Goal: Communication & Community: Answer question/provide support

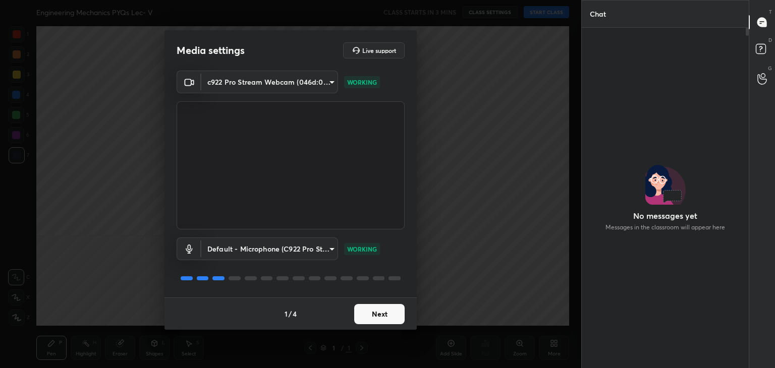
scroll to position [4, 3]
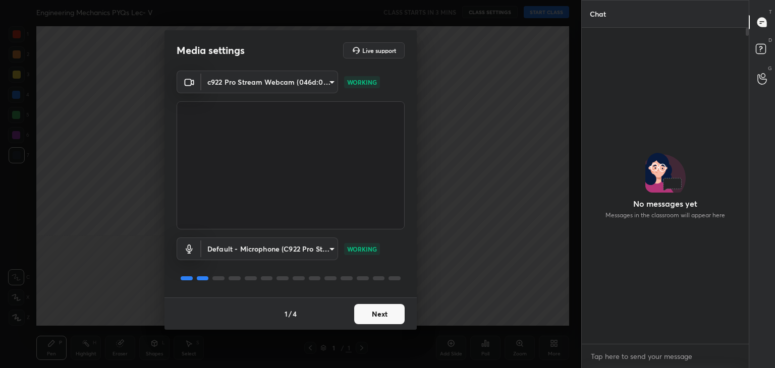
click at [385, 313] on button "Next" at bounding box center [379, 314] width 50 height 20
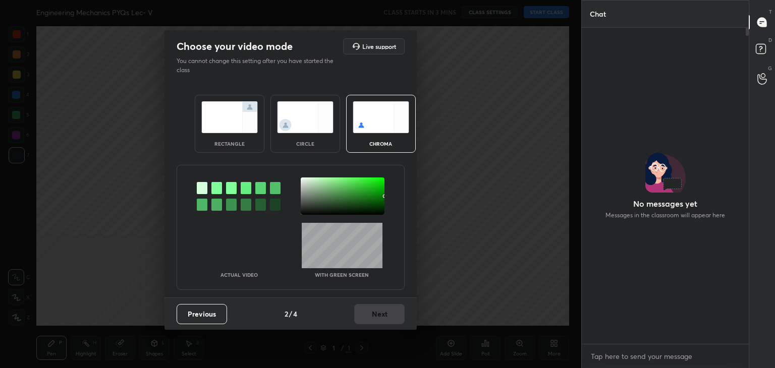
click at [217, 188] on div at bounding box center [216, 188] width 11 height 12
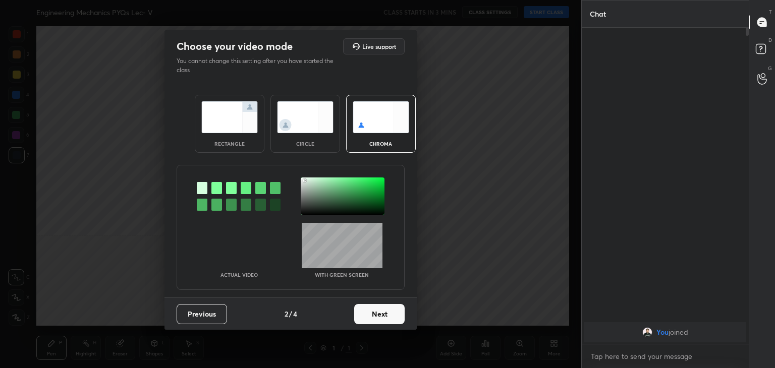
click at [305, 181] on div at bounding box center [343, 196] width 84 height 37
click at [386, 316] on button "Next" at bounding box center [379, 314] width 50 height 20
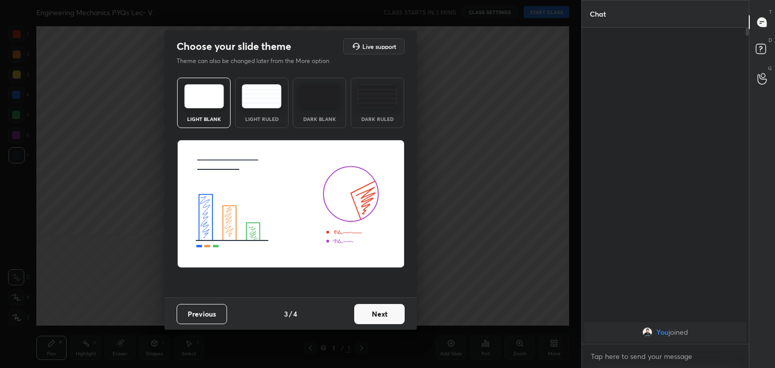
click at [391, 315] on button "Next" at bounding box center [379, 314] width 50 height 20
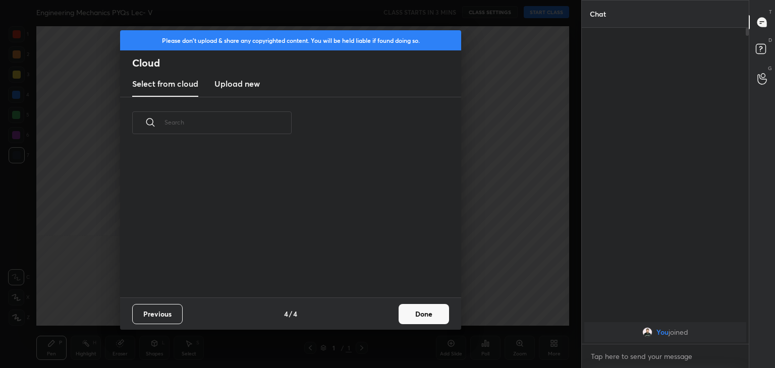
click at [422, 312] on button "Done" at bounding box center [424, 314] width 50 height 20
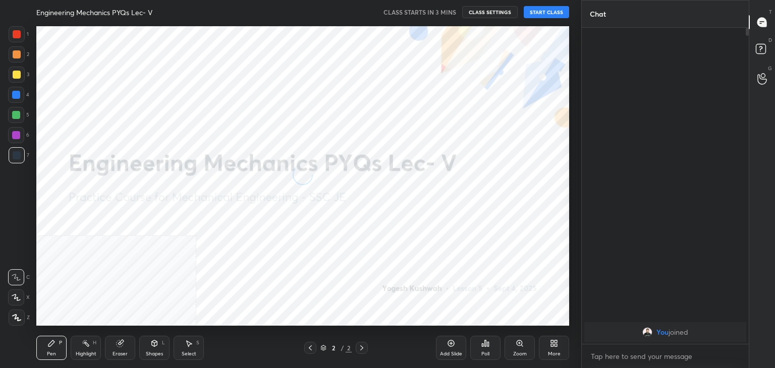
click at [16, 313] on div at bounding box center [17, 318] width 16 height 16
click at [553, 345] on icon at bounding box center [552, 345] width 3 height 3
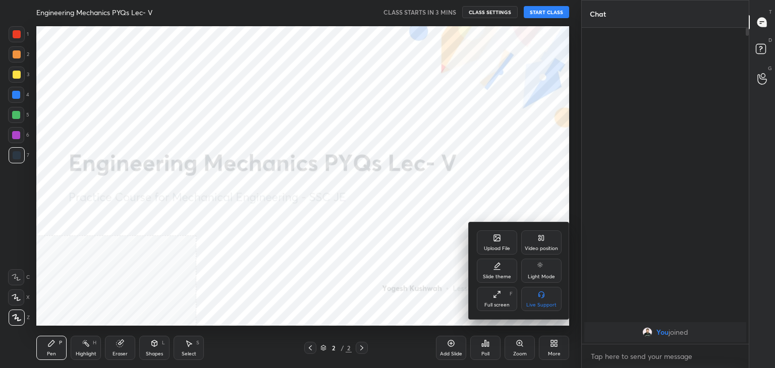
drag, startPoint x: 540, startPoint y: 249, endPoint x: 540, endPoint y: 266, distance: 17.2
click at [540, 248] on div "Video position" at bounding box center [541, 248] width 33 height 5
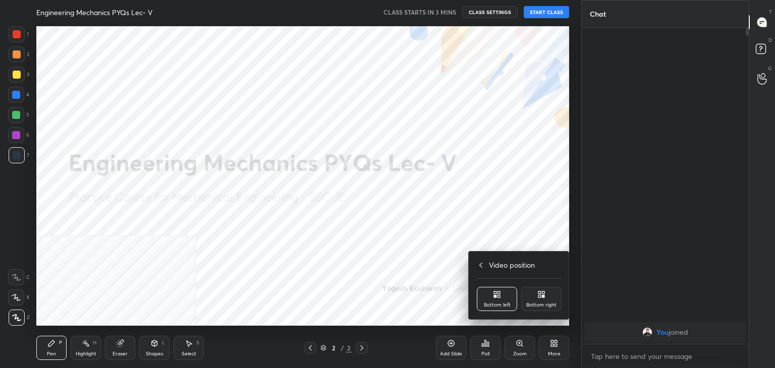
drag, startPoint x: 539, startPoint y: 298, endPoint x: 480, endPoint y: 300, distance: 58.1
click at [539, 298] on icon at bounding box center [540, 296] width 3 height 3
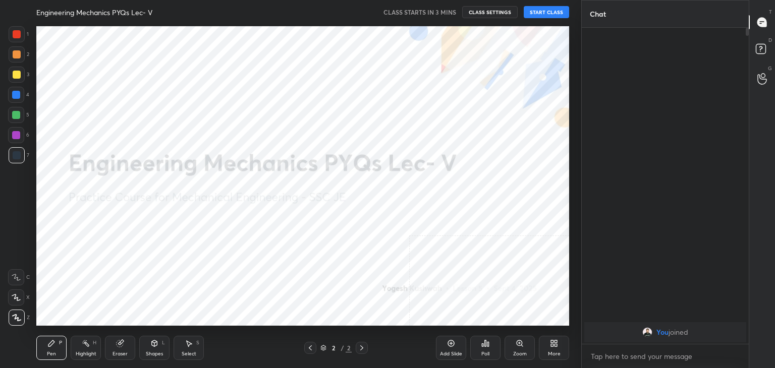
click at [158, 350] on div "Shapes L" at bounding box center [154, 348] width 30 height 24
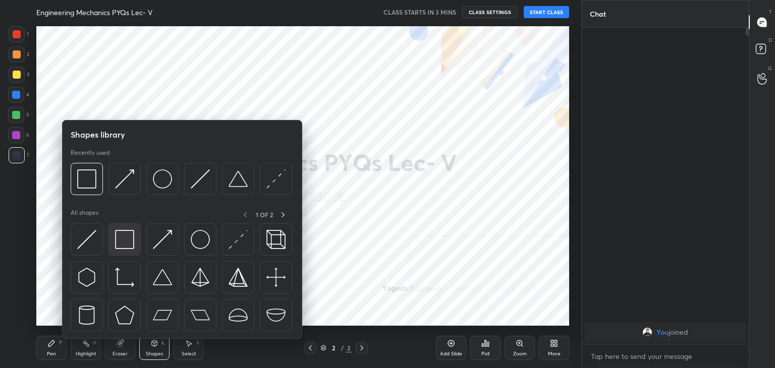
click at [119, 238] on img at bounding box center [124, 239] width 19 height 19
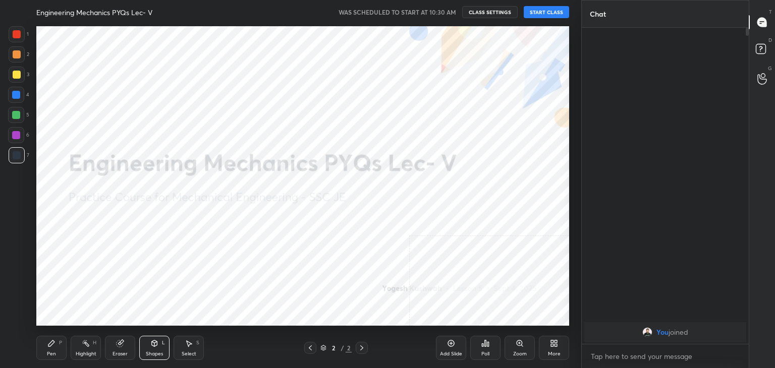
click at [544, 13] on button "START CLASS" at bounding box center [546, 12] width 45 height 12
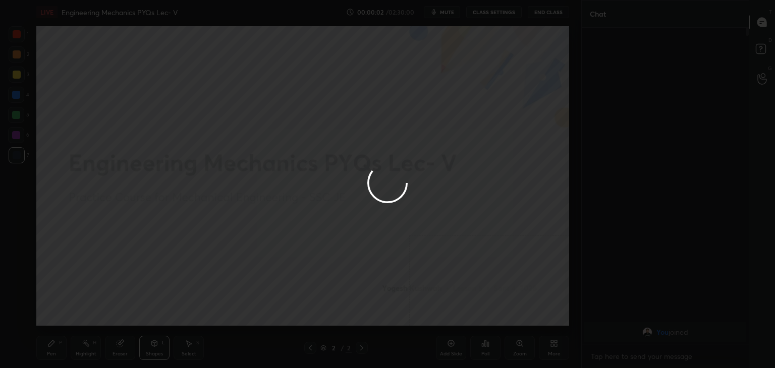
click at [450, 26] on div at bounding box center [387, 184] width 775 height 368
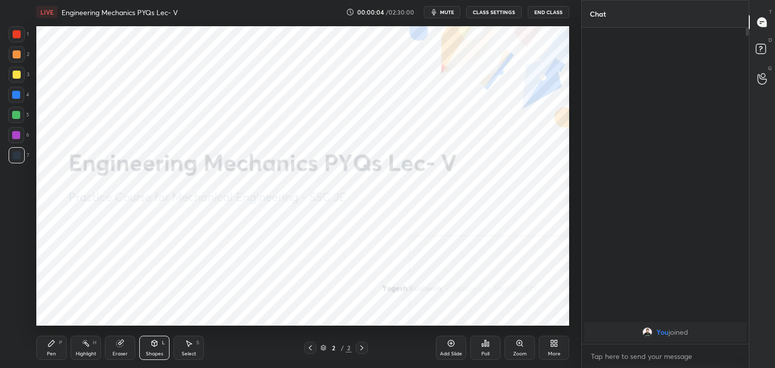
click at [449, 12] on span "mute" at bounding box center [447, 12] width 14 height 7
click at [454, 13] on span "unmute" at bounding box center [447, 12] width 22 height 7
click at [451, 12] on span "mute" at bounding box center [447, 12] width 14 height 7
click at [444, 9] on span "unmute" at bounding box center [447, 12] width 22 height 7
click at [450, 11] on span "mute" at bounding box center [447, 12] width 14 height 7
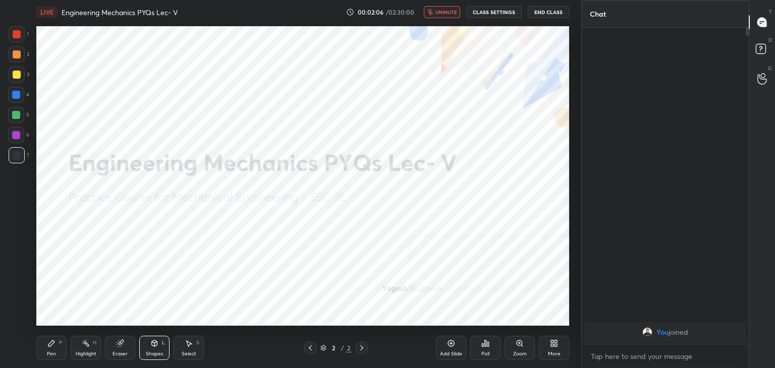
click at [450, 13] on span "unmute" at bounding box center [447, 12] width 22 height 7
drag, startPoint x: 87, startPoint y: 350, endPoint x: 93, endPoint y: 329, distance: 22.5
click at [87, 349] on div "Highlight H" at bounding box center [86, 348] width 30 height 24
click at [446, 12] on span "mute" at bounding box center [447, 12] width 14 height 7
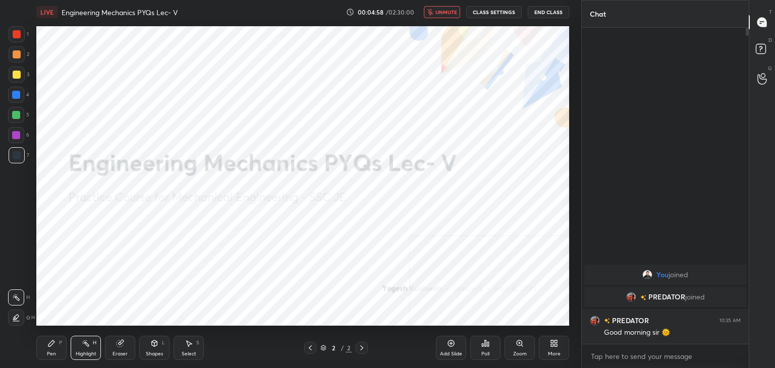
drag, startPoint x: 446, startPoint y: 13, endPoint x: 439, endPoint y: 21, distance: 10.7
click at [446, 13] on span "unmute" at bounding box center [447, 12] width 22 height 7
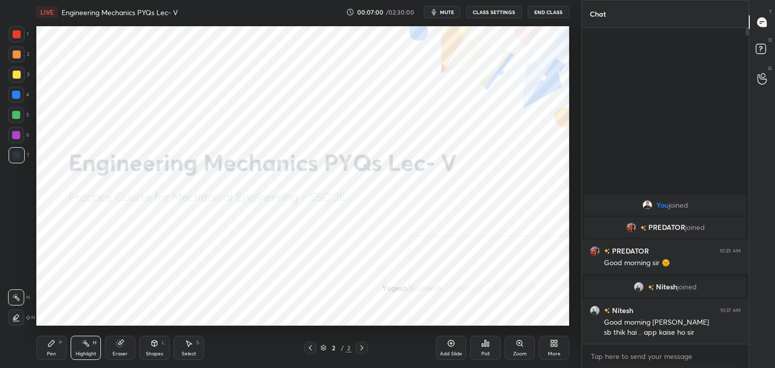
click at [152, 349] on div "Shapes L" at bounding box center [154, 348] width 30 height 24
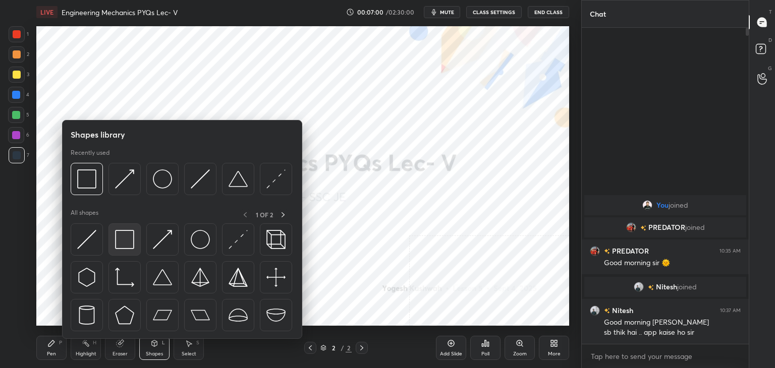
click at [128, 241] on img at bounding box center [124, 239] width 19 height 19
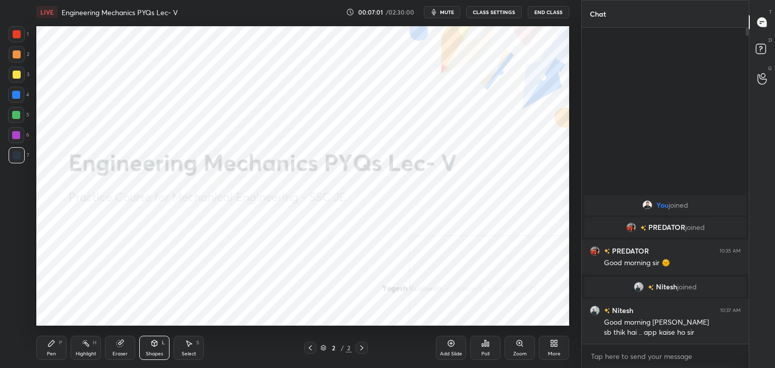
drag, startPoint x: 15, startPoint y: 36, endPoint x: 18, endPoint y: 41, distance: 5.9
click at [16, 36] on div at bounding box center [17, 34] width 8 height 8
click at [86, 352] on div "Highlight" at bounding box center [86, 354] width 21 height 5
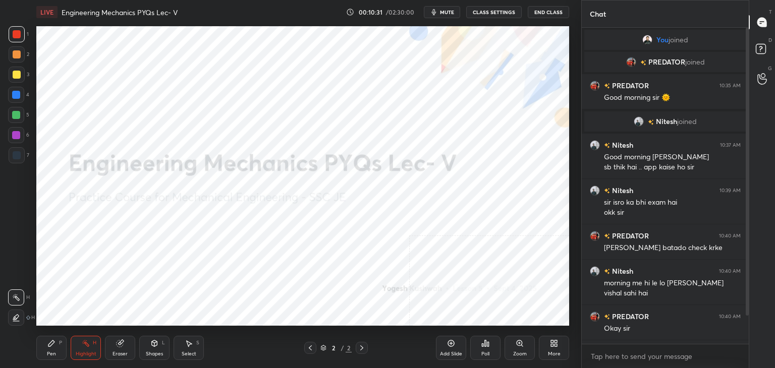
scroll to position [41, 0]
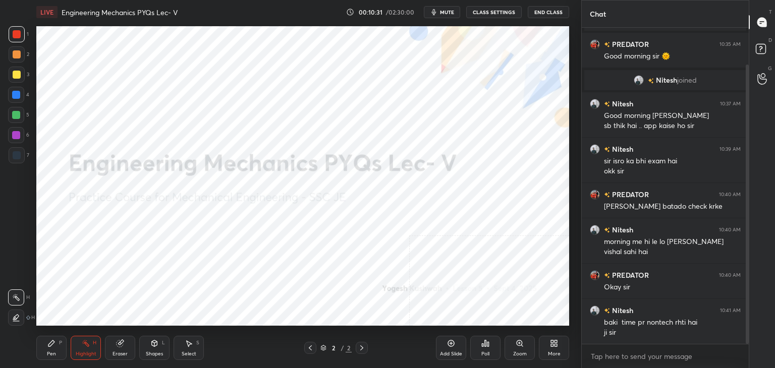
drag, startPoint x: 748, startPoint y: 253, endPoint x: 692, endPoint y: 267, distance: 57.8
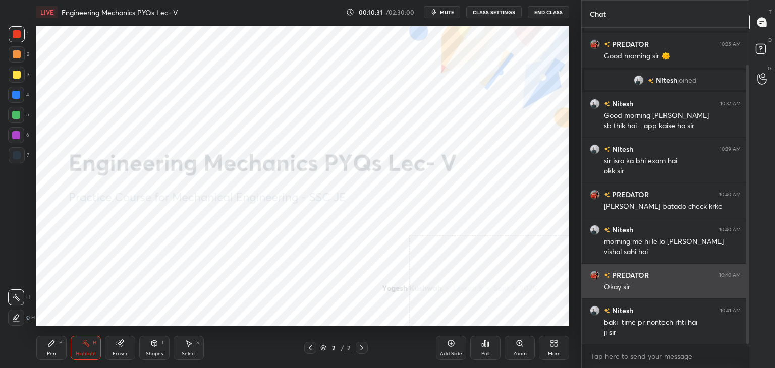
click at [747, 263] on div at bounding box center [747, 205] width 3 height 280
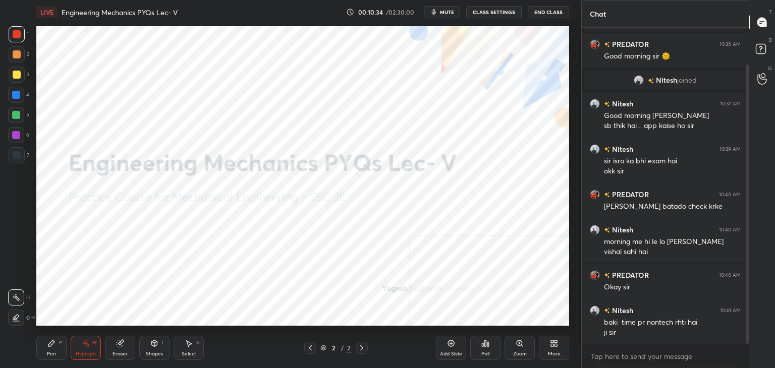
click at [554, 344] on icon at bounding box center [554, 344] width 8 height 8
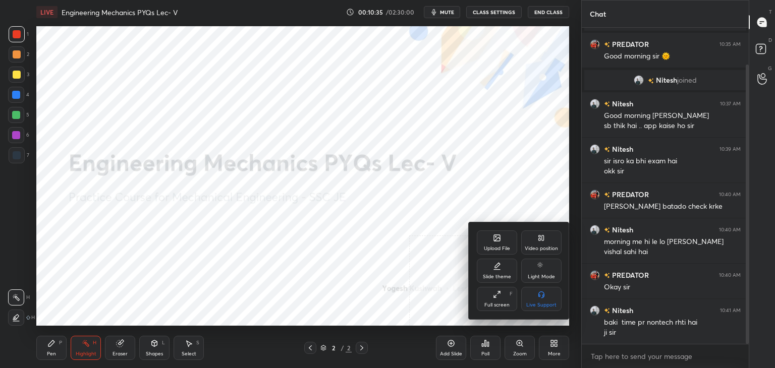
click at [508, 250] on div "Upload File" at bounding box center [497, 248] width 26 height 5
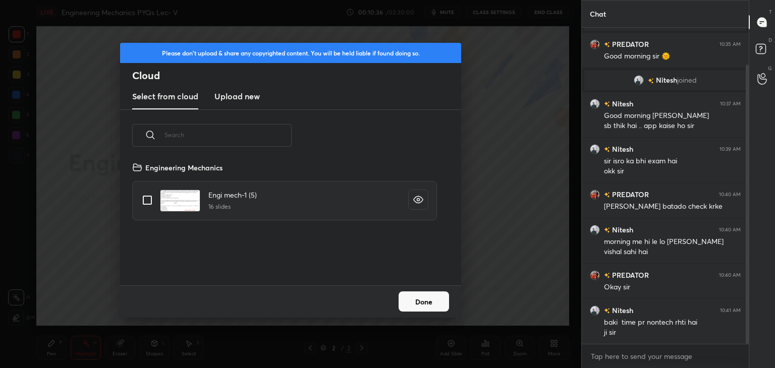
scroll to position [124, 324]
click at [244, 99] on h3 "Upload new" at bounding box center [237, 96] width 45 height 12
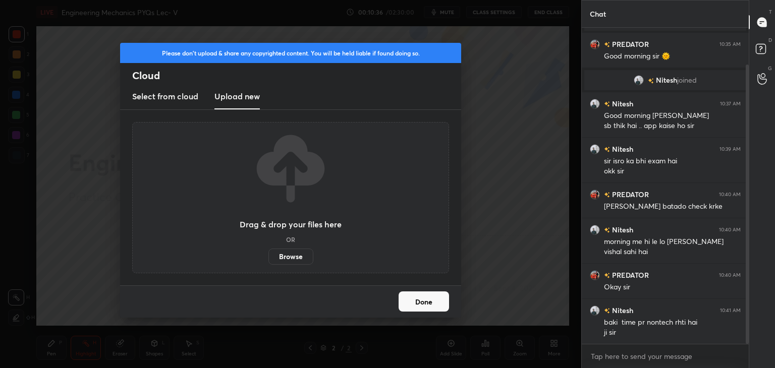
click at [297, 260] on label "Browse" at bounding box center [291, 257] width 45 height 16
click at [269, 260] on input "Browse" at bounding box center [269, 257] width 0 height 16
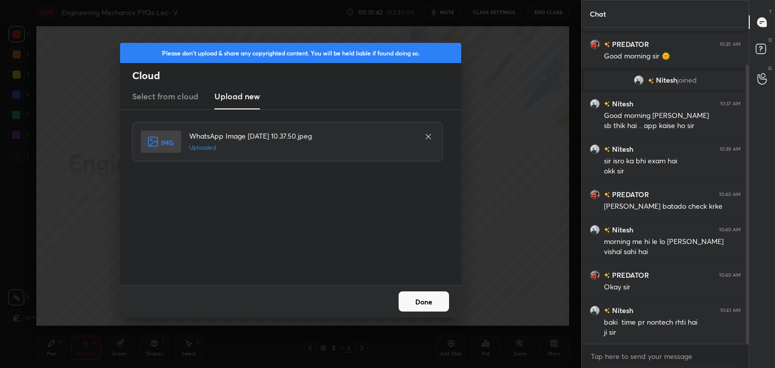
click at [418, 300] on button "Done" at bounding box center [424, 302] width 50 height 20
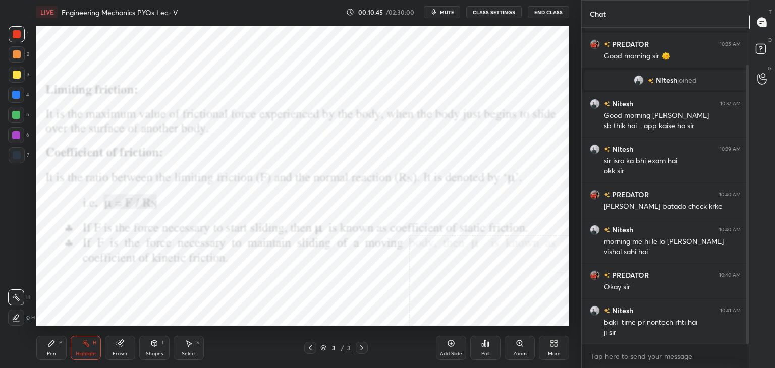
click at [150, 349] on div "Shapes L" at bounding box center [154, 348] width 30 height 24
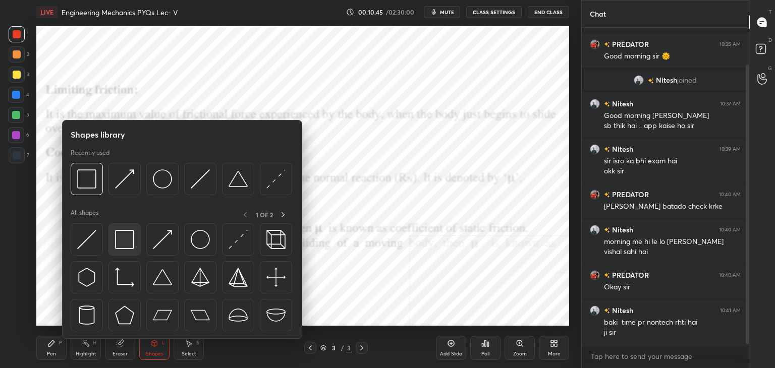
click at [115, 244] on img at bounding box center [124, 239] width 19 height 19
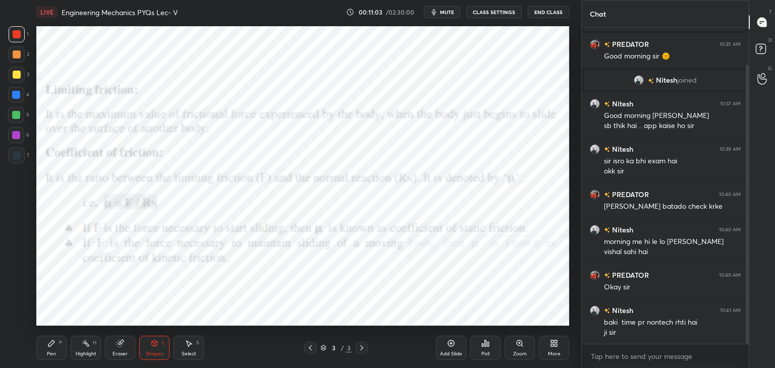
drag, startPoint x: 15, startPoint y: 134, endPoint x: 32, endPoint y: 129, distance: 17.9
click at [15, 134] on div at bounding box center [16, 135] width 8 height 8
drag, startPoint x: 16, startPoint y: 95, endPoint x: 30, endPoint y: 99, distance: 14.6
click at [16, 94] on div at bounding box center [16, 95] width 8 height 8
click at [17, 135] on div at bounding box center [16, 135] width 8 height 8
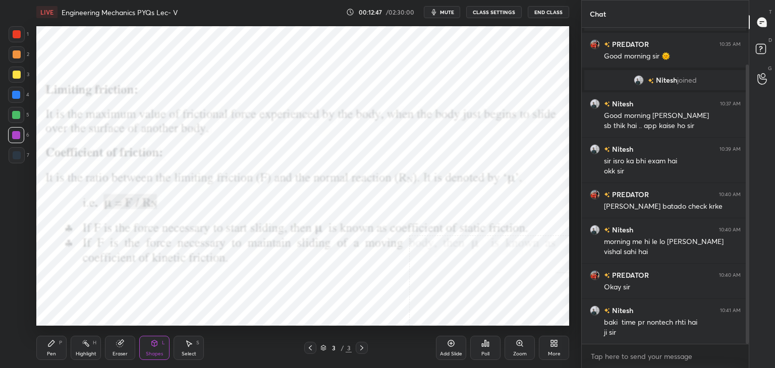
click at [360, 346] on icon at bounding box center [362, 348] width 8 height 8
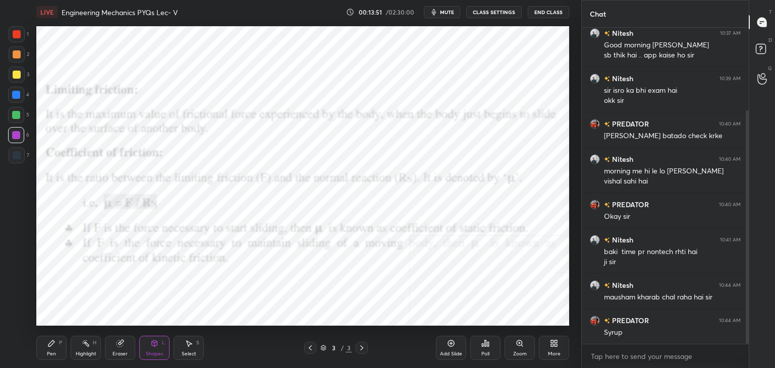
click at [552, 346] on icon at bounding box center [554, 344] width 8 height 8
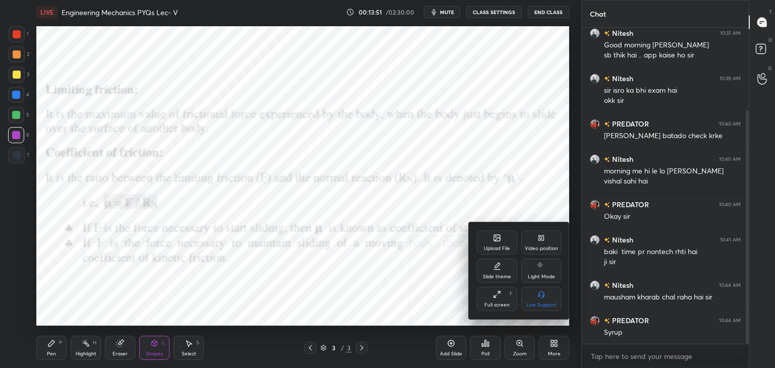
click at [486, 244] on div "Upload File" at bounding box center [497, 243] width 40 height 24
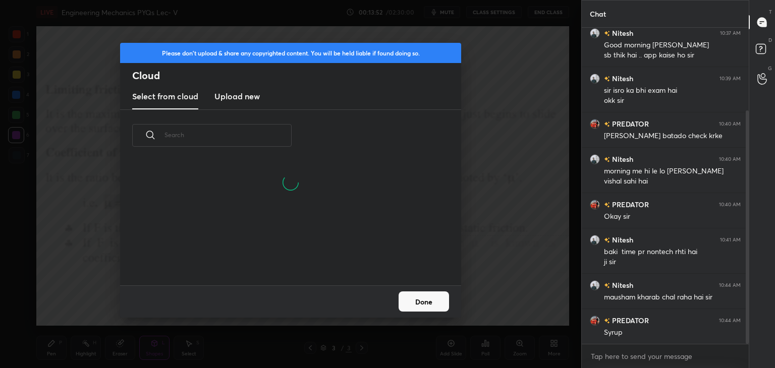
drag, startPoint x: 231, startPoint y: 94, endPoint x: 232, endPoint y: 103, distance: 9.2
click at [231, 95] on h3 "Upload new" at bounding box center [237, 96] width 45 height 12
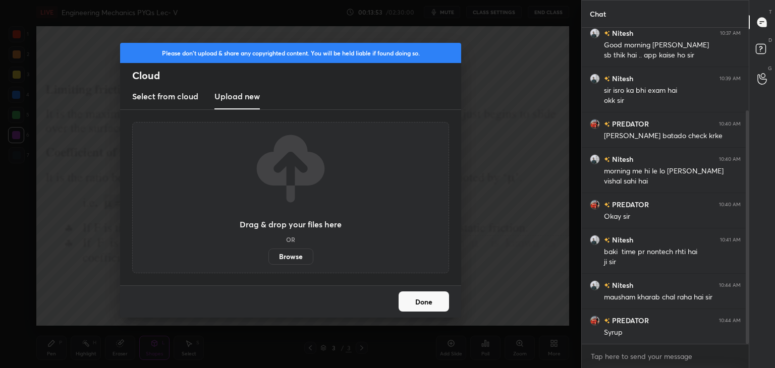
click at [292, 261] on label "Browse" at bounding box center [291, 257] width 45 height 16
click at [269, 261] on input "Browse" at bounding box center [269, 257] width 0 height 16
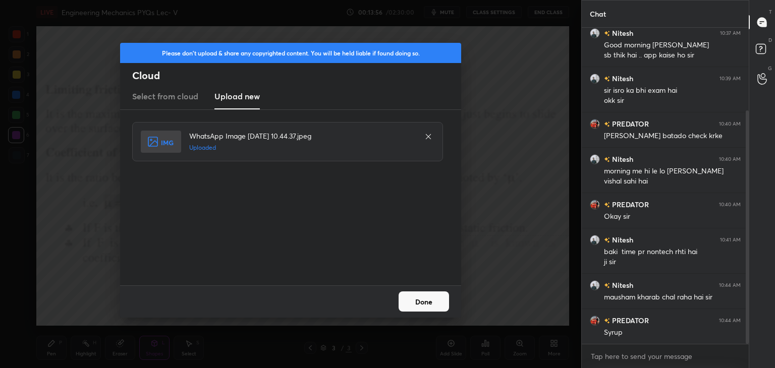
click at [431, 303] on button "Done" at bounding box center [424, 302] width 50 height 20
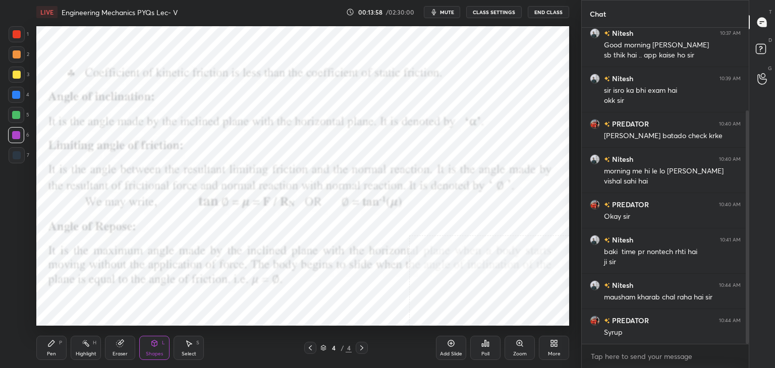
click at [14, 32] on div at bounding box center [17, 34] width 8 height 8
click at [18, 135] on div at bounding box center [16, 135] width 8 height 8
drag, startPoint x: 17, startPoint y: 92, endPoint x: 14, endPoint y: 111, distance: 19.3
click at [17, 91] on div at bounding box center [16, 95] width 8 height 8
drag, startPoint x: 14, startPoint y: 132, endPoint x: 33, endPoint y: 127, distance: 19.8
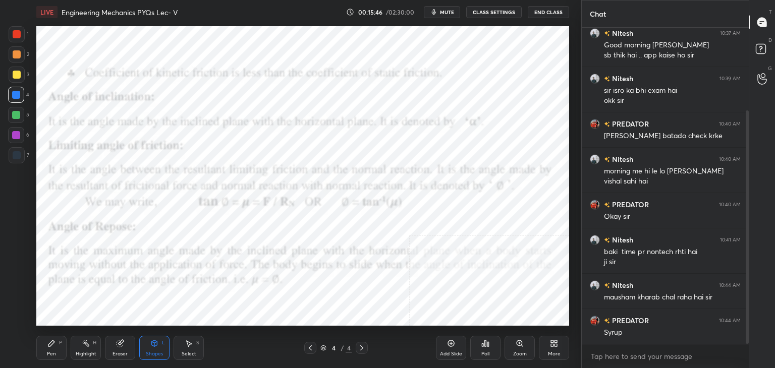
click at [14, 133] on div at bounding box center [16, 135] width 8 height 8
click at [159, 344] on div "Shapes L" at bounding box center [154, 348] width 30 height 24
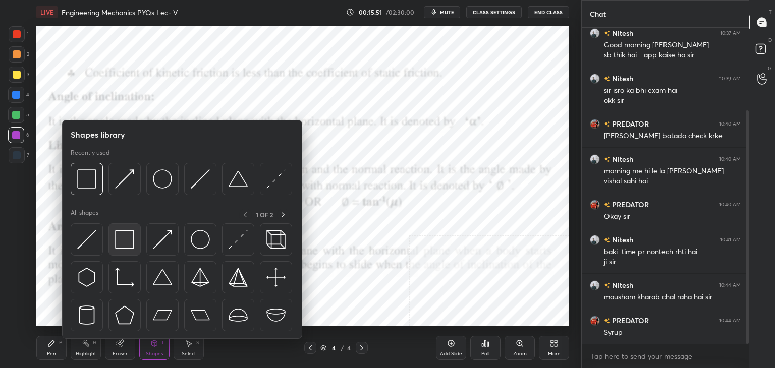
click at [126, 243] on img at bounding box center [124, 239] width 19 height 19
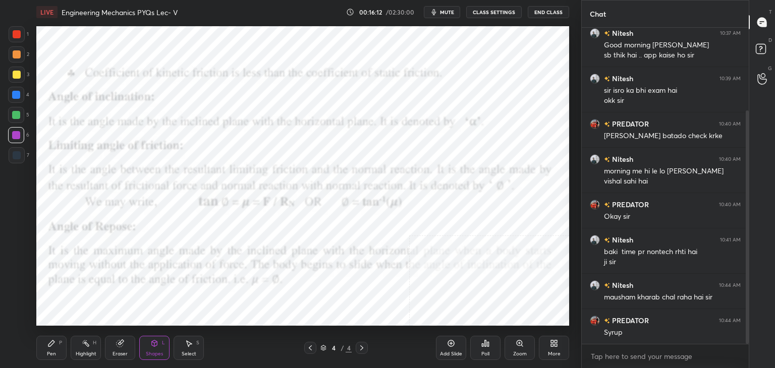
click at [153, 349] on div "Shapes L" at bounding box center [154, 348] width 30 height 24
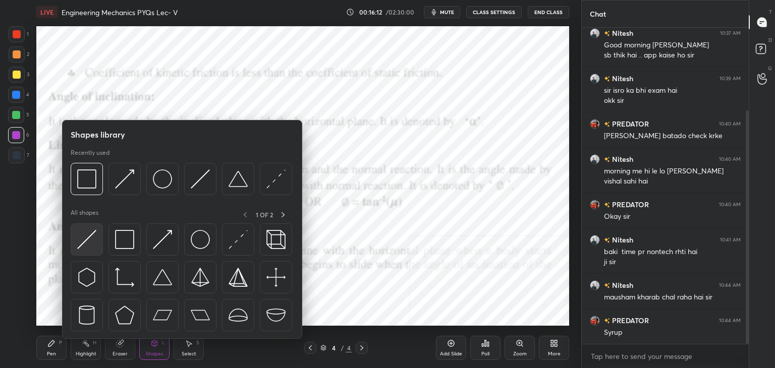
click at [91, 237] on img at bounding box center [86, 239] width 19 height 19
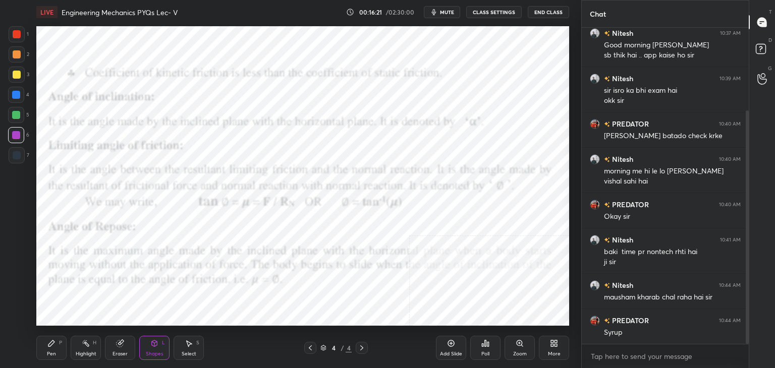
drag, startPoint x: 57, startPoint y: 352, endPoint x: 73, endPoint y: 337, distance: 22.5
click at [57, 352] on div "Pen P" at bounding box center [51, 348] width 30 height 24
drag, startPoint x: 82, startPoint y: 350, endPoint x: 82, endPoint y: 331, distance: 18.7
click at [82, 349] on div "Highlight H" at bounding box center [86, 348] width 30 height 24
click at [184, 342] on div "Select S" at bounding box center [189, 348] width 30 height 24
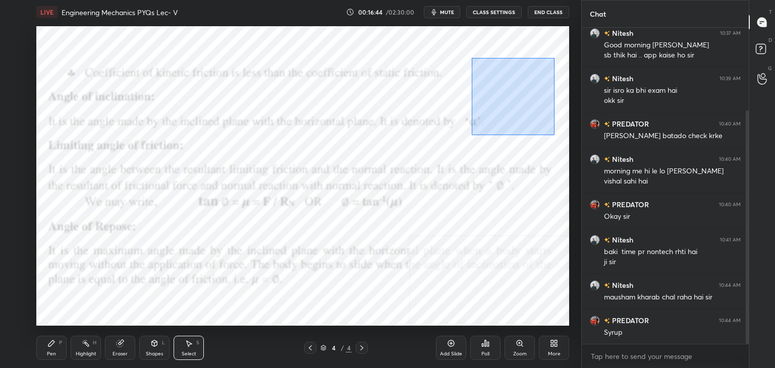
drag, startPoint x: 472, startPoint y: 58, endPoint x: 547, endPoint y: 133, distance: 106.0
click at [561, 136] on div "0 ° Undo Copy Duplicate Duplicate to new slide Delete" at bounding box center [302, 176] width 533 height 300
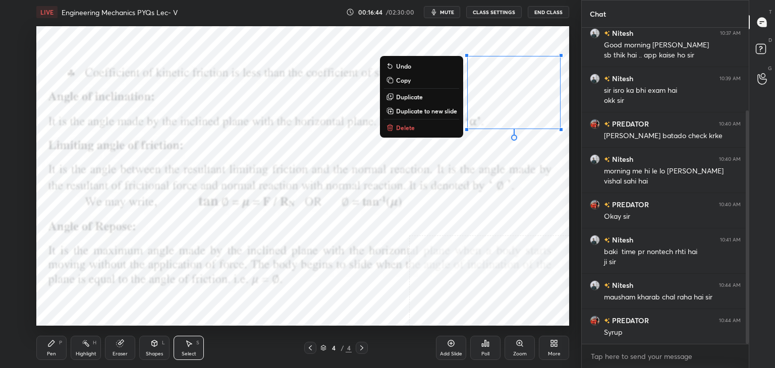
click at [425, 124] on button "Delete" at bounding box center [421, 128] width 75 height 12
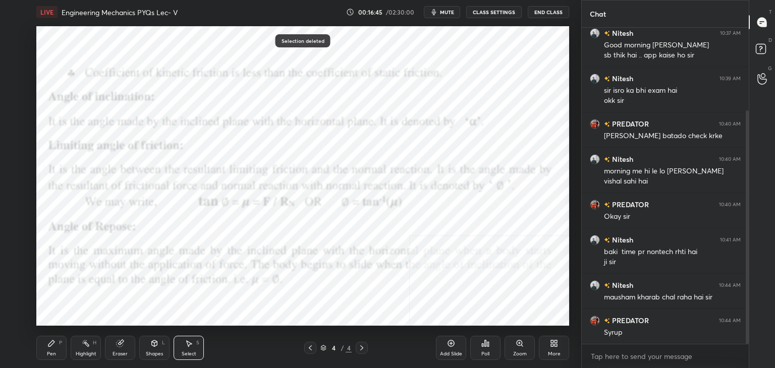
click at [145, 356] on div "Shapes L" at bounding box center [154, 348] width 30 height 24
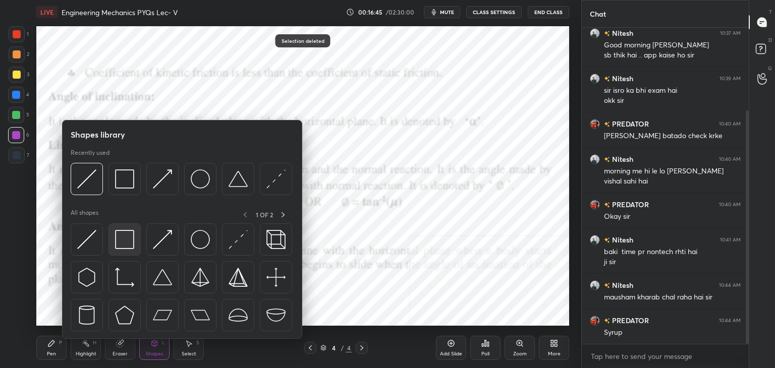
click at [119, 239] on img at bounding box center [124, 239] width 19 height 19
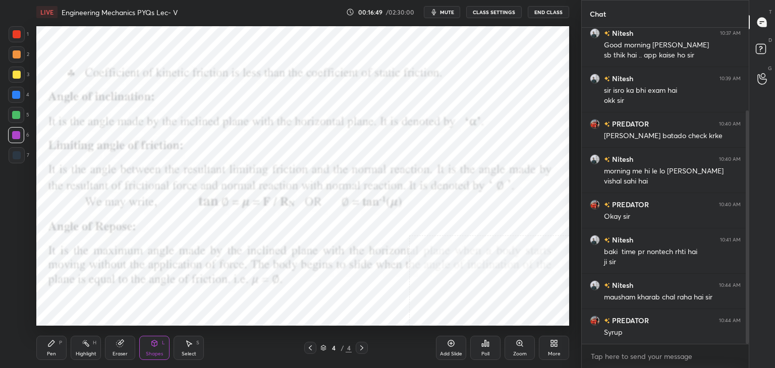
click at [18, 34] on div at bounding box center [17, 34] width 8 height 8
click at [17, 96] on div at bounding box center [16, 95] width 8 height 8
click at [148, 340] on div "Shapes L" at bounding box center [154, 348] width 30 height 24
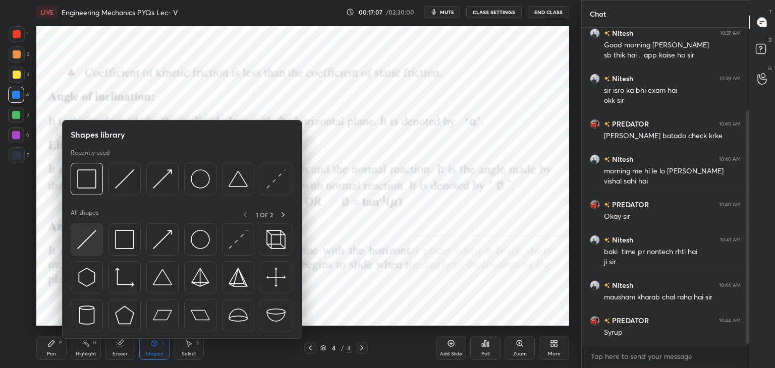
click at [90, 241] on img at bounding box center [86, 239] width 19 height 19
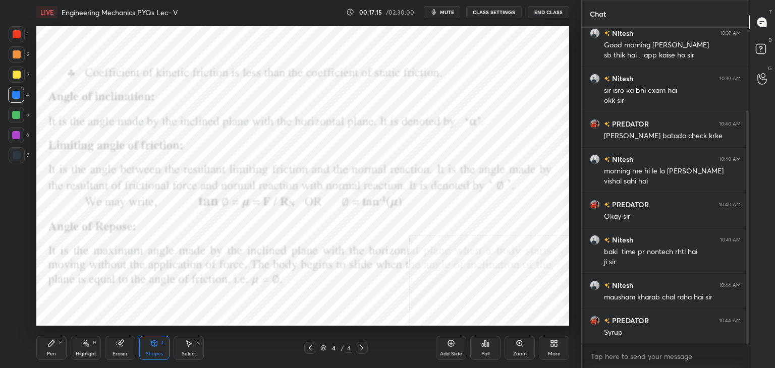
drag, startPoint x: 51, startPoint y: 352, endPoint x: 75, endPoint y: 327, distance: 34.3
click at [51, 352] on div "Pen" at bounding box center [51, 354] width 9 height 5
click at [155, 352] on div "Shapes" at bounding box center [154, 354] width 17 height 5
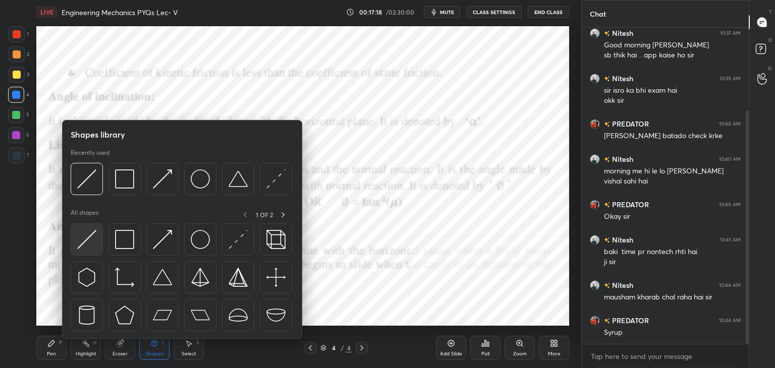
click at [88, 241] on img at bounding box center [86, 239] width 19 height 19
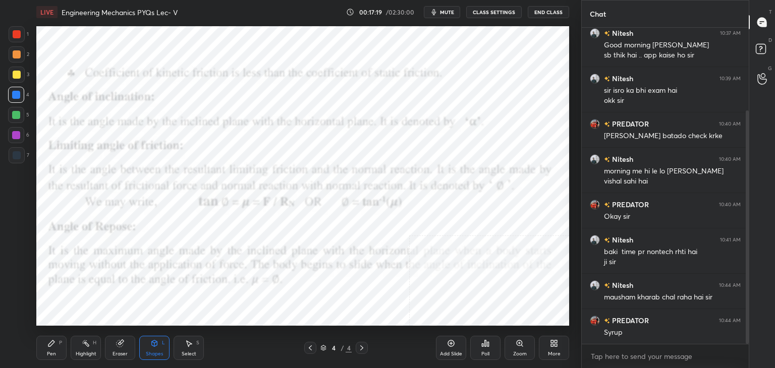
click at [19, 155] on div at bounding box center [17, 155] width 8 height 8
click at [152, 346] on icon at bounding box center [154, 344] width 8 height 8
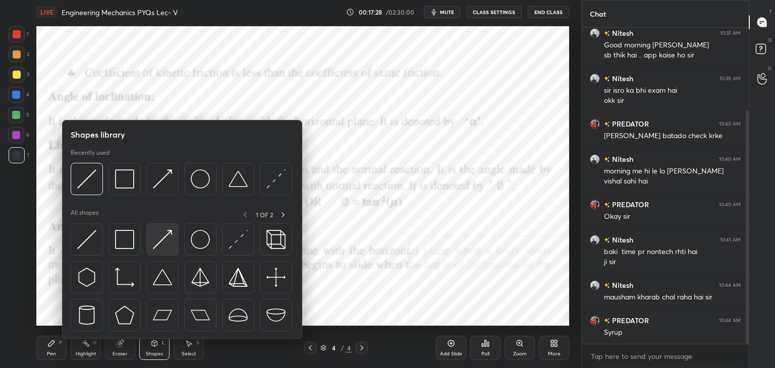
click at [153, 235] on img at bounding box center [162, 239] width 19 height 19
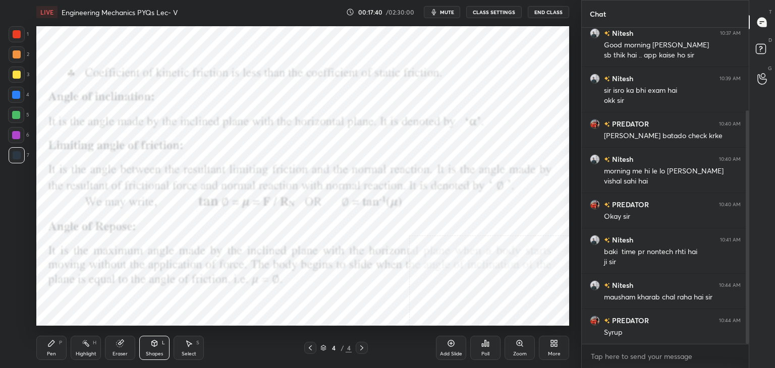
click at [61, 349] on div "Pen P" at bounding box center [51, 348] width 30 height 24
click at [148, 345] on div "Shapes L" at bounding box center [154, 348] width 30 height 24
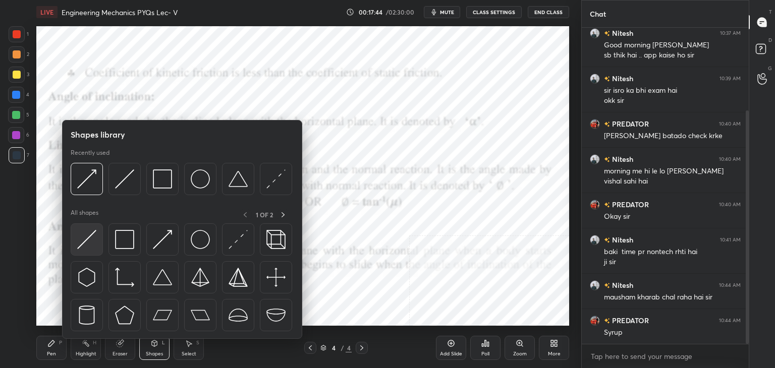
click at [90, 235] on img at bounding box center [86, 239] width 19 height 19
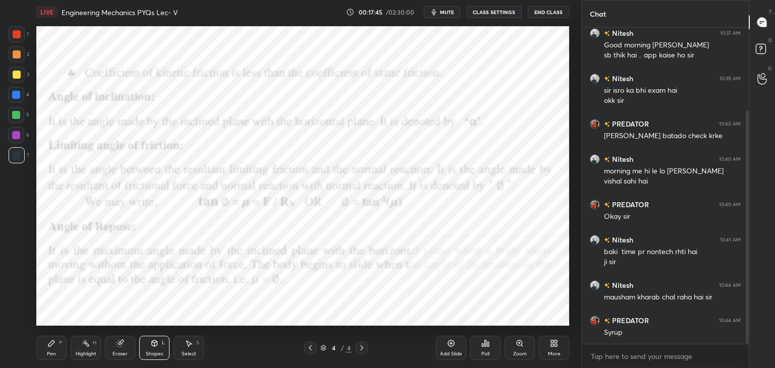
click at [18, 57] on div at bounding box center [17, 54] width 8 height 8
drag, startPoint x: 55, startPoint y: 345, endPoint x: 65, endPoint y: 335, distance: 14.6
click at [57, 345] on div "Pen P" at bounding box center [51, 348] width 30 height 24
click at [80, 342] on div "Highlight H" at bounding box center [86, 348] width 30 height 24
click at [159, 353] on div "Shapes" at bounding box center [154, 354] width 17 height 5
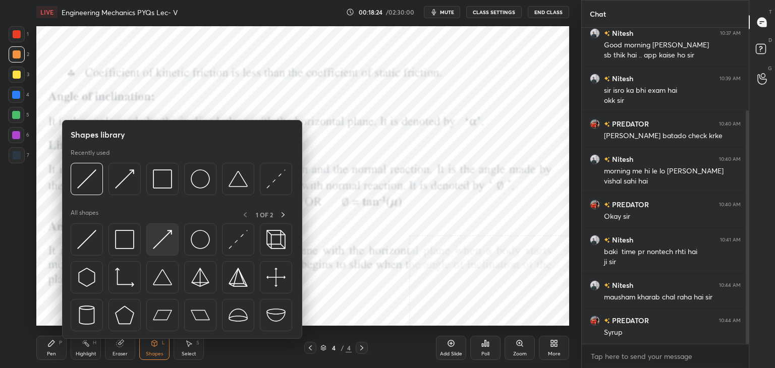
click at [162, 235] on img at bounding box center [162, 239] width 19 height 19
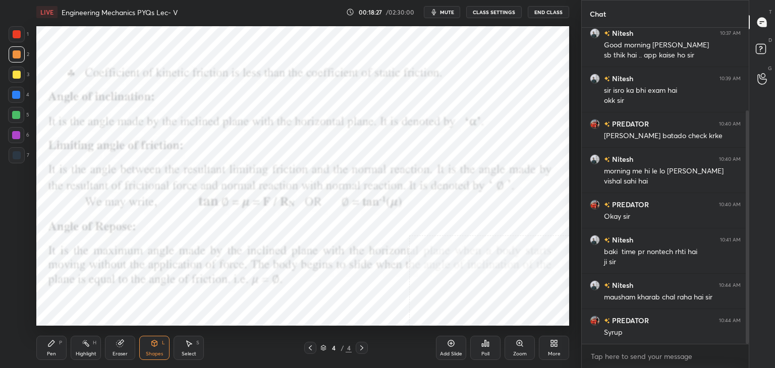
drag, startPoint x: 46, startPoint y: 352, endPoint x: 48, endPoint y: 346, distance: 6.4
click at [45, 352] on div "Pen P" at bounding box center [51, 348] width 30 height 24
click at [129, 345] on div "Eraser" at bounding box center [120, 348] width 30 height 24
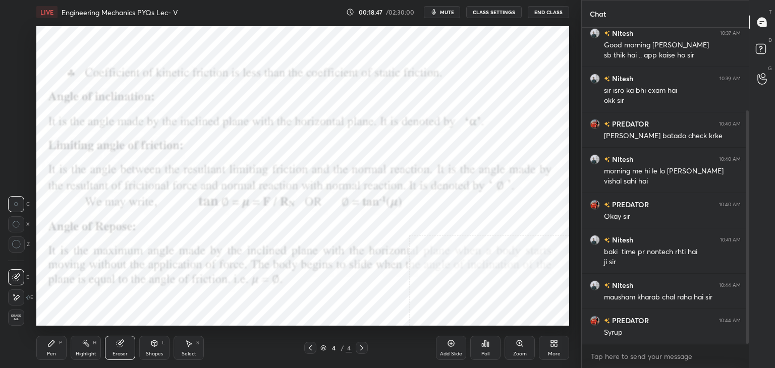
click at [167, 342] on div "Shapes L" at bounding box center [154, 348] width 30 height 24
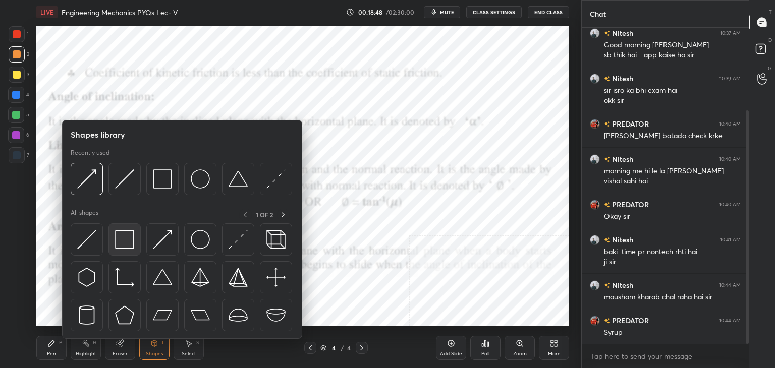
click at [125, 246] on img at bounding box center [124, 239] width 19 height 19
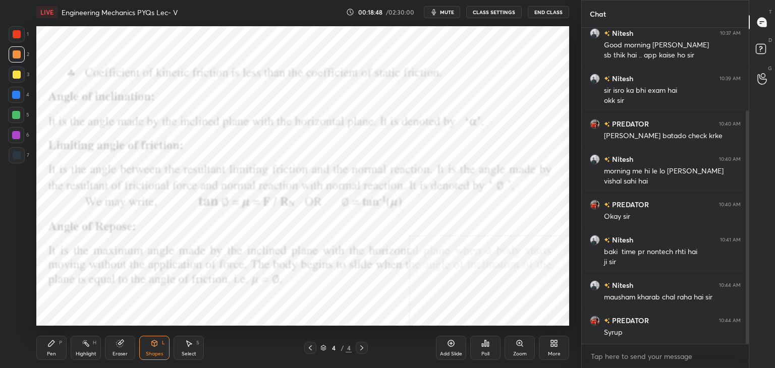
drag, startPoint x: 17, startPoint y: 134, endPoint x: 34, endPoint y: 133, distance: 17.2
click at [17, 133] on div at bounding box center [16, 135] width 8 height 8
click at [186, 347] on icon at bounding box center [189, 344] width 8 height 8
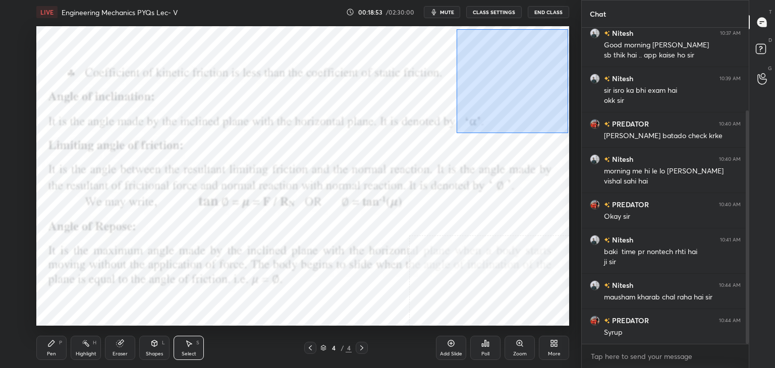
drag, startPoint x: 462, startPoint y: 43, endPoint x: 514, endPoint y: 130, distance: 101.4
click at [568, 133] on div "0 ° Undo Copy Duplicate Duplicate to new slide Delete" at bounding box center [302, 176] width 533 height 300
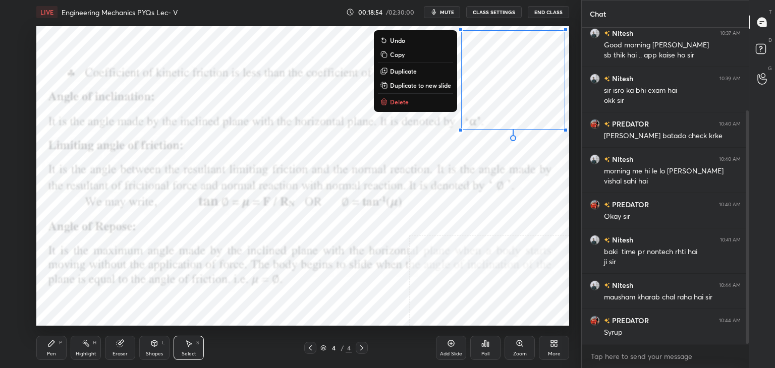
drag, startPoint x: 415, startPoint y: 100, endPoint x: 345, endPoint y: 152, distance: 87.0
click at [415, 101] on button "Delete" at bounding box center [415, 102] width 75 height 12
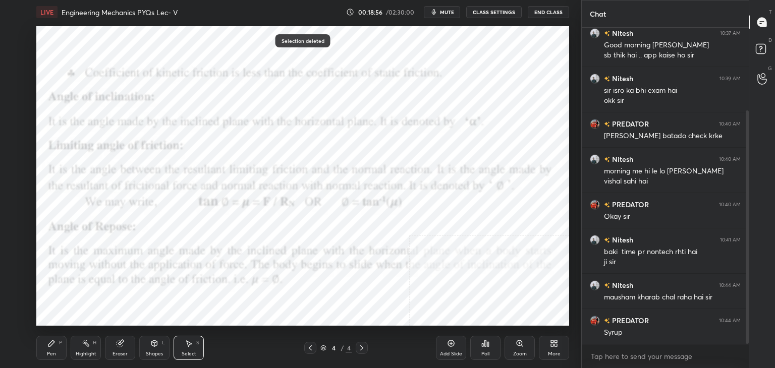
drag, startPoint x: 82, startPoint y: 354, endPoint x: 103, endPoint y: 330, distance: 31.9
click at [83, 354] on div "Highlight" at bounding box center [86, 354] width 21 height 5
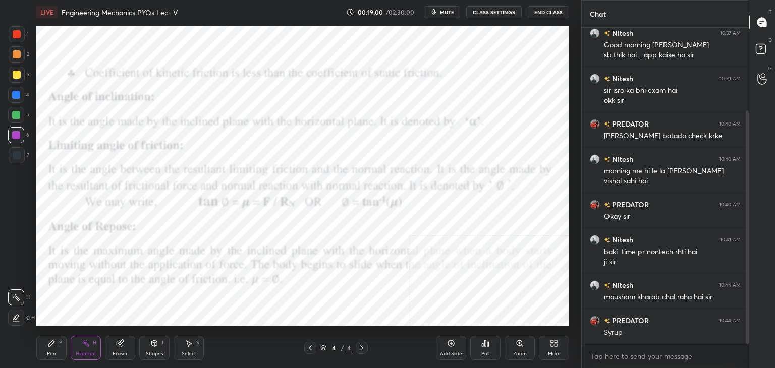
scroll to position [147, 0]
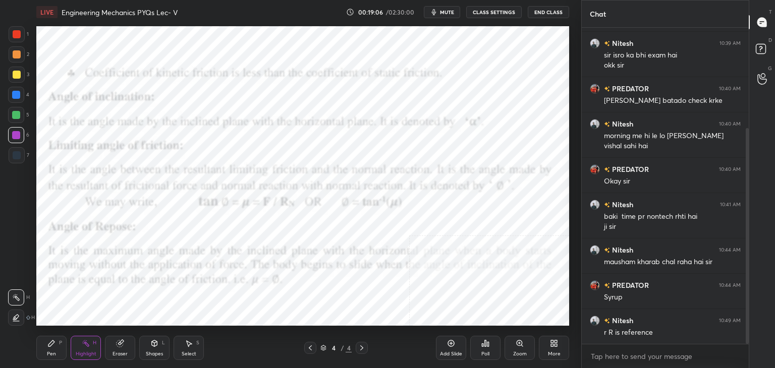
click at [151, 347] on icon at bounding box center [154, 344] width 8 height 8
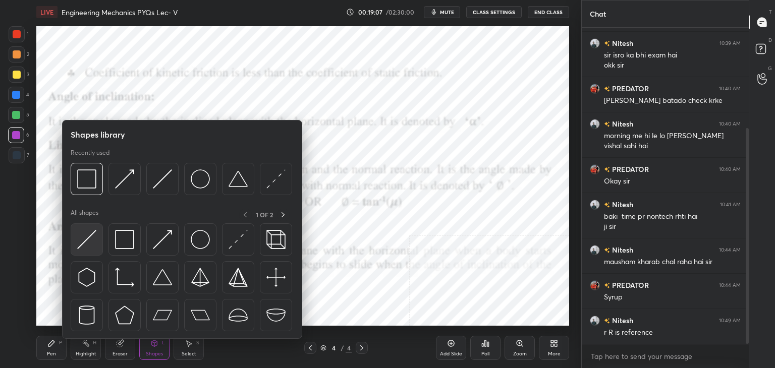
click at [92, 238] on img at bounding box center [86, 239] width 19 height 19
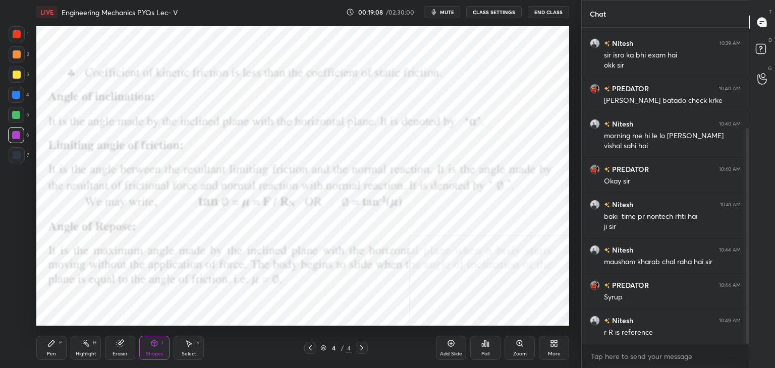
click at [20, 159] on div at bounding box center [17, 155] width 16 height 16
click at [15, 138] on div at bounding box center [16, 135] width 8 height 8
drag, startPoint x: 152, startPoint y: 345, endPoint x: 146, endPoint y: 339, distance: 8.6
click at [152, 345] on icon at bounding box center [155, 344] width 6 height 6
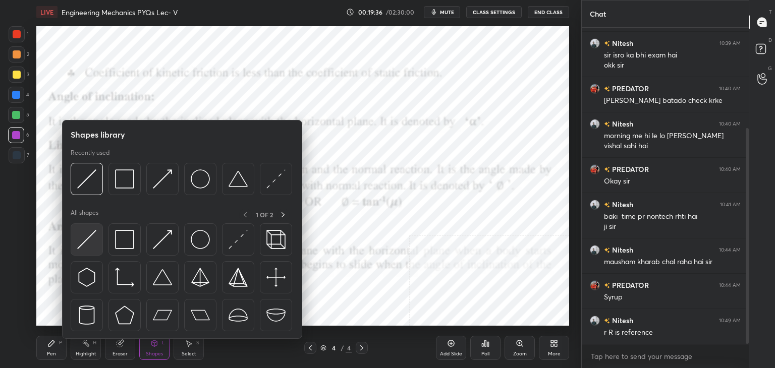
click at [91, 239] on img at bounding box center [86, 239] width 19 height 19
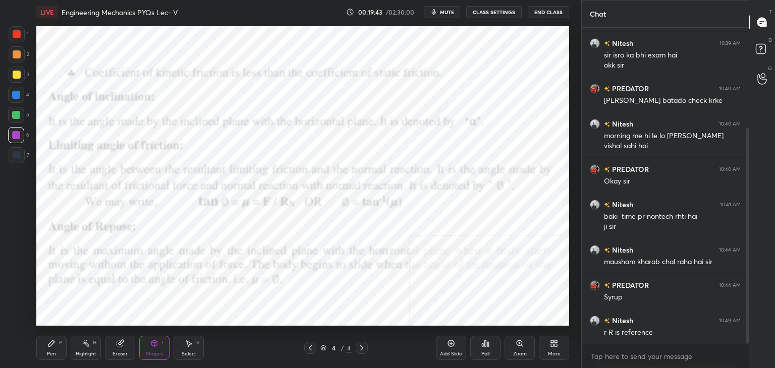
drag, startPoint x: 57, startPoint y: 346, endPoint x: 63, endPoint y: 329, distance: 18.2
click at [56, 346] on div "Pen P" at bounding box center [51, 348] width 30 height 24
click at [159, 346] on div "Shapes L" at bounding box center [154, 348] width 30 height 24
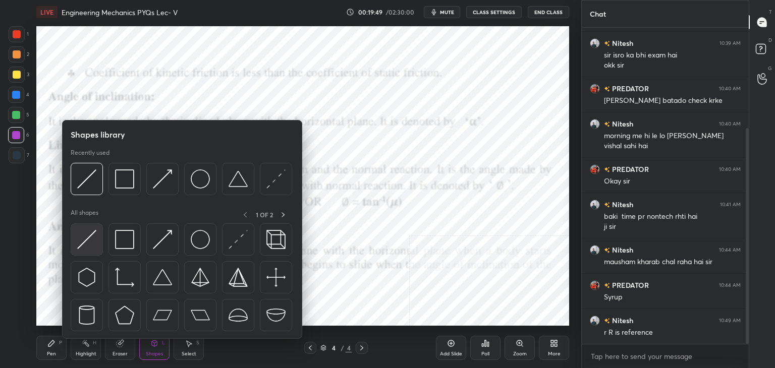
click at [96, 243] on div at bounding box center [87, 240] width 32 height 32
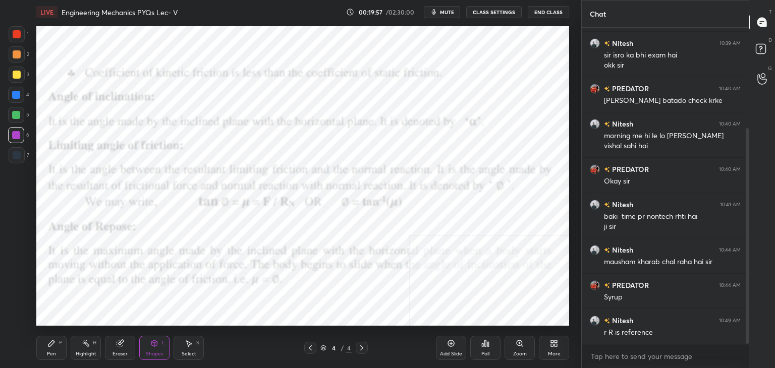
click at [157, 347] on div "Shapes L" at bounding box center [154, 348] width 30 height 24
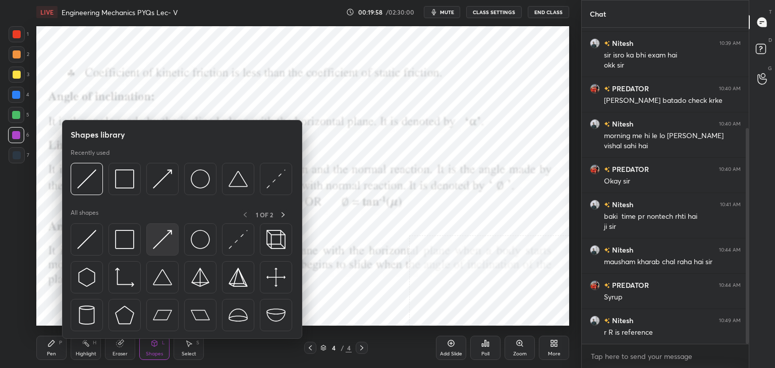
click at [159, 242] on img at bounding box center [162, 239] width 19 height 19
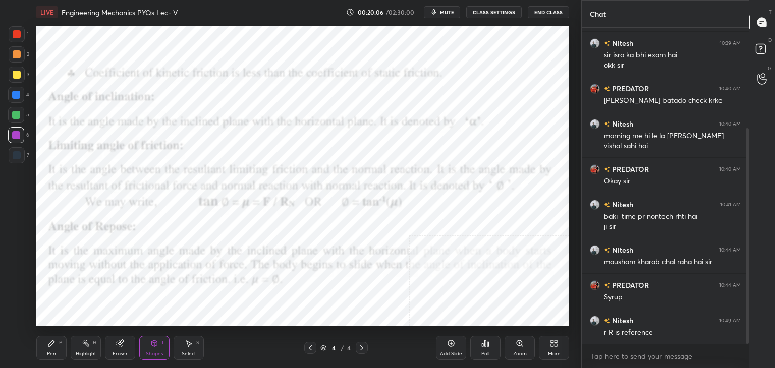
drag, startPoint x: 191, startPoint y: 345, endPoint x: 195, endPoint y: 340, distance: 6.9
click at [190, 344] on icon at bounding box center [189, 344] width 8 height 8
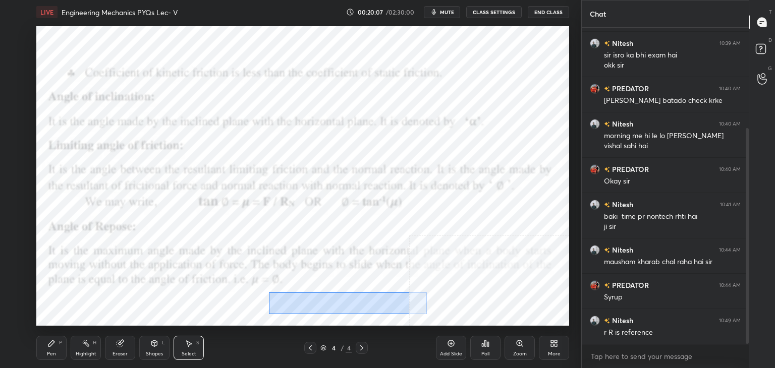
drag, startPoint x: 269, startPoint y: 293, endPoint x: 439, endPoint y: 312, distance: 171.2
click at [445, 313] on div "0 ° Undo Copy Duplicate Duplicate to new slide Delete" at bounding box center [302, 176] width 533 height 300
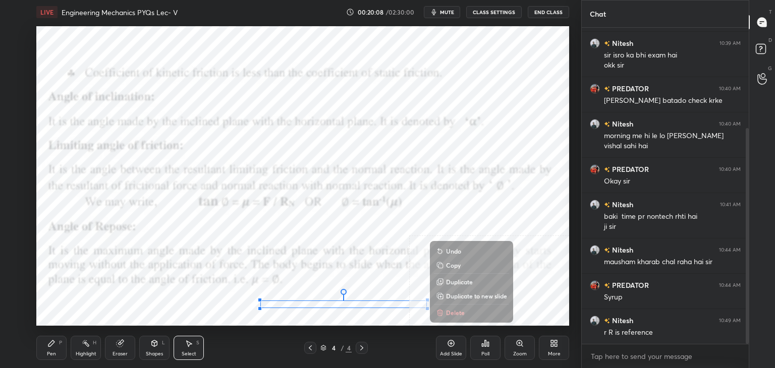
click at [438, 310] on icon at bounding box center [440, 311] width 4 height 2
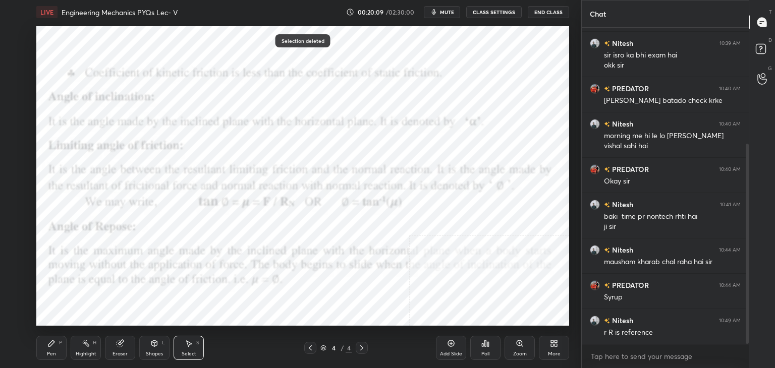
scroll to position [183, 0]
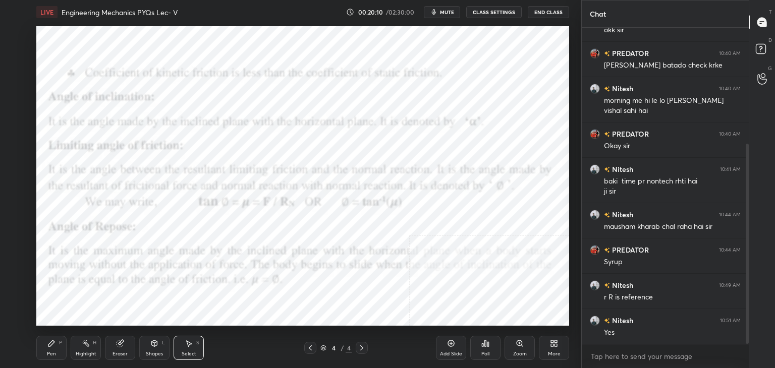
drag, startPoint x: 166, startPoint y: 347, endPoint x: 164, endPoint y: 339, distance: 8.0
click at [166, 346] on div "Shapes L" at bounding box center [154, 348] width 30 height 24
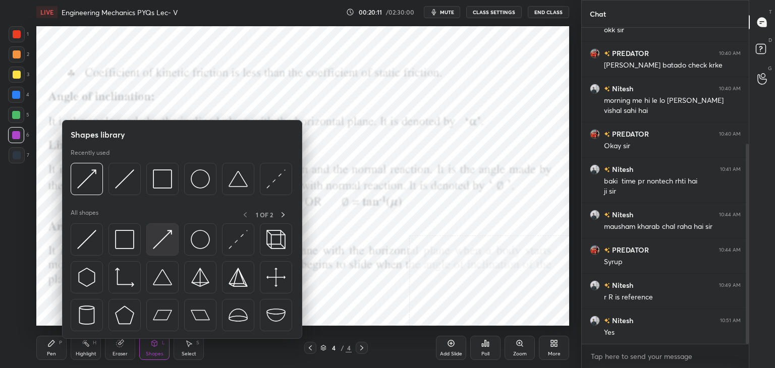
click at [157, 237] on img at bounding box center [162, 239] width 19 height 19
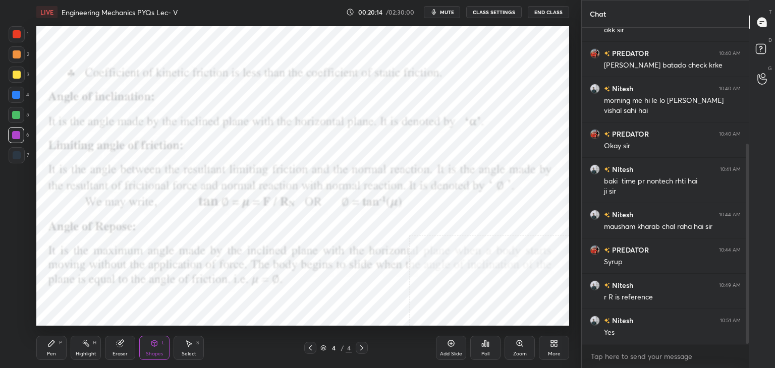
click at [45, 344] on div "Pen P" at bounding box center [51, 348] width 30 height 24
click at [79, 345] on div "Highlight H" at bounding box center [86, 348] width 30 height 24
click at [162, 344] on div "Shapes L" at bounding box center [154, 348] width 30 height 24
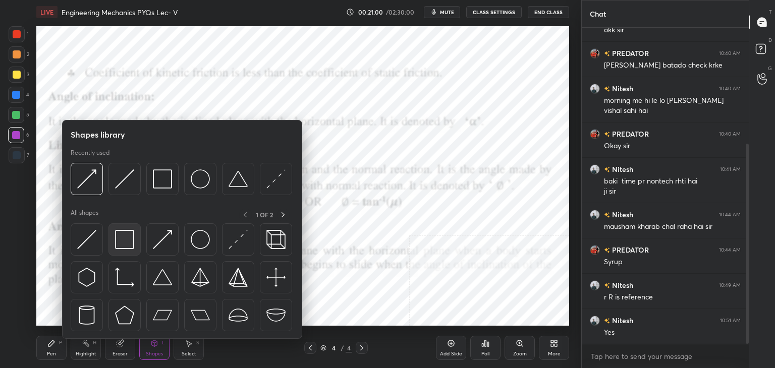
click at [122, 238] on img at bounding box center [124, 239] width 19 height 19
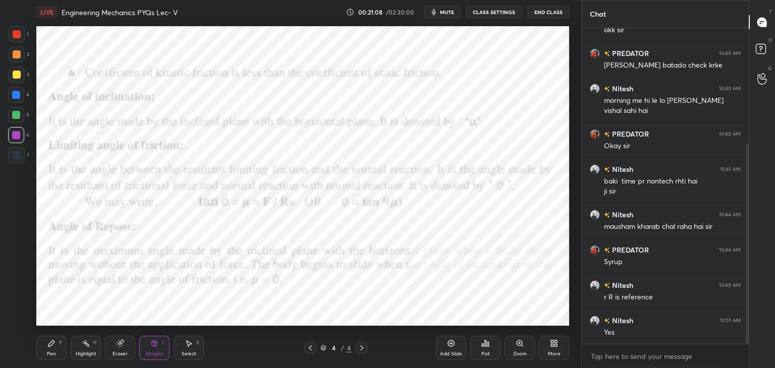
click at [46, 349] on div "Pen P" at bounding box center [51, 348] width 30 height 24
click at [156, 350] on div "Shapes L" at bounding box center [154, 348] width 30 height 24
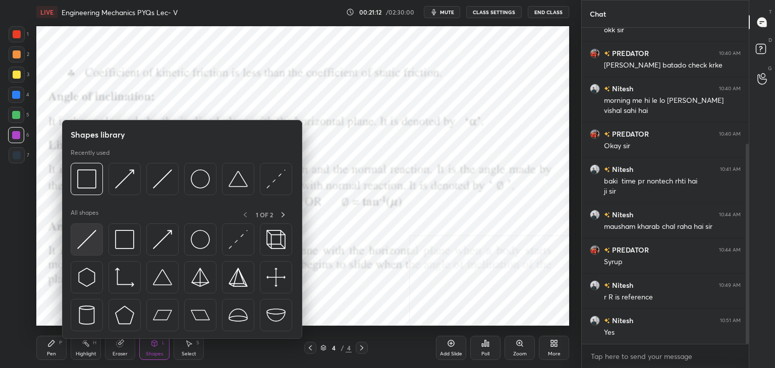
click at [95, 244] on img at bounding box center [86, 239] width 19 height 19
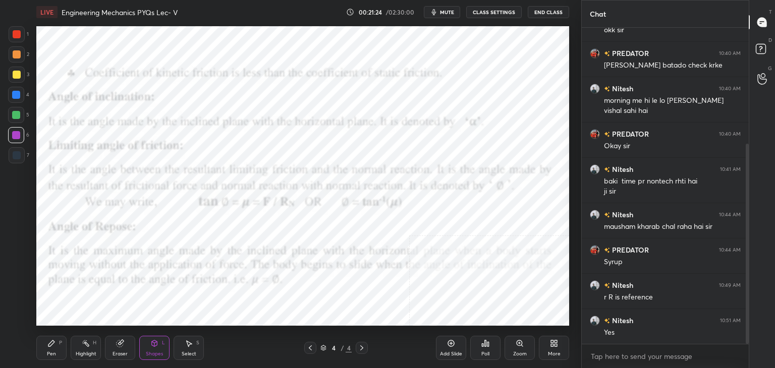
click at [59, 344] on div "Pen P" at bounding box center [51, 348] width 30 height 24
drag, startPoint x: 184, startPoint y: 344, endPoint x: 194, endPoint y: 330, distance: 17.4
click at [182, 344] on div "Select S" at bounding box center [189, 348] width 30 height 24
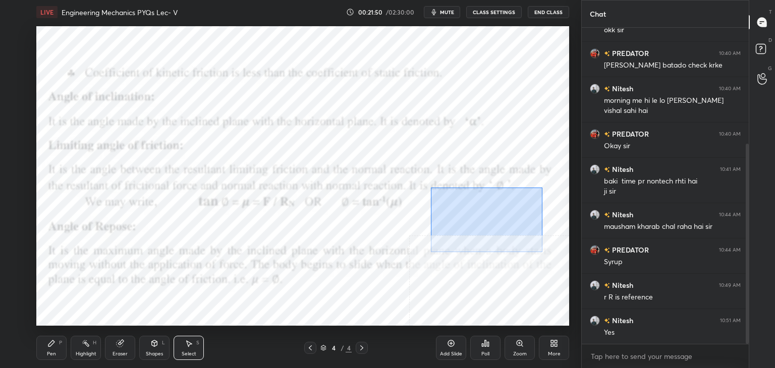
drag, startPoint x: 431, startPoint y: 188, endPoint x: 543, endPoint y: 246, distance: 126.9
click at [547, 251] on div "0 ° Undo Copy Duplicate Duplicate to new slide Delete" at bounding box center [302, 176] width 533 height 300
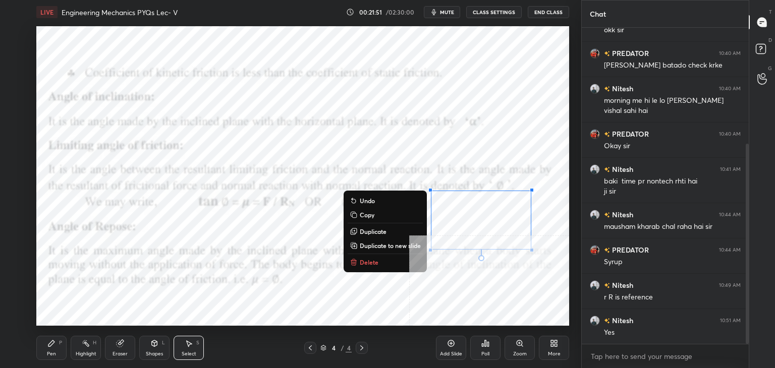
click at [395, 258] on button "Delete" at bounding box center [385, 262] width 75 height 12
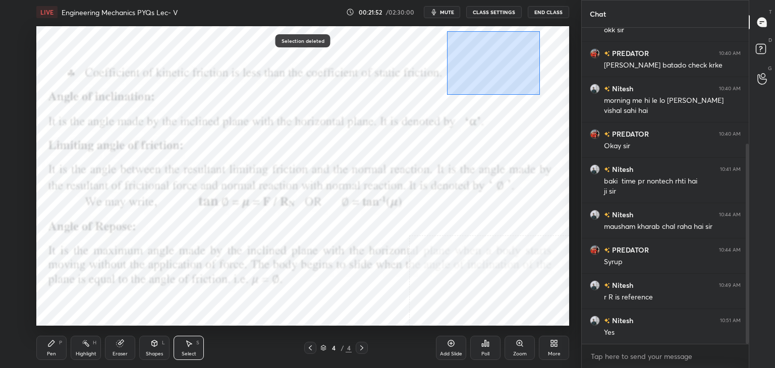
drag, startPoint x: 447, startPoint y: 31, endPoint x: 572, endPoint y: 114, distance: 150.2
click at [579, 115] on div "1 2 3 4 5 6 7 C X Z C X Z E E Erase all H H LIVE Engineering Mechanics PYQs Lec…" at bounding box center [290, 184] width 581 height 368
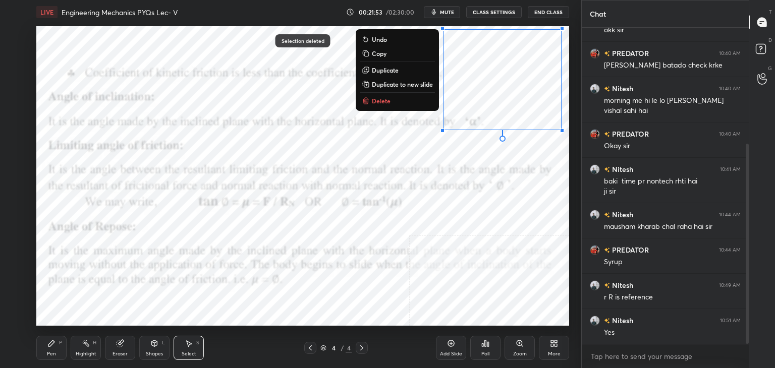
drag, startPoint x: 400, startPoint y: 103, endPoint x: 392, endPoint y: 121, distance: 19.0
click at [400, 102] on button "Delete" at bounding box center [397, 101] width 75 height 12
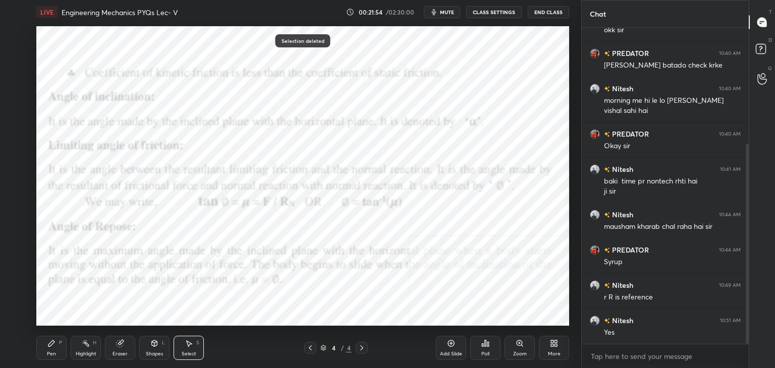
click at [150, 344] on icon at bounding box center [154, 344] width 8 height 8
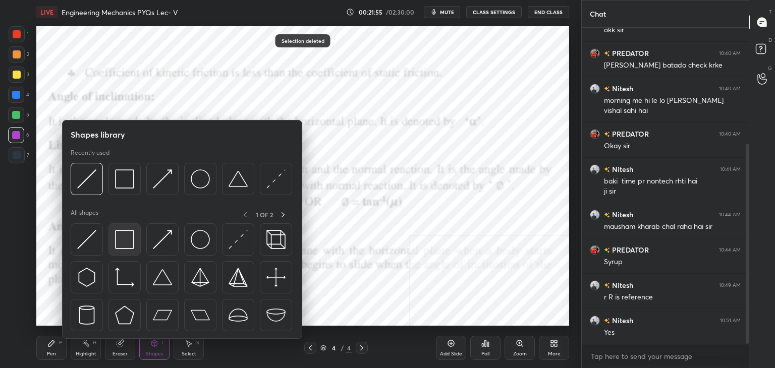
click at [124, 229] on div at bounding box center [125, 240] width 32 height 32
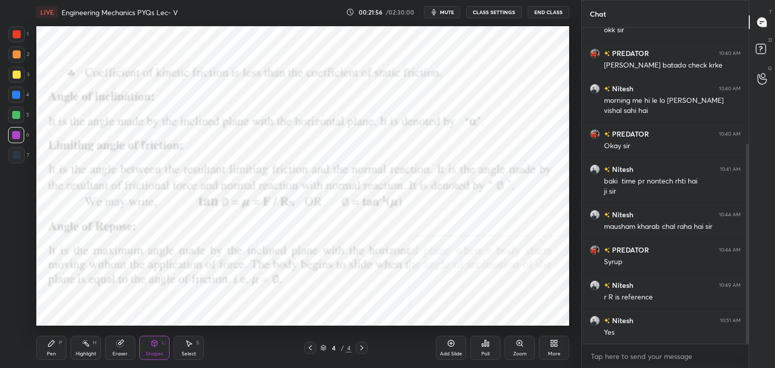
scroll to position [218, 0]
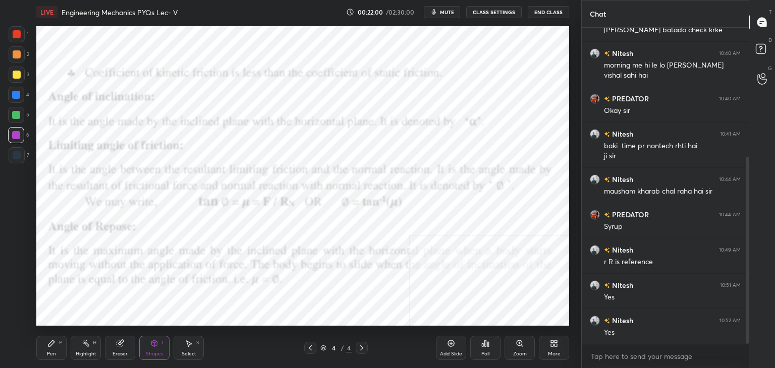
click at [17, 34] on div at bounding box center [17, 34] width 8 height 8
click at [20, 137] on div at bounding box center [16, 135] width 8 height 8
drag, startPoint x: 152, startPoint y: 350, endPoint x: 151, endPoint y: 344, distance: 6.1
click at [151, 350] on div "Shapes L" at bounding box center [154, 348] width 30 height 24
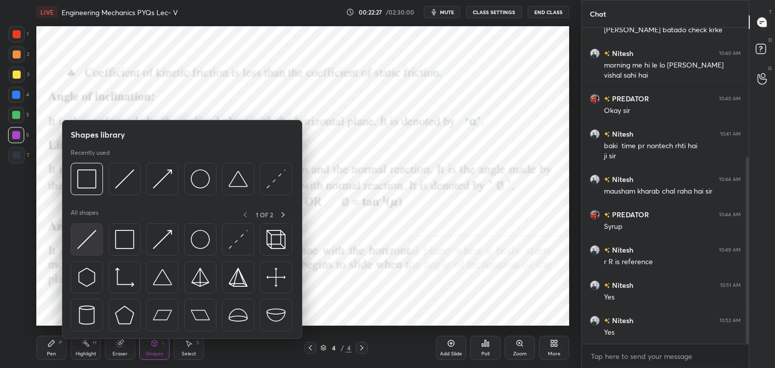
click at [82, 244] on img at bounding box center [86, 239] width 19 height 19
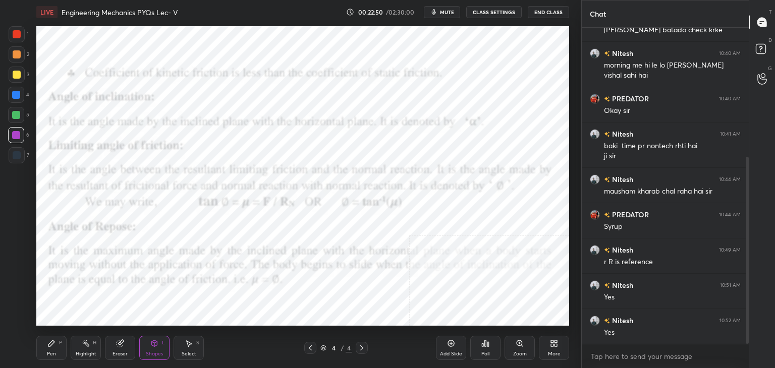
click at [51, 342] on icon at bounding box center [51, 344] width 6 height 6
drag, startPoint x: 89, startPoint y: 348, endPoint x: 144, endPoint y: 327, distance: 59.1
click at [88, 348] on div "Highlight H" at bounding box center [86, 348] width 30 height 24
click at [188, 345] on icon at bounding box center [189, 344] width 8 height 8
drag, startPoint x: 302, startPoint y: 279, endPoint x: 427, endPoint y: 326, distance: 134.0
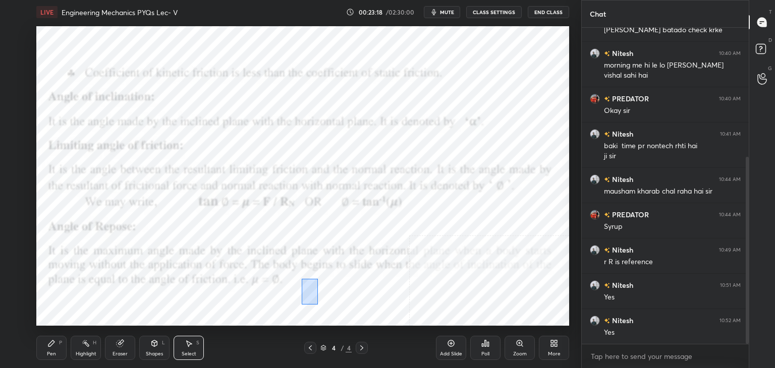
click at [426, 326] on div "0 ° Undo Copy Duplicate Duplicate to new slide Delete Setting up your live clas…" at bounding box center [302, 176] width 541 height 304
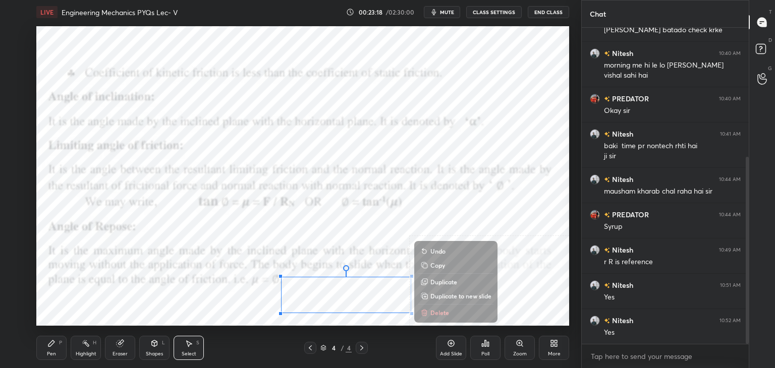
click at [424, 313] on icon at bounding box center [424, 313] width 8 height 8
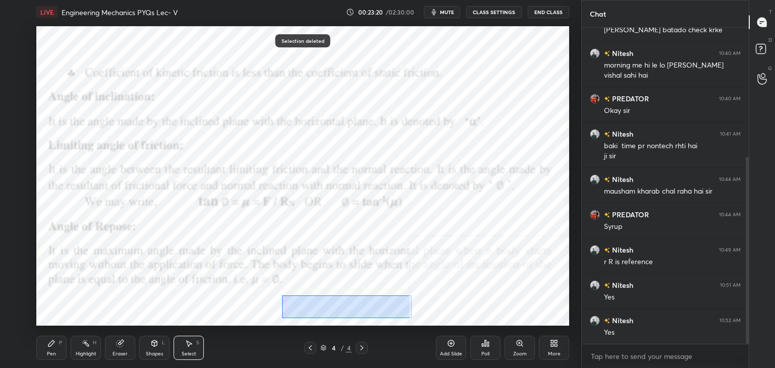
drag, startPoint x: 282, startPoint y: 295, endPoint x: 441, endPoint y: 316, distance: 160.4
click at [443, 319] on div "0 ° Undo Copy Duplicate Duplicate to new slide Delete" at bounding box center [302, 176] width 533 height 300
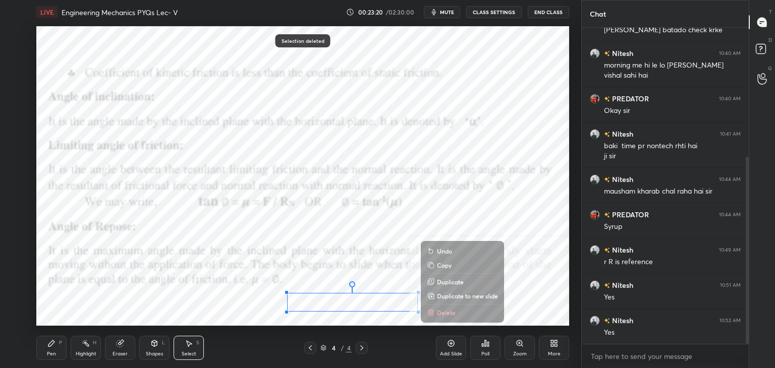
click at [431, 313] on icon at bounding box center [431, 313] width 8 height 8
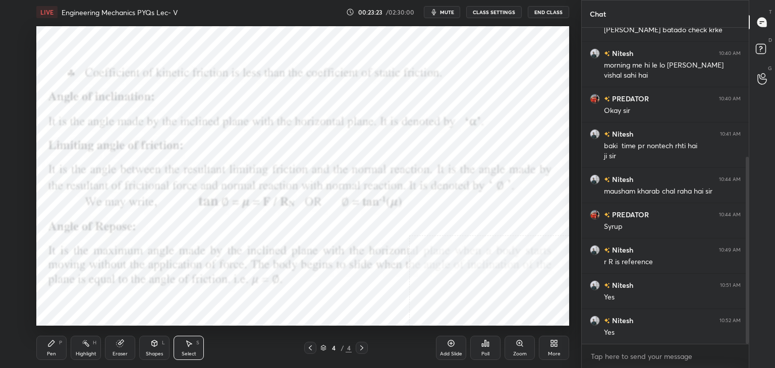
click at [122, 342] on icon at bounding box center [121, 342] width 6 height 5
click at [558, 348] on div "More" at bounding box center [554, 348] width 30 height 24
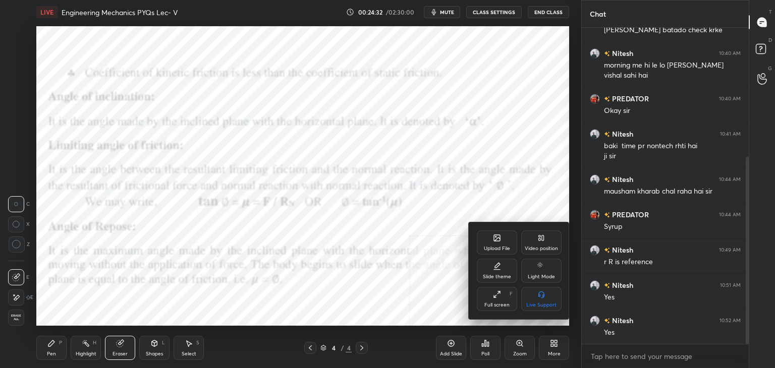
click at [496, 243] on div "Upload File" at bounding box center [497, 243] width 40 height 24
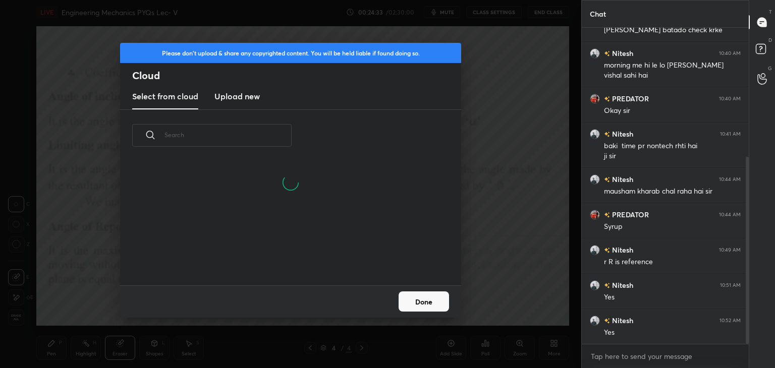
drag, startPoint x: 238, startPoint y: 94, endPoint x: 249, endPoint y: 106, distance: 16.1
click at [238, 93] on h3 "Upload new" at bounding box center [237, 96] width 45 height 12
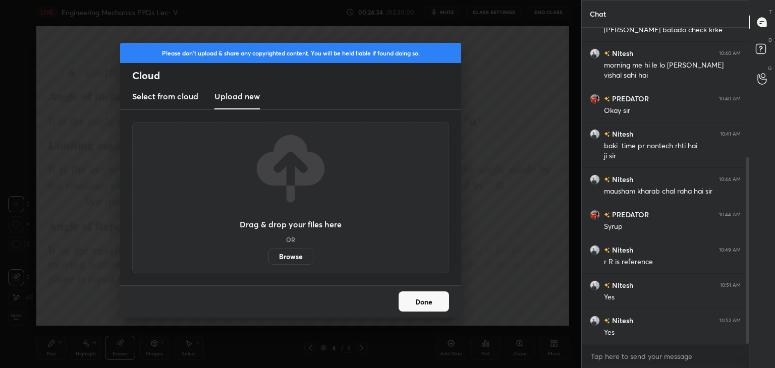
click at [291, 259] on label "Browse" at bounding box center [291, 257] width 45 height 16
click at [269, 259] on input "Browse" at bounding box center [269, 257] width 0 height 16
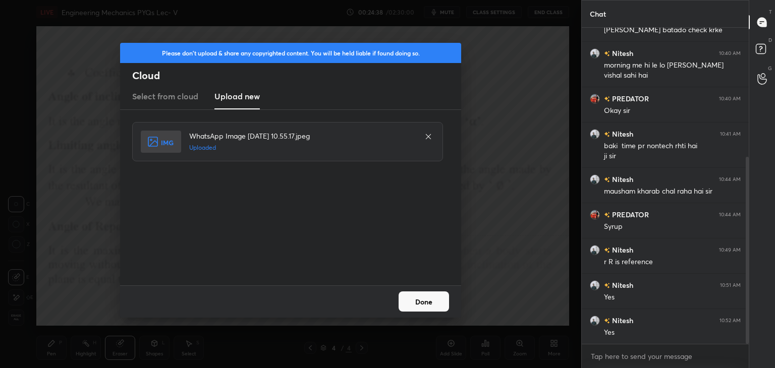
click at [432, 305] on button "Done" at bounding box center [424, 302] width 50 height 20
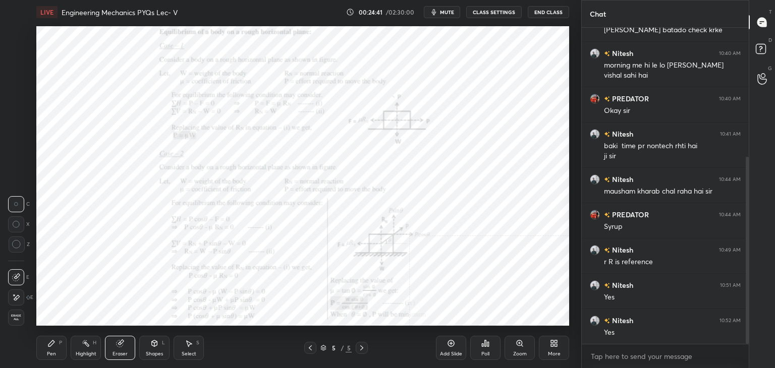
click at [519, 345] on icon at bounding box center [520, 344] width 6 height 6
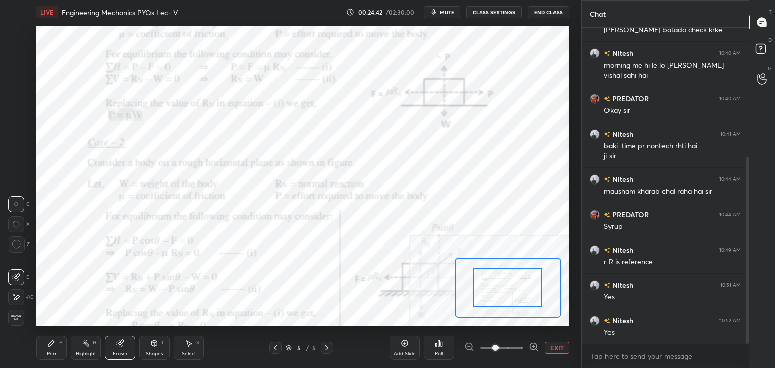
click at [474, 348] on div at bounding box center [501, 348] width 75 height 12
click at [470, 347] on div at bounding box center [501, 348] width 75 height 12
click at [562, 349] on button "EXIT" at bounding box center [557, 348] width 24 height 12
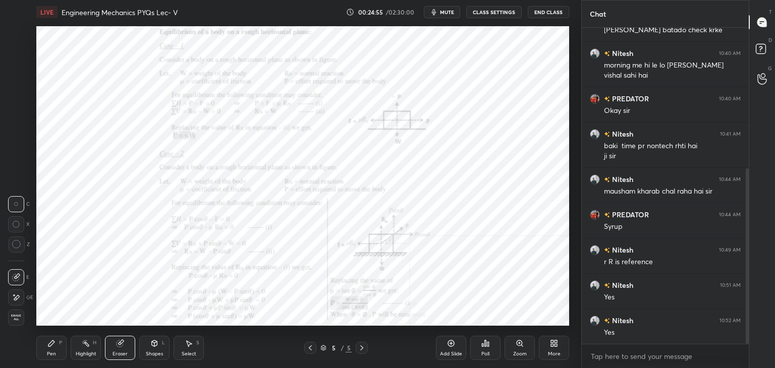
scroll to position [253, 0]
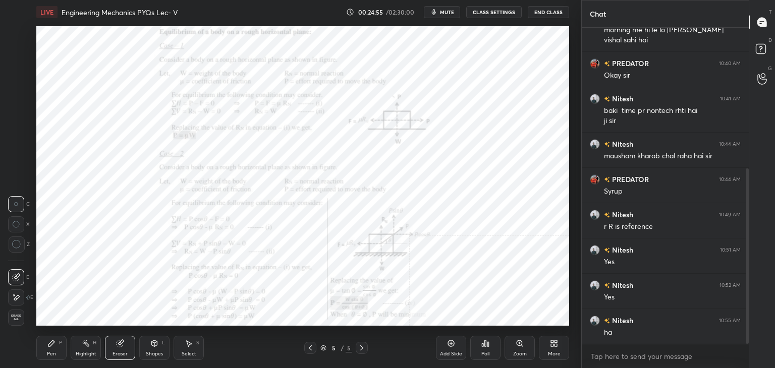
click at [151, 350] on div "Shapes L" at bounding box center [154, 348] width 30 height 24
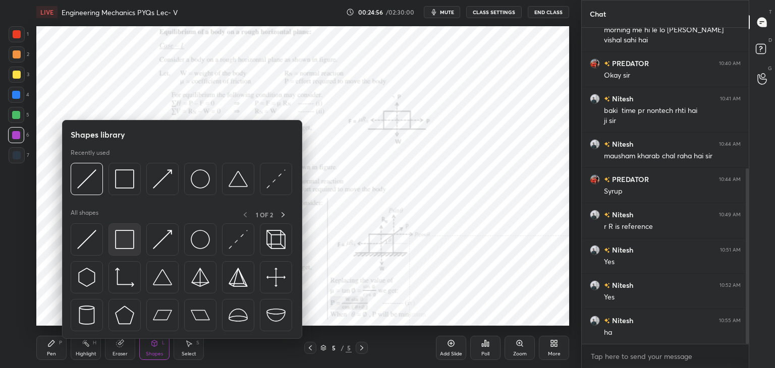
click at [122, 232] on img at bounding box center [124, 239] width 19 height 19
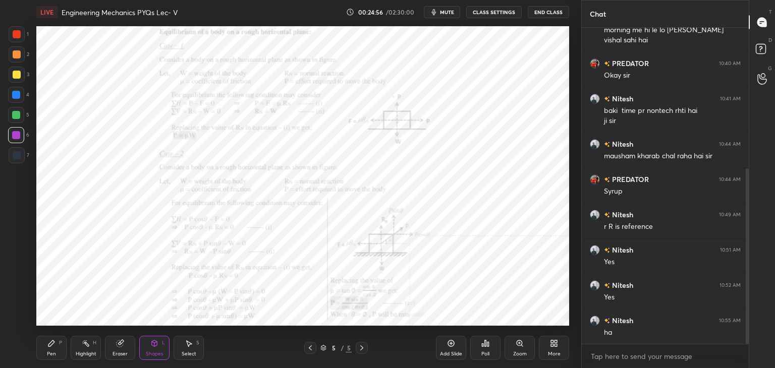
drag, startPoint x: 23, startPoint y: 36, endPoint x: 24, endPoint y: 43, distance: 7.7
click at [22, 35] on div at bounding box center [17, 34] width 16 height 16
click at [526, 351] on div "Zoom" at bounding box center [520, 348] width 30 height 24
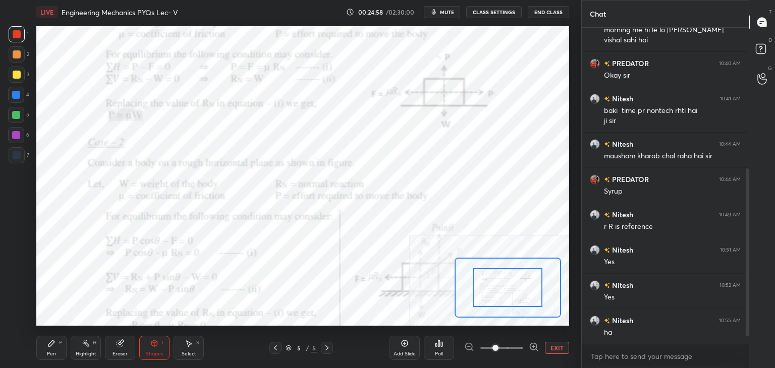
scroll to position [289, 0]
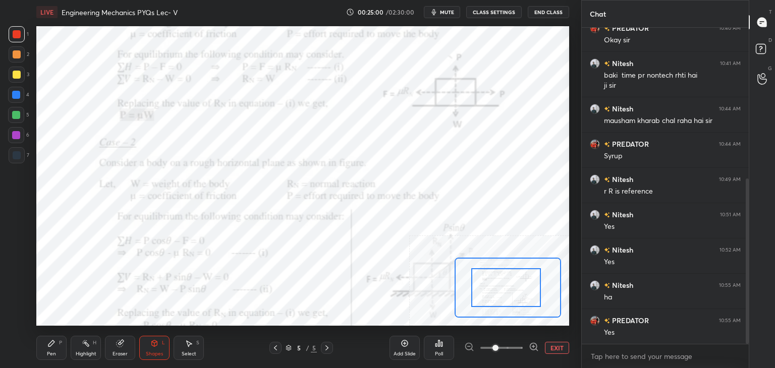
drag, startPoint x: 528, startPoint y: 283, endPoint x: 533, endPoint y: 283, distance: 5.1
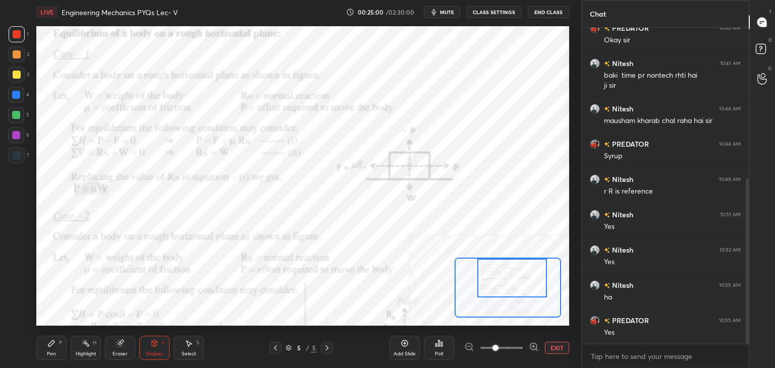
drag, startPoint x: 533, startPoint y: 280, endPoint x: 536, endPoint y: 269, distance: 11.0
click at [540, 267] on div at bounding box center [512, 278] width 70 height 39
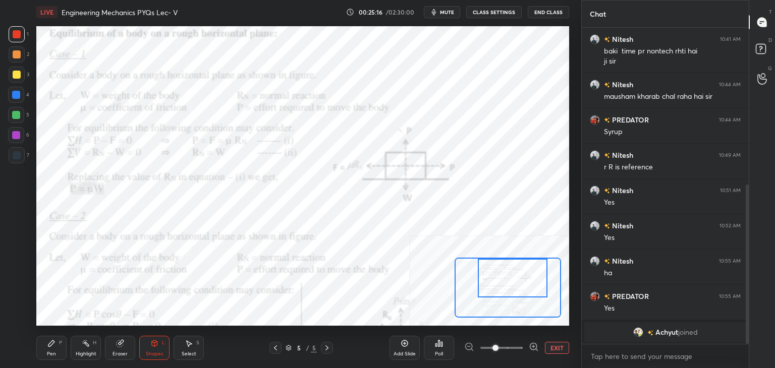
click at [15, 134] on div at bounding box center [16, 135] width 8 height 8
click at [84, 350] on div "Highlight H" at bounding box center [86, 348] width 30 height 24
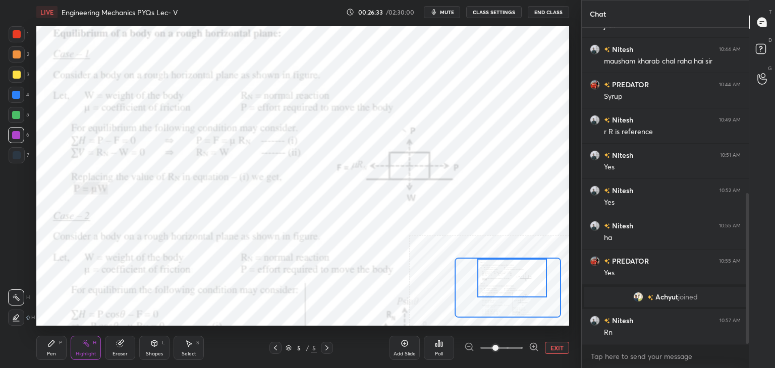
drag, startPoint x: 524, startPoint y: 295, endPoint x: 519, endPoint y: 288, distance: 8.6
click at [523, 294] on div at bounding box center [512, 278] width 70 height 39
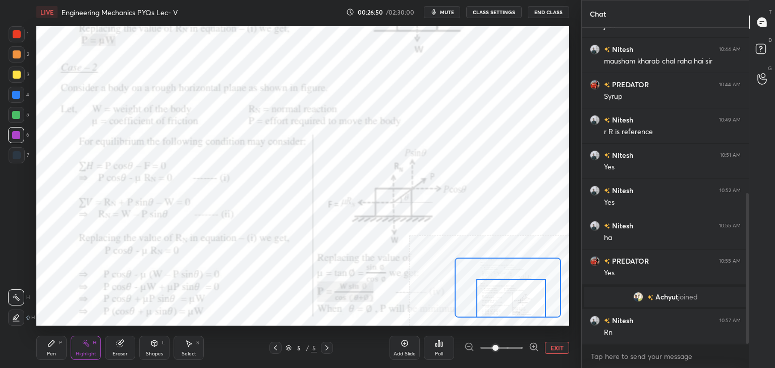
drag, startPoint x: 505, startPoint y: 292, endPoint x: 478, endPoint y: 308, distance: 30.6
click at [503, 313] on div at bounding box center [511, 298] width 70 height 39
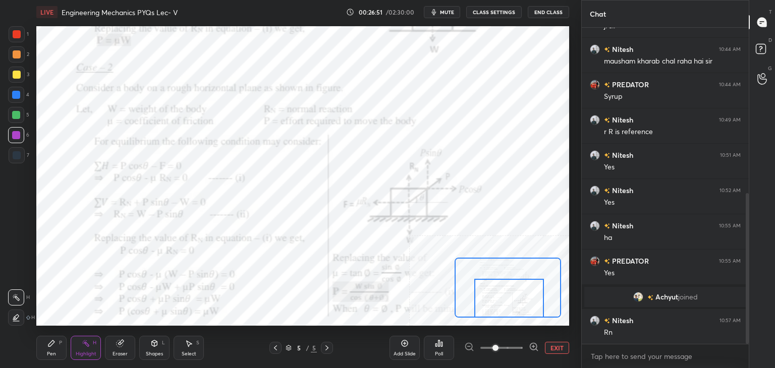
click at [152, 343] on icon at bounding box center [155, 344] width 6 height 6
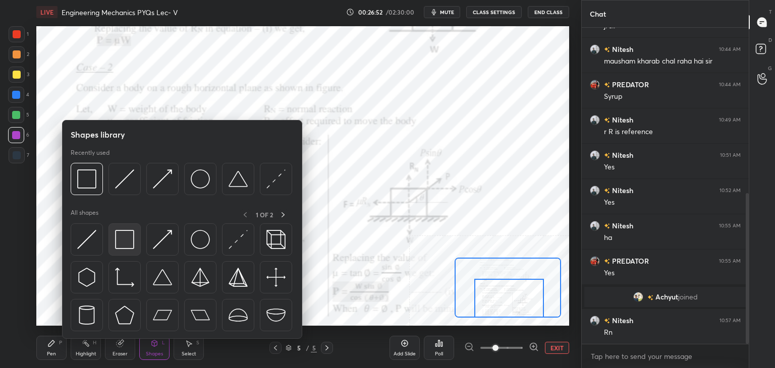
click at [133, 235] on img at bounding box center [124, 239] width 19 height 19
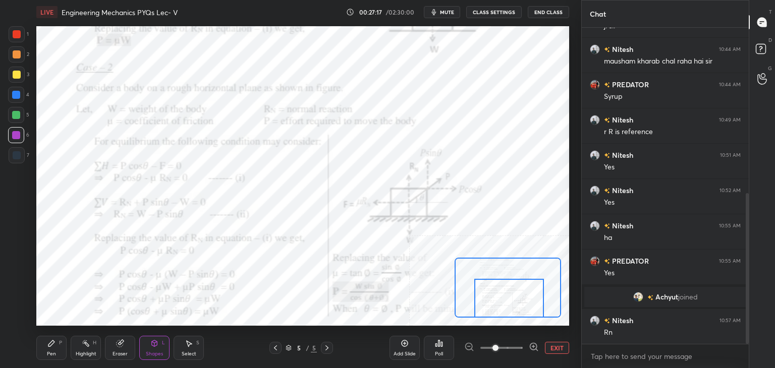
drag, startPoint x: 88, startPoint y: 352, endPoint x: 138, endPoint y: 330, distance: 54.0
click at [88, 352] on div "Highlight" at bounding box center [86, 354] width 21 height 5
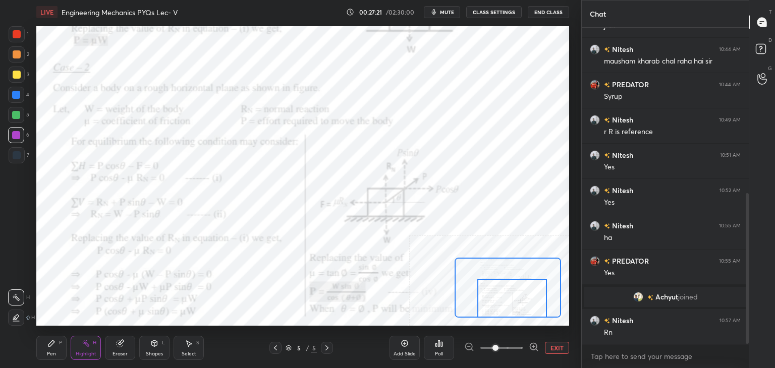
click at [516, 307] on div at bounding box center [512, 298] width 70 height 39
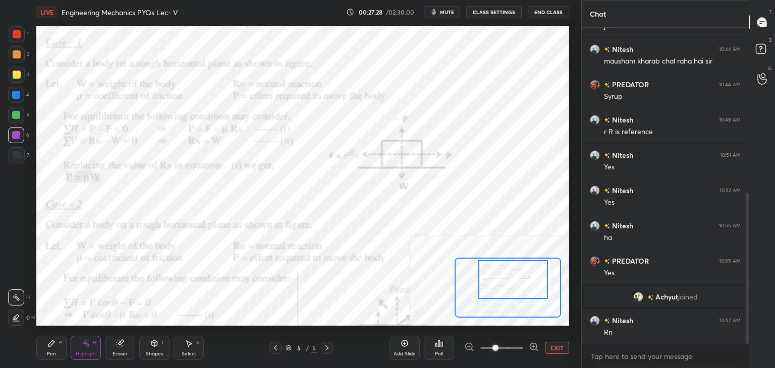
drag, startPoint x: 508, startPoint y: 287, endPoint x: 509, endPoint y: 271, distance: 16.2
click at [509, 272] on div at bounding box center [513, 279] width 70 height 39
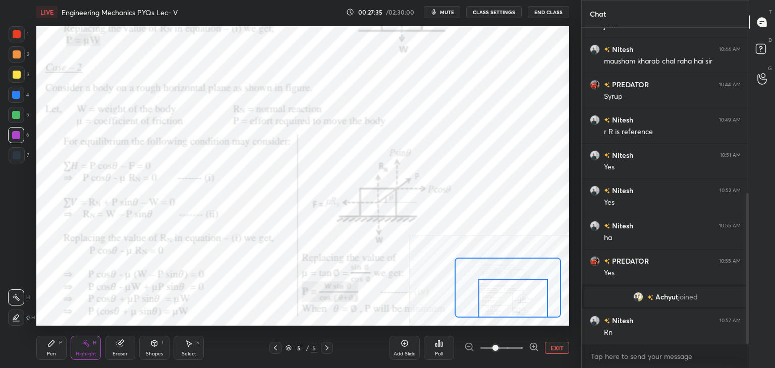
drag, startPoint x: 501, startPoint y: 292, endPoint x: 492, endPoint y: 299, distance: 11.5
click at [500, 311] on div at bounding box center [513, 298] width 70 height 39
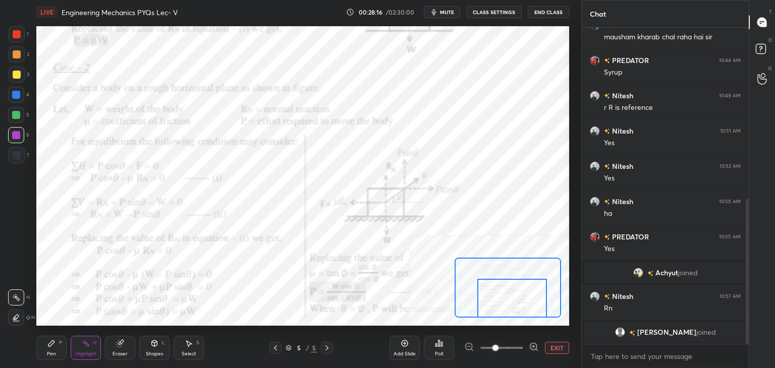
click at [328, 347] on icon at bounding box center [327, 348] width 8 height 8
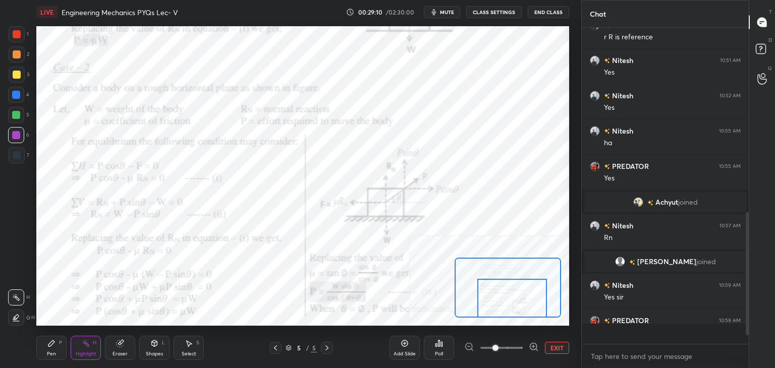
scroll to position [313, 164]
click at [560, 348] on button "EXIT" at bounding box center [557, 348] width 24 height 12
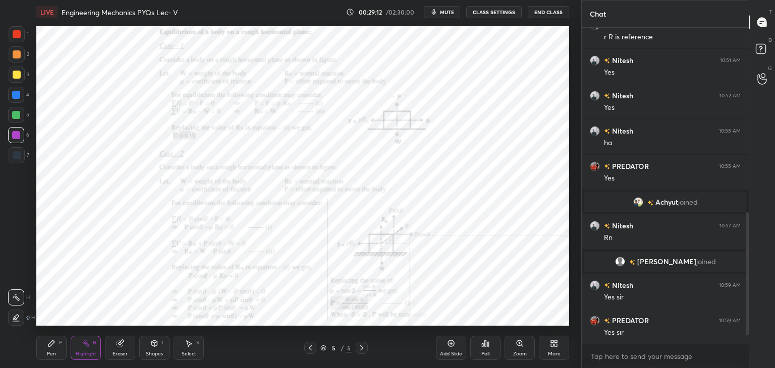
click at [557, 346] on icon at bounding box center [556, 345] width 3 height 3
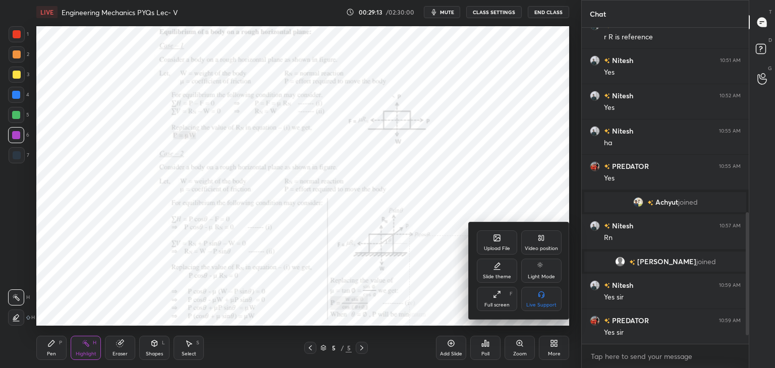
click at [501, 246] on div "Upload File" at bounding box center [497, 248] width 26 height 5
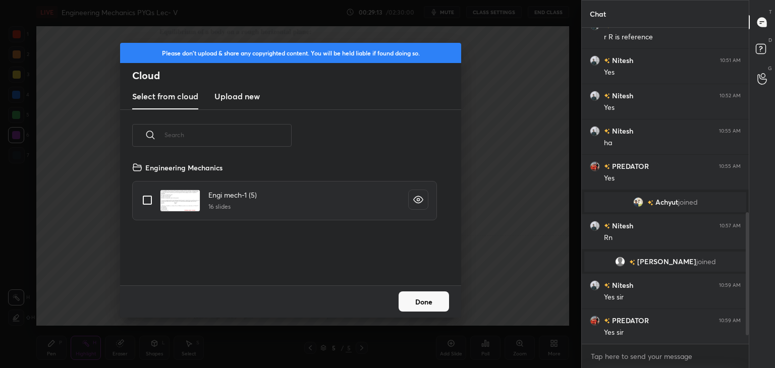
scroll to position [124, 324]
click at [232, 95] on h3 "Upload new" at bounding box center [237, 96] width 45 height 12
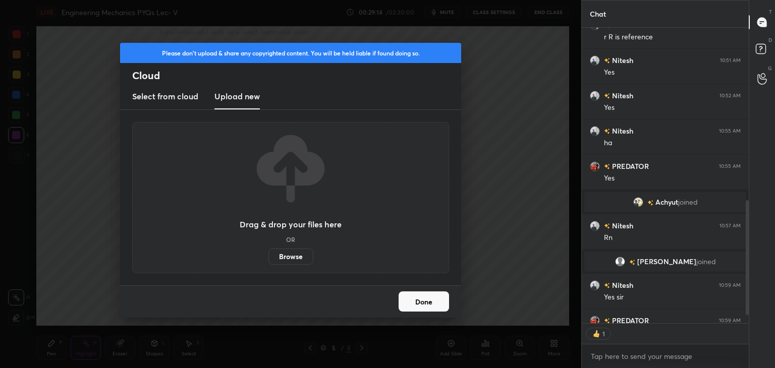
scroll to position [4, 3]
click at [291, 256] on label "Browse" at bounding box center [291, 257] width 45 height 16
click at [269, 256] on input "Browse" at bounding box center [269, 257] width 0 height 16
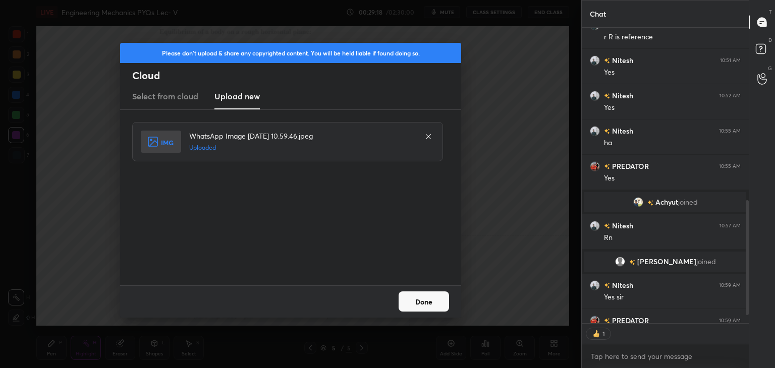
drag, startPoint x: 437, startPoint y: 300, endPoint x: 402, endPoint y: 304, distance: 35.1
click at [437, 301] on button "Done" at bounding box center [424, 302] width 50 height 20
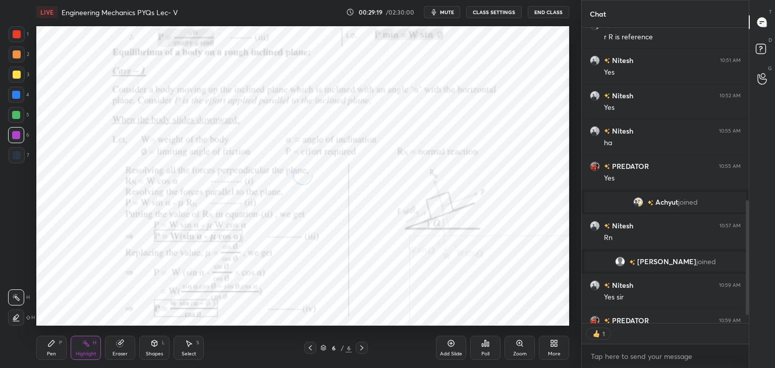
click at [157, 343] on icon at bounding box center [154, 344] width 8 height 8
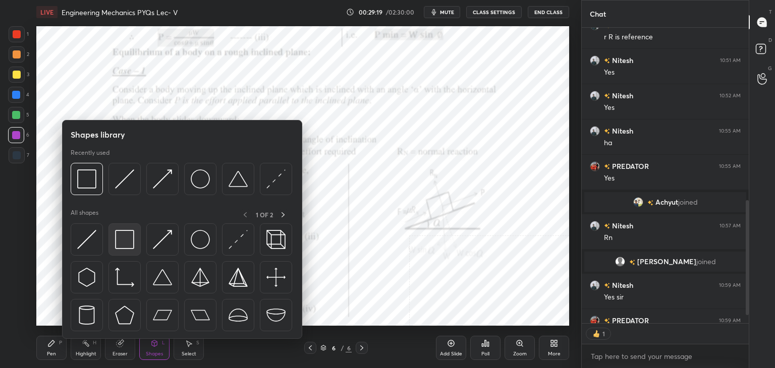
click at [125, 242] on img at bounding box center [124, 239] width 19 height 19
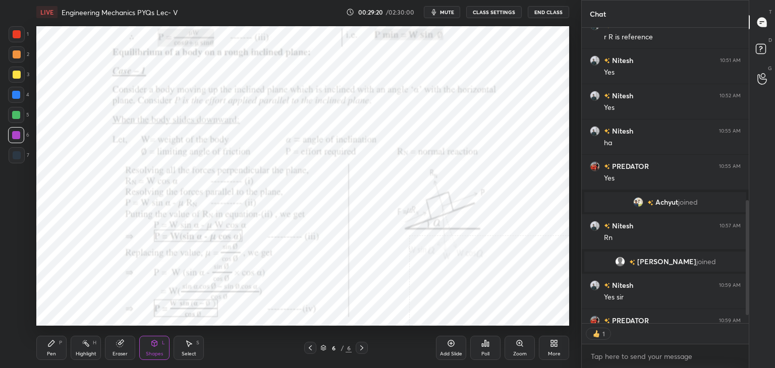
click at [15, 35] on div at bounding box center [17, 34] width 8 height 8
click at [17, 135] on div at bounding box center [16, 135] width 8 height 8
click at [308, 350] on icon at bounding box center [310, 348] width 8 height 8
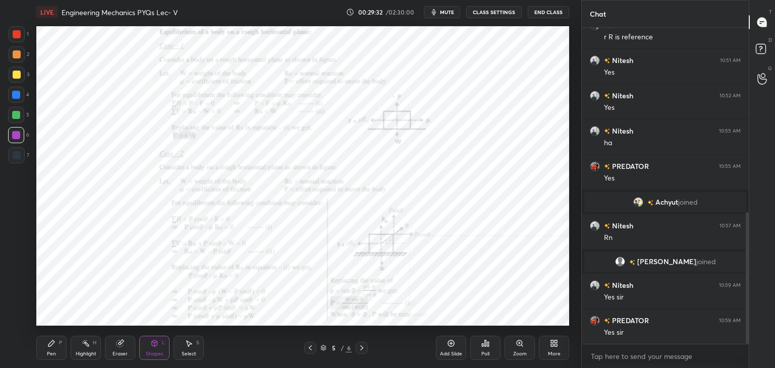
click at [363, 346] on icon at bounding box center [362, 348] width 8 height 8
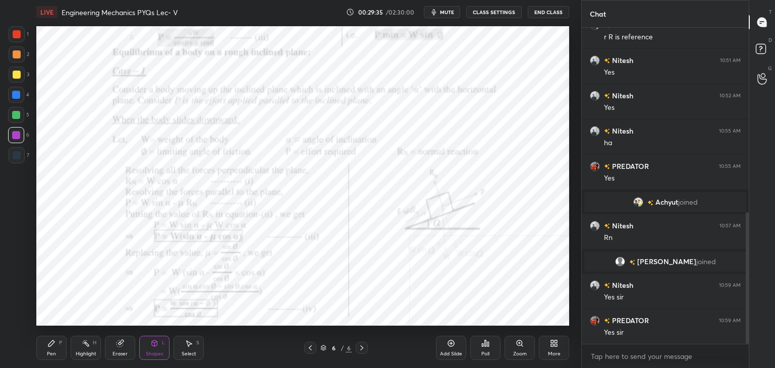
click at [19, 31] on div at bounding box center [17, 34] width 8 height 8
drag, startPoint x: 310, startPoint y: 350, endPoint x: 305, endPoint y: 331, distance: 19.7
click at [310, 351] on icon at bounding box center [310, 348] width 8 height 8
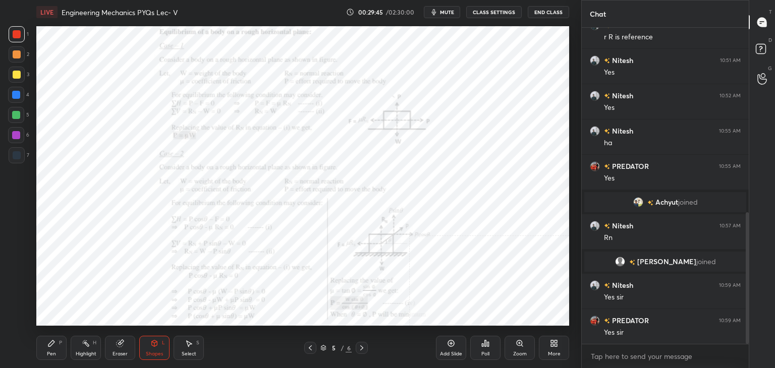
click at [516, 348] on div "Zoom" at bounding box center [520, 348] width 30 height 24
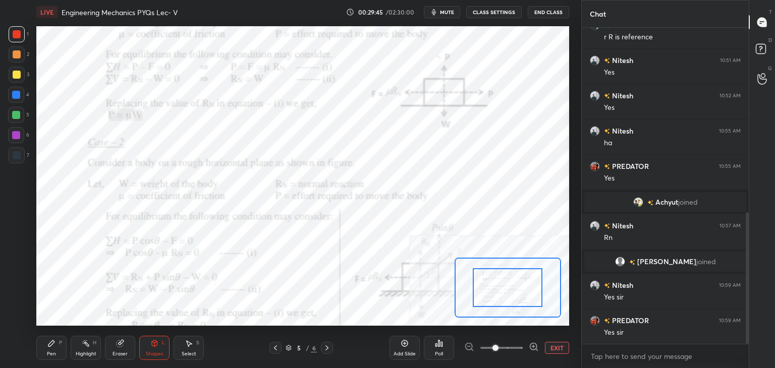
drag, startPoint x: 531, startPoint y: 347, endPoint x: 521, endPoint y: 326, distance: 23.0
click at [531, 346] on icon at bounding box center [534, 347] width 10 height 10
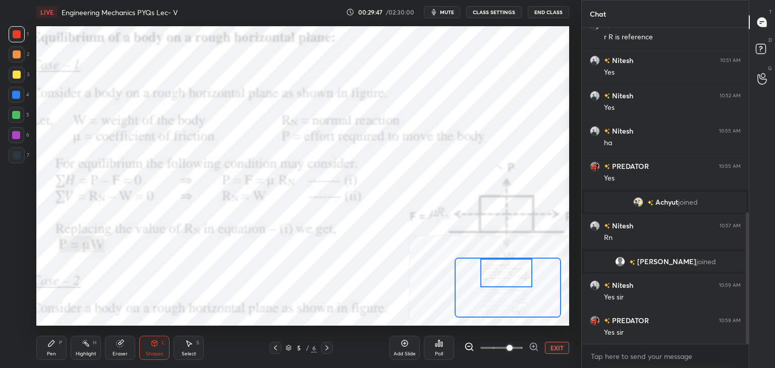
drag, startPoint x: 494, startPoint y: 273, endPoint x: 485, endPoint y: 261, distance: 15.1
click at [494, 266] on div at bounding box center [506, 273] width 52 height 29
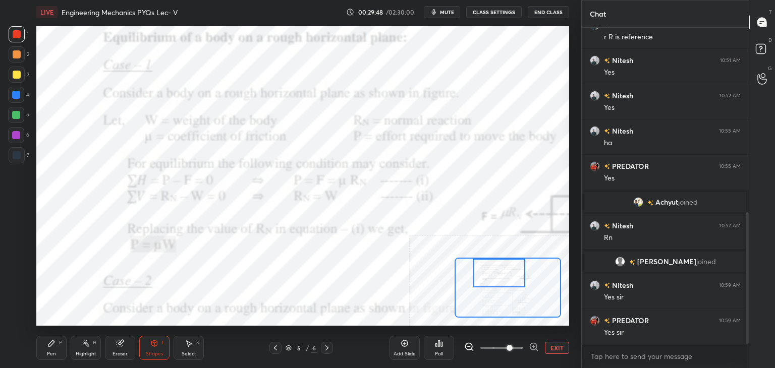
drag, startPoint x: 497, startPoint y: 273, endPoint x: 491, endPoint y: 272, distance: 6.1
click at [491, 272] on div at bounding box center [499, 273] width 52 height 29
drag, startPoint x: 563, startPoint y: 352, endPoint x: 559, endPoint y: 346, distance: 7.3
click at [563, 354] on div "EXIT" at bounding box center [516, 348] width 105 height 12
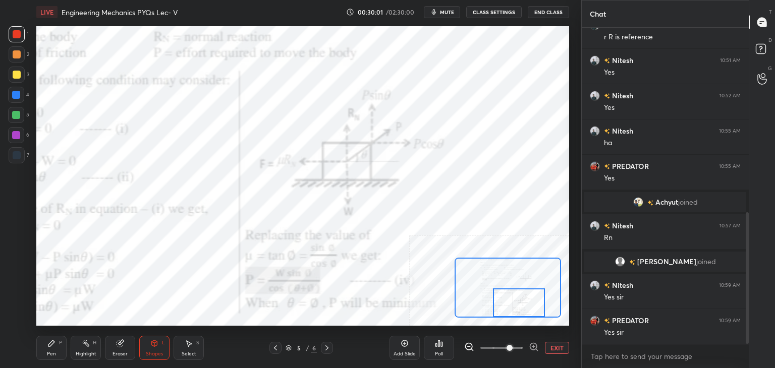
drag, startPoint x: 513, startPoint y: 282, endPoint x: 528, endPoint y: 313, distance: 34.5
click at [531, 315] on div at bounding box center [519, 303] width 52 height 29
drag, startPoint x: 325, startPoint y: 347, endPoint x: 317, endPoint y: 328, distance: 21.3
click at [325, 346] on icon at bounding box center [327, 348] width 8 height 8
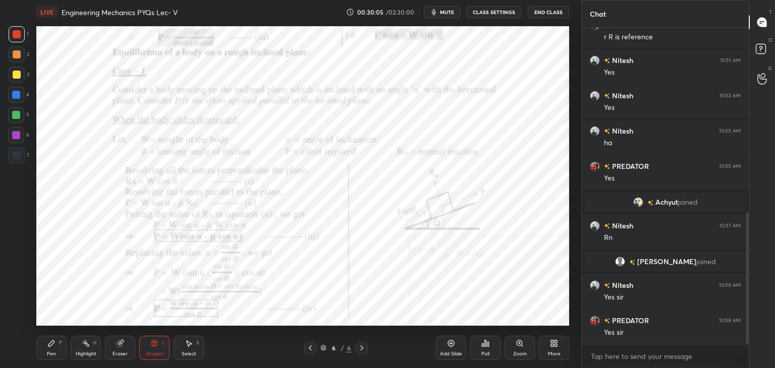
click at [79, 352] on div "Highlight" at bounding box center [86, 354] width 21 height 5
drag, startPoint x: 149, startPoint y: 347, endPoint x: 148, endPoint y: 340, distance: 7.1
click at [149, 347] on div "Shapes L" at bounding box center [154, 348] width 30 height 24
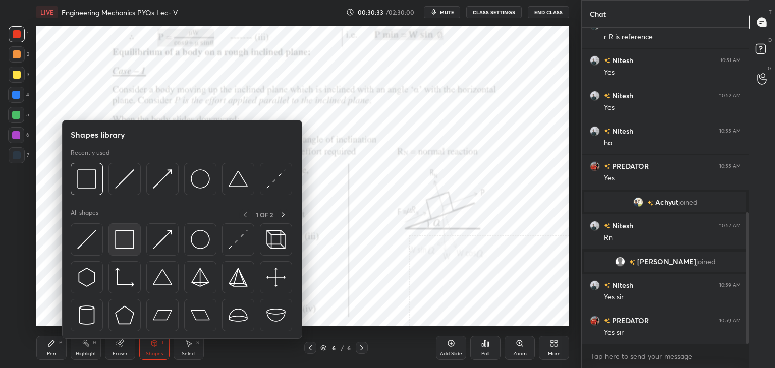
click at [135, 245] on div at bounding box center [125, 240] width 32 height 32
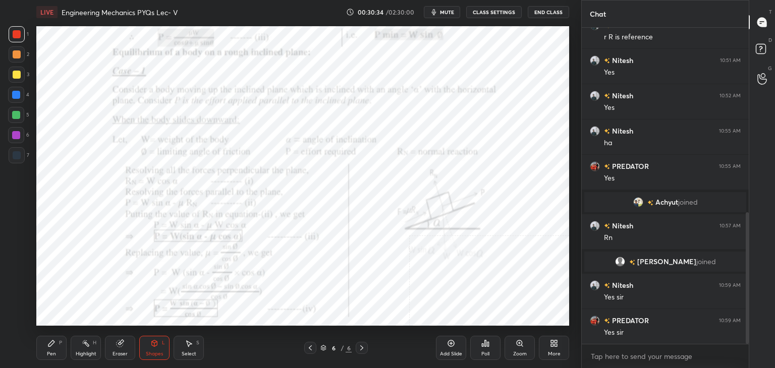
drag, startPoint x: 9, startPoint y: 130, endPoint x: 20, endPoint y: 137, distance: 13.2
click at [9, 132] on div at bounding box center [16, 135] width 16 height 16
click at [78, 353] on div "Highlight" at bounding box center [86, 354] width 21 height 5
click at [159, 343] on div "Shapes L" at bounding box center [154, 348] width 30 height 24
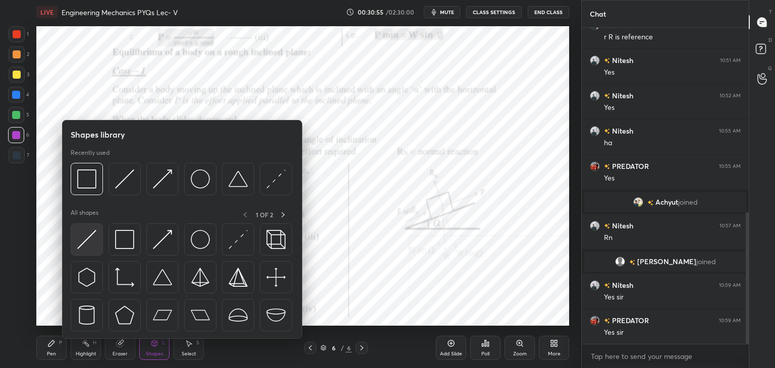
click at [83, 238] on img at bounding box center [86, 239] width 19 height 19
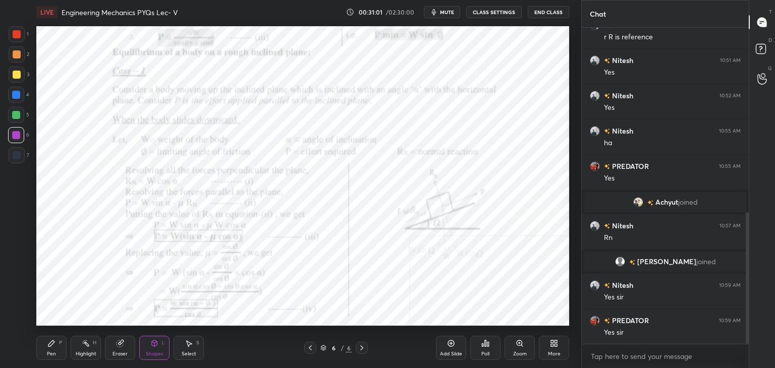
click at [79, 346] on div "Highlight H" at bounding box center [86, 348] width 30 height 24
click at [61, 344] on div "P" at bounding box center [60, 343] width 3 height 5
click at [197, 344] on div "S" at bounding box center [197, 343] width 3 height 5
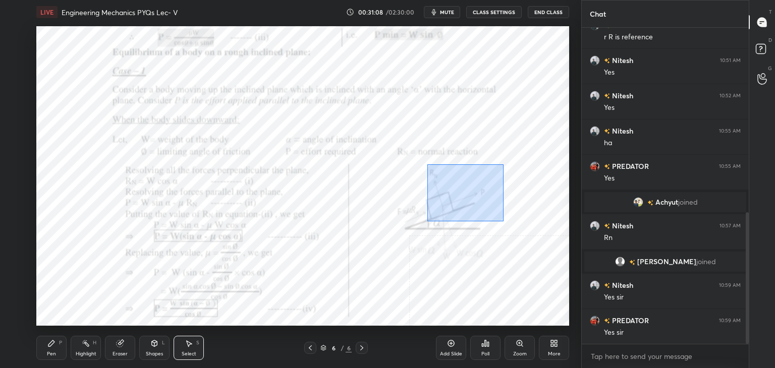
drag, startPoint x: 448, startPoint y: 190, endPoint x: 500, endPoint y: 219, distance: 58.7
click at [507, 224] on div "0 ° Undo Copy Duplicate Duplicate to new slide Delete" at bounding box center [302, 176] width 533 height 300
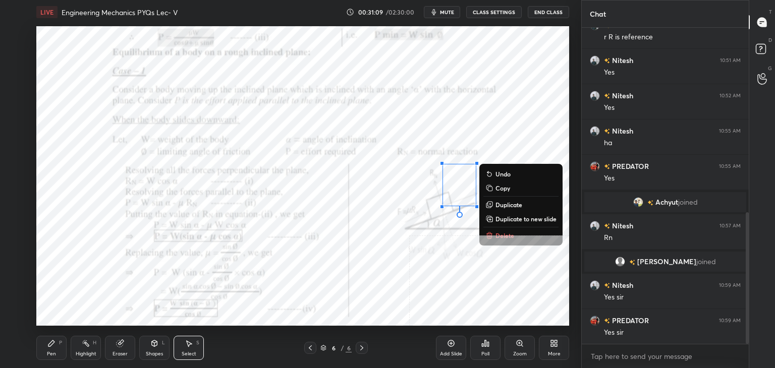
drag, startPoint x: 499, startPoint y: 229, endPoint x: 492, endPoint y: 228, distance: 6.7
click at [499, 230] on button "Delete" at bounding box center [521, 236] width 75 height 12
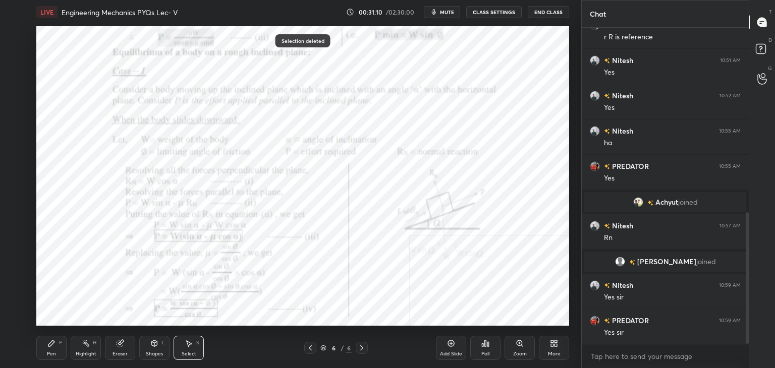
drag, startPoint x: 87, startPoint y: 350, endPoint x: 101, endPoint y: 326, distance: 27.6
click at [86, 350] on div "Highlight H" at bounding box center [86, 348] width 30 height 24
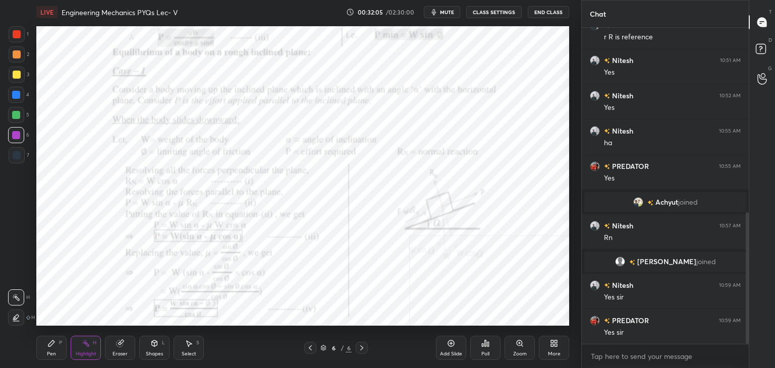
click at [89, 348] on div "Highlight H" at bounding box center [86, 348] width 30 height 24
drag, startPoint x: 16, startPoint y: 33, endPoint x: 18, endPoint y: 39, distance: 5.8
click at [17, 34] on div at bounding box center [17, 34] width 8 height 8
click at [152, 346] on icon at bounding box center [154, 344] width 8 height 8
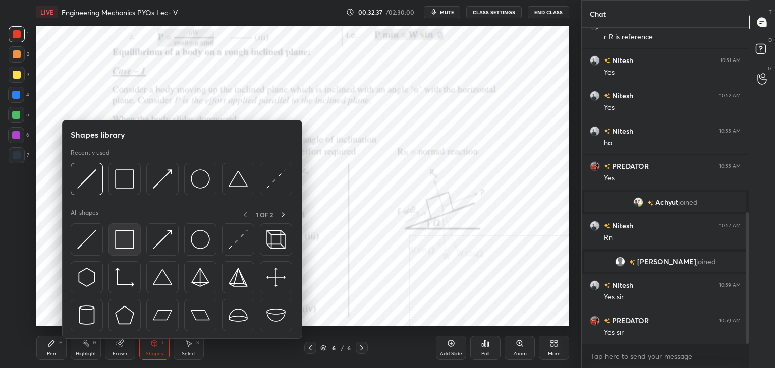
click at [123, 236] on img at bounding box center [124, 239] width 19 height 19
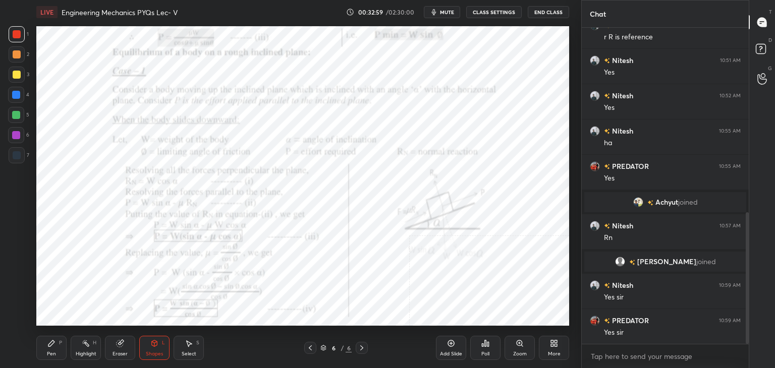
click at [552, 349] on div "More" at bounding box center [554, 348] width 30 height 24
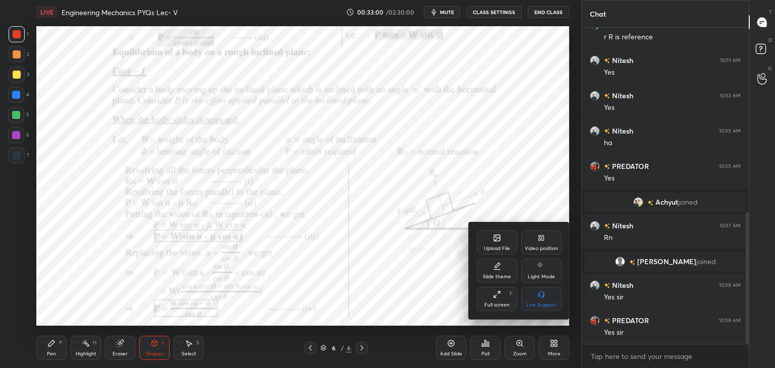
click at [508, 246] on div "Upload File" at bounding box center [497, 248] width 26 height 5
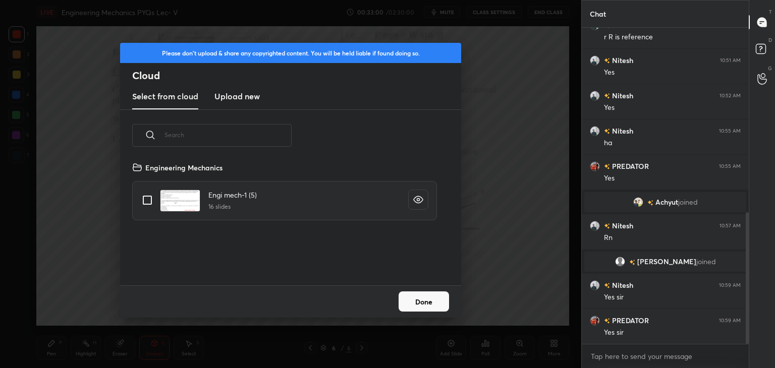
scroll to position [124, 324]
click at [235, 93] on h3 "Upload new" at bounding box center [237, 96] width 45 height 12
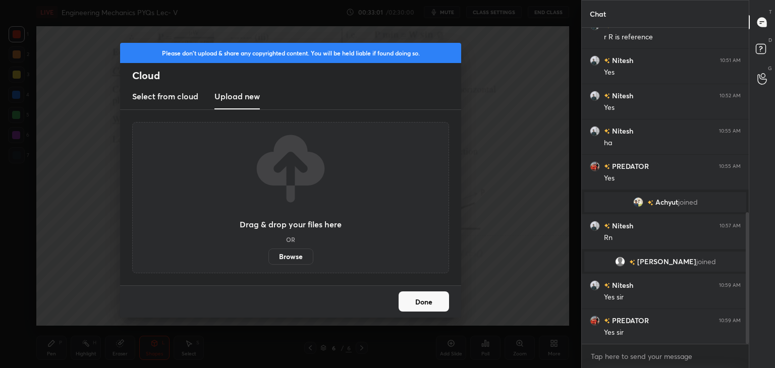
click at [301, 256] on label "Browse" at bounding box center [291, 257] width 45 height 16
click at [269, 256] on input "Browse" at bounding box center [269, 257] width 0 height 16
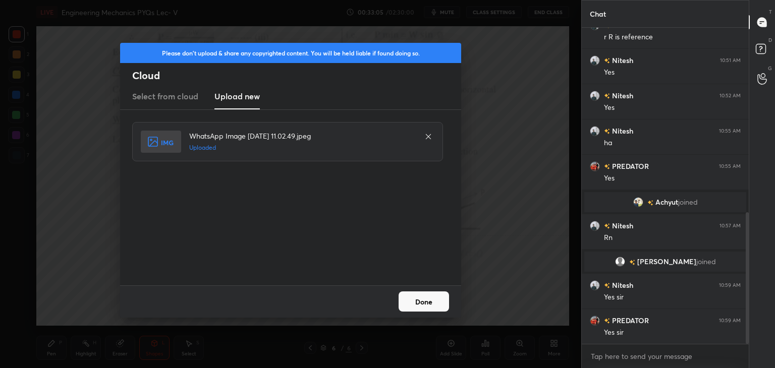
click at [426, 304] on button "Done" at bounding box center [424, 302] width 50 height 20
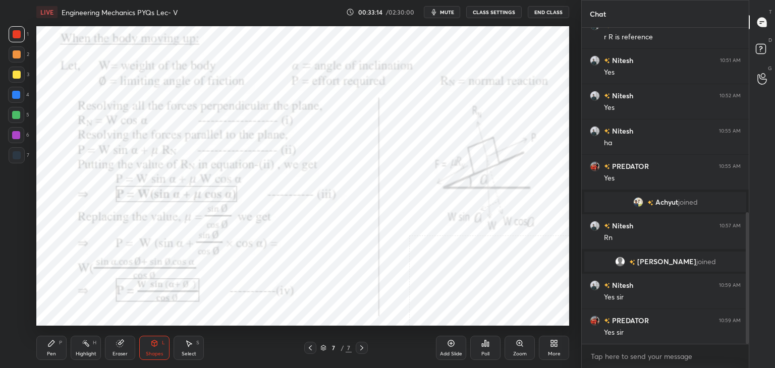
click at [309, 346] on icon at bounding box center [310, 348] width 8 height 8
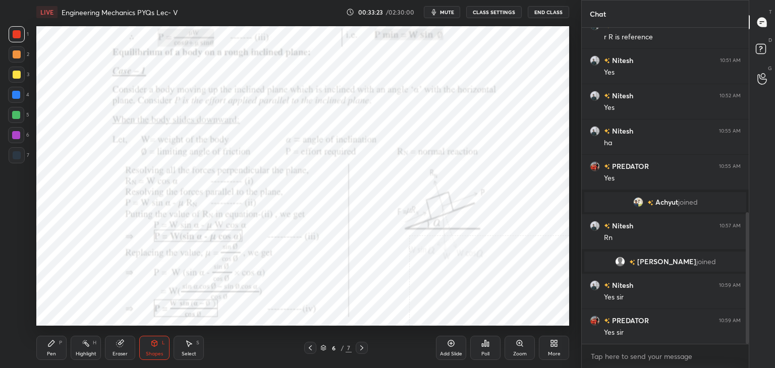
click at [95, 342] on div "H" at bounding box center [95, 343] width 4 height 5
click at [361, 350] on icon at bounding box center [362, 348] width 8 height 8
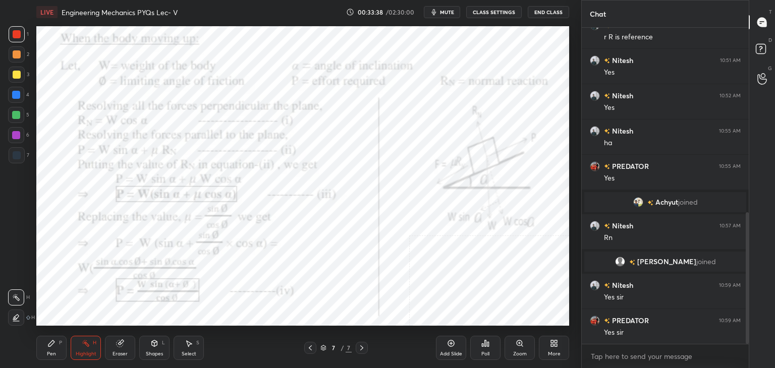
click at [312, 348] on icon at bounding box center [310, 348] width 8 height 8
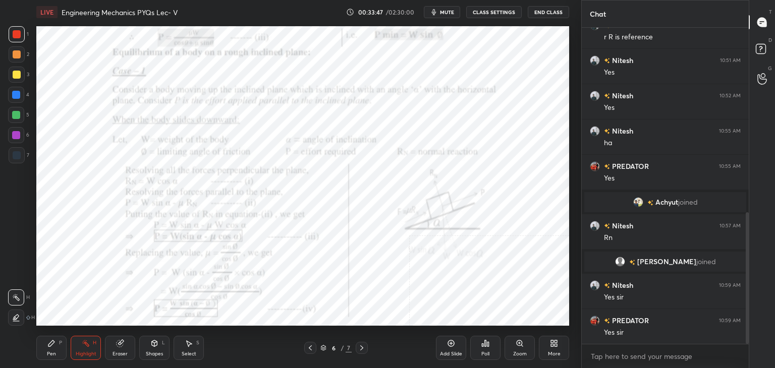
click at [362, 348] on icon at bounding box center [361, 348] width 3 height 5
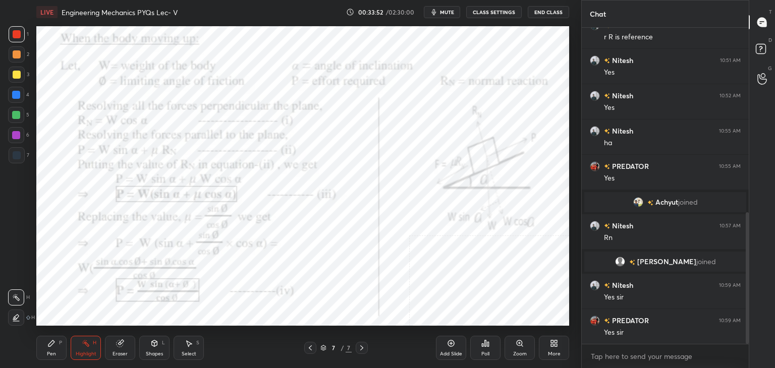
click at [309, 348] on icon at bounding box center [310, 348] width 8 height 8
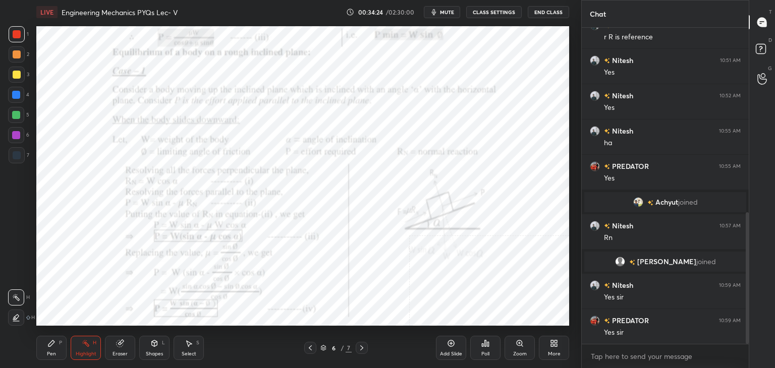
click at [360, 348] on icon at bounding box center [362, 348] width 8 height 8
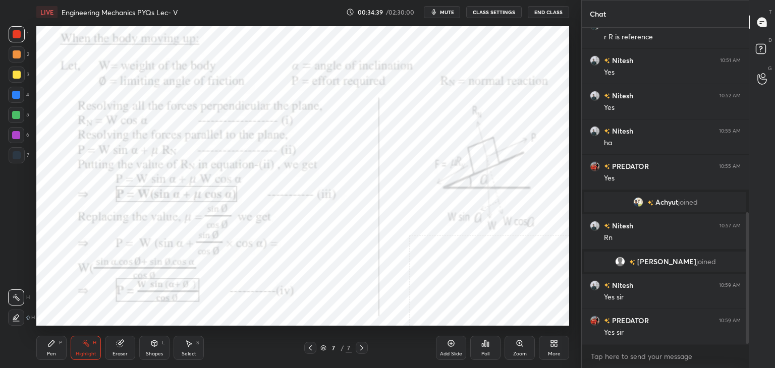
drag, startPoint x: 156, startPoint y: 350, endPoint x: 153, endPoint y: 339, distance: 11.5
click at [155, 350] on div "Shapes L" at bounding box center [154, 348] width 30 height 24
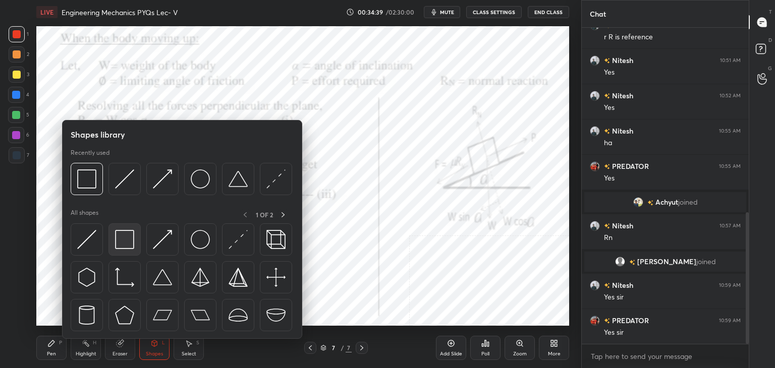
click at [127, 241] on img at bounding box center [124, 239] width 19 height 19
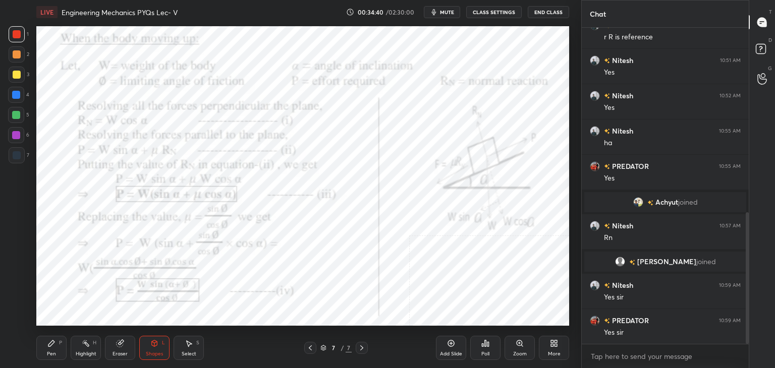
drag, startPoint x: 15, startPoint y: 128, endPoint x: 26, endPoint y: 135, distance: 13.4
click at [15, 130] on div at bounding box center [16, 135] width 16 height 16
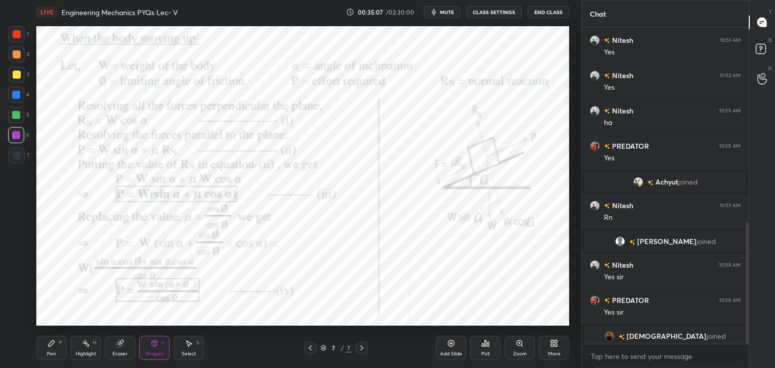
scroll to position [507, 0]
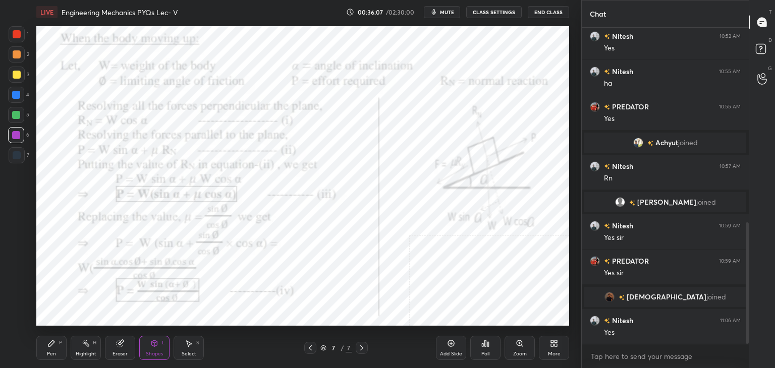
click at [310, 348] on icon at bounding box center [310, 348] width 8 height 8
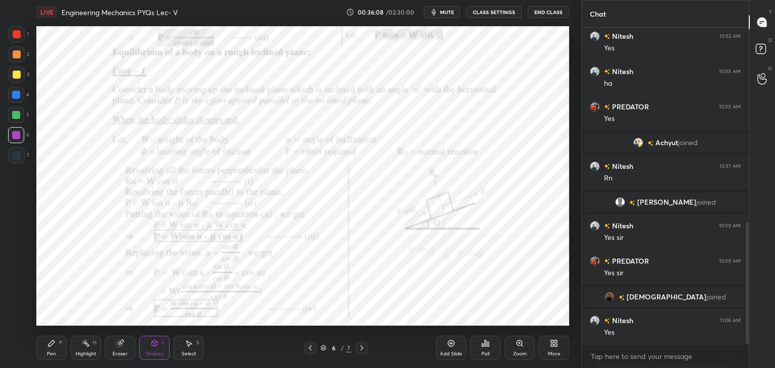
click at [86, 348] on div "Highlight H" at bounding box center [86, 348] width 30 height 24
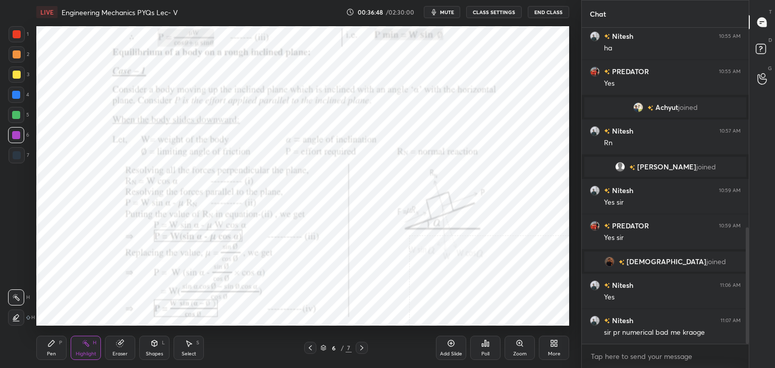
scroll to position [552, 0]
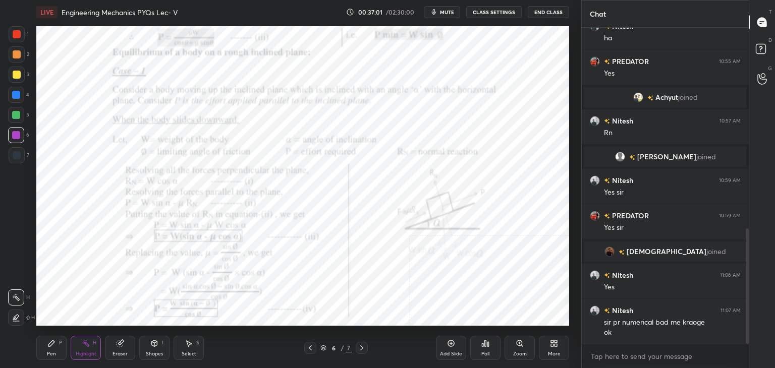
click at [561, 346] on div "More" at bounding box center [554, 348] width 30 height 24
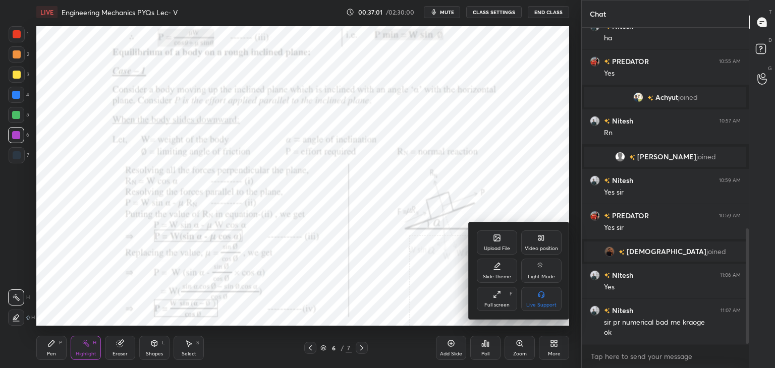
click at [501, 249] on div "Upload File" at bounding box center [497, 248] width 26 height 5
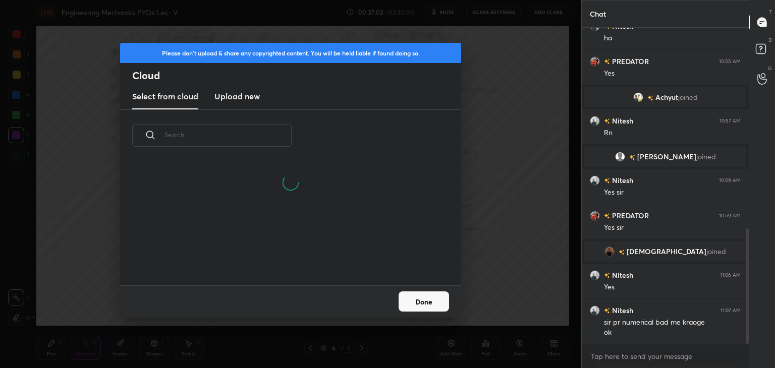
scroll to position [3, 5]
drag, startPoint x: 239, startPoint y: 95, endPoint x: 239, endPoint y: 103, distance: 8.1
click at [239, 96] on h3 "Upload new" at bounding box center [237, 96] width 45 height 12
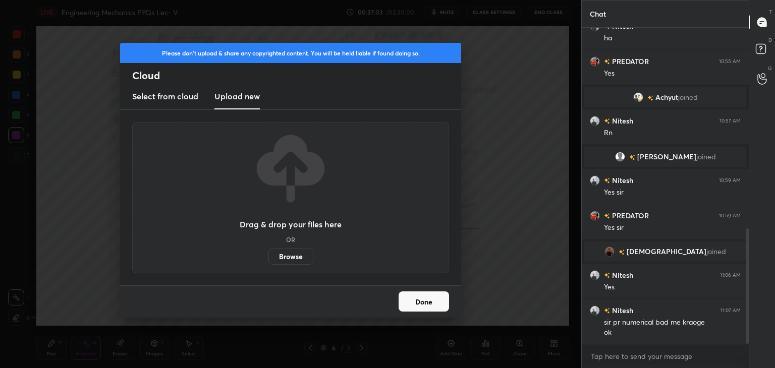
click at [287, 254] on label "Browse" at bounding box center [291, 257] width 45 height 16
click at [269, 254] on input "Browse" at bounding box center [269, 257] width 0 height 16
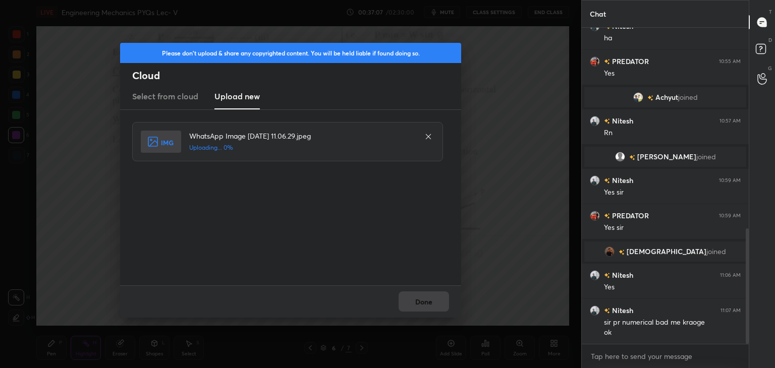
click at [424, 302] on div "Done" at bounding box center [290, 302] width 341 height 32
click at [425, 303] on button "Done" at bounding box center [424, 302] width 50 height 20
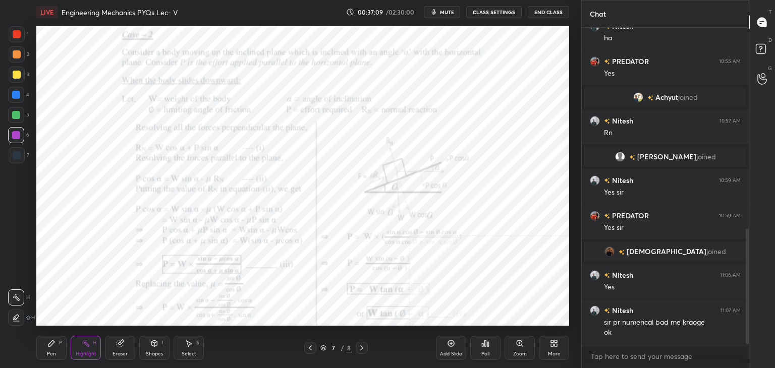
click at [556, 345] on icon at bounding box center [556, 345] width 3 height 3
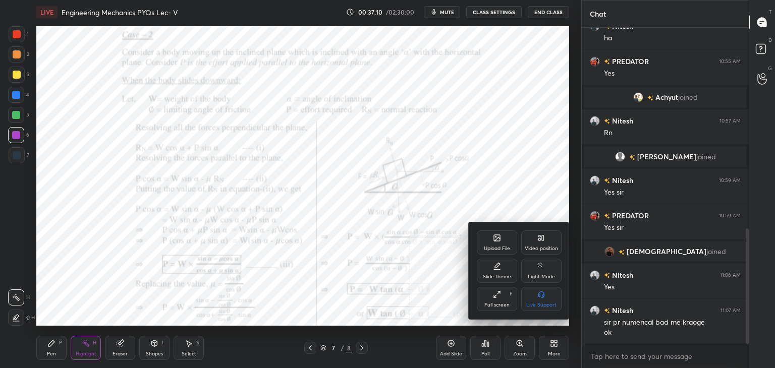
click at [498, 243] on div "Upload File" at bounding box center [497, 243] width 40 height 24
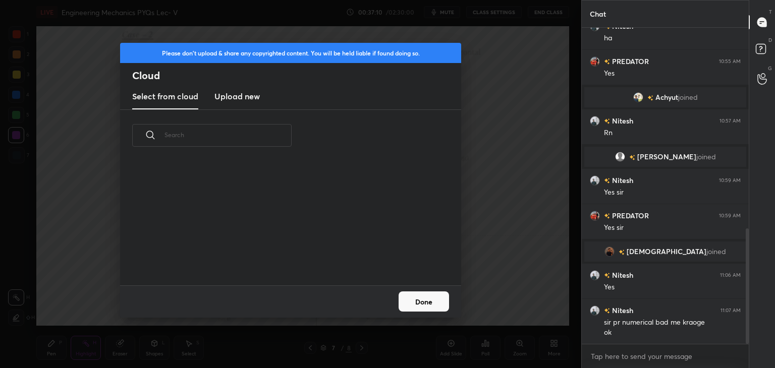
click at [230, 97] on h3 "Upload new" at bounding box center [237, 96] width 45 height 12
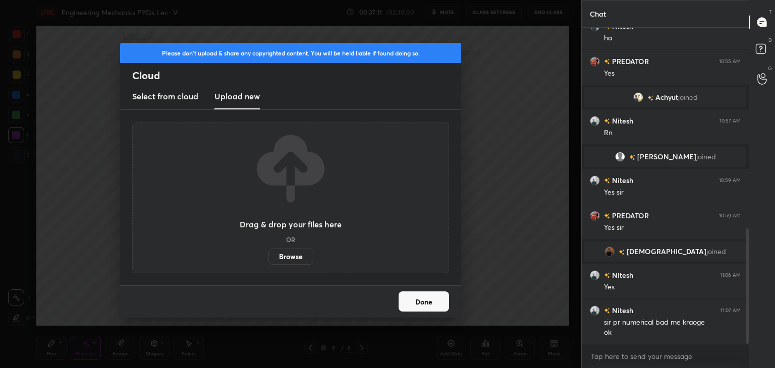
click at [297, 257] on label "Browse" at bounding box center [291, 257] width 45 height 16
click at [269, 257] on input "Browse" at bounding box center [269, 257] width 0 height 16
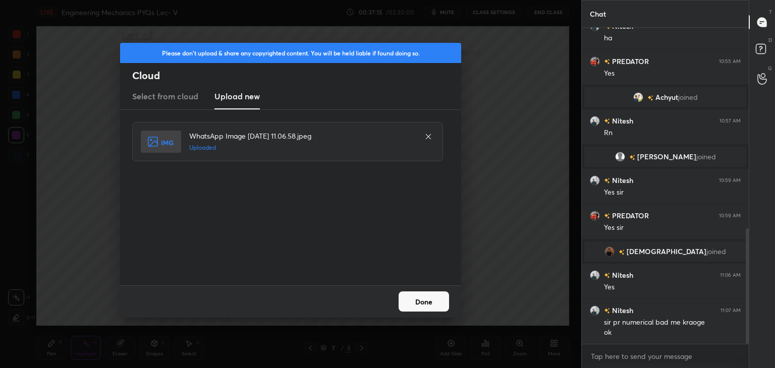
click at [427, 299] on button "Done" at bounding box center [424, 302] width 50 height 20
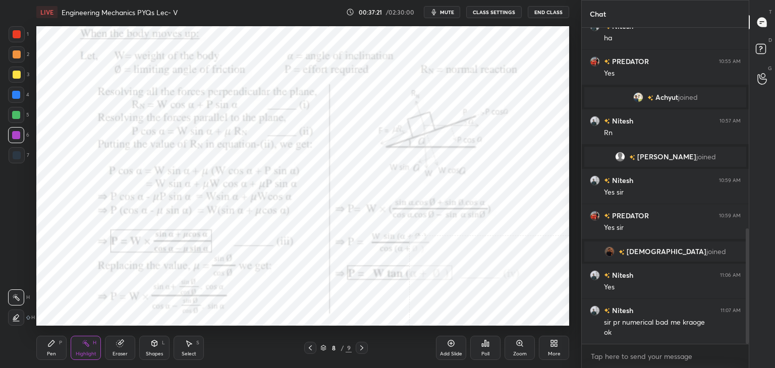
click at [311, 346] on icon at bounding box center [310, 348] width 3 height 5
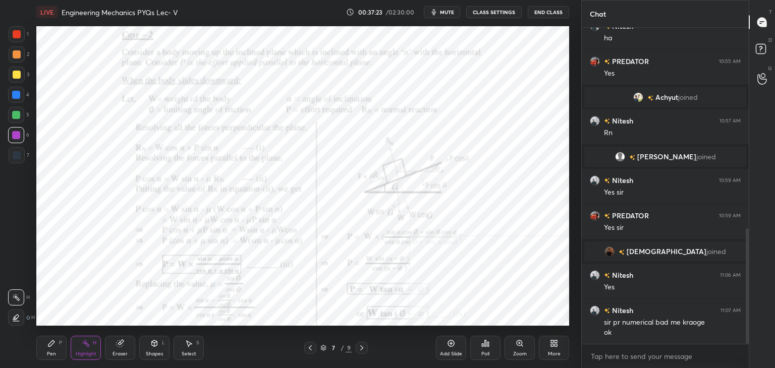
click at [82, 352] on div "Highlight" at bounding box center [86, 354] width 21 height 5
click at [23, 154] on div at bounding box center [17, 155] width 16 height 16
click at [314, 348] on div at bounding box center [310, 348] width 12 height 12
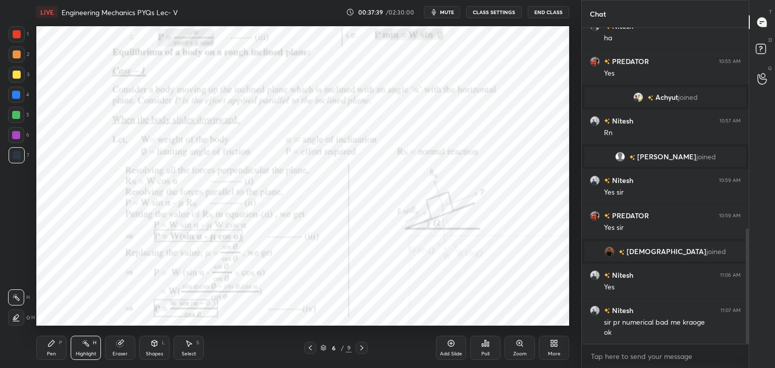
drag, startPoint x: 361, startPoint y: 346, endPoint x: 348, endPoint y: 328, distance: 23.1
click at [361, 347] on icon at bounding box center [362, 348] width 8 height 8
click at [309, 348] on icon at bounding box center [310, 348] width 3 height 5
drag, startPoint x: 315, startPoint y: 349, endPoint x: 311, endPoint y: 343, distance: 7.3
click at [313, 349] on div at bounding box center [310, 348] width 12 height 12
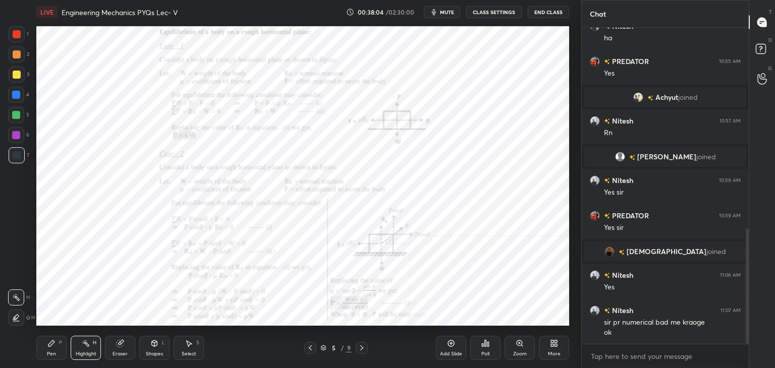
click at [362, 348] on icon at bounding box center [362, 348] width 8 height 8
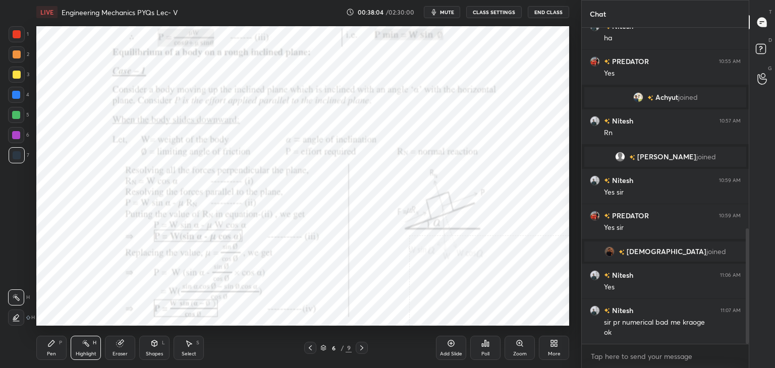
click at [361, 346] on icon at bounding box center [362, 348] width 8 height 8
click at [360, 346] on icon at bounding box center [361, 348] width 3 height 5
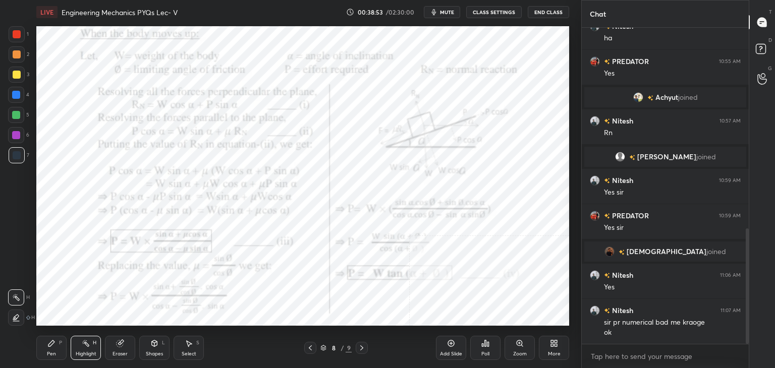
click at [312, 347] on icon at bounding box center [310, 348] width 8 height 8
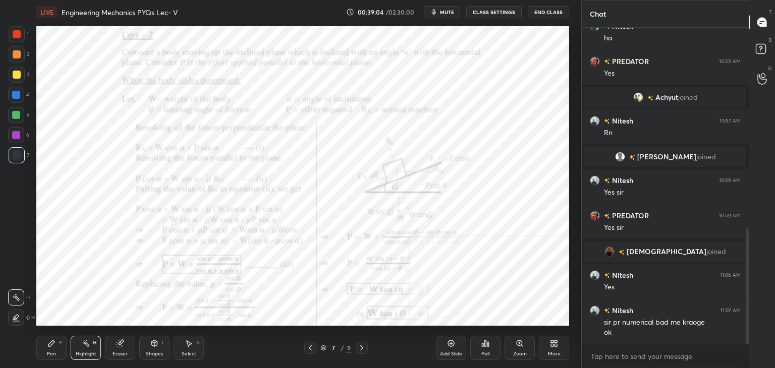
click at [359, 348] on icon at bounding box center [362, 348] width 8 height 8
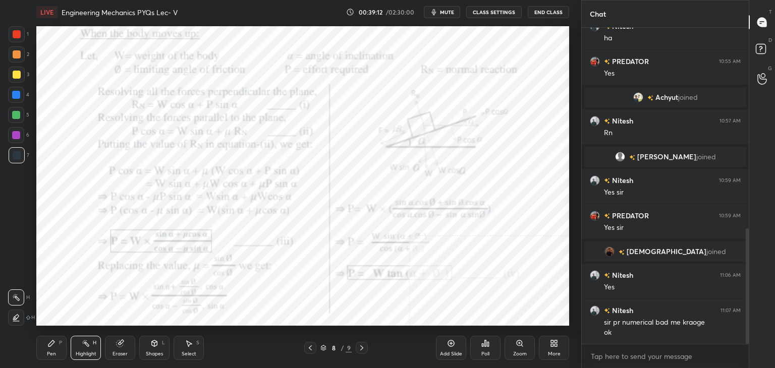
click at [308, 348] on icon at bounding box center [310, 348] width 8 height 8
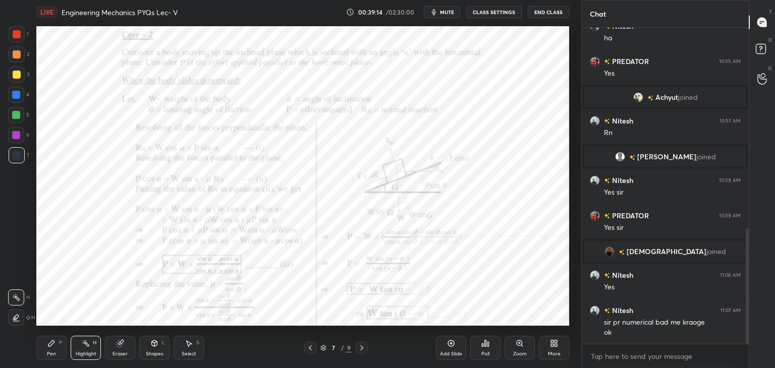
drag, startPoint x: 153, startPoint y: 350, endPoint x: 151, endPoint y: 341, distance: 8.8
click at [153, 350] on div "Shapes L" at bounding box center [154, 348] width 30 height 24
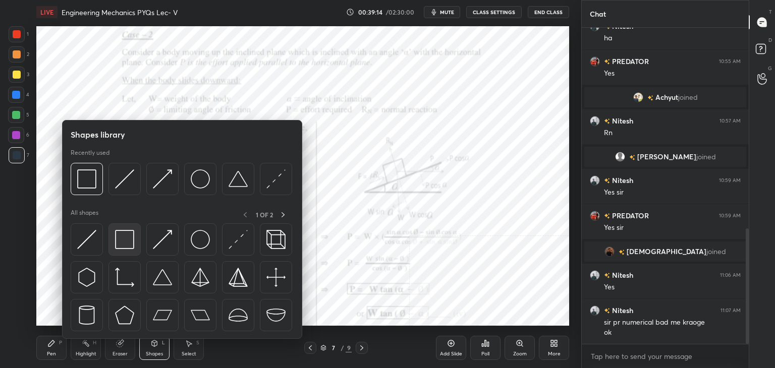
click at [128, 241] on img at bounding box center [124, 239] width 19 height 19
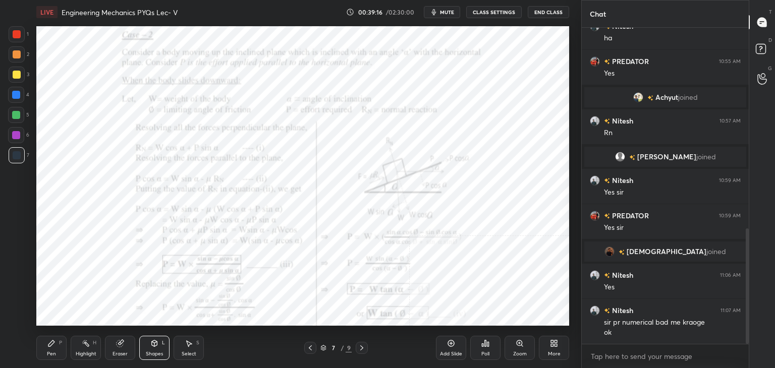
click at [17, 133] on div at bounding box center [16, 135] width 8 height 8
click at [310, 347] on icon at bounding box center [310, 348] width 8 height 8
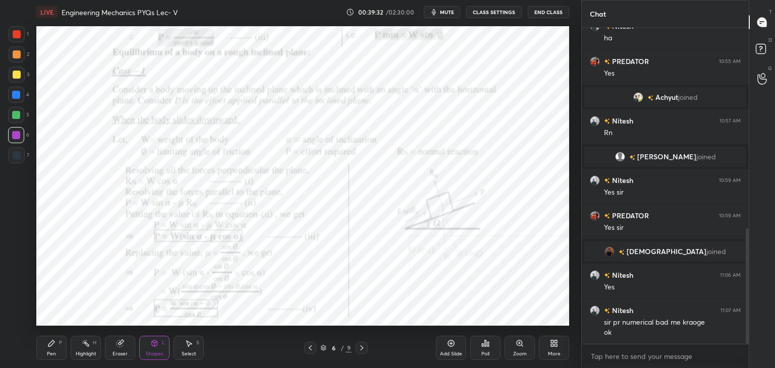
click at [364, 346] on icon at bounding box center [362, 348] width 8 height 8
click at [361, 348] on icon at bounding box center [362, 348] width 8 height 8
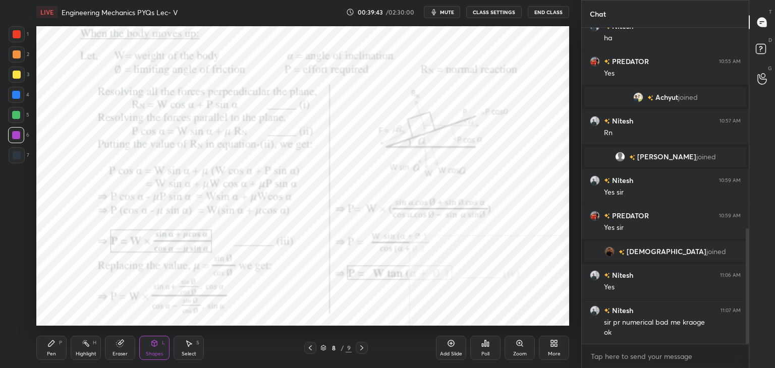
click at [359, 346] on icon at bounding box center [362, 348] width 8 height 8
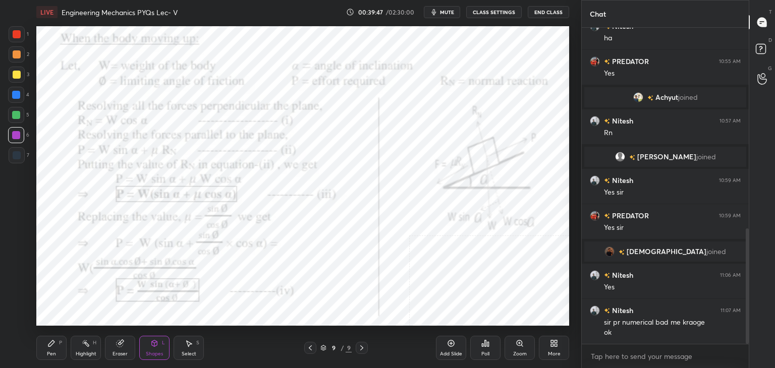
click at [307, 349] on icon at bounding box center [310, 348] width 8 height 8
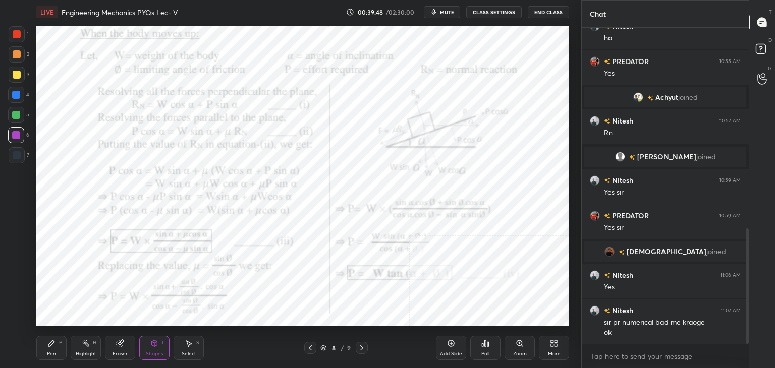
click at [310, 347] on icon at bounding box center [310, 348] width 8 height 8
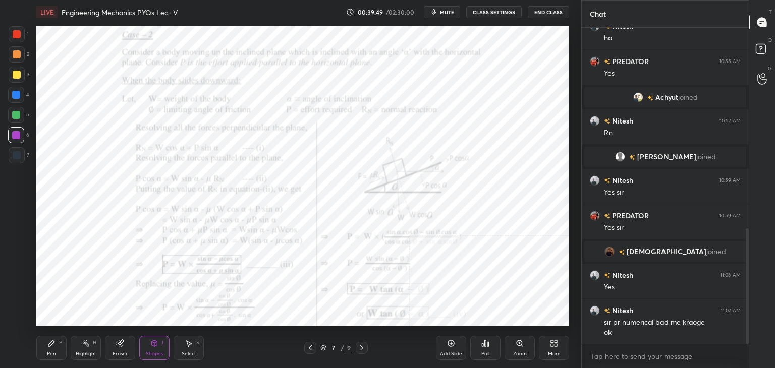
drag, startPoint x: 311, startPoint y: 347, endPoint x: 317, endPoint y: 347, distance: 5.6
click at [312, 347] on icon at bounding box center [310, 348] width 8 height 8
click at [361, 346] on icon at bounding box center [361, 348] width 3 height 5
click at [362, 347] on icon at bounding box center [362, 348] width 8 height 8
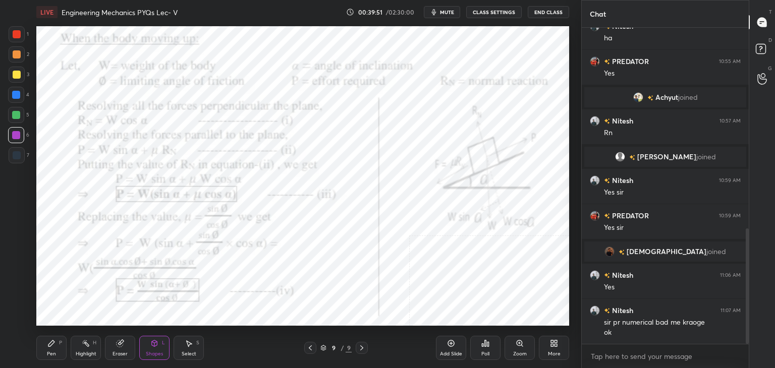
click at [362, 347] on icon at bounding box center [362, 348] width 8 height 8
click at [57, 345] on div "Pen P" at bounding box center [51, 348] width 30 height 24
click at [88, 343] on icon at bounding box center [86, 344] width 8 height 8
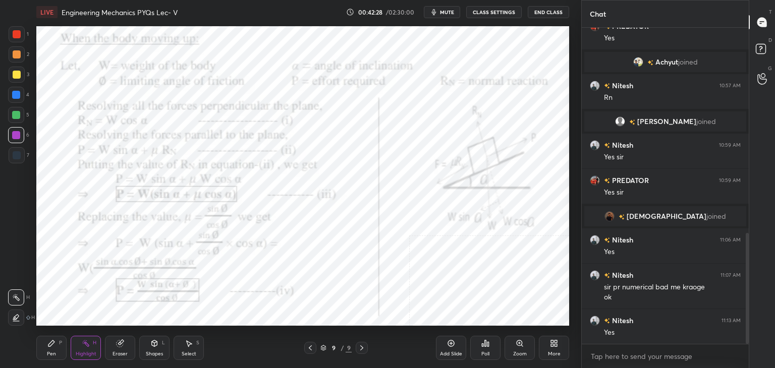
click at [552, 347] on icon at bounding box center [552, 345] width 3 height 3
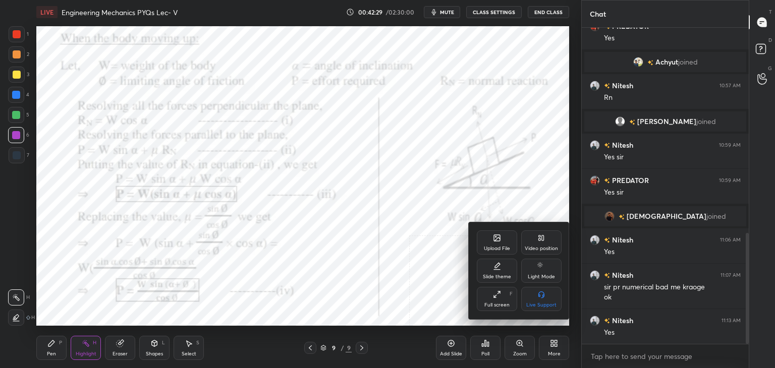
click at [505, 247] on div "Upload File" at bounding box center [497, 248] width 26 height 5
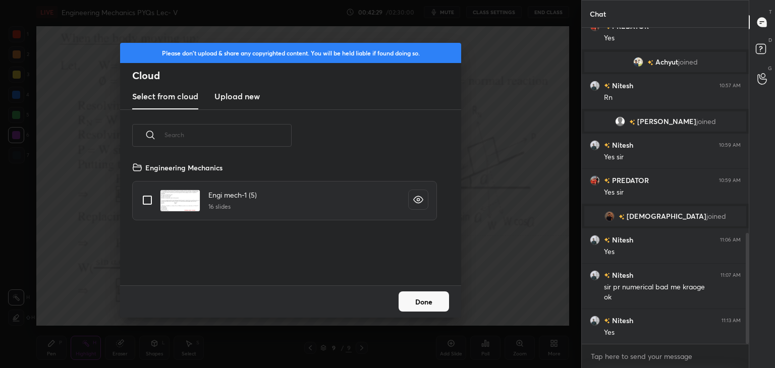
scroll to position [124, 324]
click at [226, 99] on h3 "Upload new" at bounding box center [237, 96] width 45 height 12
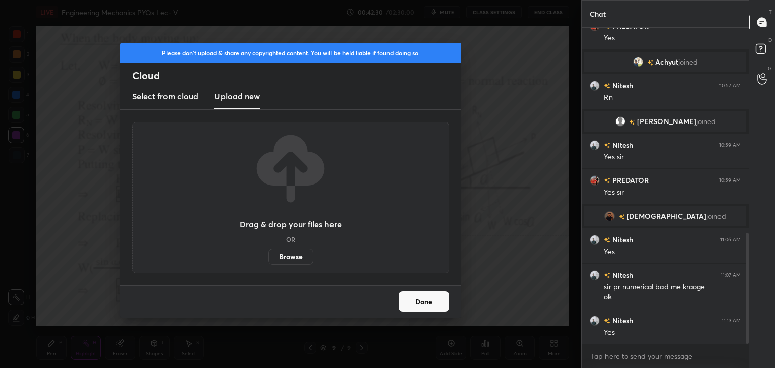
click at [288, 258] on label "Browse" at bounding box center [291, 257] width 45 height 16
click at [269, 258] on input "Browse" at bounding box center [269, 257] width 0 height 16
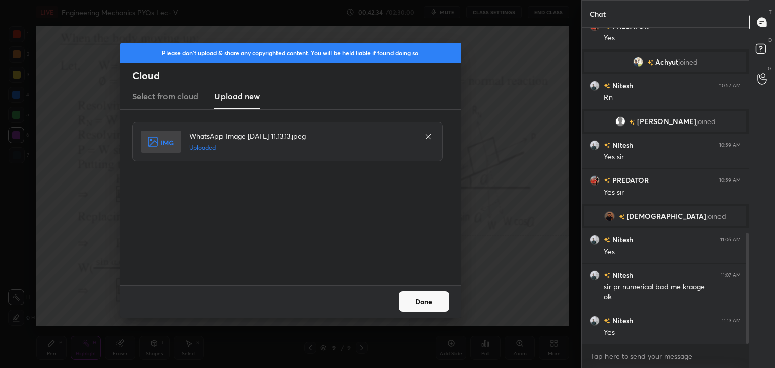
click at [431, 303] on button "Done" at bounding box center [424, 302] width 50 height 20
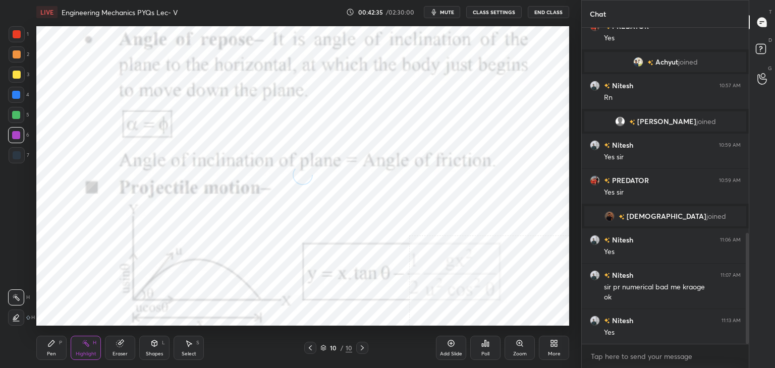
click at [159, 347] on div "Shapes L" at bounding box center [154, 348] width 30 height 24
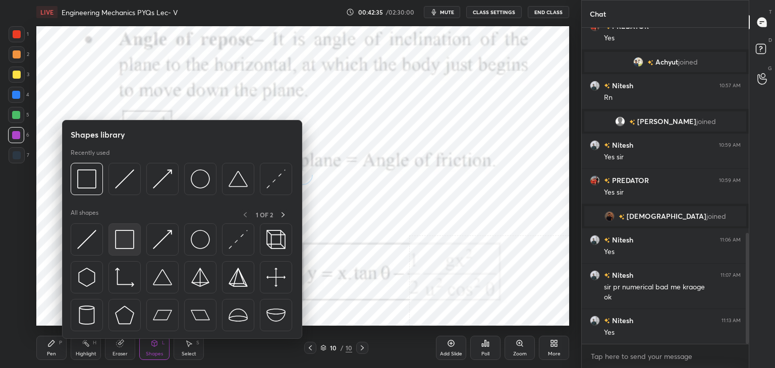
click at [125, 242] on img at bounding box center [124, 239] width 19 height 19
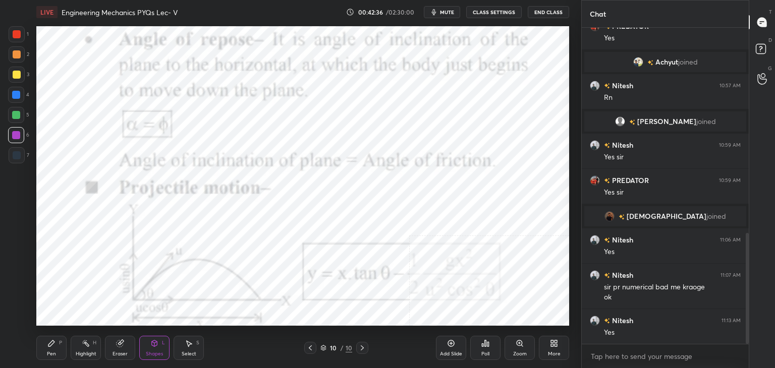
drag, startPoint x: 22, startPoint y: 31, endPoint x: 24, endPoint y: 38, distance: 7.0
click at [21, 32] on div at bounding box center [17, 34] width 16 height 16
click at [14, 138] on div at bounding box center [16, 135] width 8 height 8
click at [87, 349] on div "Highlight H" at bounding box center [86, 348] width 30 height 24
click at [559, 348] on div "More" at bounding box center [554, 348] width 30 height 24
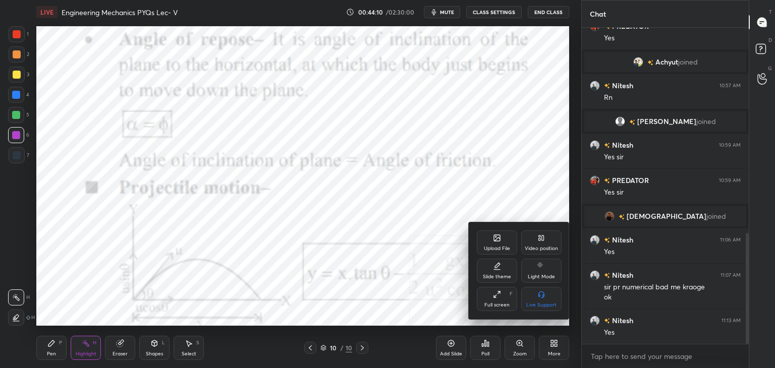
click at [502, 248] on div "Upload File" at bounding box center [497, 248] width 26 height 5
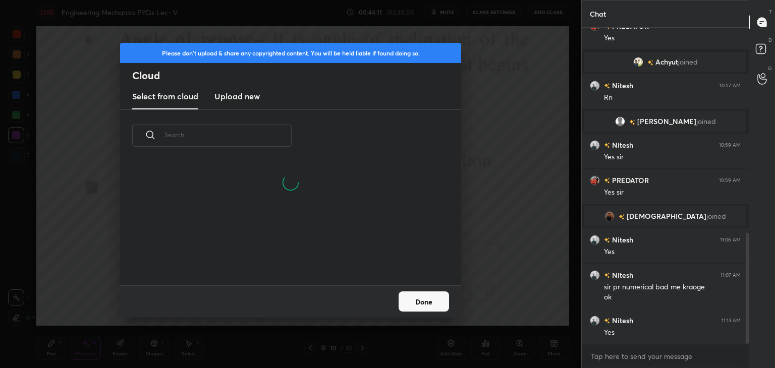
click at [236, 97] on h3 "Upload new" at bounding box center [237, 96] width 45 height 12
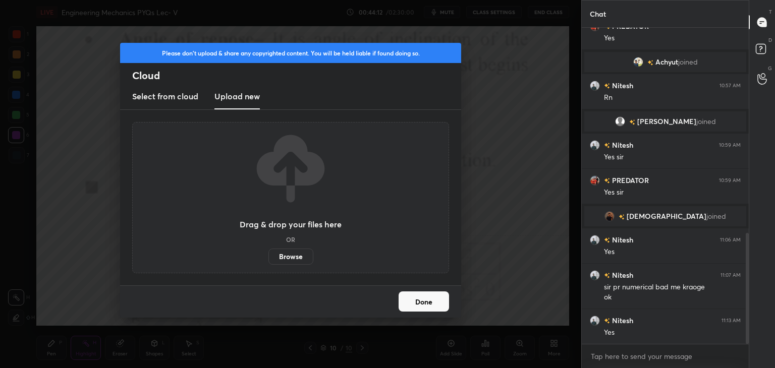
click at [289, 257] on label "Browse" at bounding box center [291, 257] width 45 height 16
click at [269, 257] on input "Browse" at bounding box center [269, 257] width 0 height 16
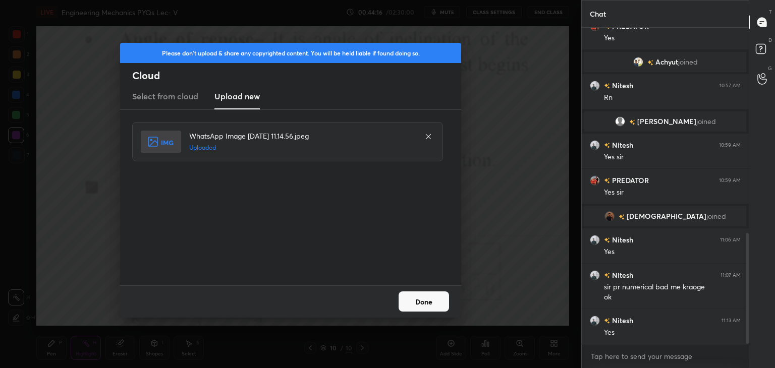
click at [423, 300] on button "Done" at bounding box center [424, 302] width 50 height 20
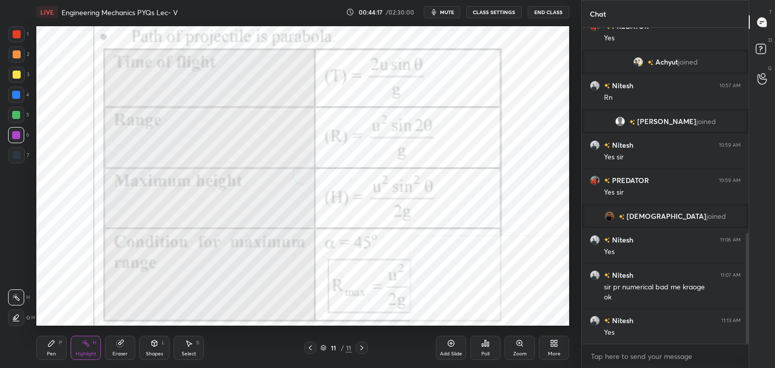
click at [154, 347] on icon at bounding box center [154, 344] width 8 height 8
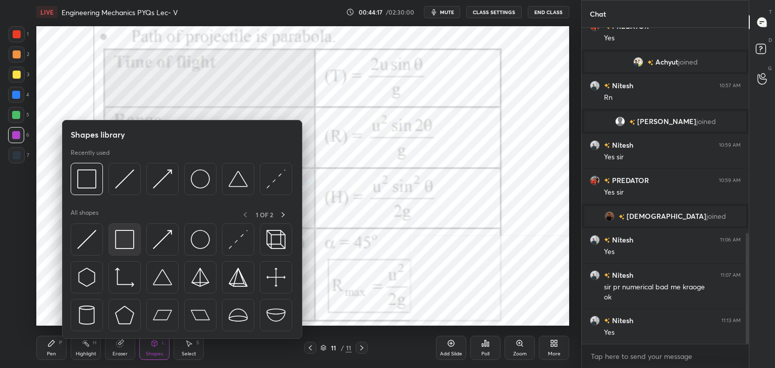
click at [125, 246] on img at bounding box center [124, 239] width 19 height 19
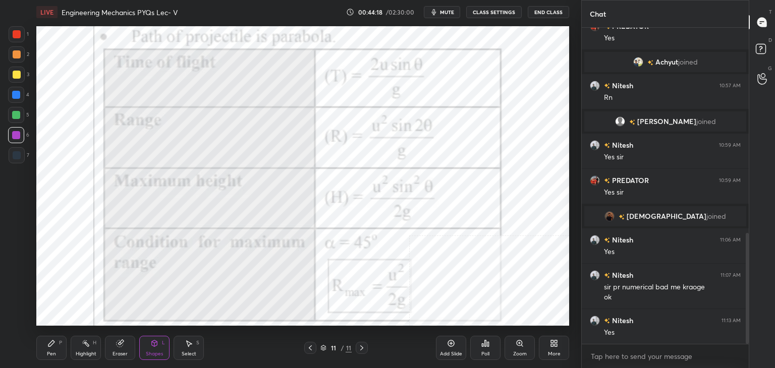
click at [20, 37] on div at bounding box center [17, 34] width 8 height 8
drag, startPoint x: 17, startPoint y: 75, endPoint x: 24, endPoint y: 76, distance: 7.1
click at [17, 75] on div at bounding box center [17, 75] width 8 height 8
click at [18, 136] on div at bounding box center [16, 135] width 8 height 8
click at [17, 73] on div at bounding box center [17, 75] width 8 height 8
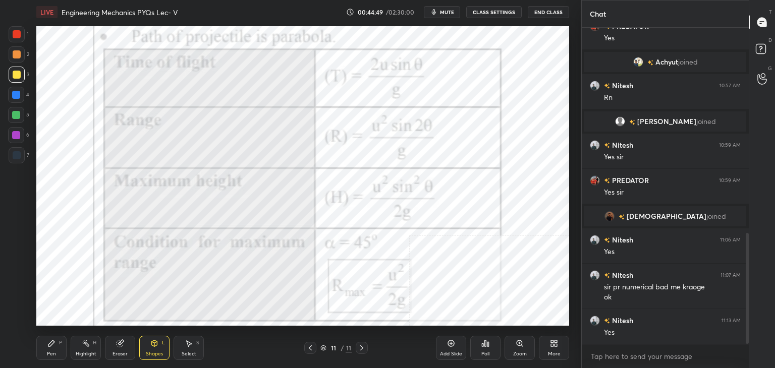
click at [22, 134] on div at bounding box center [16, 135] width 16 height 16
click at [14, 75] on div at bounding box center [17, 75] width 8 height 8
click at [16, 134] on div at bounding box center [16, 135] width 8 height 8
click at [311, 348] on icon at bounding box center [310, 348] width 8 height 8
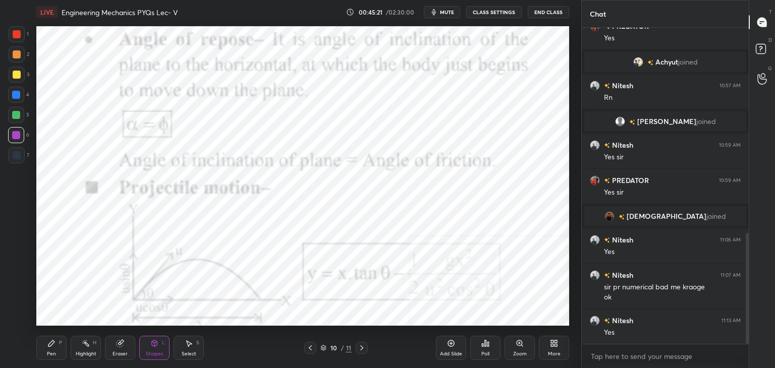
click at [89, 350] on div "Highlight H" at bounding box center [86, 348] width 30 height 24
click at [363, 350] on icon at bounding box center [362, 348] width 8 height 8
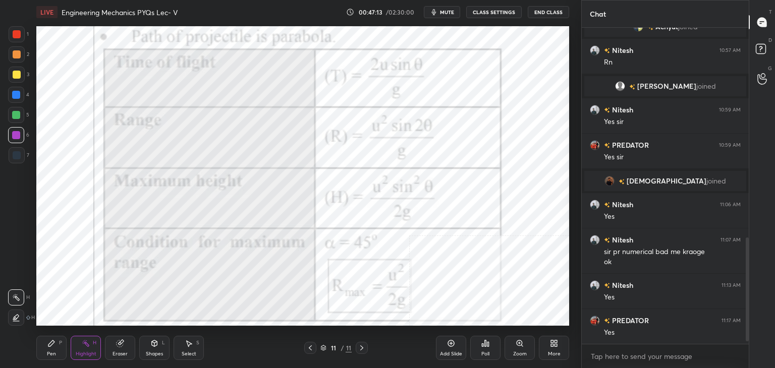
scroll to position [658, 0]
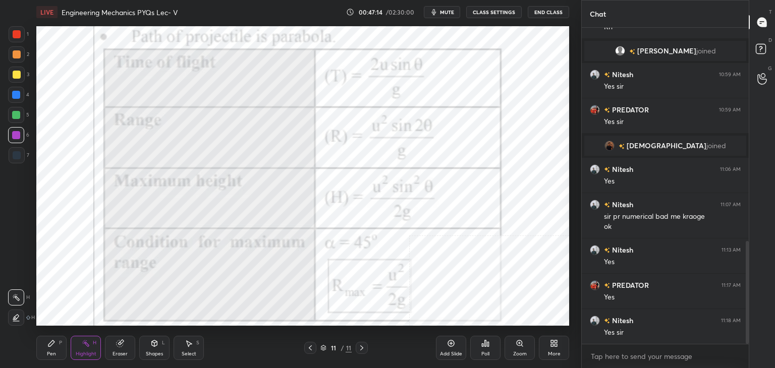
click at [558, 345] on icon at bounding box center [554, 344] width 8 height 8
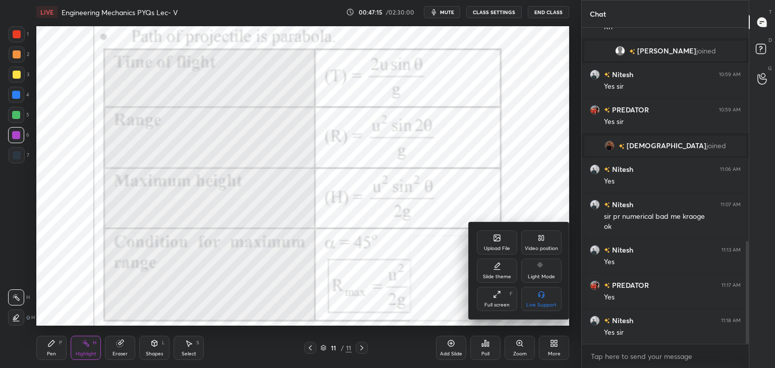
click at [505, 248] on div "Upload File" at bounding box center [497, 248] width 26 height 5
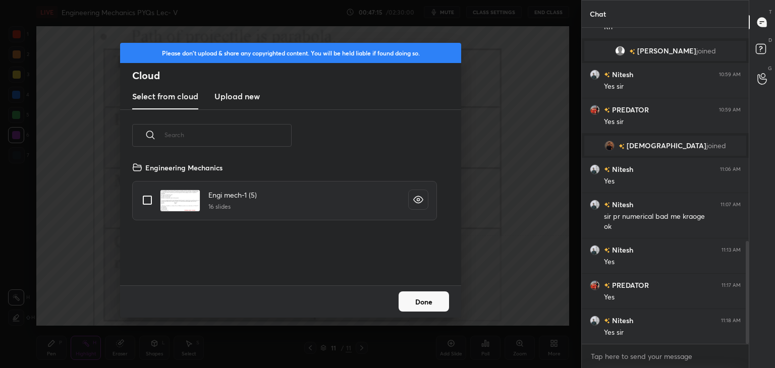
scroll to position [124, 324]
drag, startPoint x: 235, startPoint y: 93, endPoint x: 240, endPoint y: 99, distance: 8.3
click at [235, 93] on h3 "Upload new" at bounding box center [237, 96] width 45 height 12
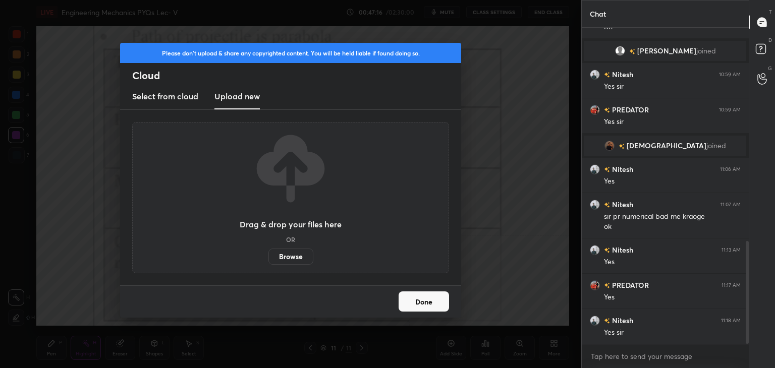
click at [287, 256] on label "Browse" at bounding box center [291, 257] width 45 height 16
click at [269, 256] on input "Browse" at bounding box center [269, 257] width 0 height 16
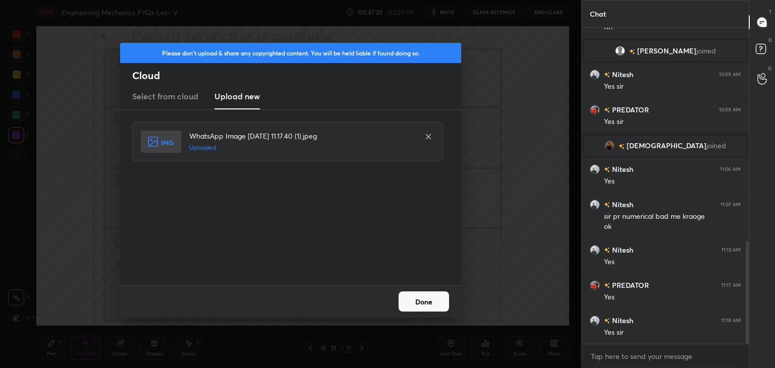
drag, startPoint x: 433, startPoint y: 302, endPoint x: 415, endPoint y: 302, distance: 17.7
click at [434, 302] on button "Done" at bounding box center [424, 302] width 50 height 20
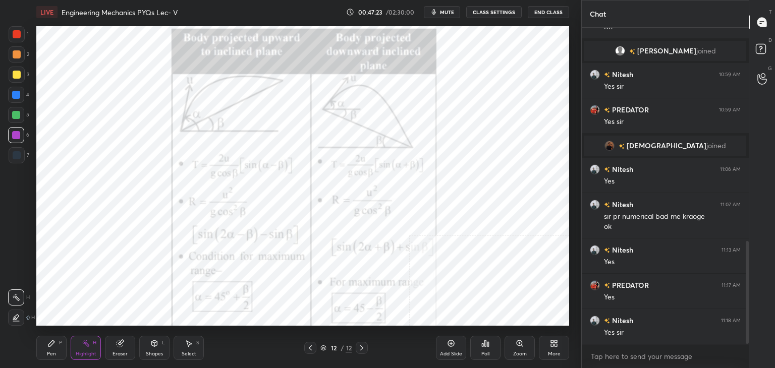
click at [87, 348] on icon at bounding box center [86, 344] width 8 height 8
click at [18, 56] on div at bounding box center [17, 54] width 8 height 8
click at [155, 350] on div "Shapes L" at bounding box center [154, 348] width 30 height 24
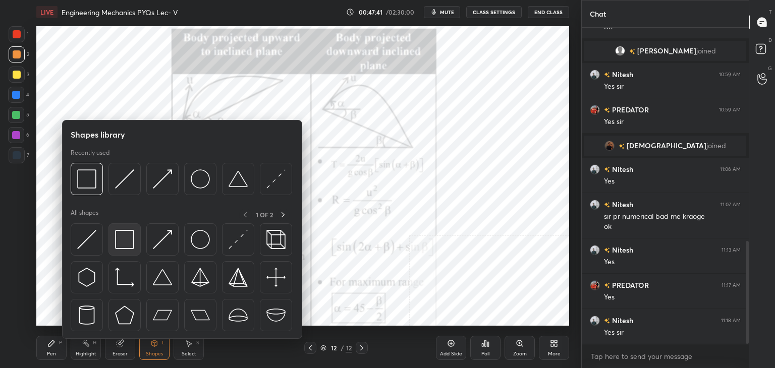
click at [128, 242] on img at bounding box center [124, 239] width 19 height 19
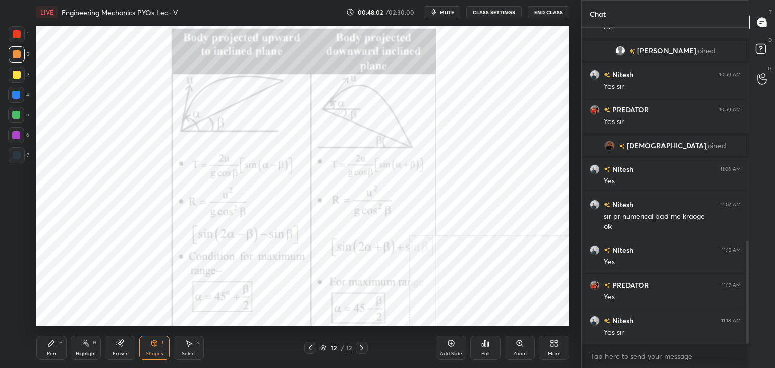
drag, startPoint x: 53, startPoint y: 343, endPoint x: 55, endPoint y: 330, distance: 13.2
click at [53, 342] on icon at bounding box center [51, 344] width 6 height 6
drag, startPoint x: 83, startPoint y: 349, endPoint x: 86, endPoint y: 330, distance: 18.9
click at [83, 349] on div "Highlight H" at bounding box center [86, 348] width 30 height 24
click at [188, 346] on icon at bounding box center [190, 344] width 6 height 6
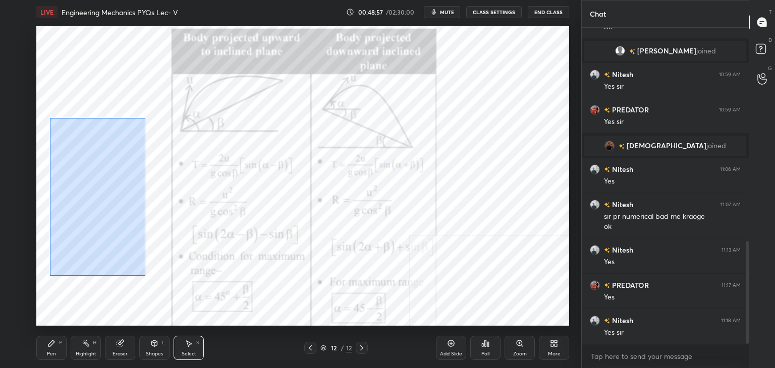
drag, startPoint x: 51, startPoint y: 123, endPoint x: 143, endPoint y: 238, distance: 148.0
click at [145, 274] on div "0 ° Undo Copy Duplicate Duplicate to new slide Delete" at bounding box center [302, 176] width 533 height 300
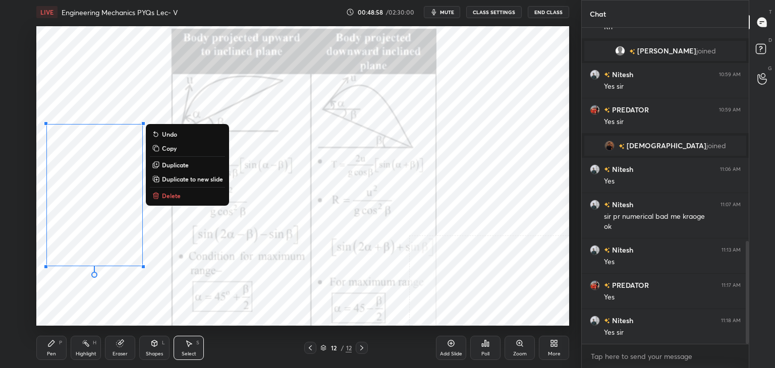
click at [161, 194] on button "Delete" at bounding box center [187, 196] width 75 height 12
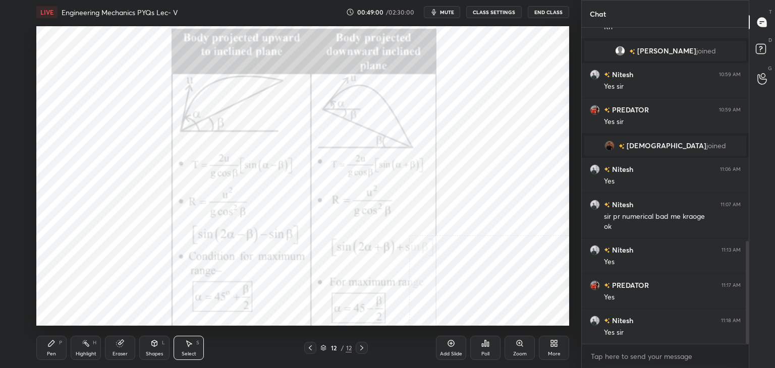
click at [163, 347] on div "Shapes L" at bounding box center [154, 348] width 30 height 24
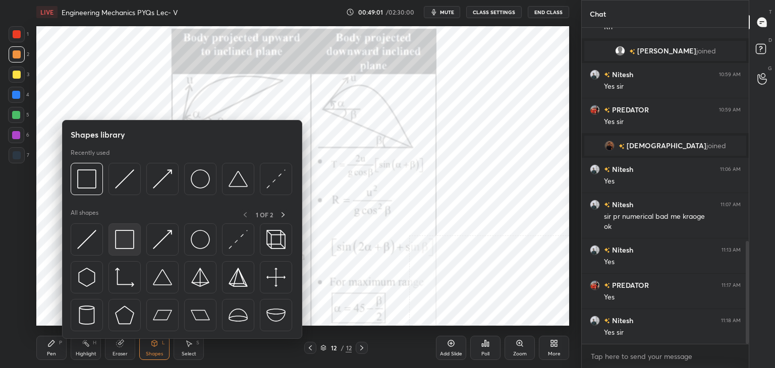
click at [121, 242] on img at bounding box center [124, 239] width 19 height 19
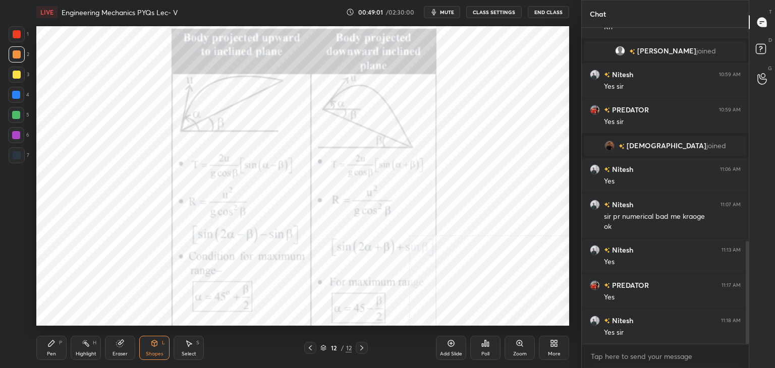
drag, startPoint x: 7, startPoint y: 127, endPoint x: 15, endPoint y: 132, distance: 10.0
click at [7, 128] on div "1 2 3 4 5 6 7 C X Z C X Z E E Erase all H H" at bounding box center [16, 176] width 32 height 300
click at [17, 134] on div at bounding box center [16, 135] width 8 height 8
click at [83, 350] on div "Highlight H" at bounding box center [86, 348] width 30 height 24
drag, startPoint x: 96, startPoint y: 343, endPoint x: 99, endPoint y: 328, distance: 15.5
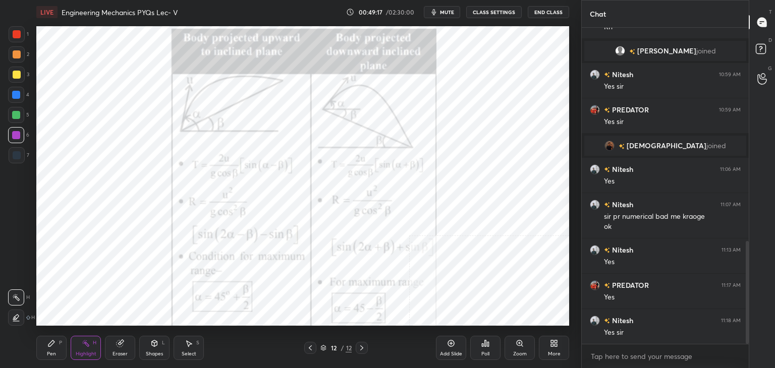
click at [95, 342] on div "H" at bounding box center [95, 343] width 4 height 5
click at [26, 159] on div "7" at bounding box center [19, 155] width 21 height 16
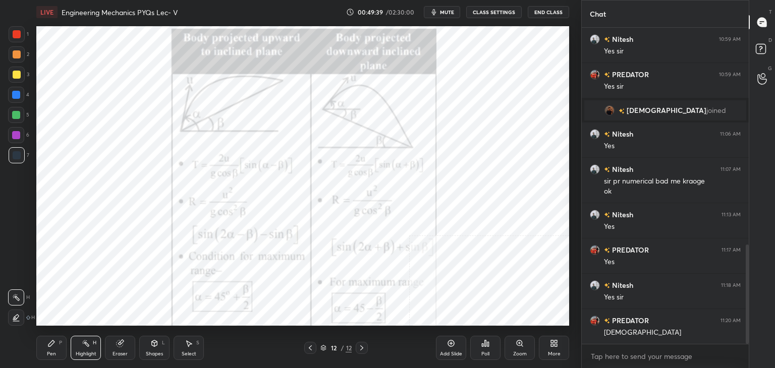
drag, startPoint x: 83, startPoint y: 348, endPoint x: 72, endPoint y: 331, distance: 19.7
click at [82, 348] on div "Highlight H" at bounding box center [86, 348] width 30 height 24
click at [19, 138] on div at bounding box center [16, 135] width 16 height 16
click at [77, 348] on div "Highlight H" at bounding box center [86, 348] width 30 height 24
click at [55, 347] on div "Pen P" at bounding box center [51, 348] width 30 height 24
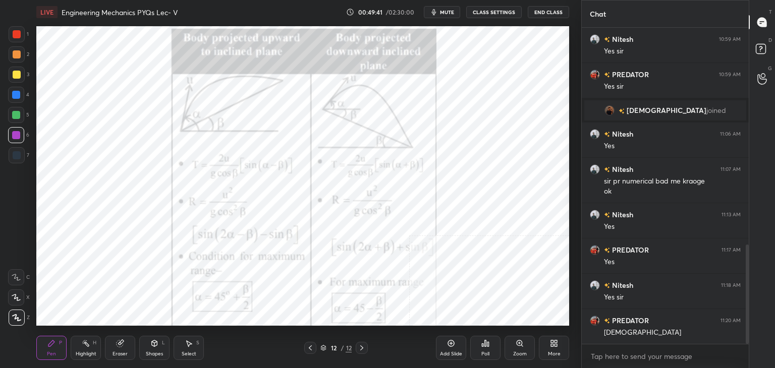
click at [82, 350] on div "Highlight H" at bounding box center [86, 348] width 30 height 24
click at [552, 347] on icon at bounding box center [554, 344] width 8 height 8
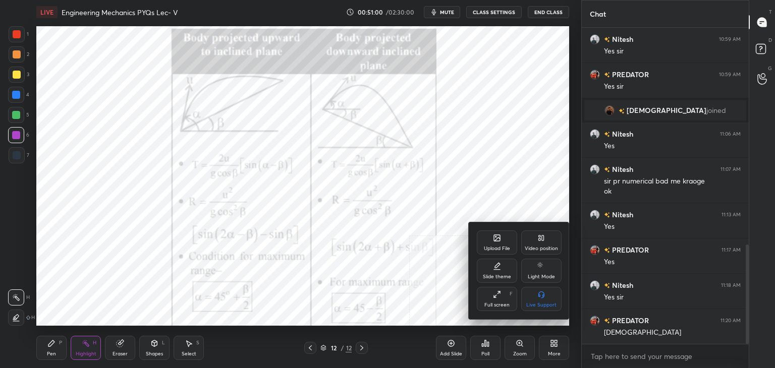
click at [498, 243] on div "Upload File" at bounding box center [497, 243] width 40 height 24
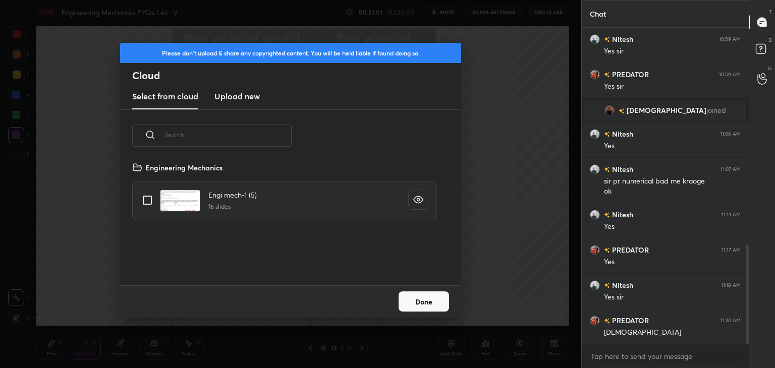
scroll to position [124, 324]
click at [226, 93] on h3 "Upload new" at bounding box center [237, 96] width 45 height 12
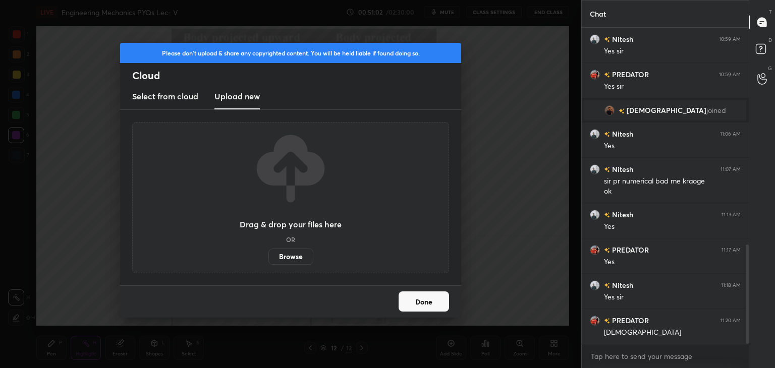
click at [292, 257] on label "Browse" at bounding box center [291, 257] width 45 height 16
click at [269, 257] on input "Browse" at bounding box center [269, 257] width 0 height 16
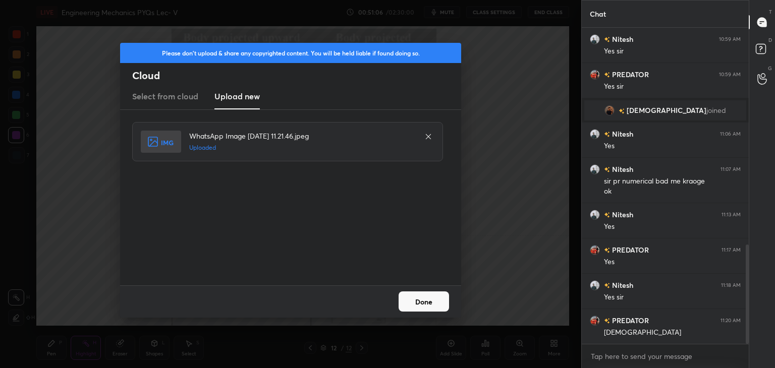
click at [438, 301] on button "Done" at bounding box center [424, 302] width 50 height 20
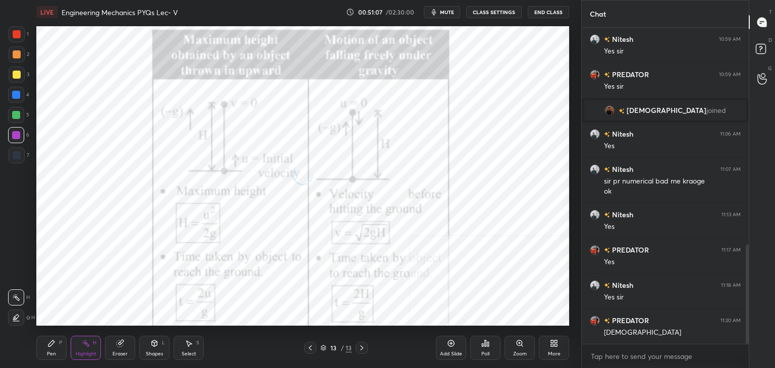
click at [160, 350] on div "Shapes L" at bounding box center [154, 348] width 30 height 24
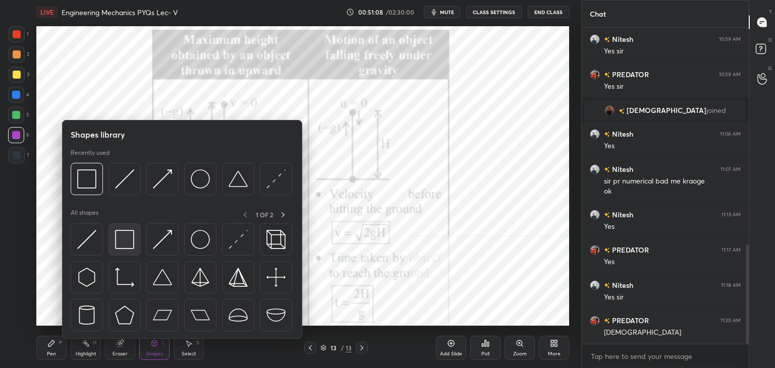
click at [128, 233] on img at bounding box center [124, 239] width 19 height 19
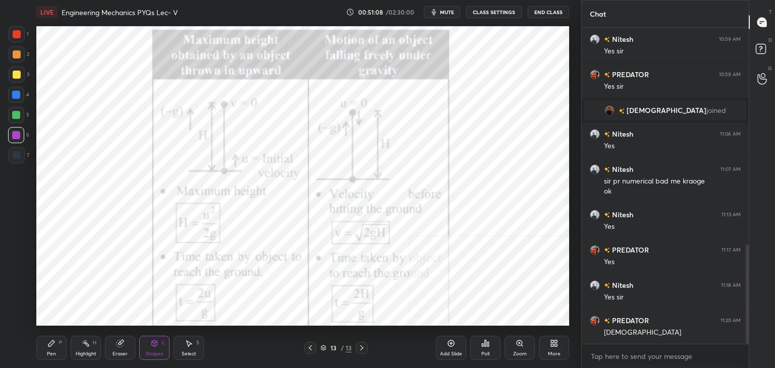
drag, startPoint x: 14, startPoint y: 36, endPoint x: 10, endPoint y: 53, distance: 17.6
click at [14, 36] on div at bounding box center [17, 34] width 8 height 8
click at [80, 352] on div "Highlight" at bounding box center [86, 354] width 21 height 5
click at [554, 344] on icon at bounding box center [554, 344] width 8 height 8
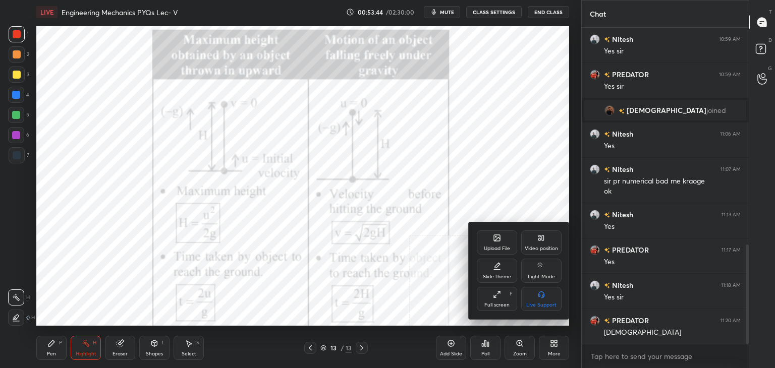
click at [501, 243] on div "Upload File" at bounding box center [497, 243] width 40 height 24
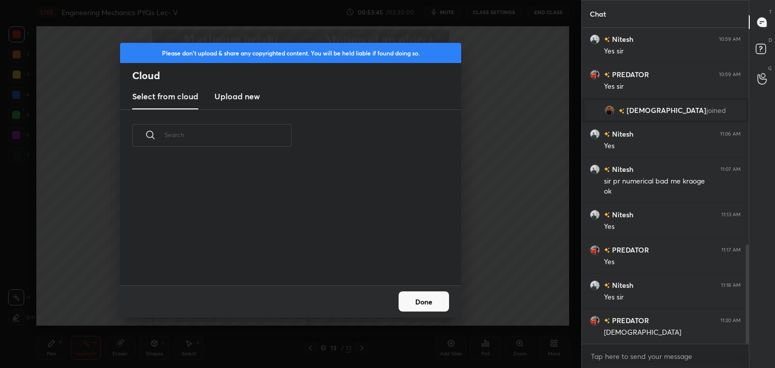
click at [239, 95] on h3 "Upload new" at bounding box center [237, 96] width 45 height 12
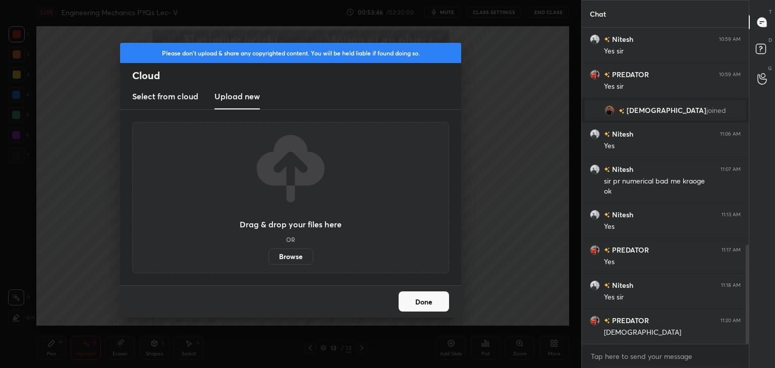
click at [290, 255] on label "Browse" at bounding box center [291, 257] width 45 height 16
click at [269, 255] on input "Browse" at bounding box center [269, 257] width 0 height 16
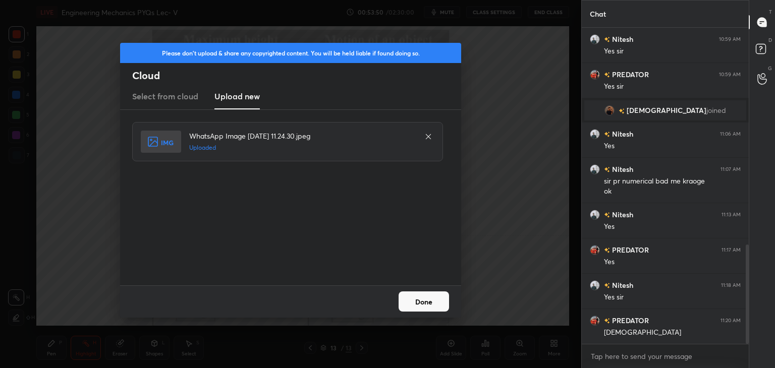
click at [426, 300] on button "Done" at bounding box center [424, 302] width 50 height 20
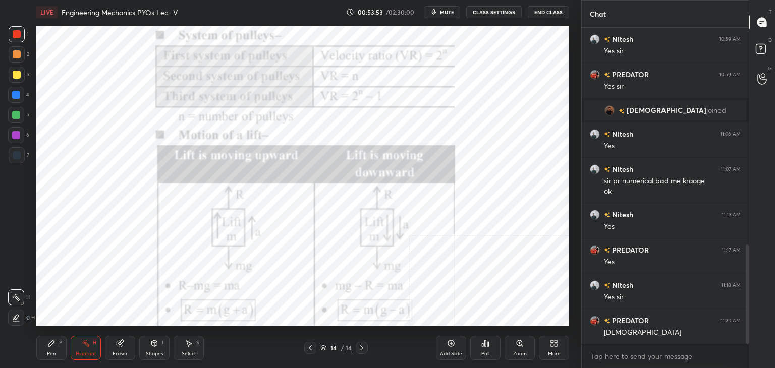
drag, startPoint x: 168, startPoint y: 350, endPoint x: 152, endPoint y: 343, distance: 17.8
click at [164, 350] on div "Shapes L" at bounding box center [154, 348] width 30 height 24
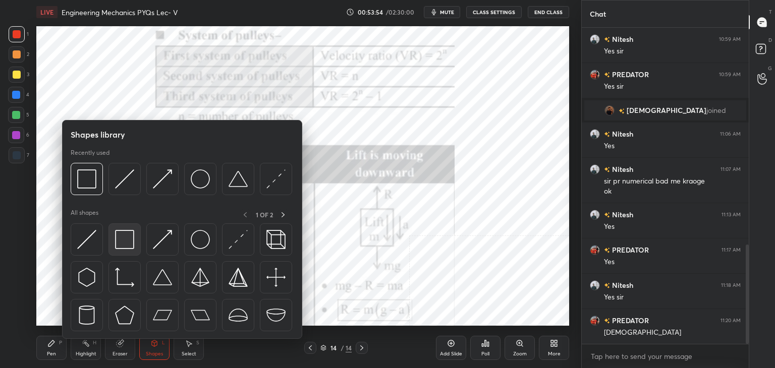
click at [119, 235] on img at bounding box center [124, 239] width 19 height 19
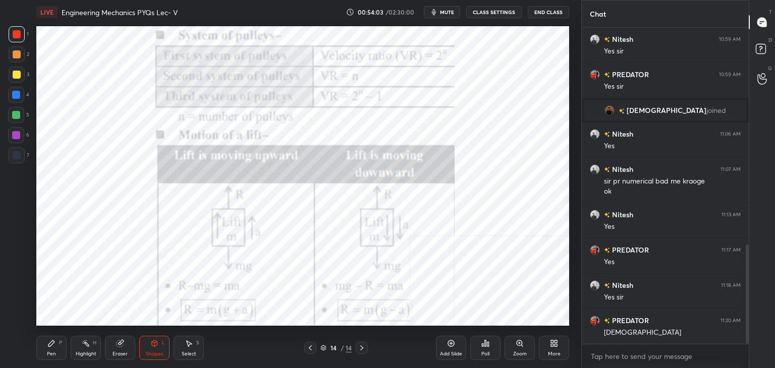
drag, startPoint x: 15, startPoint y: 135, endPoint x: 29, endPoint y: 131, distance: 15.3
click at [15, 136] on div at bounding box center [16, 135] width 8 height 8
click at [92, 345] on div "Highlight H" at bounding box center [86, 348] width 30 height 24
click at [559, 346] on div "More" at bounding box center [554, 348] width 30 height 24
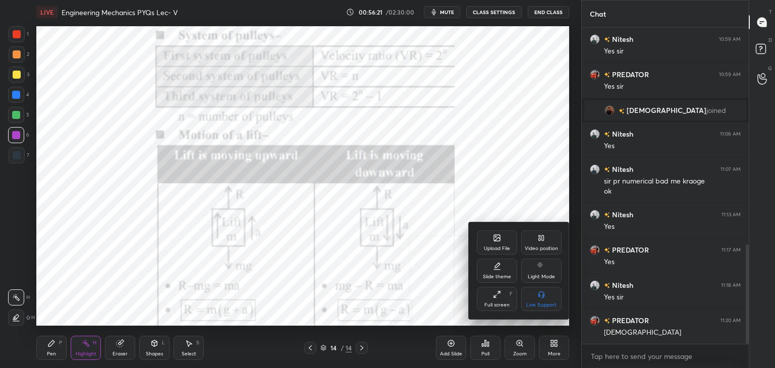
click at [512, 248] on div "Upload File" at bounding box center [497, 243] width 40 height 24
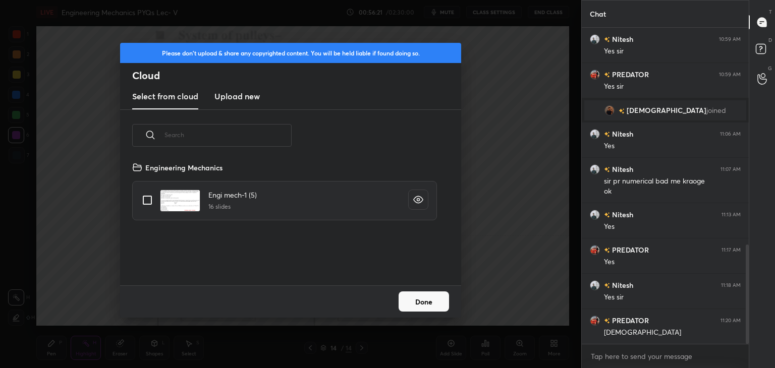
scroll to position [124, 324]
drag, startPoint x: 241, startPoint y: 94, endPoint x: 246, endPoint y: 102, distance: 9.7
click at [241, 93] on h3 "Upload new" at bounding box center [237, 96] width 45 height 12
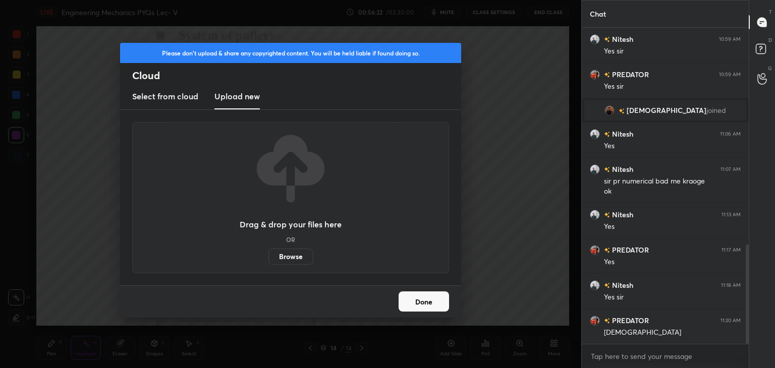
click at [295, 255] on label "Browse" at bounding box center [291, 257] width 45 height 16
click at [269, 255] on input "Browse" at bounding box center [269, 257] width 0 height 16
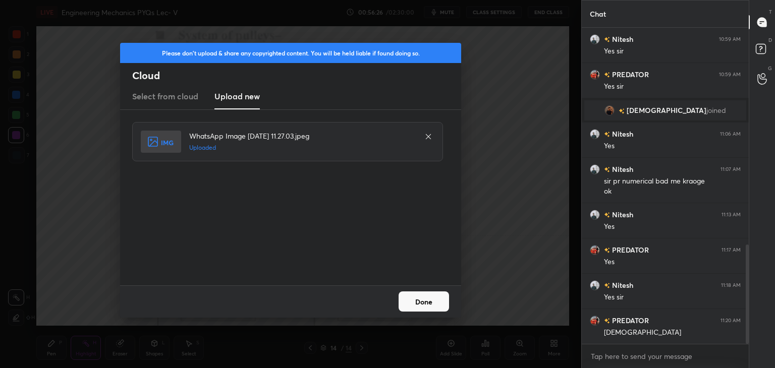
drag, startPoint x: 419, startPoint y: 303, endPoint x: 358, endPoint y: 319, distance: 63.7
click at [418, 303] on button "Done" at bounding box center [424, 302] width 50 height 20
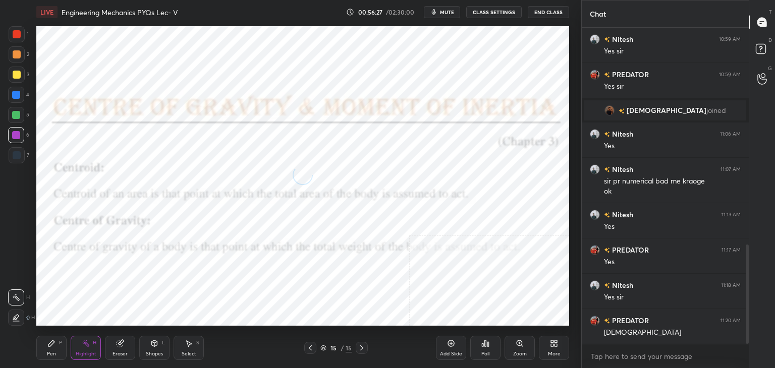
click at [162, 344] on div "Shapes L" at bounding box center [154, 348] width 30 height 24
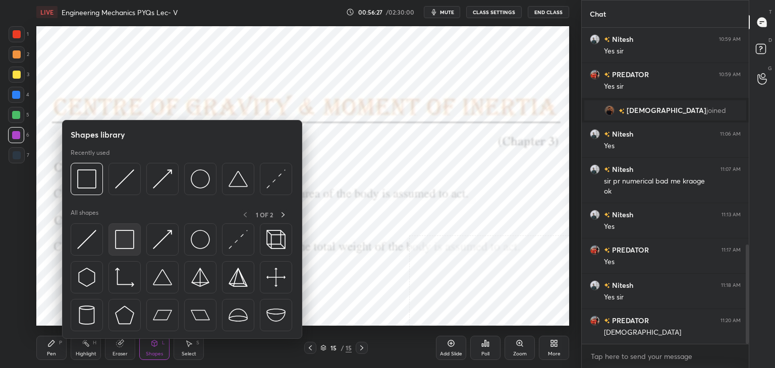
click at [114, 231] on div at bounding box center [125, 240] width 32 height 32
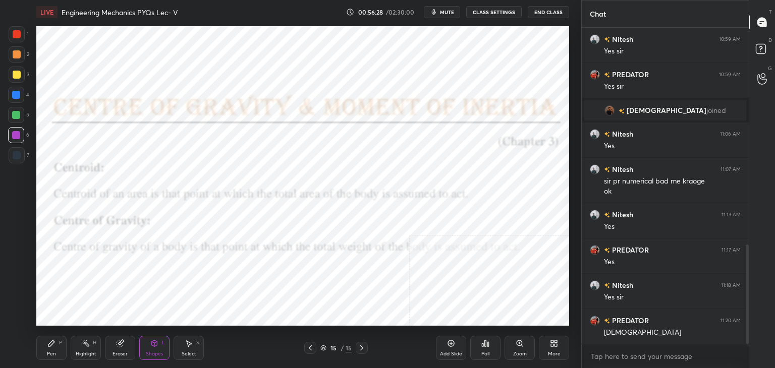
click at [18, 55] on div at bounding box center [17, 54] width 8 height 8
drag, startPoint x: 20, startPoint y: 134, endPoint x: 32, endPoint y: 149, distance: 19.4
click at [20, 134] on div at bounding box center [16, 135] width 16 height 16
click at [86, 346] on icon at bounding box center [86, 344] width 8 height 8
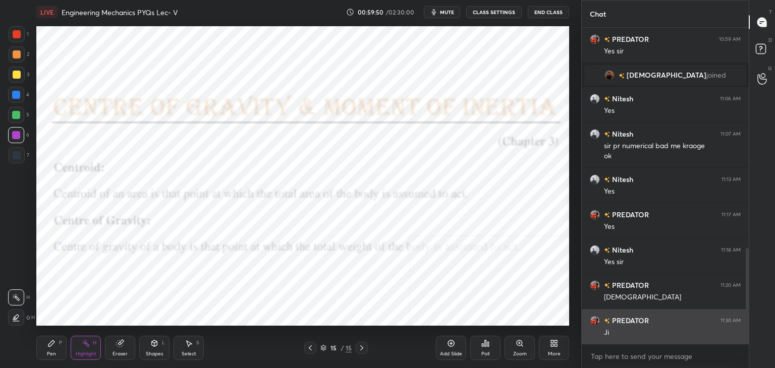
drag, startPoint x: 746, startPoint y: 316, endPoint x: 737, endPoint y: 331, distance: 17.2
click at [739, 336] on div "[PERSON_NAME] 10:59 AM Yes sir PREDATOR 10:59 AM Yes [PERSON_NAME] joined [PERS…" at bounding box center [665, 186] width 167 height 316
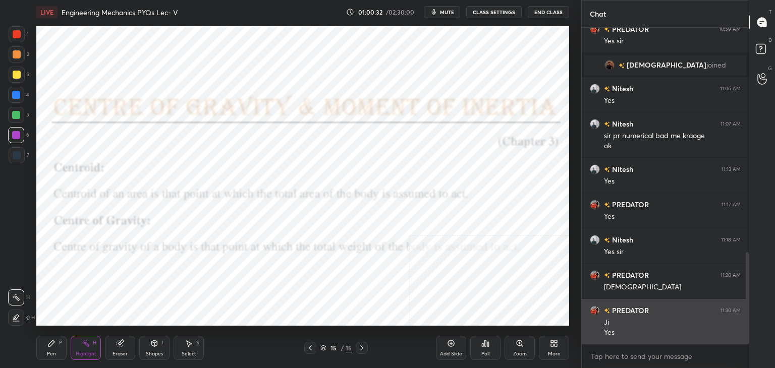
scroll to position [774, 0]
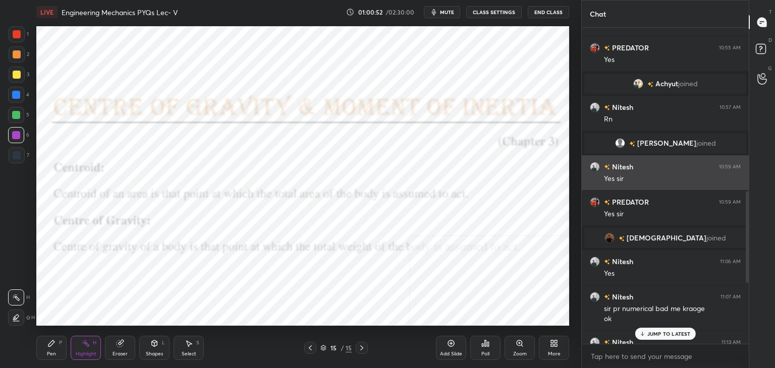
drag, startPoint x: 748, startPoint y: 274, endPoint x: 705, endPoint y: 189, distance: 95.3
click at [746, 212] on div at bounding box center [747, 237] width 3 height 92
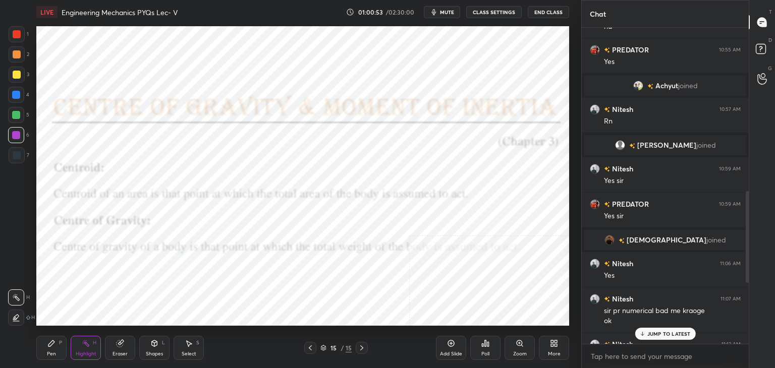
click at [656, 144] on span "[PERSON_NAME]" at bounding box center [666, 145] width 59 height 8
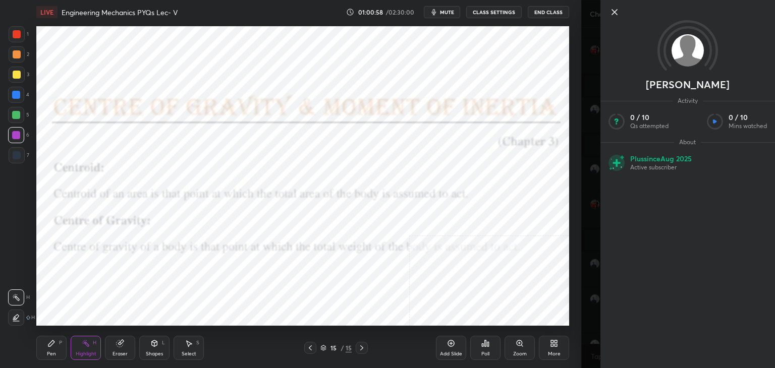
click at [612, 15] on icon at bounding box center [615, 12] width 12 height 12
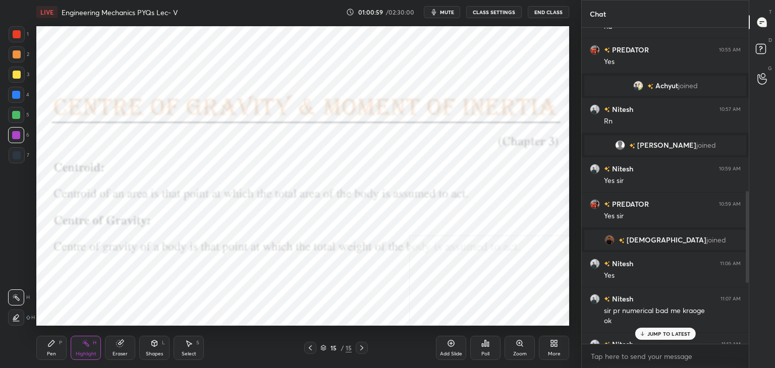
click at [662, 333] on p "JUMP TO LATEST" at bounding box center [669, 334] width 43 height 6
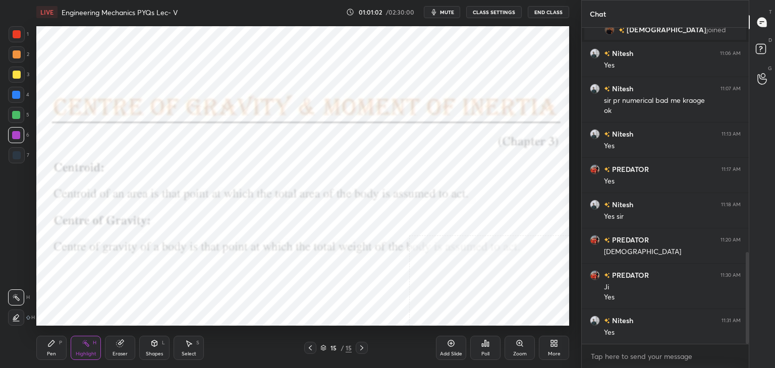
drag, startPoint x: 54, startPoint y: 345, endPoint x: 65, endPoint y: 329, distance: 19.7
click at [56, 344] on div "Pen P" at bounding box center [51, 348] width 30 height 24
drag, startPoint x: 183, startPoint y: 351, endPoint x: 188, endPoint y: 334, distance: 17.9
click at [183, 352] on div "Select" at bounding box center [189, 354] width 15 height 5
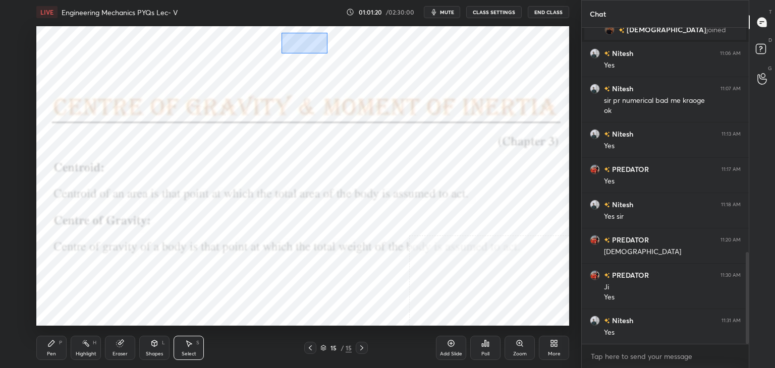
drag, startPoint x: 282, startPoint y: 33, endPoint x: 424, endPoint y: 75, distance: 149.0
click at [424, 75] on div "0 ° Undo Copy Duplicate Duplicate to new slide Delete" at bounding box center [302, 176] width 533 height 300
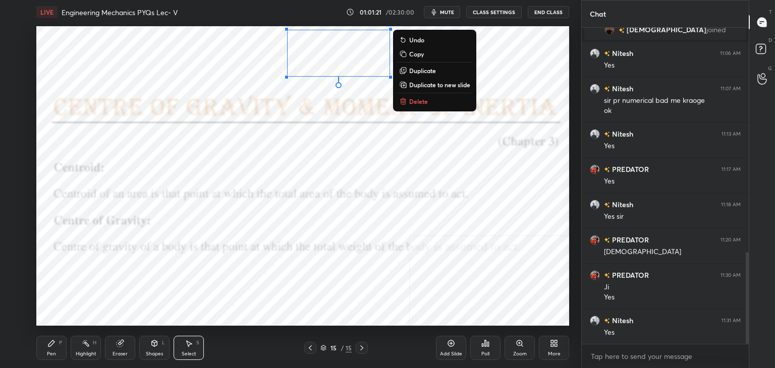
drag, startPoint x: 423, startPoint y: 107, endPoint x: 420, endPoint y: 102, distance: 5.8
click at [423, 106] on button "Delete" at bounding box center [434, 101] width 75 height 12
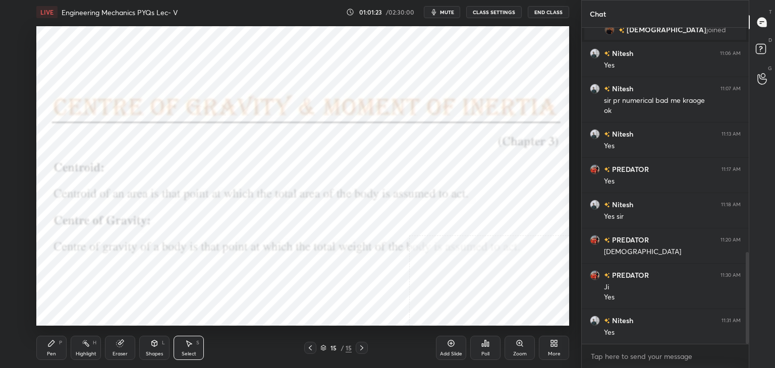
click at [89, 346] on icon at bounding box center [86, 344] width 8 height 8
click at [61, 348] on div "Pen P" at bounding box center [51, 348] width 30 height 24
click at [16, 152] on div at bounding box center [17, 155] width 16 height 16
click at [14, 134] on div at bounding box center [16, 135] width 8 height 8
click at [154, 344] on icon at bounding box center [154, 345] width 0 height 4
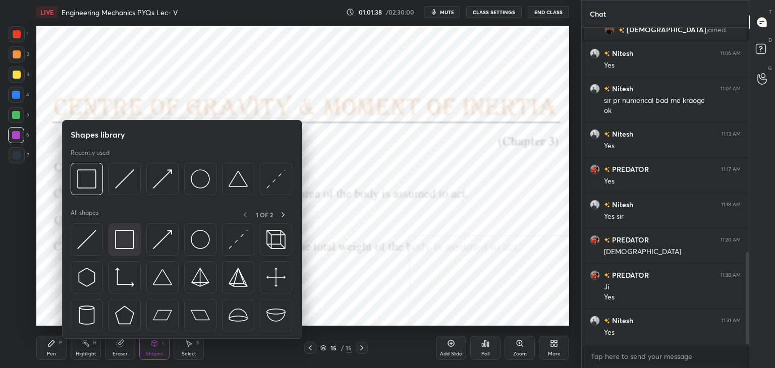
click at [115, 239] on img at bounding box center [124, 239] width 19 height 19
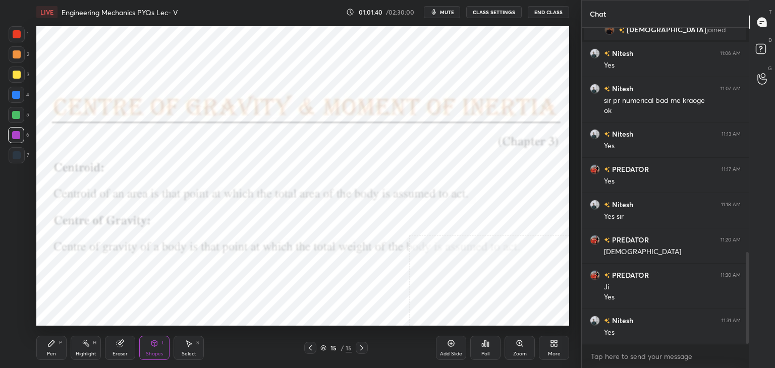
click at [158, 340] on div "Shapes L" at bounding box center [154, 348] width 30 height 24
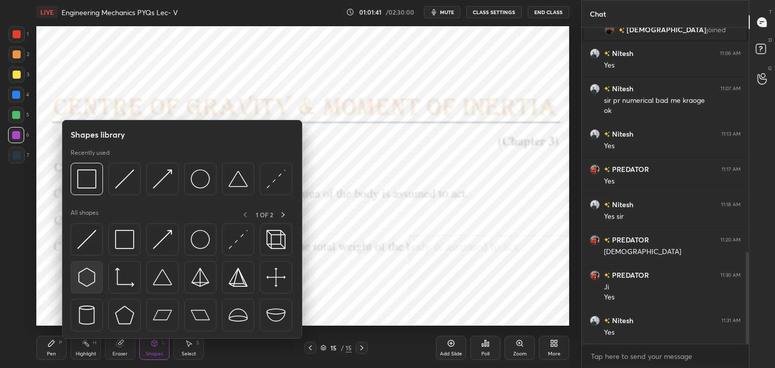
click at [92, 268] on img at bounding box center [86, 277] width 19 height 19
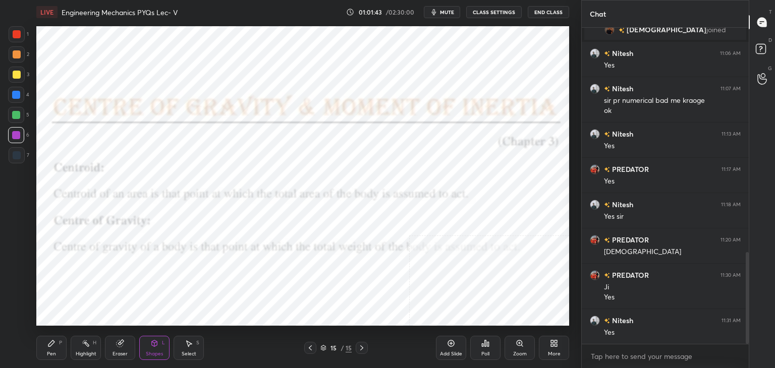
click at [152, 344] on icon at bounding box center [155, 344] width 6 height 6
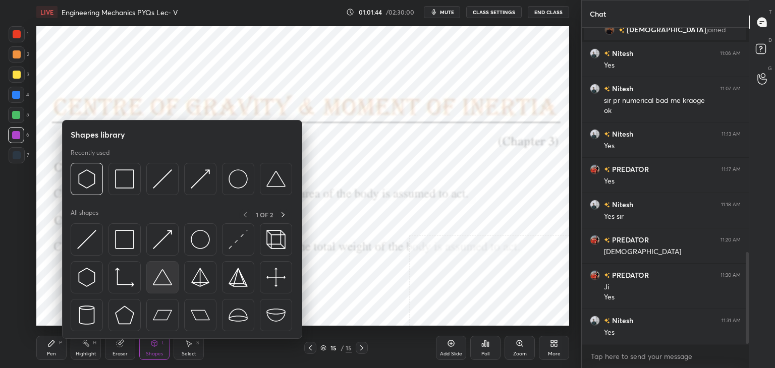
click at [164, 277] on img at bounding box center [162, 277] width 19 height 19
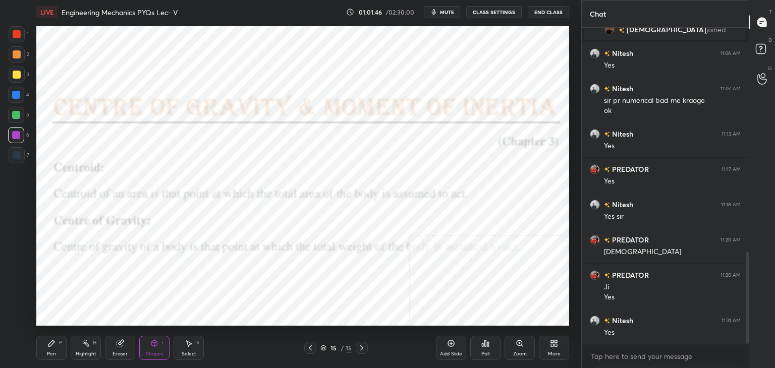
click at [160, 350] on div "Shapes L" at bounding box center [154, 348] width 30 height 24
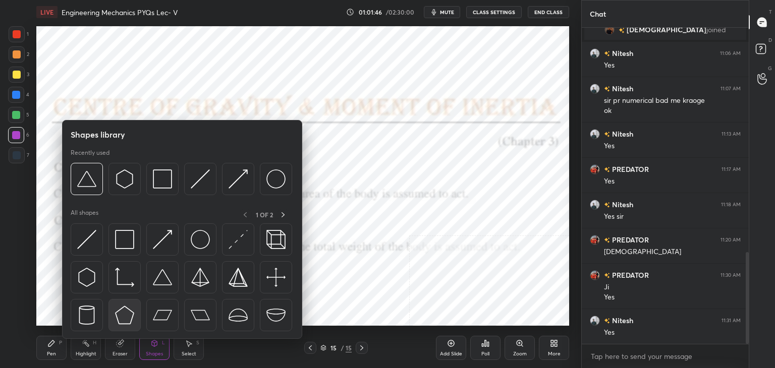
click at [119, 309] on img at bounding box center [124, 315] width 19 height 19
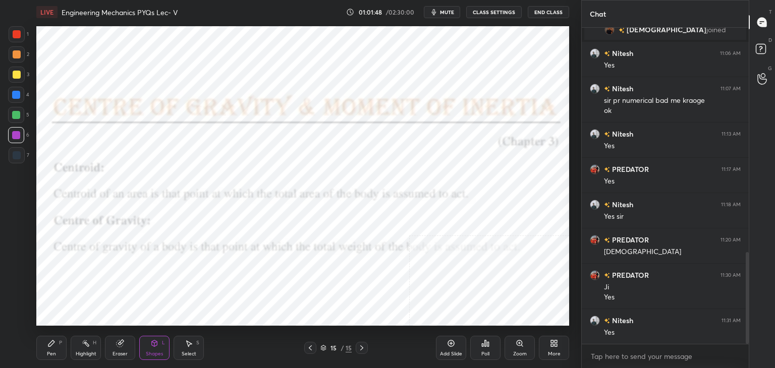
drag, startPoint x: 148, startPoint y: 346, endPoint x: 144, endPoint y: 339, distance: 8.0
click at [148, 346] on div "Shapes L" at bounding box center [154, 348] width 30 height 24
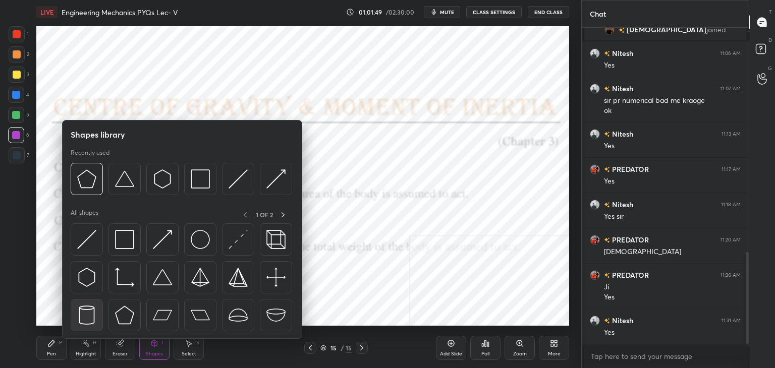
click at [89, 308] on img at bounding box center [86, 315] width 19 height 19
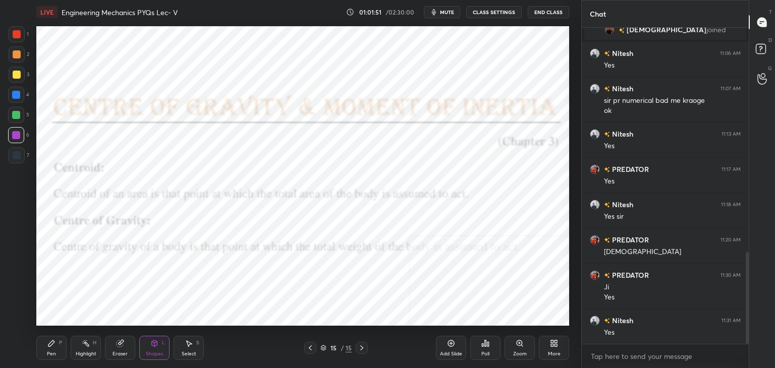
drag, startPoint x: 156, startPoint y: 349, endPoint x: 153, endPoint y: 342, distance: 7.7
click at [156, 348] on div "Shapes L" at bounding box center [154, 348] width 30 height 24
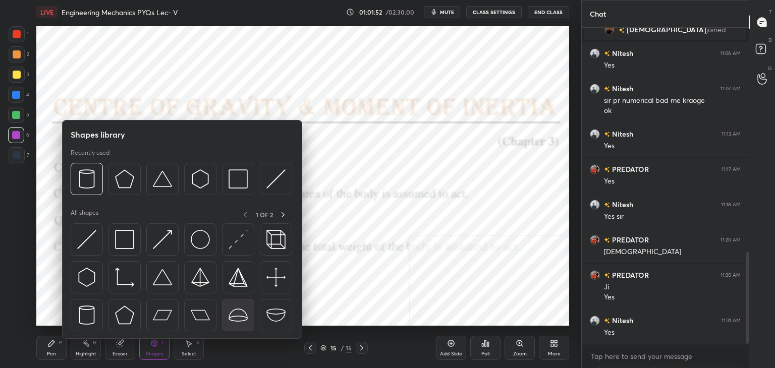
click at [239, 310] on img at bounding box center [238, 315] width 19 height 19
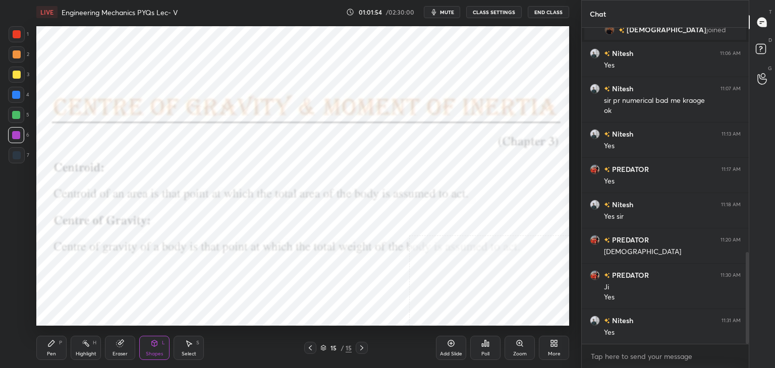
drag, startPoint x: 162, startPoint y: 344, endPoint x: 166, endPoint y: 340, distance: 6.1
click at [163, 346] on div "Shapes L" at bounding box center [154, 348] width 30 height 24
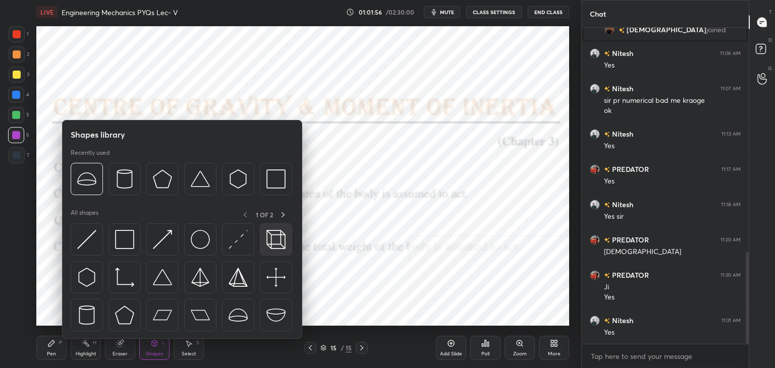
click at [275, 239] on img at bounding box center [275, 239] width 19 height 19
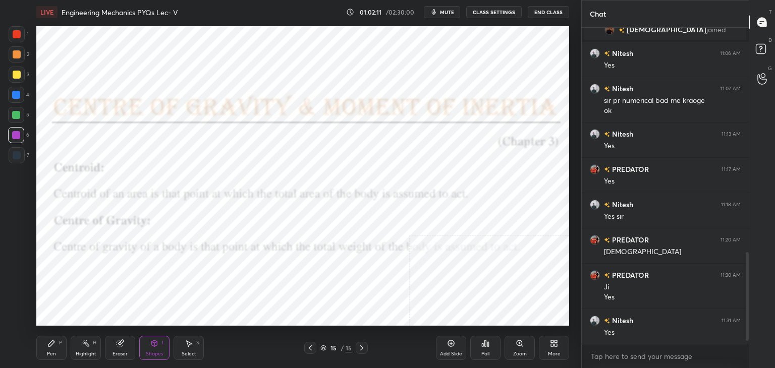
scroll to position [810, 0]
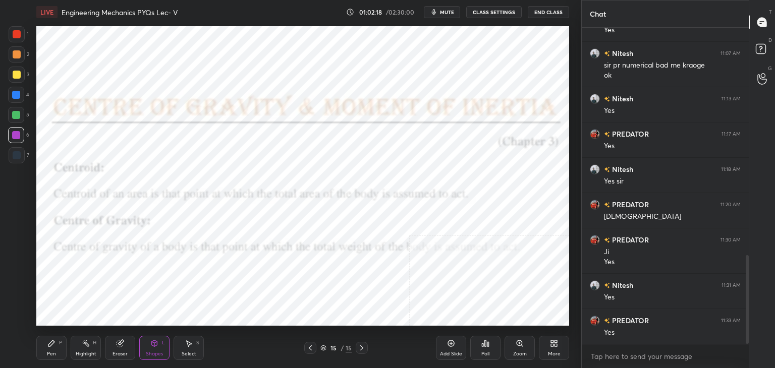
click at [55, 352] on div "Pen" at bounding box center [51, 354] width 9 height 5
drag, startPoint x: 120, startPoint y: 353, endPoint x: 127, endPoint y: 347, distance: 9.4
click at [120, 352] on div "Eraser" at bounding box center [120, 354] width 15 height 5
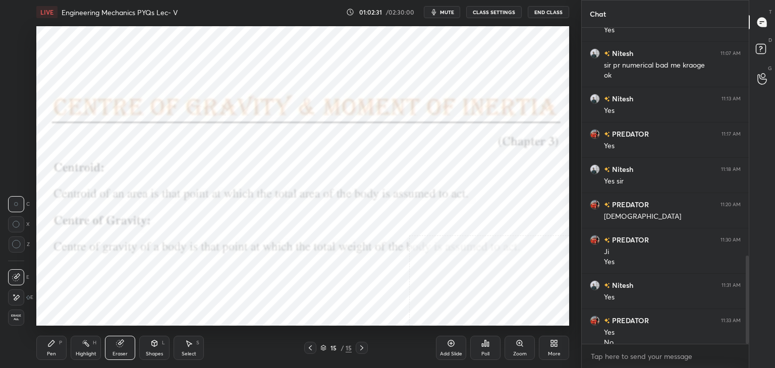
scroll to position [820, 0]
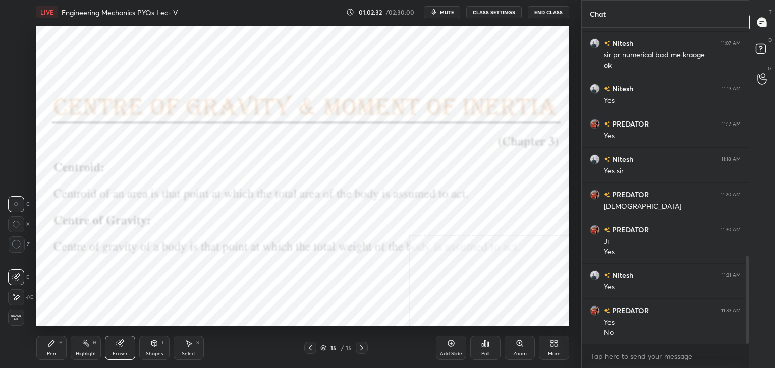
drag, startPoint x: 88, startPoint y: 348, endPoint x: 125, endPoint y: 328, distance: 42.5
click at [89, 348] on icon at bounding box center [86, 344] width 8 height 8
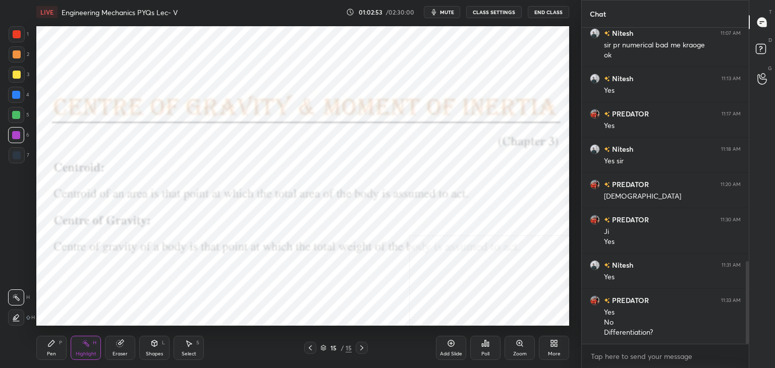
scroll to position [892, 0]
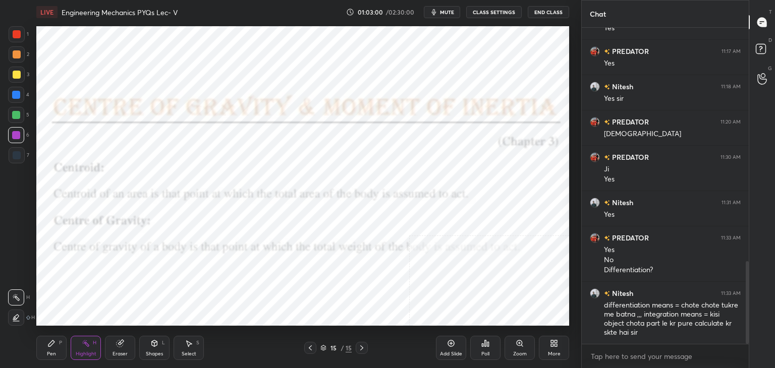
drag, startPoint x: 152, startPoint y: 347, endPoint x: 149, endPoint y: 341, distance: 7.0
click at [152, 347] on icon at bounding box center [154, 344] width 8 height 8
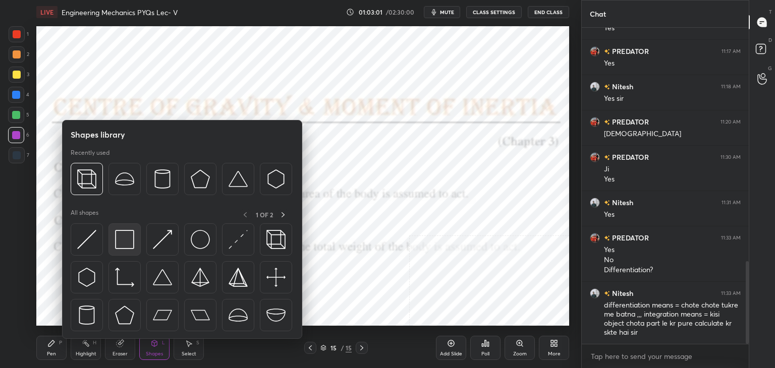
click at [123, 239] on img at bounding box center [124, 239] width 19 height 19
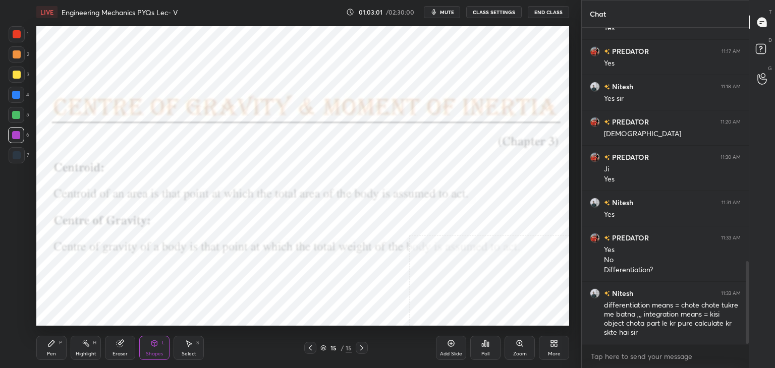
click at [20, 156] on div at bounding box center [17, 155] width 16 height 16
drag, startPoint x: 46, startPoint y: 346, endPoint x: 51, endPoint y: 341, distance: 7.2
click at [47, 346] on div "Pen P" at bounding box center [51, 348] width 30 height 24
click at [92, 346] on div "Highlight H" at bounding box center [86, 348] width 30 height 24
click at [80, 341] on div "Highlight H" at bounding box center [86, 348] width 30 height 24
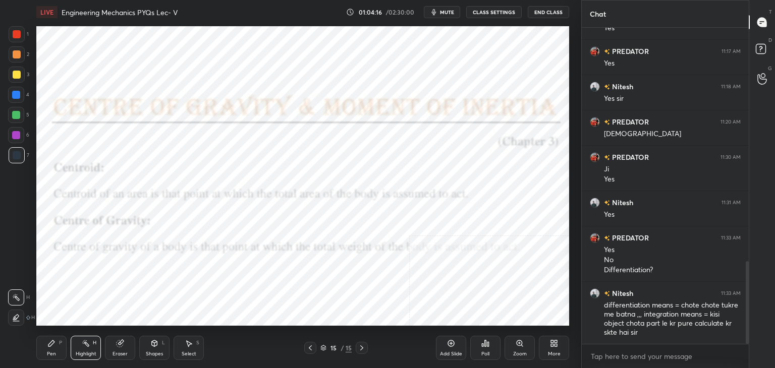
drag, startPoint x: 59, startPoint y: 342, endPoint x: 72, endPoint y: 334, distance: 15.4
click at [59, 342] on div "P" at bounding box center [60, 343] width 3 height 5
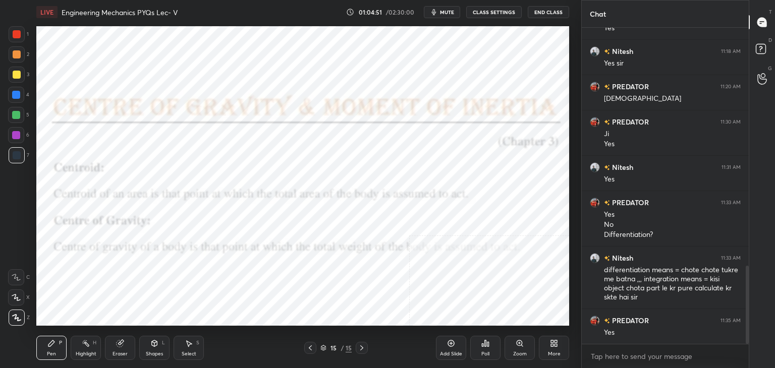
scroll to position [963, 0]
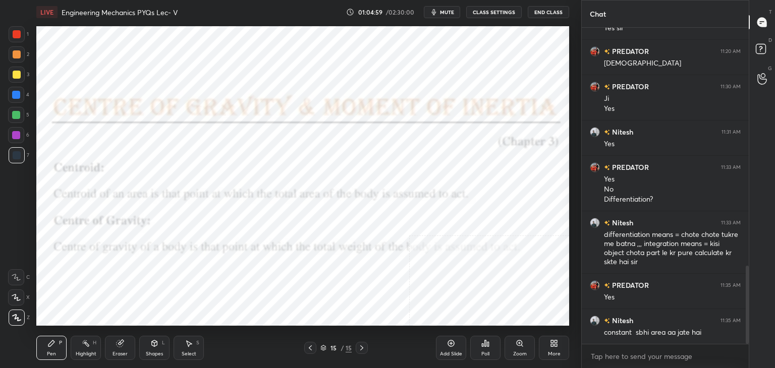
click at [182, 349] on div "Select S" at bounding box center [189, 348] width 30 height 24
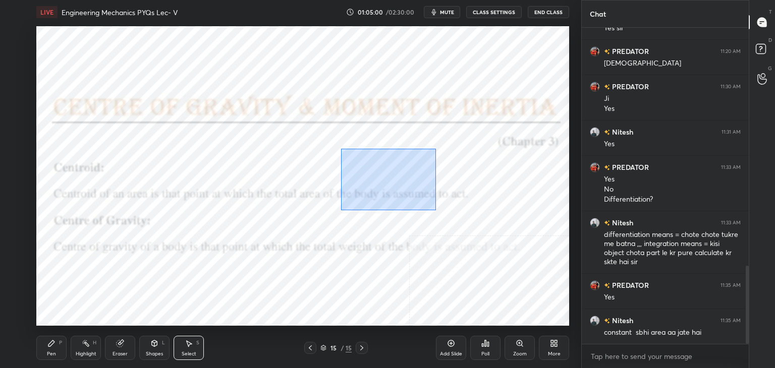
drag, startPoint x: 359, startPoint y: 166, endPoint x: 546, endPoint y: 251, distance: 204.8
click at [547, 252] on div "0 ° Undo Copy Duplicate Duplicate to new slide Delete" at bounding box center [302, 176] width 533 height 300
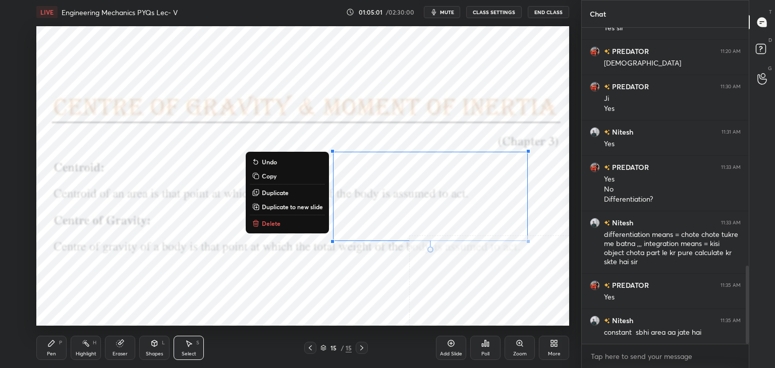
drag, startPoint x: 293, startPoint y: 223, endPoint x: 299, endPoint y: 220, distance: 7.5
click at [292, 224] on button "Delete" at bounding box center [287, 224] width 75 height 12
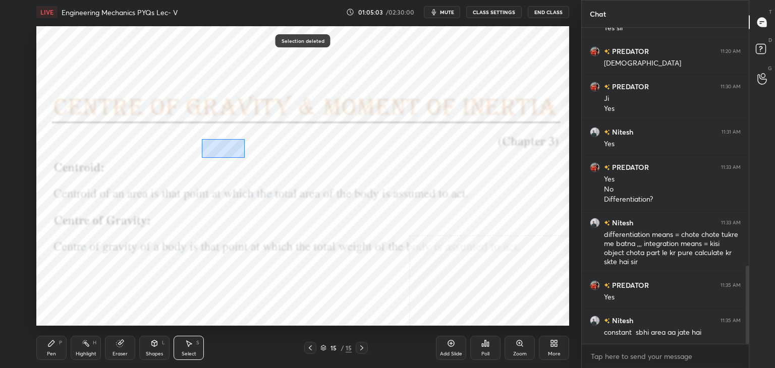
drag, startPoint x: 207, startPoint y: 139, endPoint x: 304, endPoint y: 179, distance: 104.8
click at [305, 179] on div "0 ° Undo Copy Duplicate Duplicate to new slide Delete" at bounding box center [302, 176] width 533 height 300
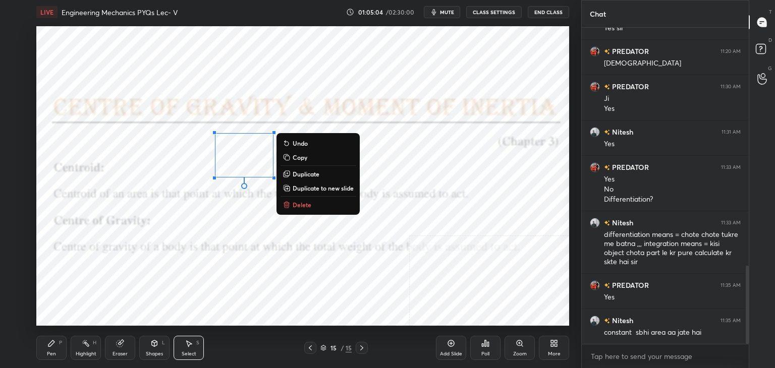
click at [313, 212] on div "0 ° Undo Copy Duplicate Duplicate to new slide Delete" at bounding box center [302, 176] width 533 height 300
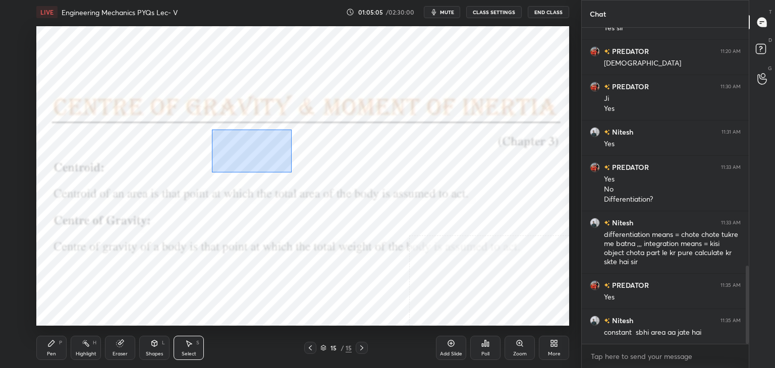
drag, startPoint x: 212, startPoint y: 132, endPoint x: 298, endPoint y: 174, distance: 95.7
click at [298, 174] on div "0 ° Undo Copy Duplicate Duplicate to new slide Delete" at bounding box center [302, 176] width 533 height 300
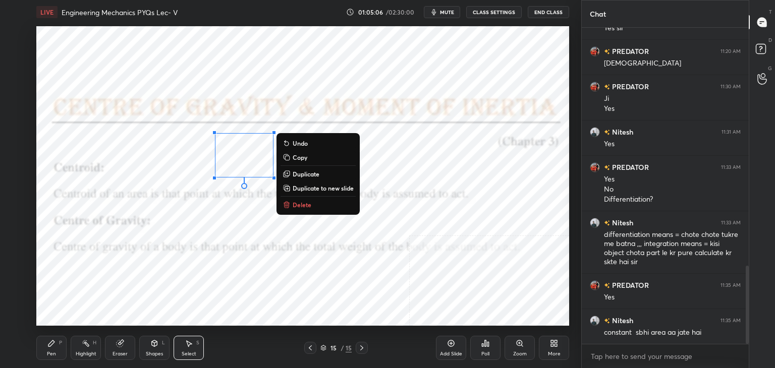
click at [296, 201] on p "Delete" at bounding box center [302, 205] width 19 height 8
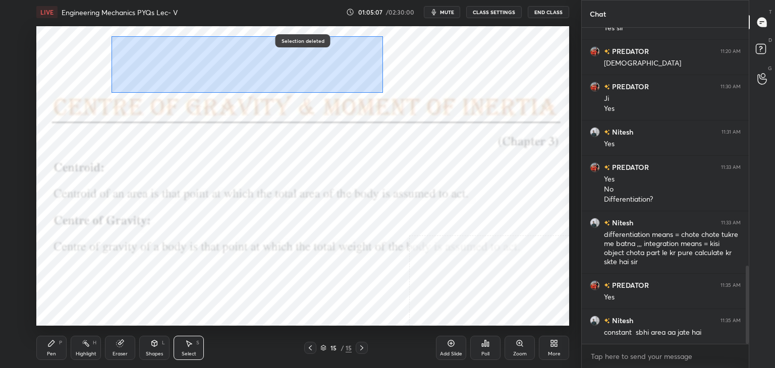
drag, startPoint x: 125, startPoint y: 44, endPoint x: 526, endPoint y: 88, distance: 404.1
click at [527, 89] on div "0 ° Undo Copy Duplicate Duplicate to new slide Delete" at bounding box center [302, 176] width 533 height 300
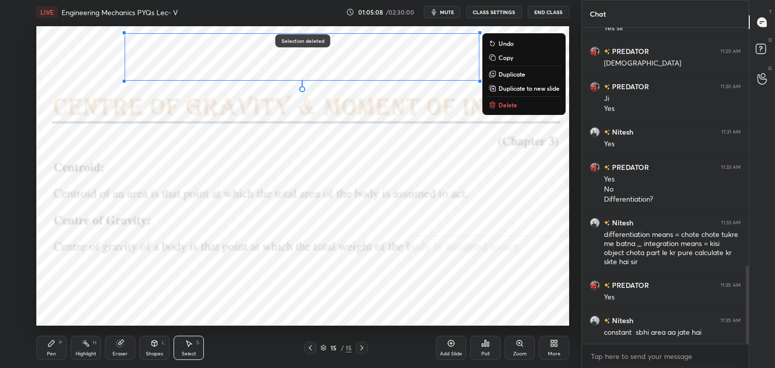
click at [503, 105] on p "Delete" at bounding box center [508, 105] width 19 height 8
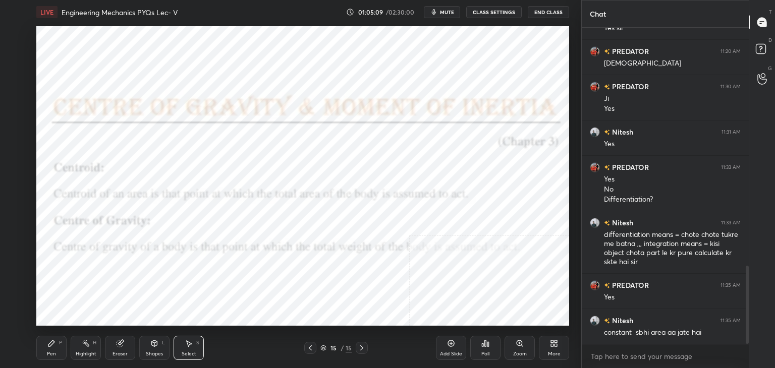
drag, startPoint x: 77, startPoint y: 352, endPoint x: 81, endPoint y: 327, distance: 25.1
click at [77, 352] on div "Highlight" at bounding box center [86, 354] width 21 height 5
click at [360, 349] on icon at bounding box center [362, 348] width 8 height 8
click at [558, 345] on icon at bounding box center [554, 344] width 8 height 8
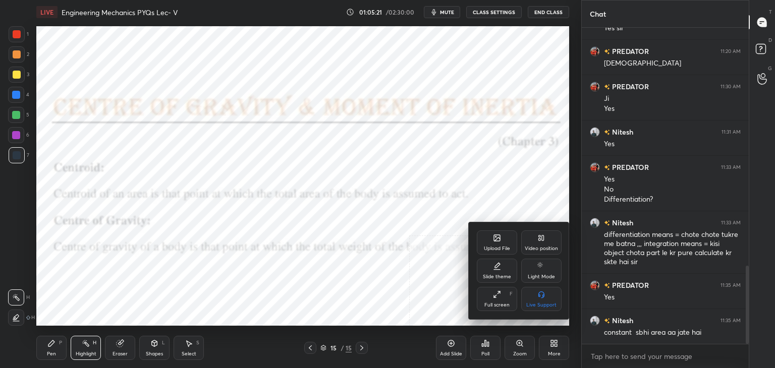
click at [503, 245] on div "Upload File" at bounding box center [497, 243] width 40 height 24
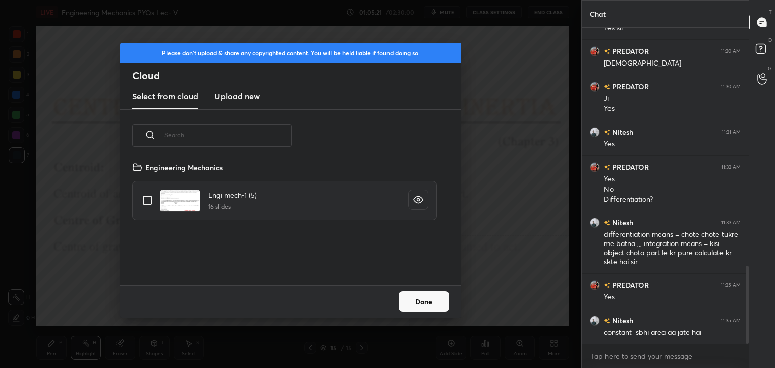
scroll to position [124, 324]
drag, startPoint x: 238, startPoint y: 95, endPoint x: 238, endPoint y: 105, distance: 9.6
click at [238, 95] on h3 "Upload new" at bounding box center [237, 96] width 45 height 12
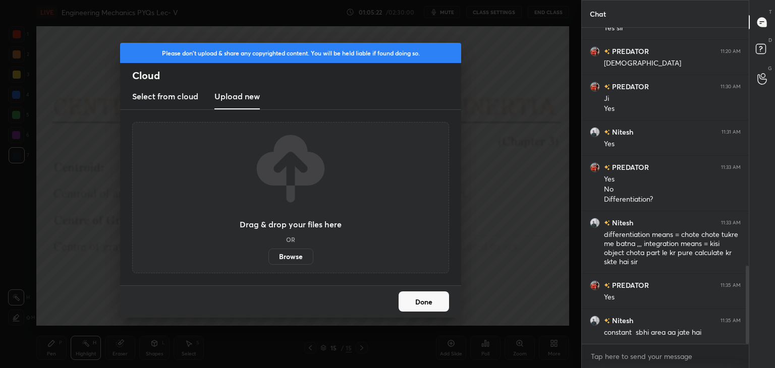
click at [289, 255] on label "Browse" at bounding box center [291, 257] width 45 height 16
click at [269, 255] on input "Browse" at bounding box center [269, 257] width 0 height 16
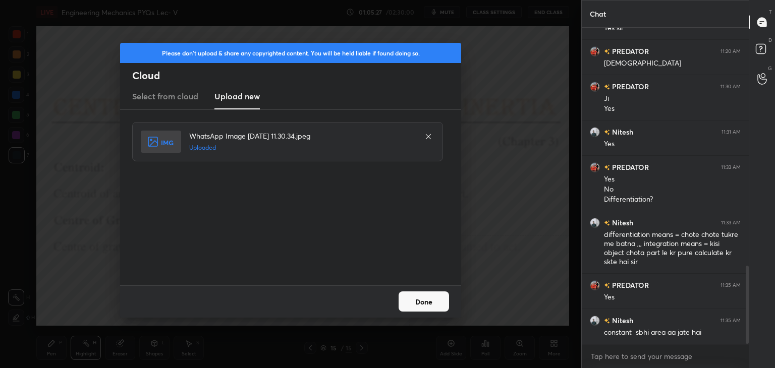
click at [426, 301] on button "Done" at bounding box center [424, 302] width 50 height 20
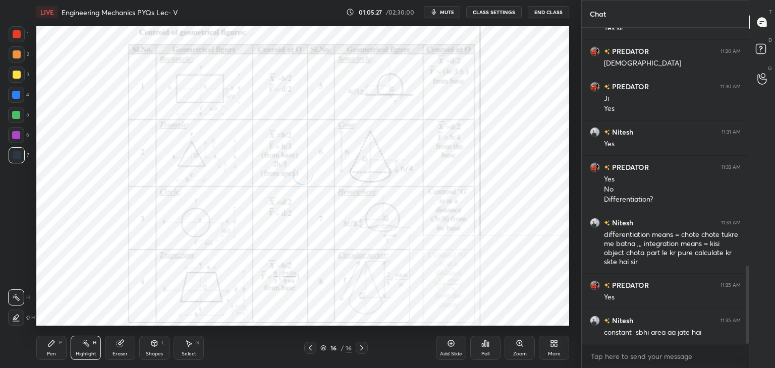
click at [154, 347] on icon at bounding box center [154, 344] width 8 height 8
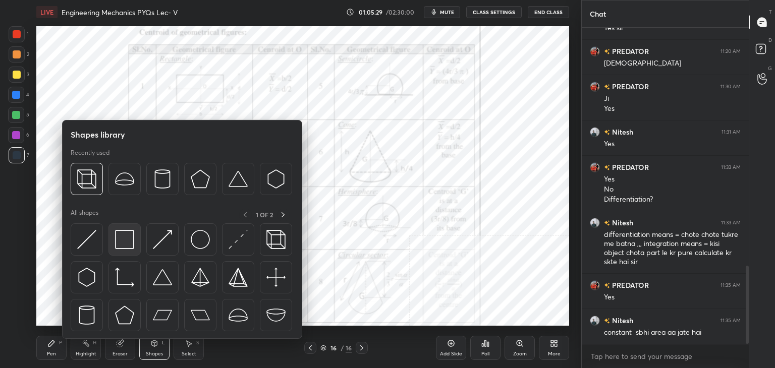
click at [124, 248] on img at bounding box center [124, 239] width 19 height 19
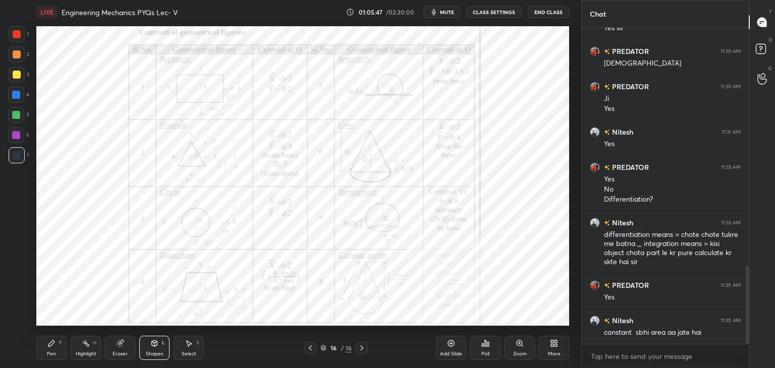
click at [15, 135] on div at bounding box center [16, 135] width 8 height 8
click at [95, 345] on div "H" at bounding box center [95, 343] width 4 height 5
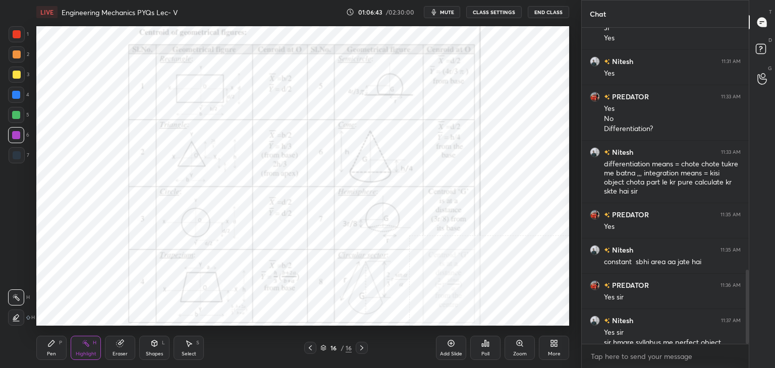
scroll to position [1053, 0]
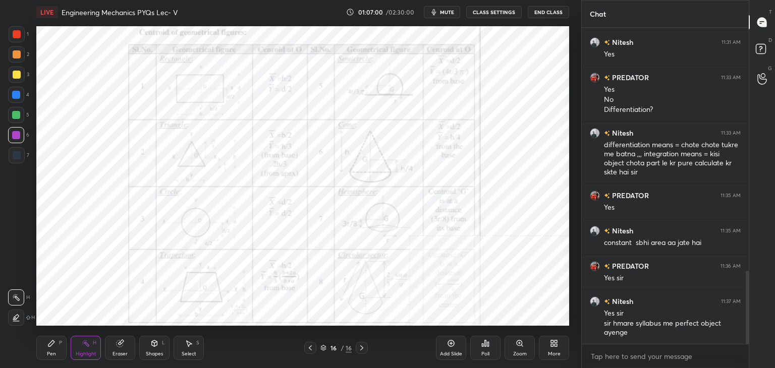
click at [151, 352] on div "Shapes" at bounding box center [154, 354] width 17 height 5
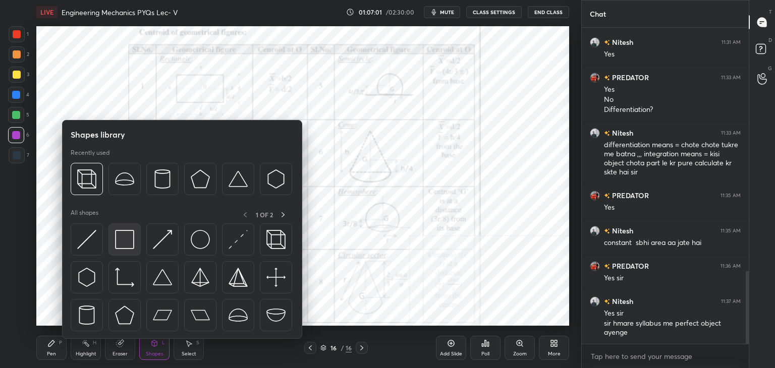
click at [113, 237] on div at bounding box center [125, 240] width 32 height 32
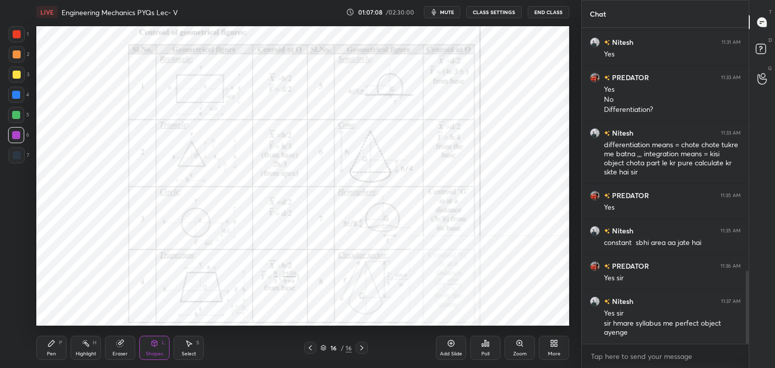
click at [84, 352] on div "Highlight" at bounding box center [86, 354] width 21 height 5
click at [311, 349] on icon at bounding box center [310, 348] width 8 height 8
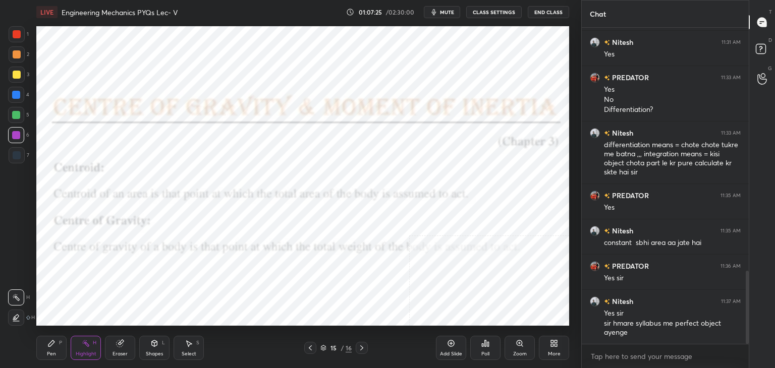
click at [363, 349] on icon at bounding box center [362, 348] width 8 height 8
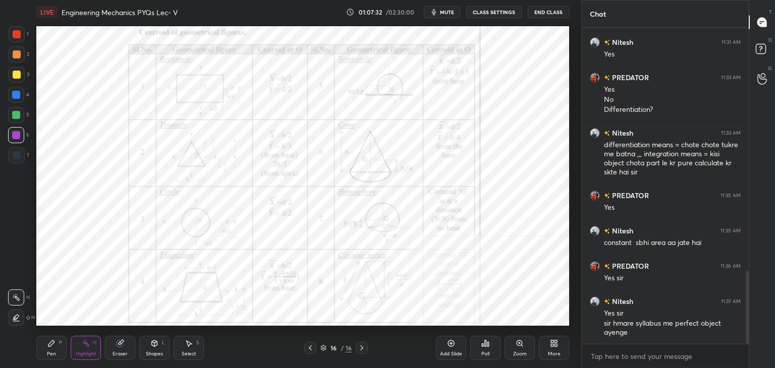
drag, startPoint x: 192, startPoint y: 348, endPoint x: 182, endPoint y: 327, distance: 23.7
click at [193, 348] on div "Select S" at bounding box center [189, 348] width 30 height 24
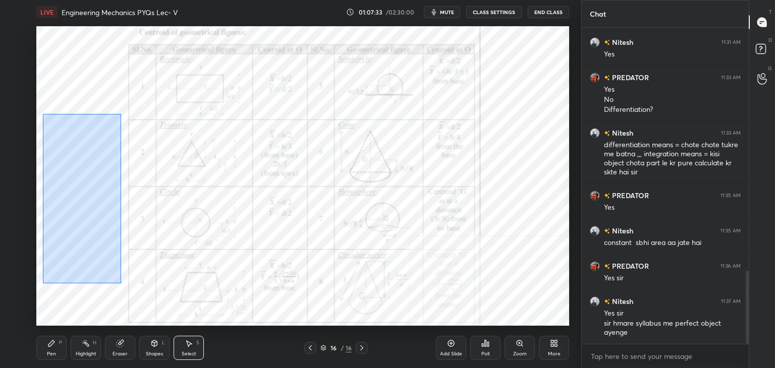
drag, startPoint x: 42, startPoint y: 114, endPoint x: 121, endPoint y: 283, distance: 187.0
click at [121, 283] on div "0 ° Undo Copy Duplicate Duplicate to new slide Delete" at bounding box center [302, 176] width 533 height 300
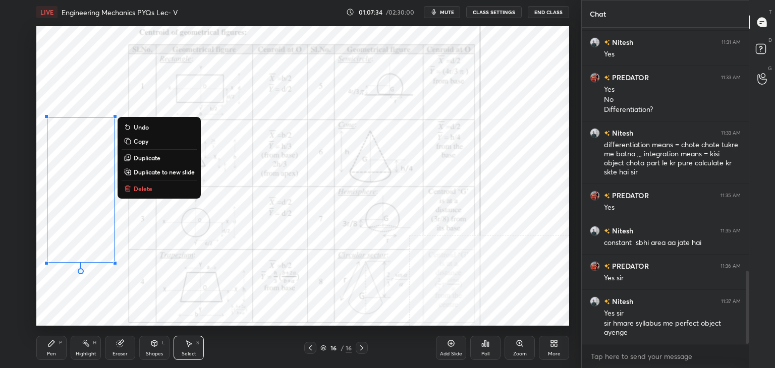
click at [146, 187] on p "Delete" at bounding box center [143, 189] width 19 height 8
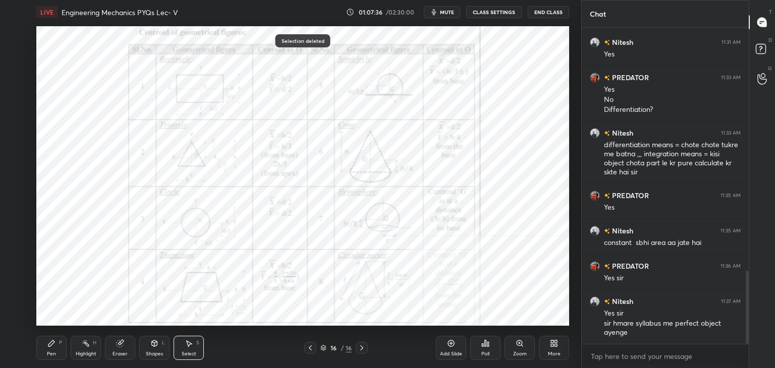
scroll to position [1097, 0]
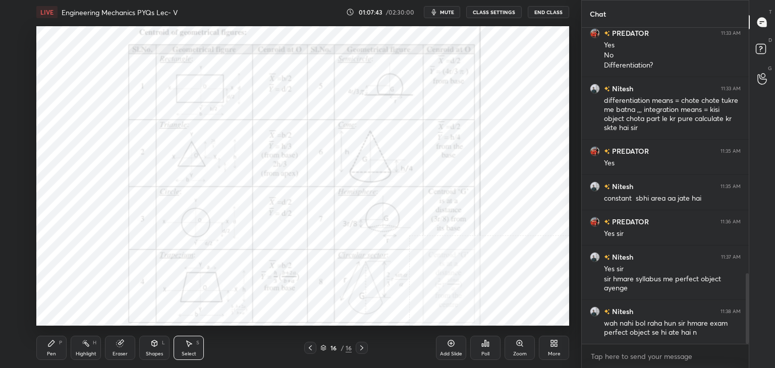
drag, startPoint x: 85, startPoint y: 352, endPoint x: 87, endPoint y: 347, distance: 5.9
click at [86, 349] on div "Highlight H" at bounding box center [86, 348] width 30 height 24
click at [151, 344] on icon at bounding box center [154, 344] width 8 height 8
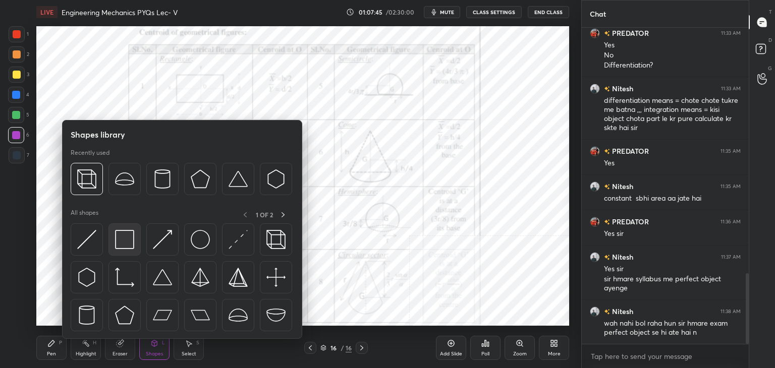
click at [125, 243] on img at bounding box center [124, 239] width 19 height 19
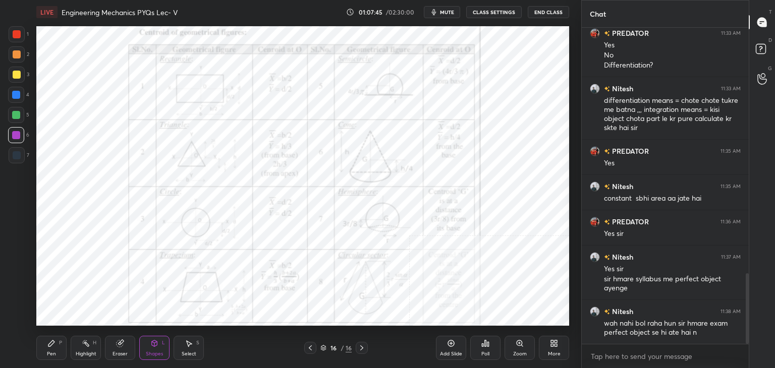
click at [15, 34] on div at bounding box center [17, 34] width 8 height 8
drag, startPoint x: 92, startPoint y: 342, endPoint x: 103, endPoint y: 328, distance: 18.0
click at [92, 341] on div "Highlight H" at bounding box center [86, 348] width 30 height 24
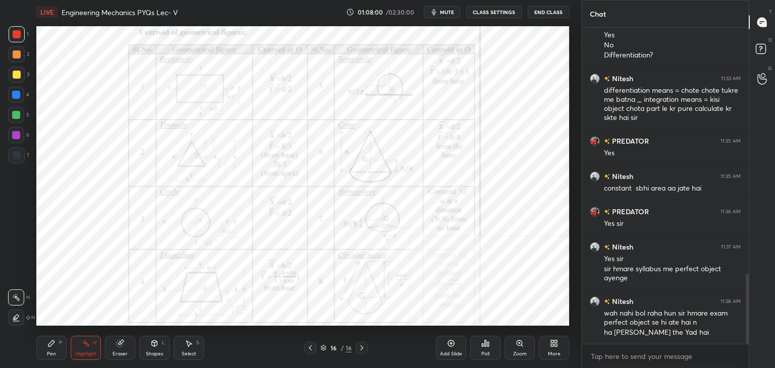
click at [555, 345] on icon at bounding box center [556, 345] width 3 height 3
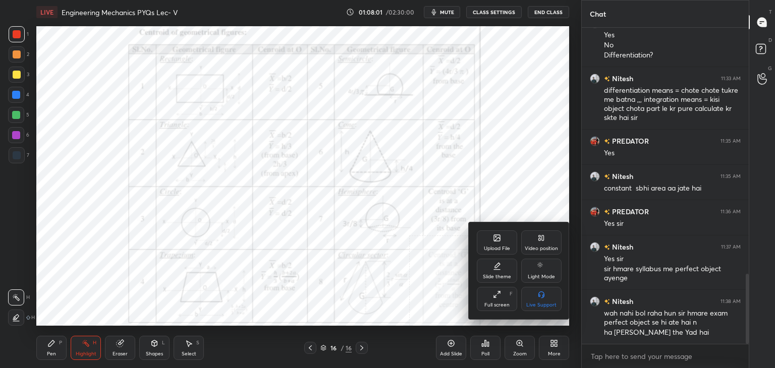
click at [497, 244] on div "Upload File" at bounding box center [497, 243] width 40 height 24
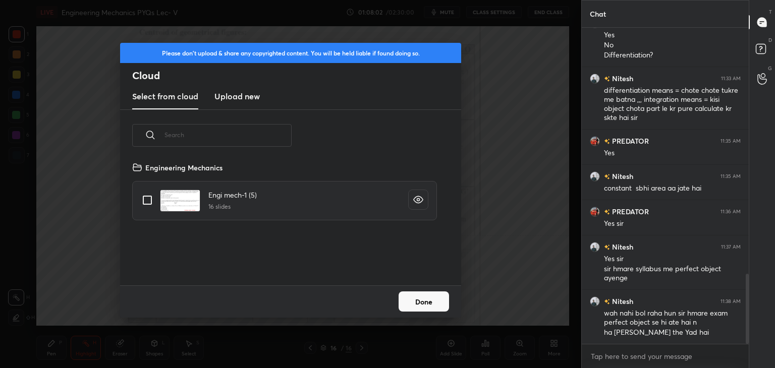
scroll to position [124, 324]
click at [441, 306] on button "Done" at bounding box center [424, 302] width 50 height 20
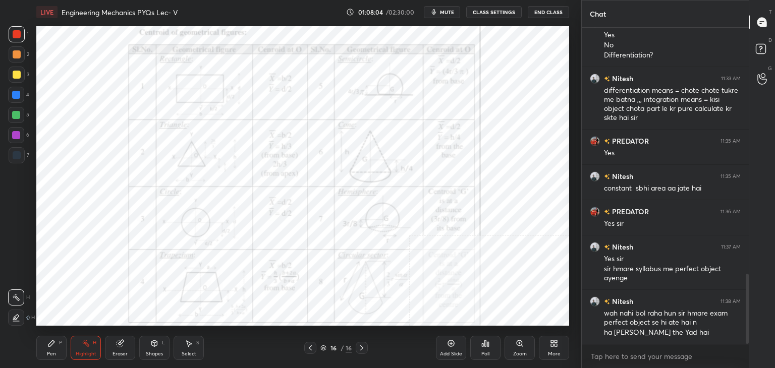
scroll to position [1117, 0]
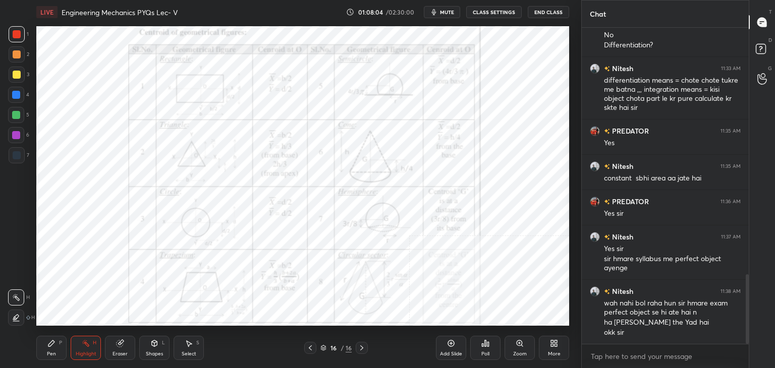
click at [557, 342] on icon at bounding box center [554, 344] width 8 height 8
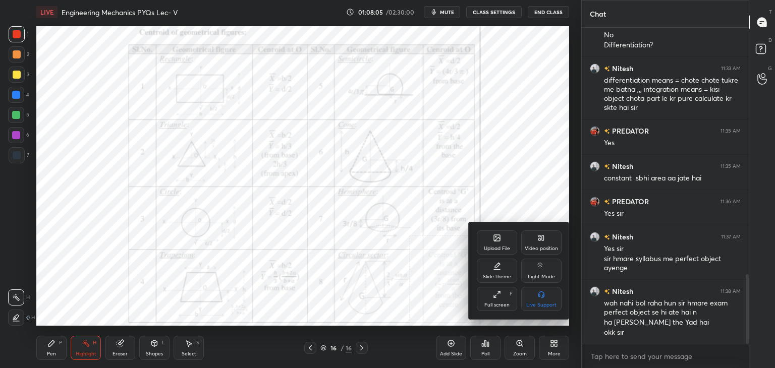
click at [500, 247] on div "Upload File" at bounding box center [497, 248] width 26 height 5
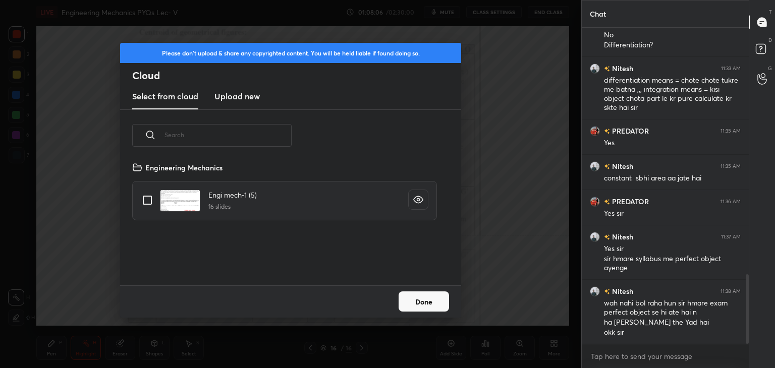
scroll to position [124, 324]
click at [236, 95] on h3 "Upload new" at bounding box center [237, 96] width 45 height 12
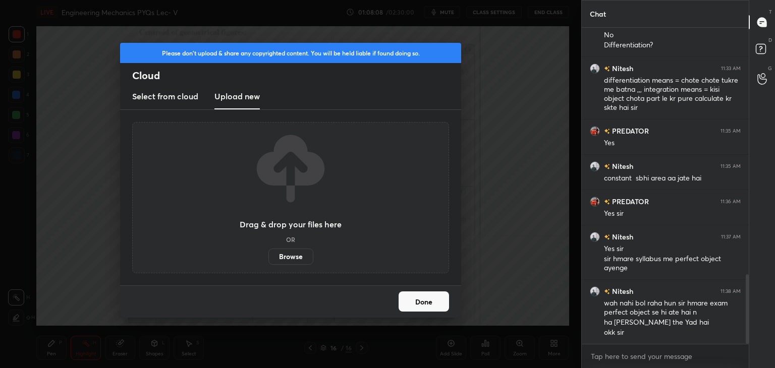
click at [290, 255] on label "Browse" at bounding box center [291, 257] width 45 height 16
click at [269, 255] on input "Browse" at bounding box center [269, 257] width 0 height 16
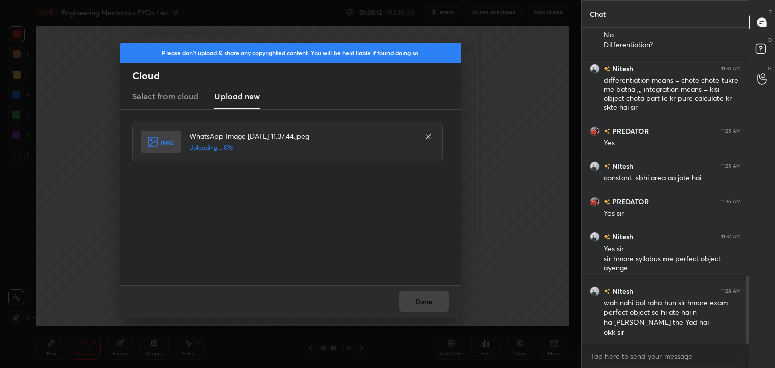
scroll to position [1153, 0]
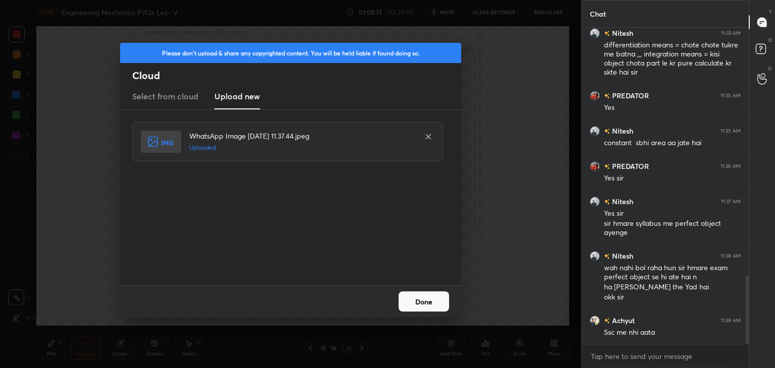
click at [413, 304] on button "Done" at bounding box center [424, 302] width 50 height 20
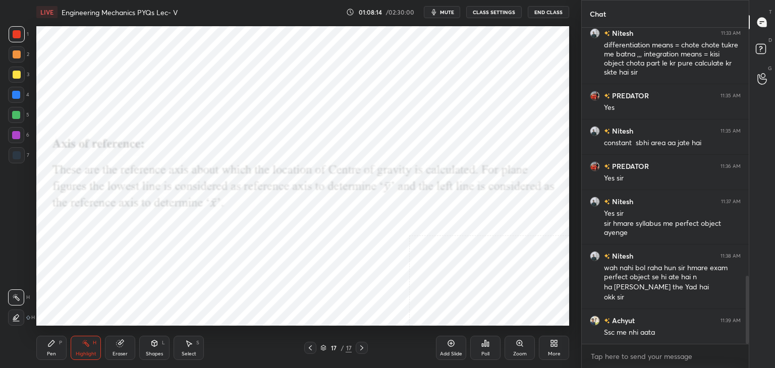
click at [159, 346] on div "Shapes L" at bounding box center [154, 348] width 30 height 24
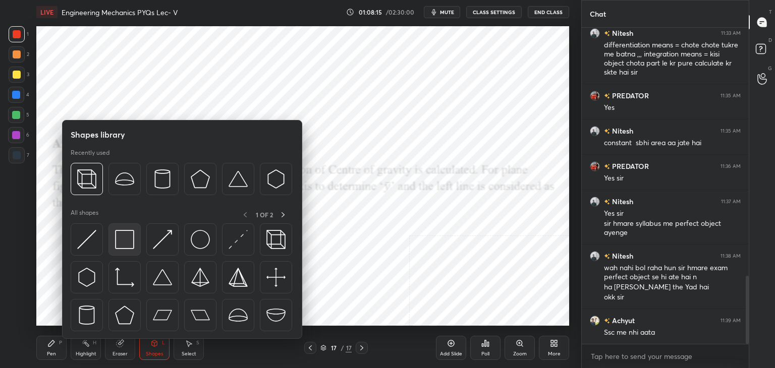
click at [117, 245] on img at bounding box center [124, 239] width 19 height 19
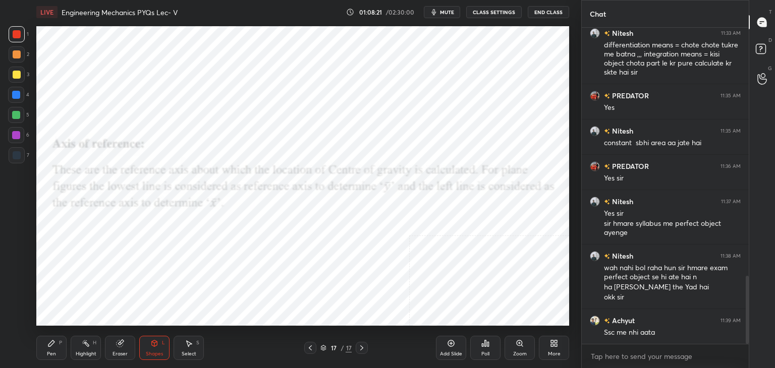
click at [83, 349] on div "Highlight H" at bounding box center [86, 348] width 30 height 24
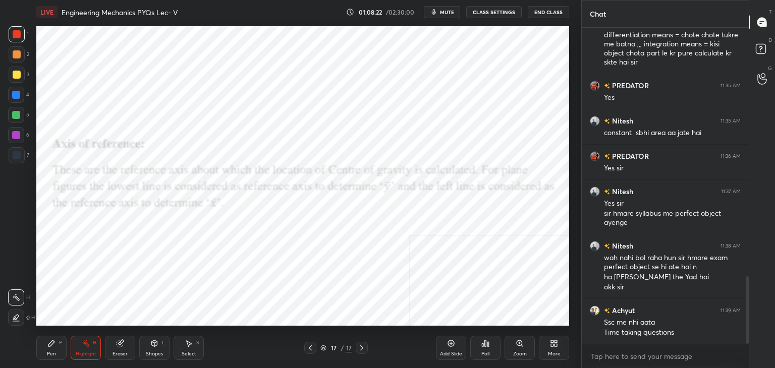
click at [14, 156] on div at bounding box center [17, 155] width 8 height 8
click at [16, 134] on div at bounding box center [16, 135] width 8 height 8
drag, startPoint x: 51, startPoint y: 345, endPoint x: 51, endPoint y: 330, distance: 15.6
click at [52, 344] on icon at bounding box center [51, 344] width 6 height 6
click at [18, 39] on div at bounding box center [17, 34] width 16 height 16
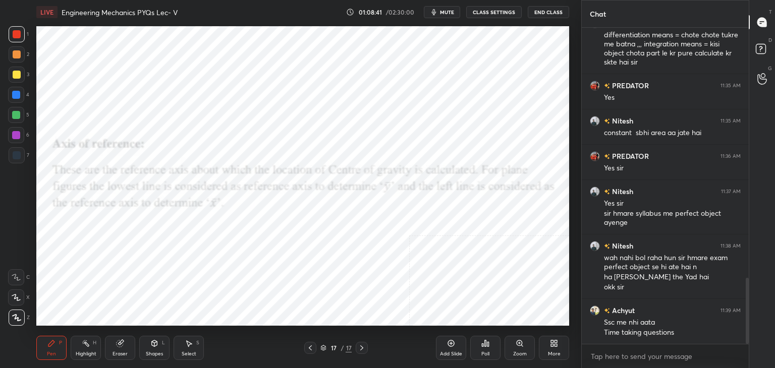
scroll to position [1198, 0]
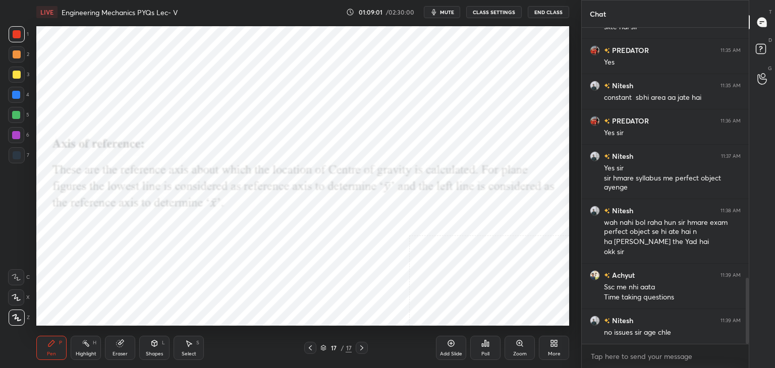
click at [26, 134] on div "6" at bounding box center [18, 135] width 21 height 16
drag, startPoint x: 16, startPoint y: 118, endPoint x: 22, endPoint y: 124, distance: 8.6
click at [16, 117] on div at bounding box center [16, 115] width 8 height 8
drag, startPoint x: 183, startPoint y: 349, endPoint x: 188, endPoint y: 334, distance: 16.1
click at [183, 348] on div "Select S" at bounding box center [189, 348] width 30 height 24
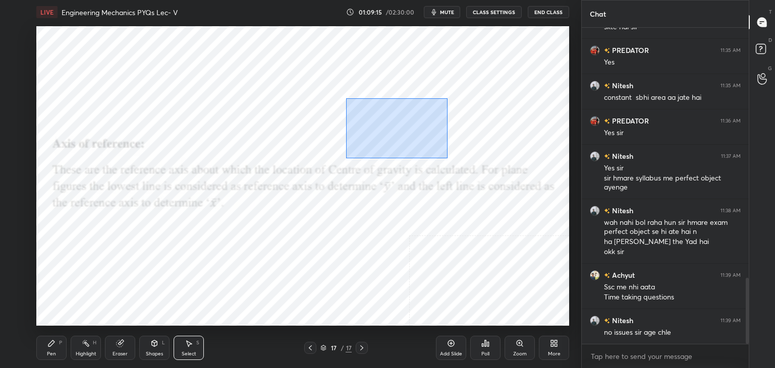
drag, startPoint x: 346, startPoint y: 98, endPoint x: 455, endPoint y: 157, distance: 124.0
click at [448, 158] on div "0 ° Undo Copy Duplicate Duplicate to new slide Delete" at bounding box center [302, 176] width 533 height 300
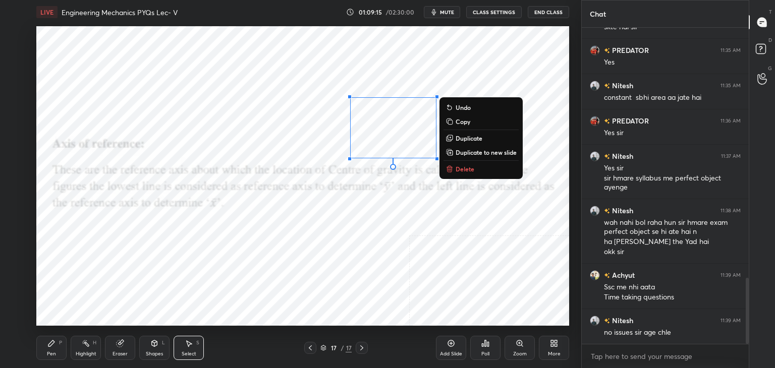
drag, startPoint x: 458, startPoint y: 167, endPoint x: 441, endPoint y: 154, distance: 20.9
click at [456, 167] on p "Delete" at bounding box center [465, 169] width 19 height 8
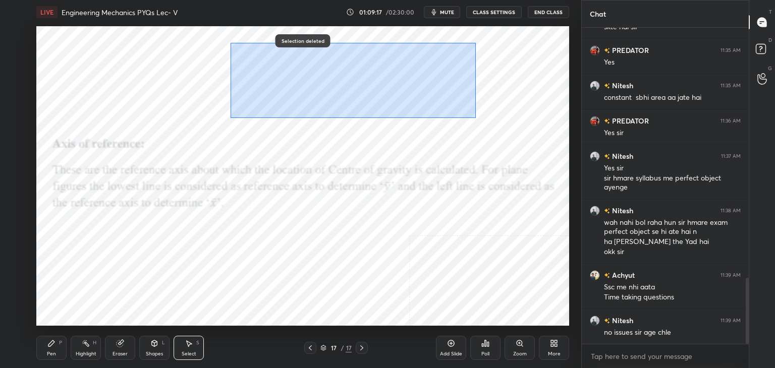
drag, startPoint x: 248, startPoint y: 57, endPoint x: 472, endPoint y: 117, distance: 232.5
click at [475, 118] on div "0 ° Undo Copy Duplicate Duplicate to new slide Delete" at bounding box center [302, 176] width 533 height 300
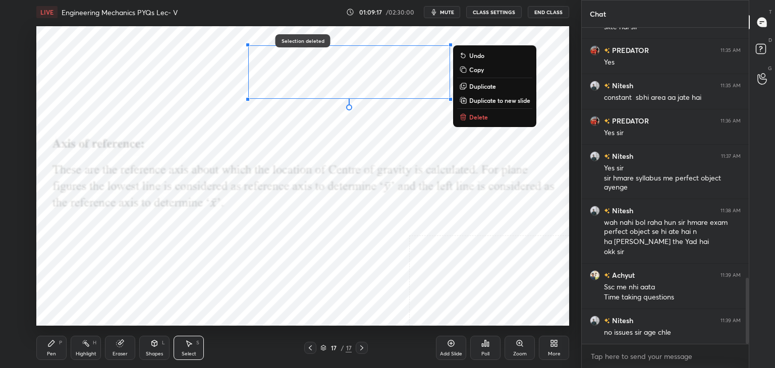
click at [483, 120] on p "Delete" at bounding box center [478, 117] width 19 height 8
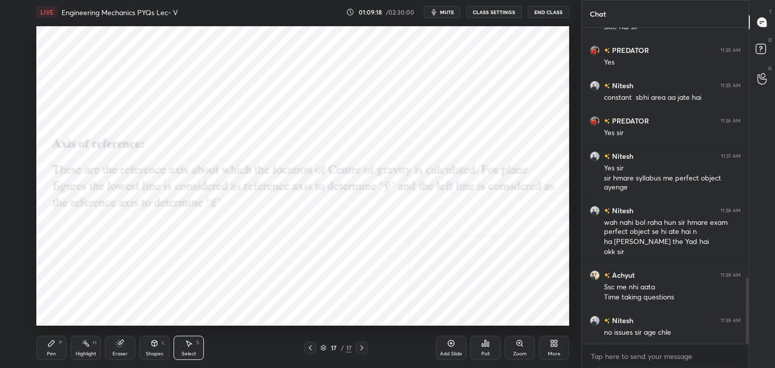
click at [77, 348] on div "Highlight H" at bounding box center [86, 348] width 30 height 24
click at [15, 34] on div at bounding box center [17, 34] width 8 height 8
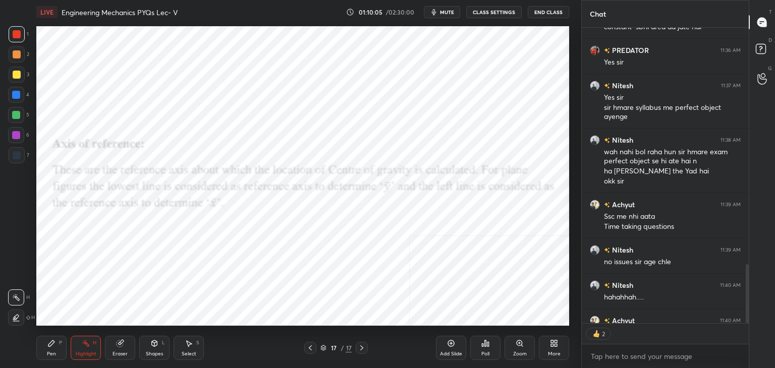
scroll to position [1269, 0]
click at [554, 339] on div "More" at bounding box center [554, 348] width 30 height 24
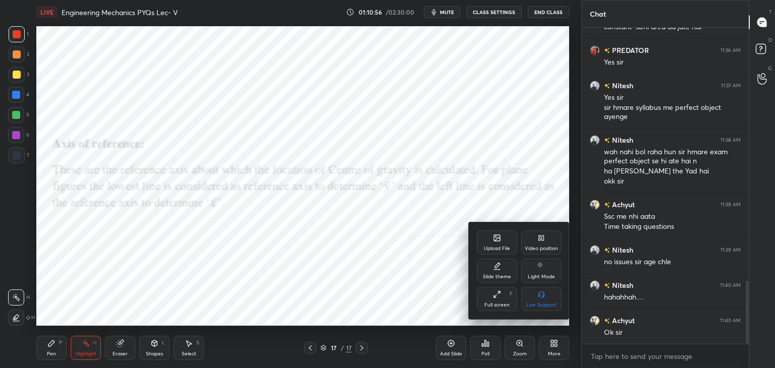
click at [511, 240] on div "Upload File" at bounding box center [497, 243] width 40 height 24
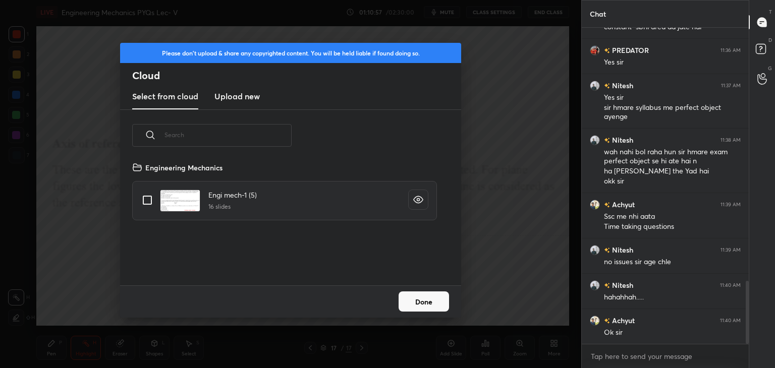
scroll to position [124, 324]
click at [242, 92] on h3 "Upload new" at bounding box center [237, 96] width 45 height 12
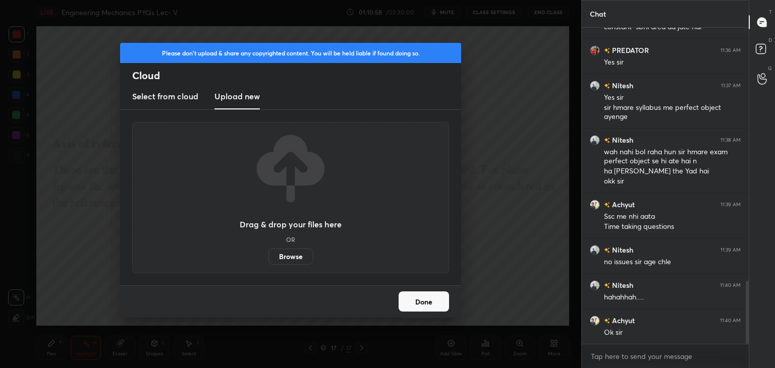
click at [290, 253] on label "Browse" at bounding box center [291, 257] width 45 height 16
click at [269, 253] on input "Browse" at bounding box center [269, 257] width 0 height 16
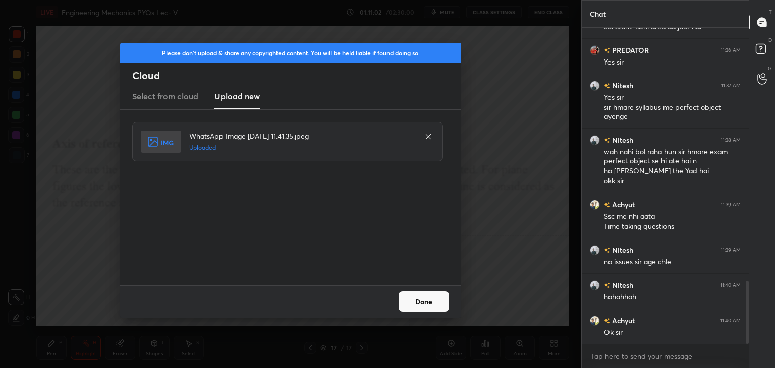
click at [426, 299] on button "Done" at bounding box center [424, 302] width 50 height 20
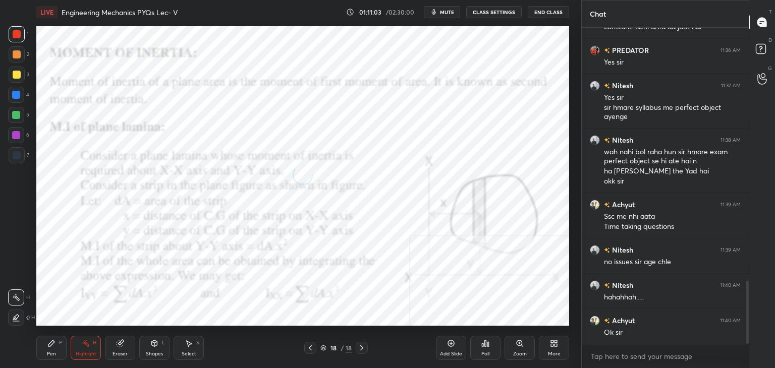
click at [155, 346] on icon at bounding box center [155, 344] width 6 height 6
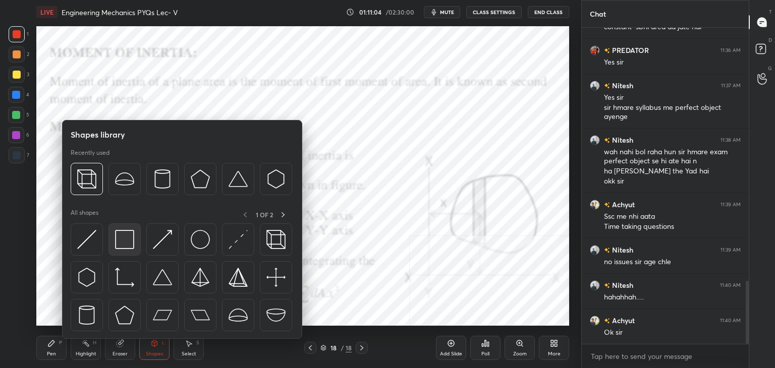
click at [125, 244] on img at bounding box center [124, 239] width 19 height 19
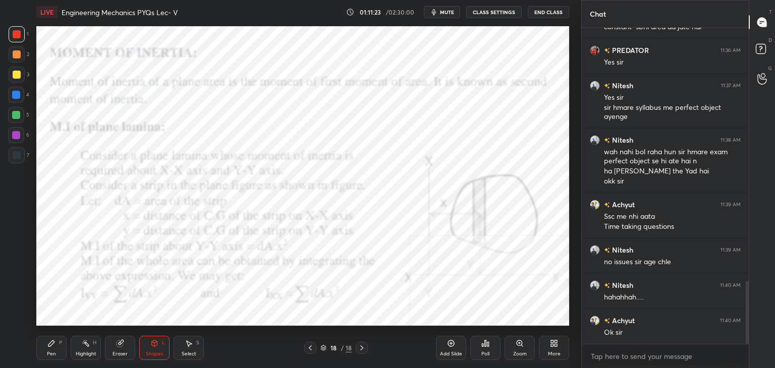
click at [18, 134] on div at bounding box center [16, 135] width 8 height 8
drag, startPoint x: 48, startPoint y: 348, endPoint x: 42, endPoint y: 343, distance: 7.6
click at [48, 347] on div "Pen P" at bounding box center [51, 348] width 30 height 24
drag, startPoint x: 87, startPoint y: 351, endPoint x: 104, endPoint y: 333, distance: 25.7
click at [87, 350] on div "Highlight H" at bounding box center [86, 348] width 30 height 24
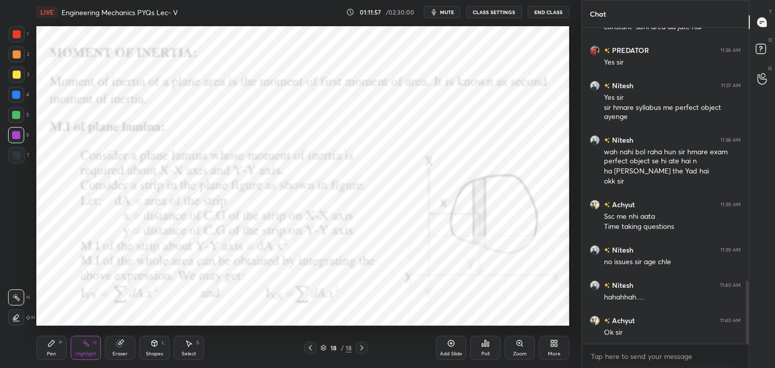
drag, startPoint x: 55, startPoint y: 348, endPoint x: 64, endPoint y: 341, distance: 11.5
click at [55, 348] on div "Pen P" at bounding box center [51, 348] width 30 height 24
click at [193, 346] on div "Select S" at bounding box center [189, 348] width 30 height 24
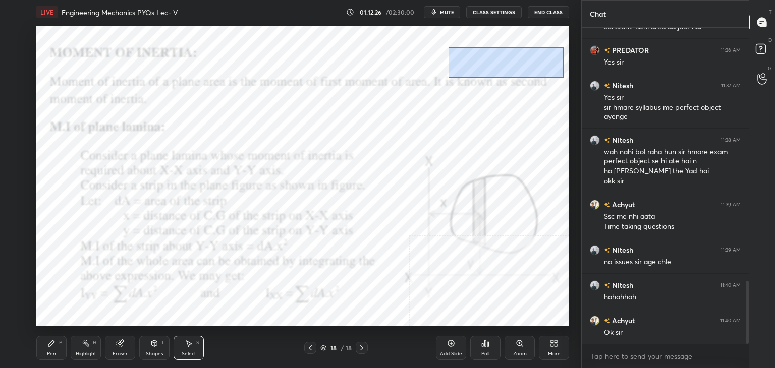
drag, startPoint x: 448, startPoint y: 47, endPoint x: 559, endPoint y: 78, distance: 115.2
click at [563, 77] on div "0 ° Undo Copy Duplicate Duplicate to new slide Delete" at bounding box center [302, 176] width 533 height 300
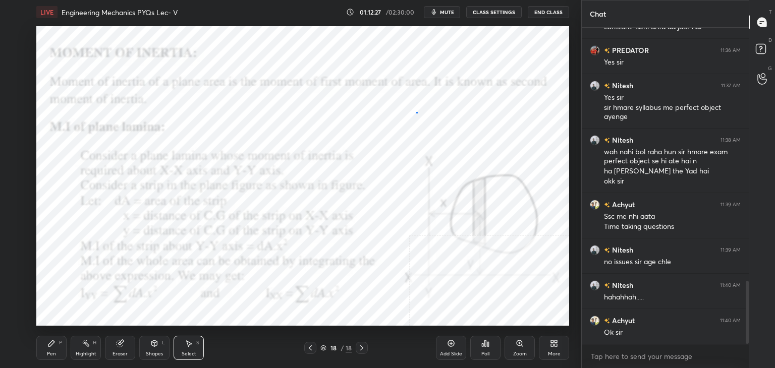
click at [416, 113] on div "0 ° Undo Copy Duplicate Duplicate to new slide Delete" at bounding box center [302, 176] width 533 height 300
drag, startPoint x: 371, startPoint y: 112, endPoint x: 508, endPoint y: 139, distance: 140.1
click at [507, 140] on div "0 ° Undo Copy Duplicate Duplicate to new slide Delete" at bounding box center [302, 176] width 533 height 300
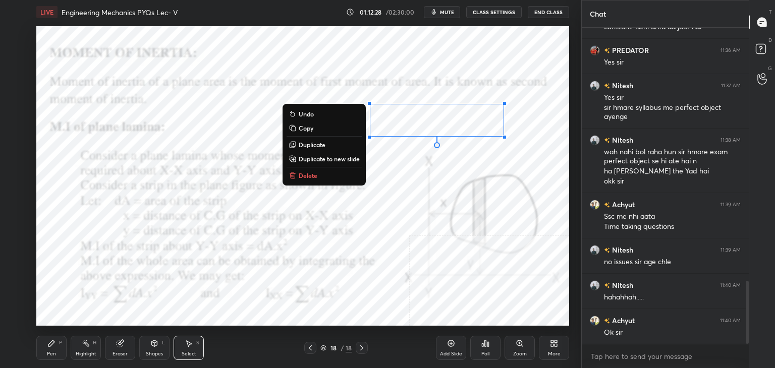
click at [321, 173] on button "Delete" at bounding box center [324, 176] width 75 height 12
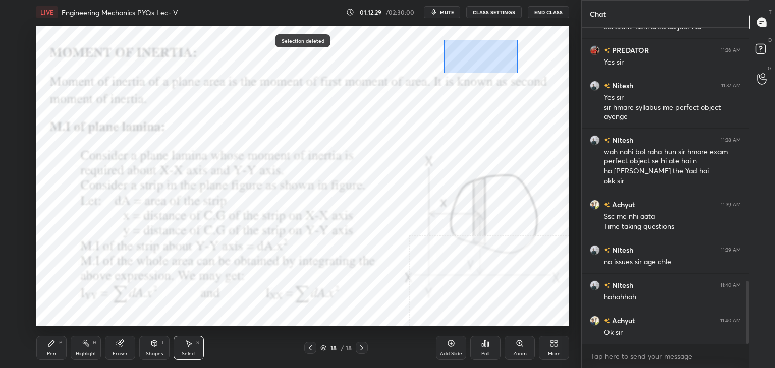
drag, startPoint x: 450, startPoint y: 45, endPoint x: 563, endPoint y: 75, distance: 116.9
click at [564, 77] on div "0 ° Undo Copy Duplicate Duplicate to new slide Delete" at bounding box center [302, 176] width 533 height 300
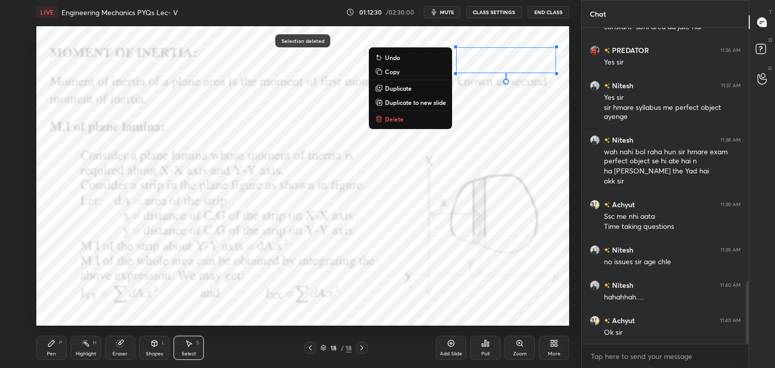
click at [405, 117] on button "Delete" at bounding box center [410, 119] width 75 height 12
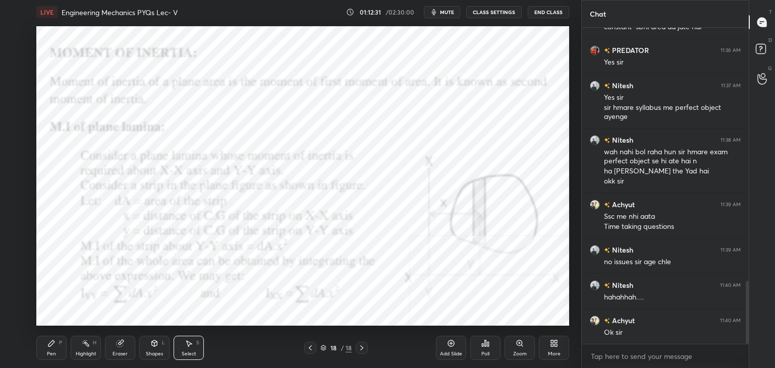
drag, startPoint x: 87, startPoint y: 351, endPoint x: 88, endPoint y: 328, distance: 23.3
click at [87, 349] on div "Highlight H" at bounding box center [86, 348] width 30 height 24
drag, startPoint x: 54, startPoint y: 347, endPoint x: 63, endPoint y: 331, distance: 17.8
click at [55, 347] on icon at bounding box center [51, 344] width 8 height 8
drag, startPoint x: 179, startPoint y: 347, endPoint x: 183, endPoint y: 330, distance: 18.2
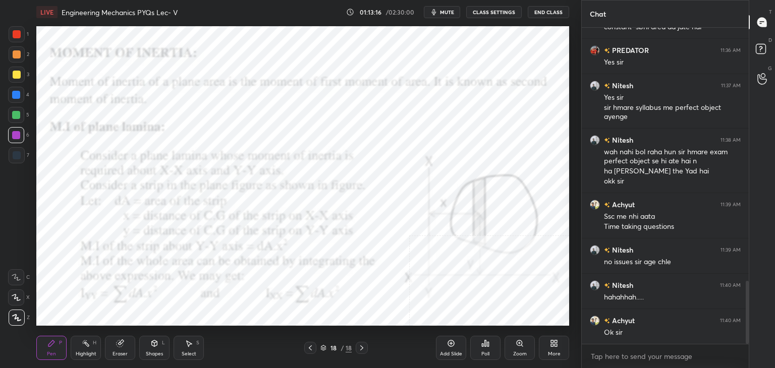
click at [180, 348] on div "Select S" at bounding box center [189, 348] width 30 height 24
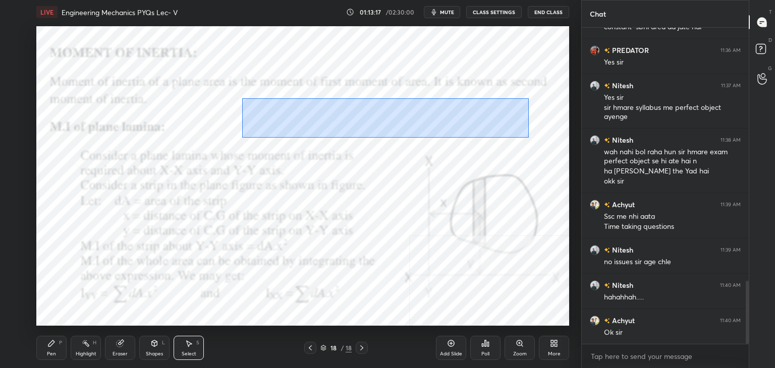
drag, startPoint x: 246, startPoint y: 99, endPoint x: 516, endPoint y: 138, distance: 272.3
click at [531, 138] on div "0 ° Undo Copy Duplicate Duplicate to new slide Delete" at bounding box center [302, 176] width 533 height 300
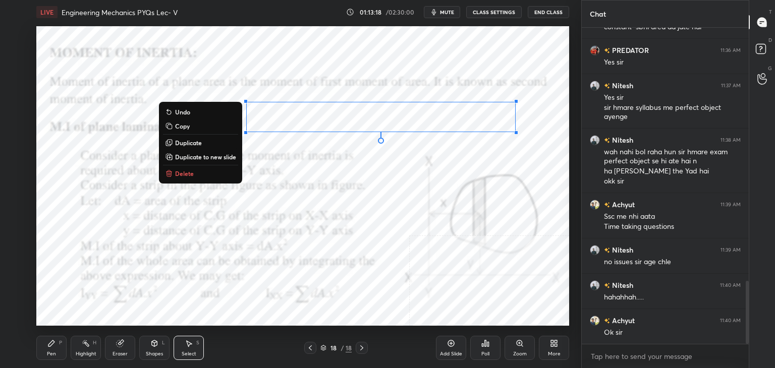
click at [195, 174] on button "Delete" at bounding box center [200, 174] width 75 height 12
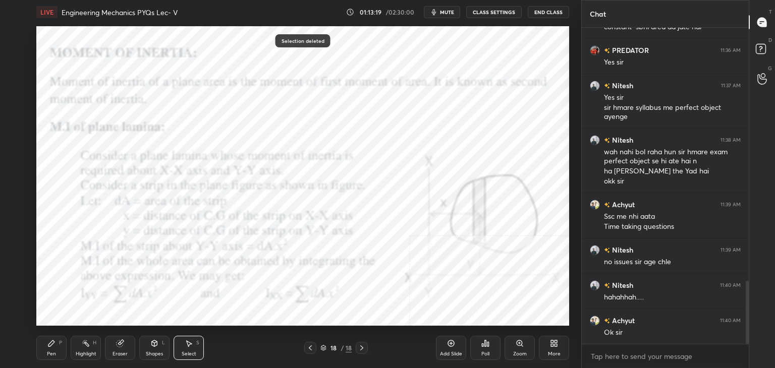
click at [146, 350] on div "Shapes L" at bounding box center [154, 348] width 30 height 24
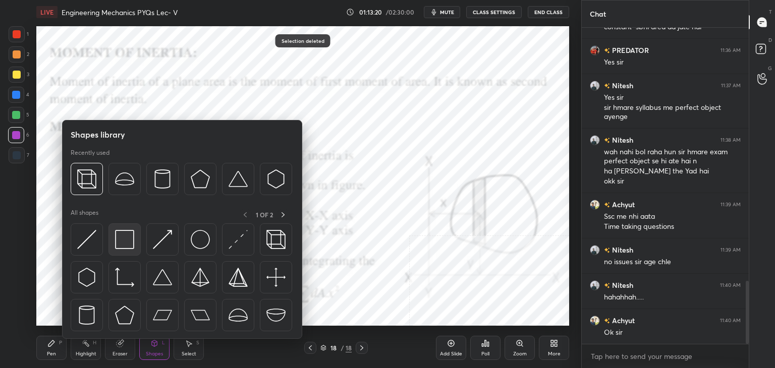
click at [125, 247] on img at bounding box center [124, 239] width 19 height 19
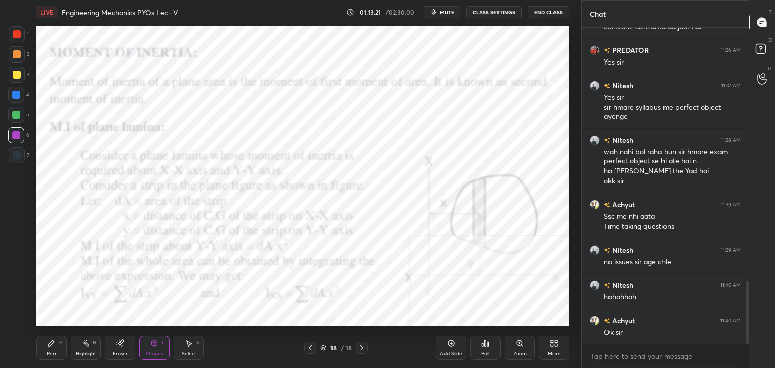
click at [16, 153] on div at bounding box center [17, 155] width 8 height 8
click at [23, 136] on div at bounding box center [16, 135] width 16 height 16
drag, startPoint x: 72, startPoint y: 346, endPoint x: 77, endPoint y: 340, distance: 8.2
click at [72, 346] on div "Highlight H" at bounding box center [86, 348] width 30 height 24
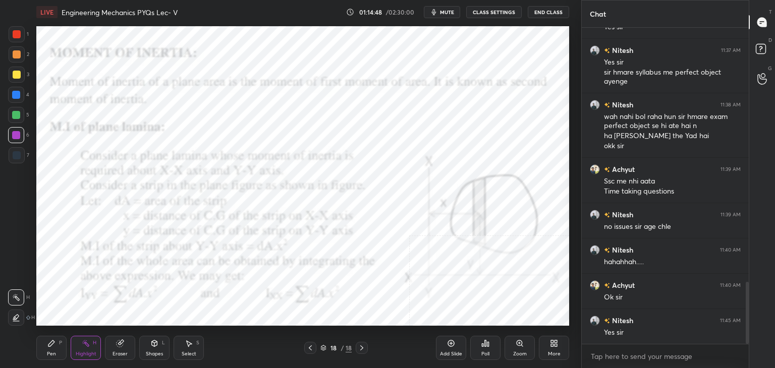
scroll to position [1314, 0]
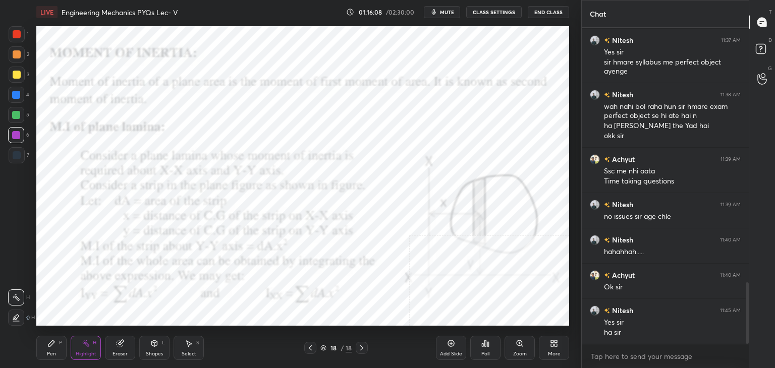
click at [553, 346] on icon at bounding box center [552, 345] width 3 height 3
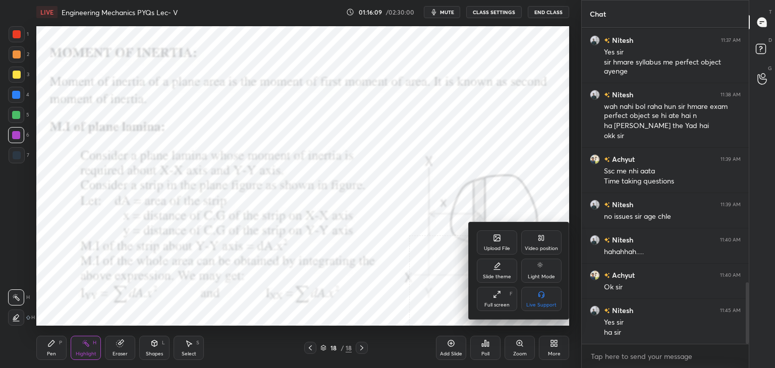
click at [494, 244] on div "Upload File" at bounding box center [497, 243] width 40 height 24
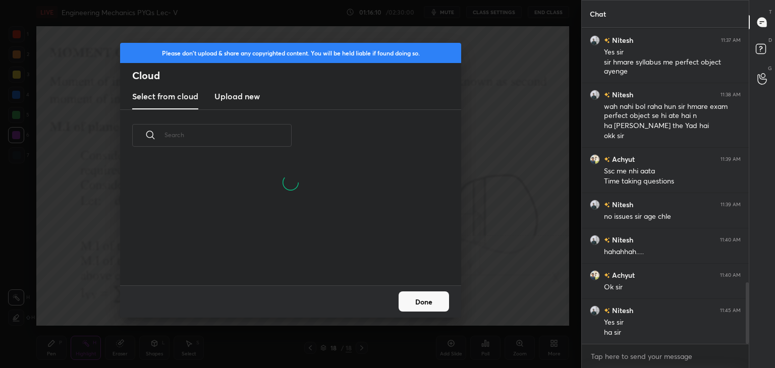
drag, startPoint x: 230, startPoint y: 95, endPoint x: 237, endPoint y: 108, distance: 14.0
click at [230, 96] on h3 "Upload new" at bounding box center [237, 96] width 45 height 12
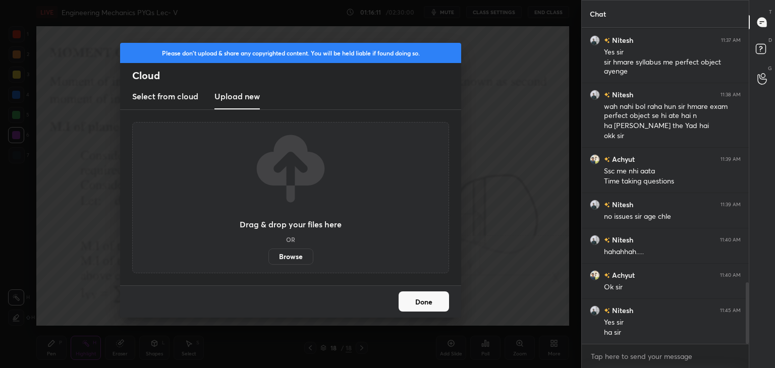
click at [303, 256] on label "Browse" at bounding box center [291, 257] width 45 height 16
click at [269, 256] on input "Browse" at bounding box center [269, 257] width 0 height 16
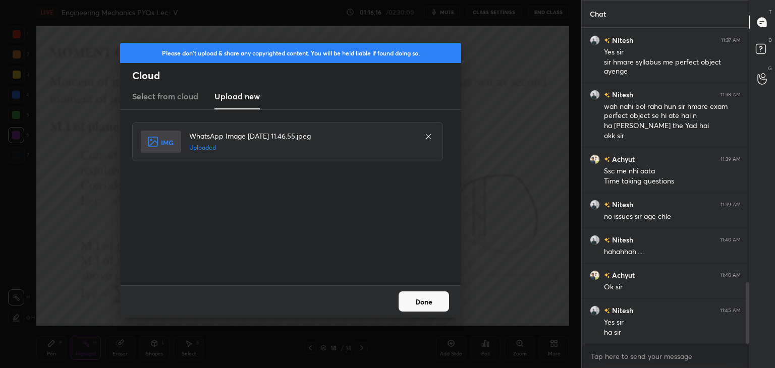
click at [427, 301] on button "Done" at bounding box center [424, 302] width 50 height 20
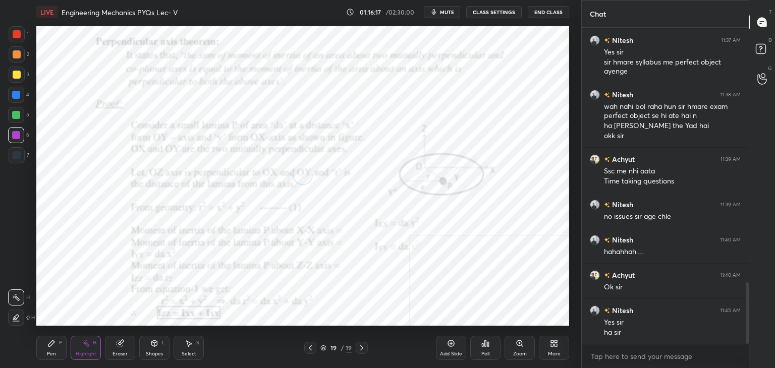
click at [155, 345] on icon at bounding box center [155, 344] width 6 height 6
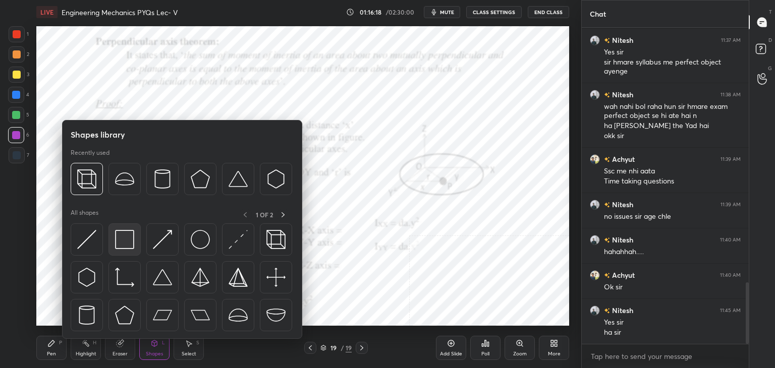
click at [124, 247] on img at bounding box center [124, 239] width 19 height 19
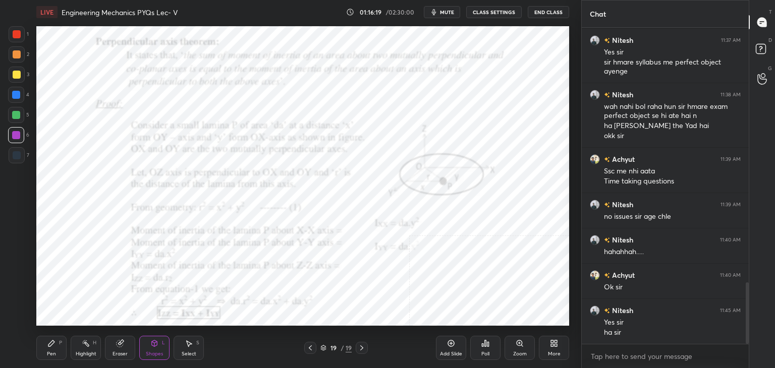
click at [16, 35] on div at bounding box center [17, 34] width 8 height 8
click at [16, 133] on div at bounding box center [16, 135] width 8 height 8
drag, startPoint x: 85, startPoint y: 352, endPoint x: 111, endPoint y: 329, distance: 34.3
click at [85, 352] on div "Highlight" at bounding box center [86, 354] width 21 height 5
click at [550, 344] on icon at bounding box center [554, 344] width 8 height 8
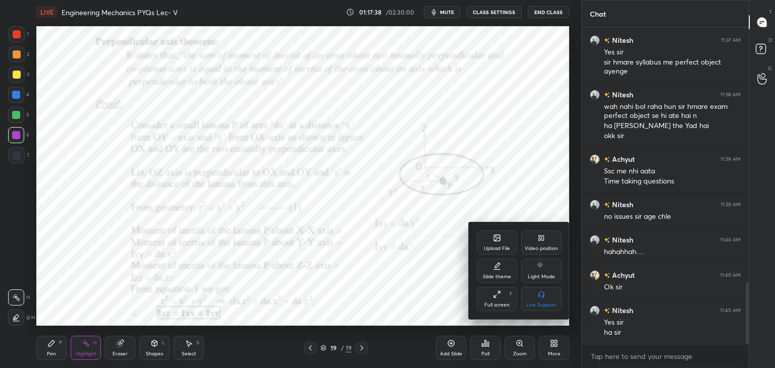
click at [507, 254] on div "Upload File Video position Slide theme Light Mode Full screen F Live Support" at bounding box center [519, 271] width 85 height 81
click at [489, 241] on div "Upload File" at bounding box center [497, 243] width 40 height 24
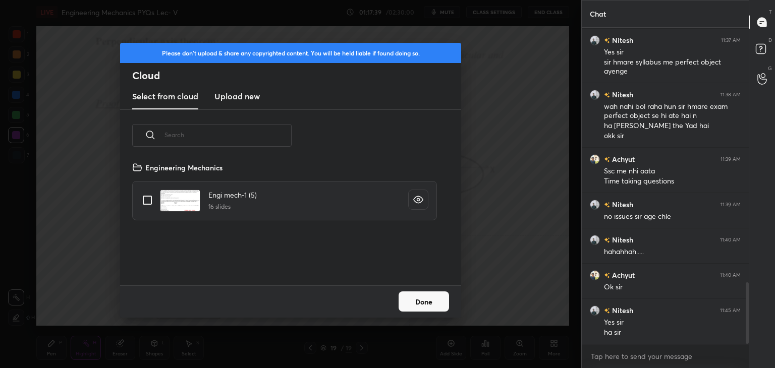
scroll to position [124, 324]
click at [229, 98] on h3 "Upload new" at bounding box center [237, 96] width 45 height 12
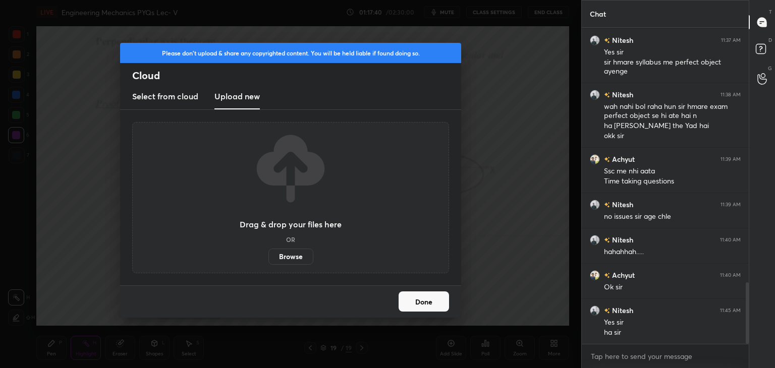
click at [287, 256] on label "Browse" at bounding box center [291, 257] width 45 height 16
click at [269, 256] on input "Browse" at bounding box center [269, 257] width 0 height 16
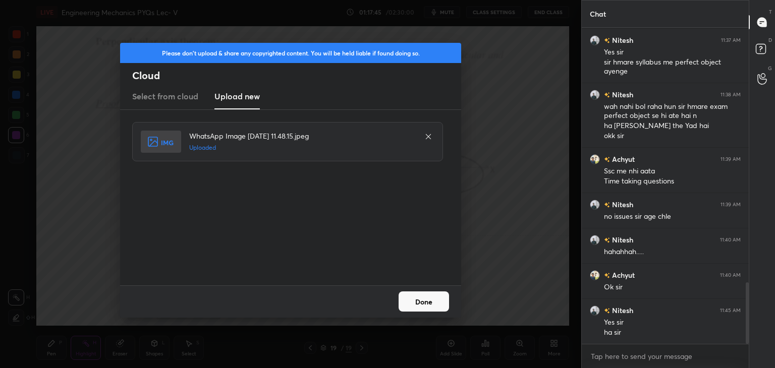
click at [422, 303] on button "Done" at bounding box center [424, 302] width 50 height 20
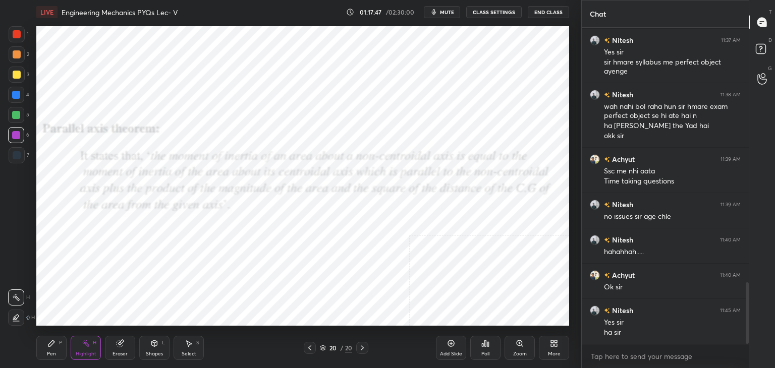
click at [17, 31] on div at bounding box center [17, 34] width 8 height 8
click at [151, 345] on icon at bounding box center [154, 344] width 8 height 8
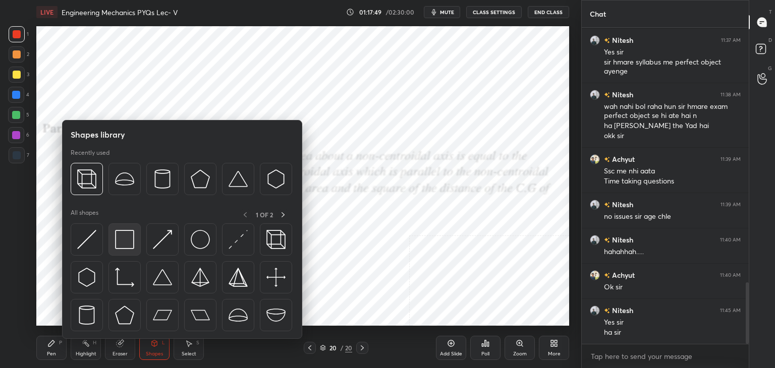
click at [114, 229] on div at bounding box center [125, 240] width 32 height 32
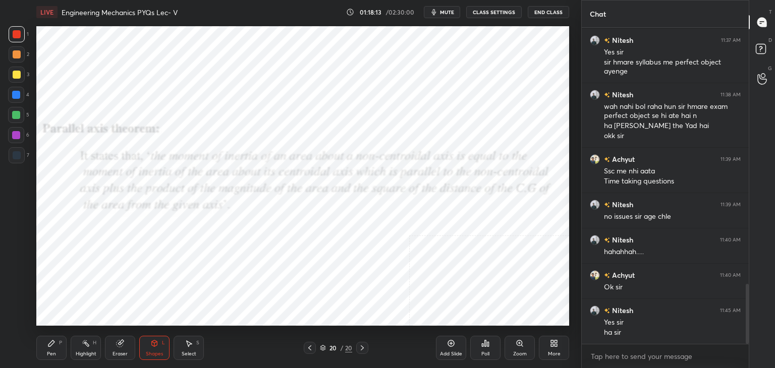
scroll to position [1350, 0]
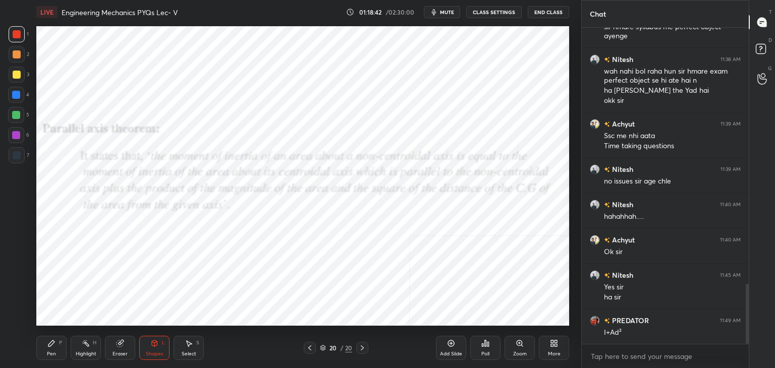
click at [555, 347] on icon at bounding box center [556, 345] width 3 height 3
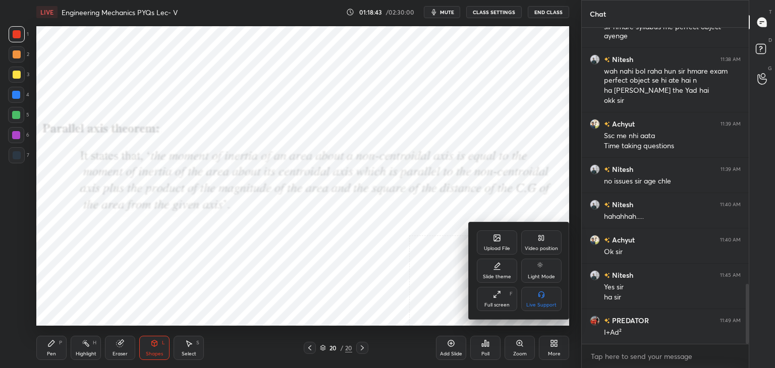
click at [505, 244] on div "Upload File" at bounding box center [497, 243] width 40 height 24
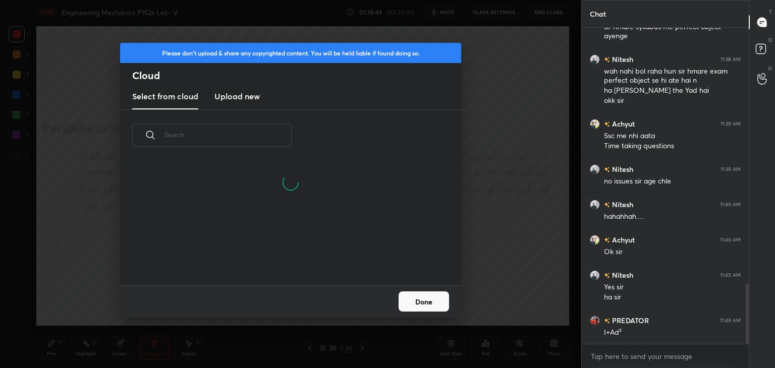
click at [229, 93] on h3 "Upload new" at bounding box center [237, 96] width 45 height 12
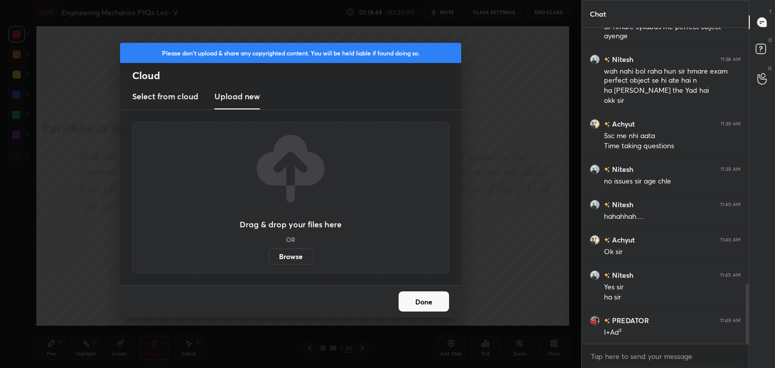
click at [289, 259] on label "Browse" at bounding box center [291, 257] width 45 height 16
click at [269, 259] on input "Browse" at bounding box center [269, 257] width 0 height 16
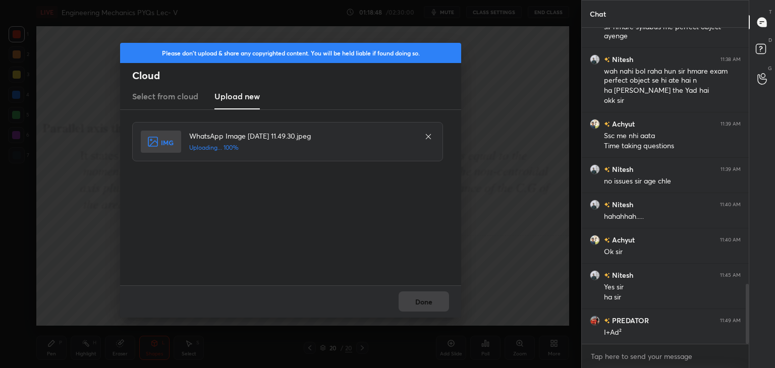
click at [422, 303] on div "Done" at bounding box center [290, 302] width 341 height 32
click at [420, 303] on button "Done" at bounding box center [424, 302] width 50 height 20
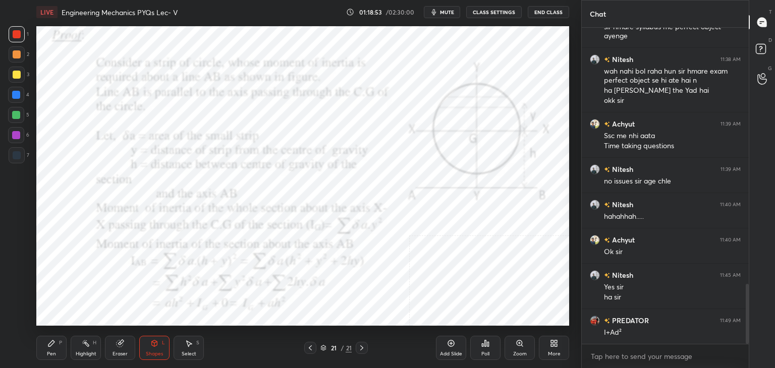
click at [17, 136] on div at bounding box center [16, 135] width 8 height 8
click at [85, 352] on div "Highlight" at bounding box center [86, 354] width 21 height 5
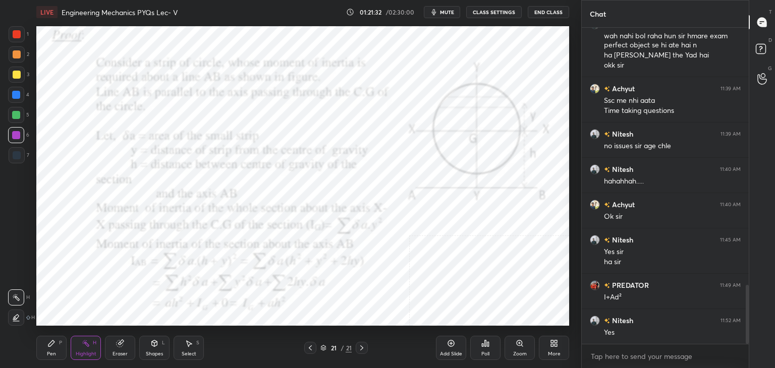
scroll to position [1420, 0]
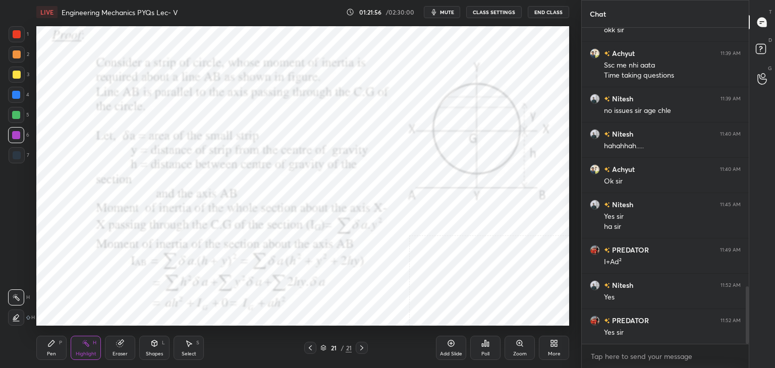
click at [555, 346] on icon at bounding box center [554, 344] width 8 height 8
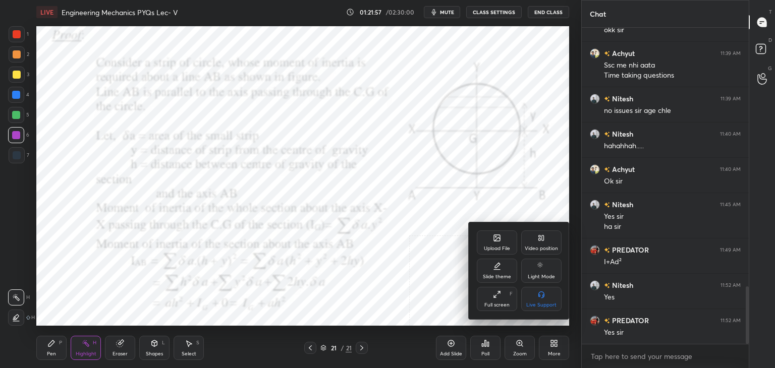
click at [498, 244] on div "Upload File" at bounding box center [497, 243] width 40 height 24
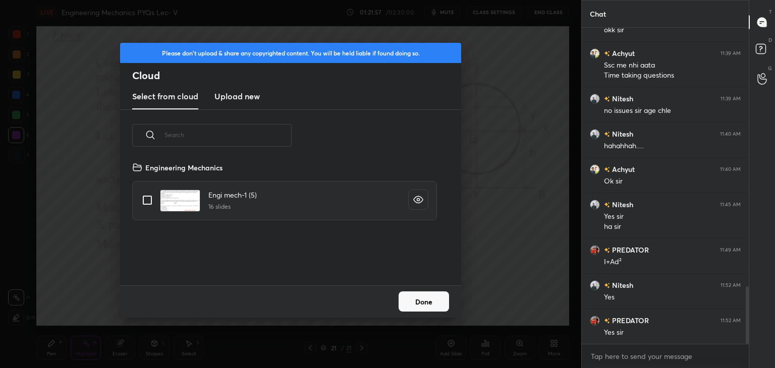
scroll to position [76, 324]
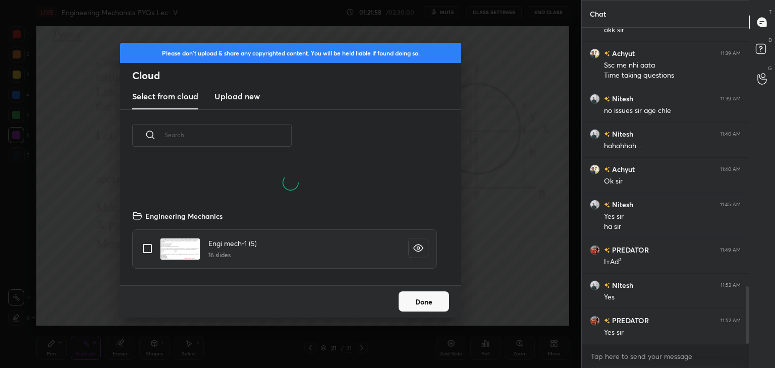
click at [237, 95] on h3 "Upload new" at bounding box center [237, 96] width 45 height 12
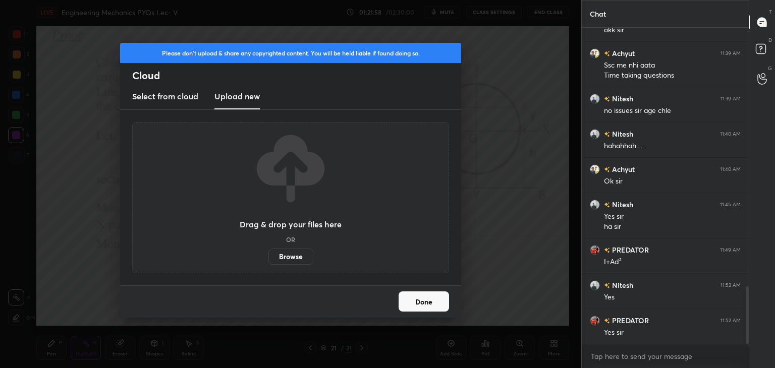
click at [288, 257] on label "Browse" at bounding box center [291, 257] width 45 height 16
click at [269, 257] on input "Browse" at bounding box center [269, 257] width 0 height 16
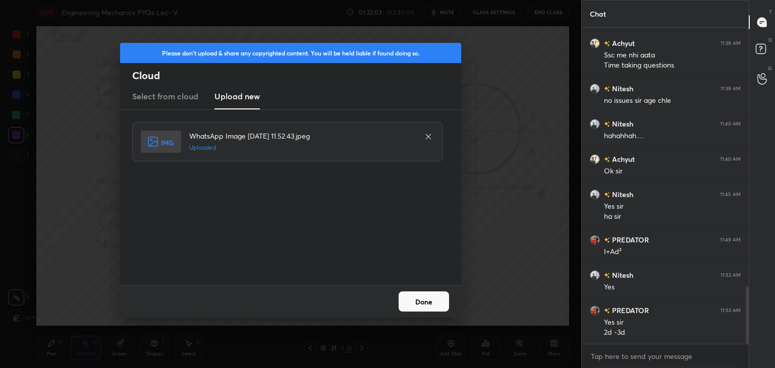
click at [425, 301] on button "Done" at bounding box center [424, 302] width 50 height 20
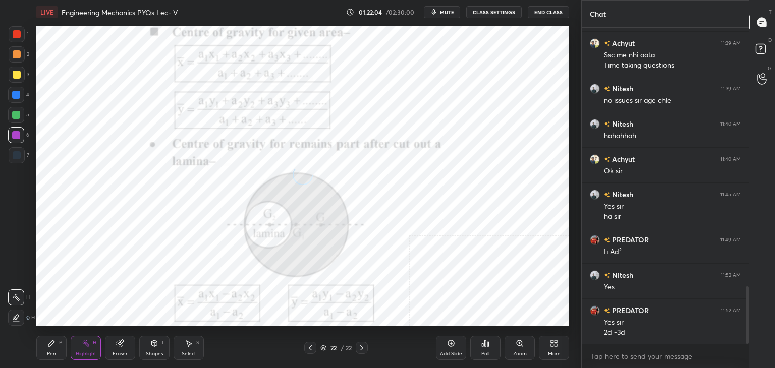
click at [153, 345] on icon at bounding box center [154, 344] width 8 height 8
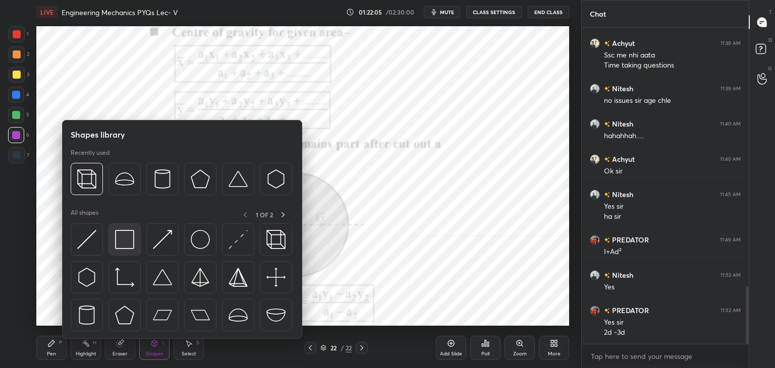
click at [130, 240] on img at bounding box center [124, 239] width 19 height 19
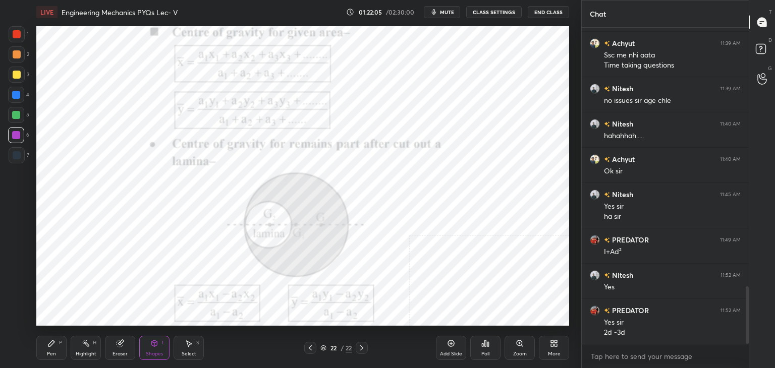
click at [17, 34] on div at bounding box center [17, 34] width 8 height 8
click at [18, 96] on div at bounding box center [16, 95] width 8 height 8
drag, startPoint x: 85, startPoint y: 345, endPoint x: 89, endPoint y: 327, distance: 18.7
click at [85, 346] on icon at bounding box center [86, 344] width 8 height 8
drag, startPoint x: 159, startPoint y: 351, endPoint x: 159, endPoint y: 343, distance: 8.6
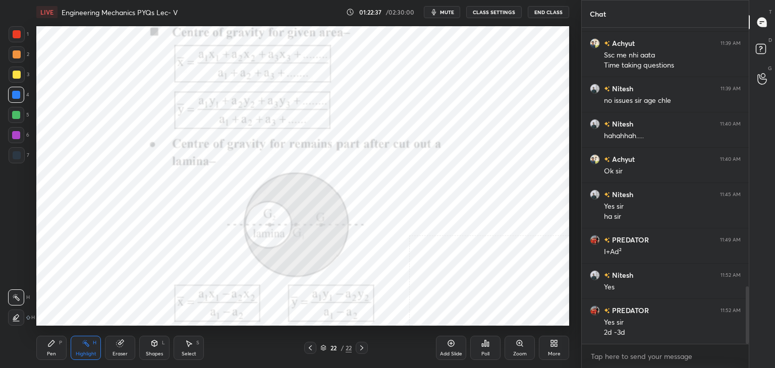
click at [160, 352] on div "Shapes" at bounding box center [154, 354] width 17 height 5
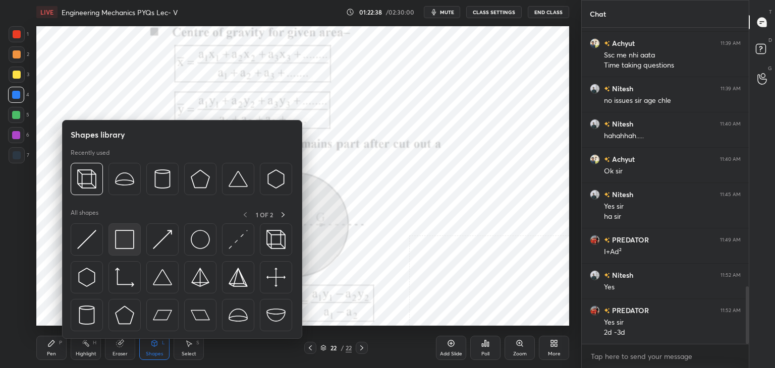
click at [132, 234] on img at bounding box center [124, 239] width 19 height 19
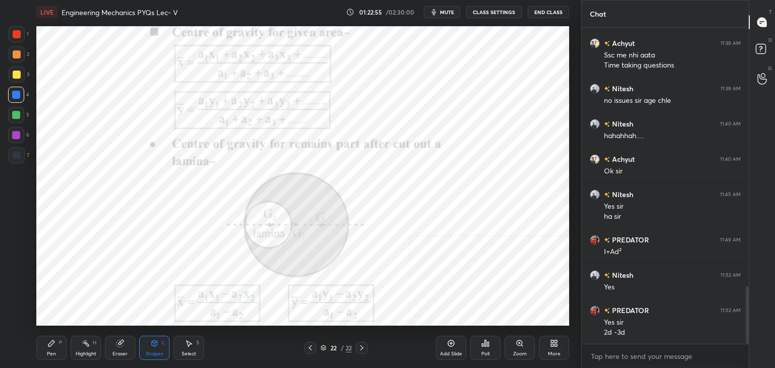
click at [192, 345] on icon at bounding box center [189, 344] width 8 height 8
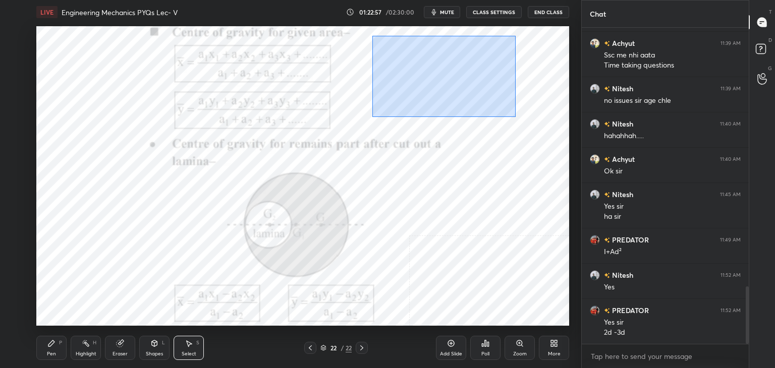
drag, startPoint x: 381, startPoint y: 40, endPoint x: 521, endPoint y: 116, distance: 159.7
click at [522, 120] on div "0 ° Undo Copy Duplicate Duplicate to new slide Delete" at bounding box center [302, 176] width 533 height 300
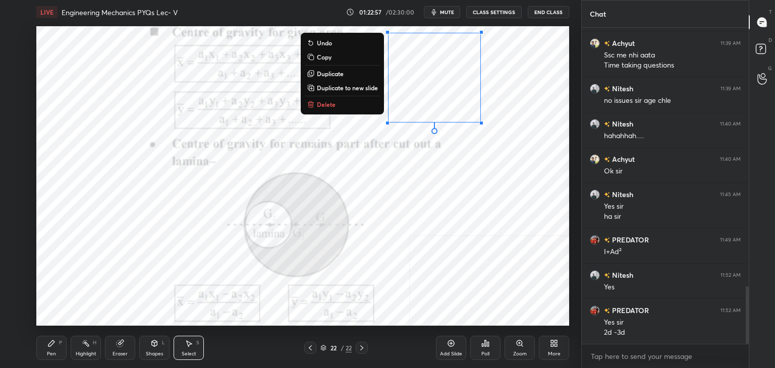
click at [355, 105] on button "Delete" at bounding box center [342, 104] width 75 height 12
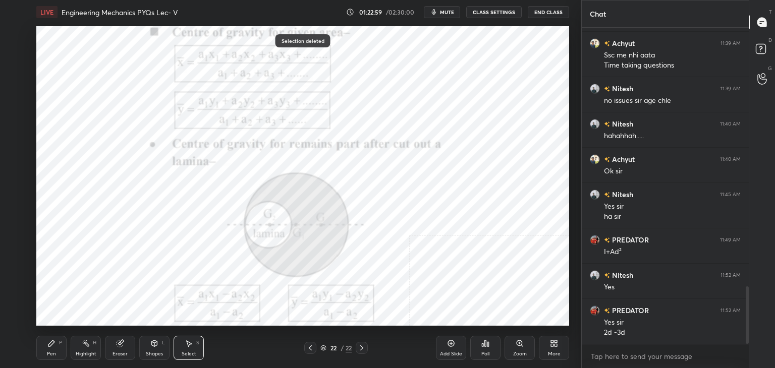
drag, startPoint x: 87, startPoint y: 353, endPoint x: 109, endPoint y: 328, distance: 33.6
click at [87, 353] on div "Highlight" at bounding box center [86, 354] width 21 height 5
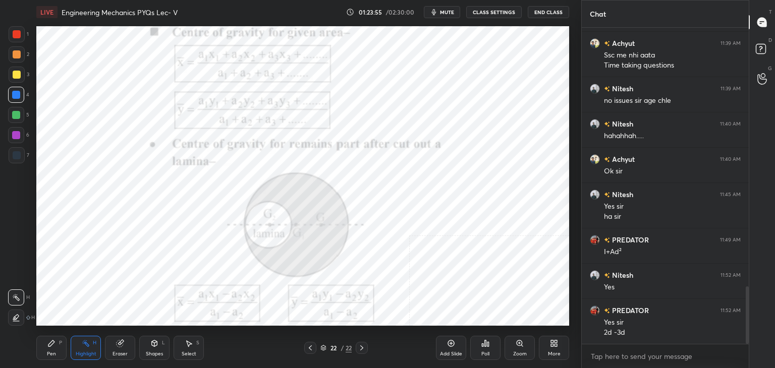
click at [555, 346] on icon at bounding box center [556, 345] width 3 height 3
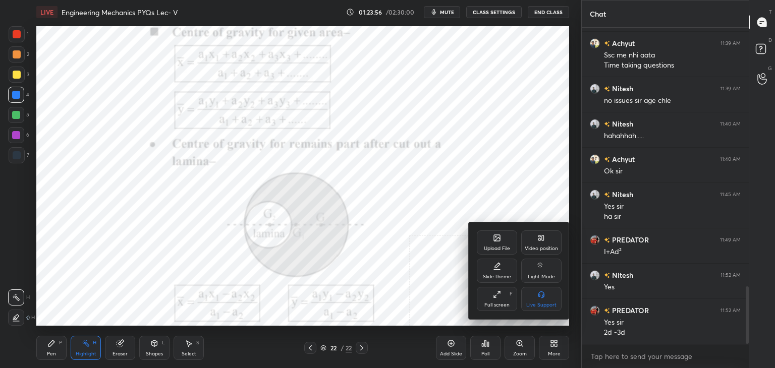
click at [490, 242] on div "Upload File" at bounding box center [497, 243] width 40 height 24
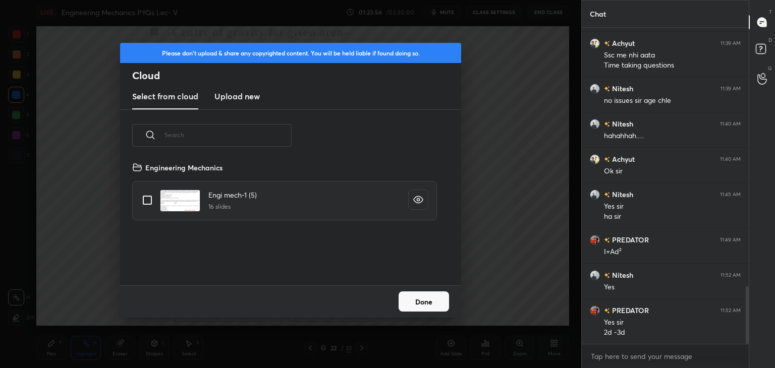
scroll to position [124, 324]
click at [236, 93] on h3 "Upload new" at bounding box center [237, 96] width 45 height 12
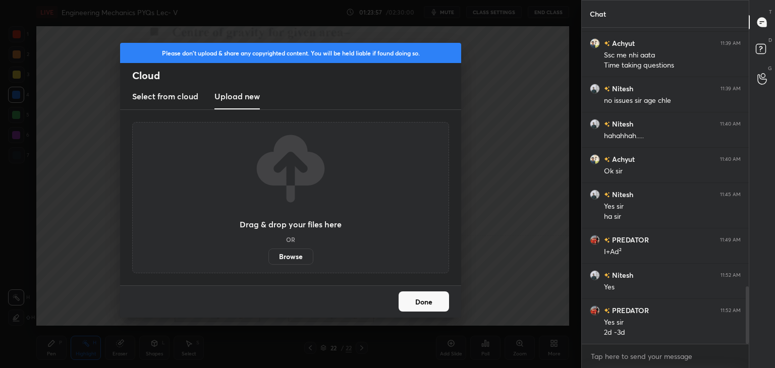
click at [296, 258] on label "Browse" at bounding box center [291, 257] width 45 height 16
click at [269, 258] on input "Browse" at bounding box center [269, 257] width 0 height 16
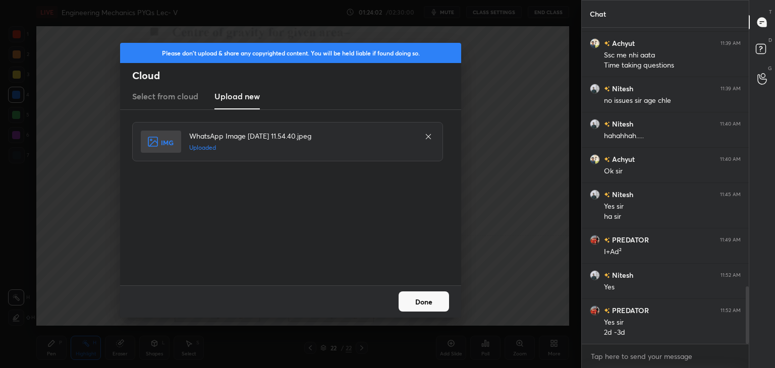
drag, startPoint x: 424, startPoint y: 303, endPoint x: 406, endPoint y: 305, distance: 18.3
click at [423, 303] on button "Done" at bounding box center [424, 302] width 50 height 20
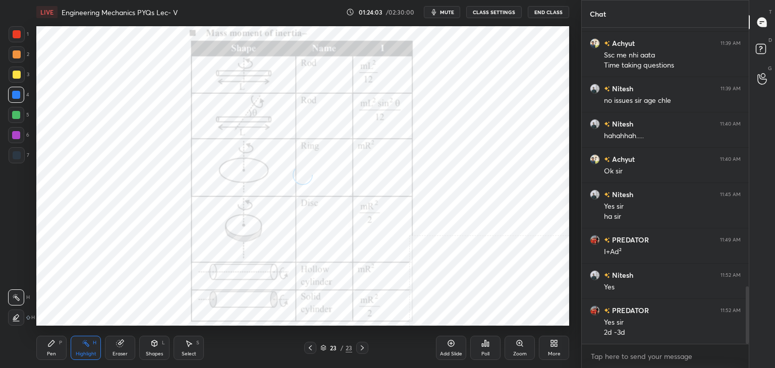
click at [159, 342] on div "Shapes L" at bounding box center [154, 348] width 30 height 24
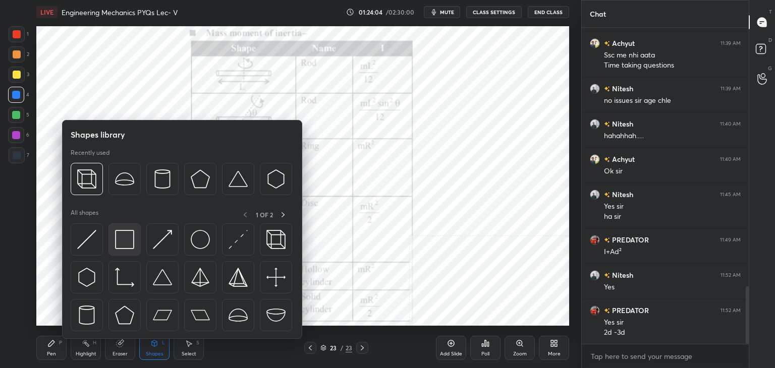
click at [130, 239] on img at bounding box center [124, 239] width 19 height 19
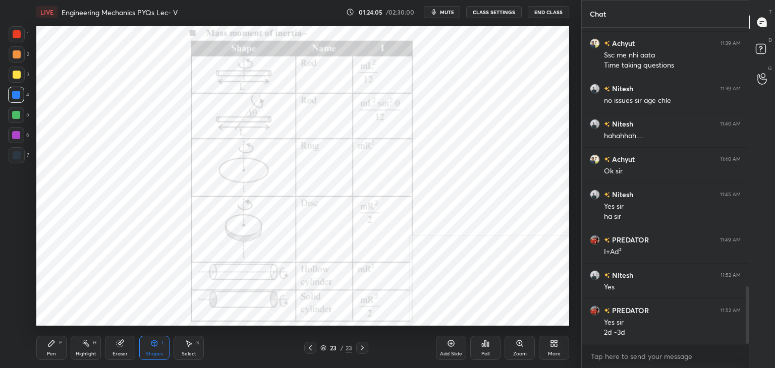
click at [18, 35] on div at bounding box center [17, 34] width 8 height 8
click at [14, 132] on div at bounding box center [16, 135] width 8 height 8
click at [558, 346] on div "More" at bounding box center [554, 348] width 30 height 24
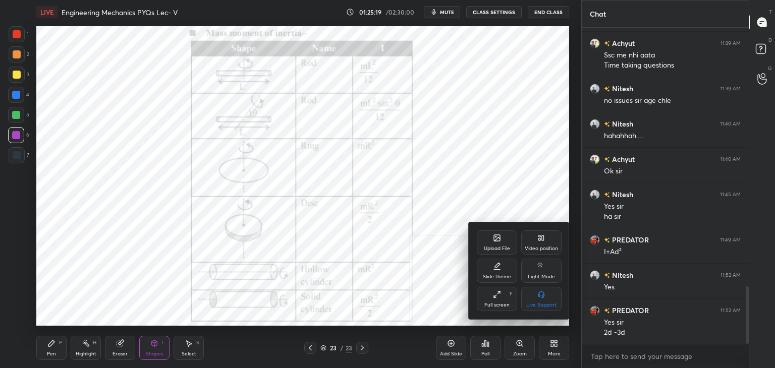
click at [495, 241] on icon at bounding box center [497, 238] width 8 height 8
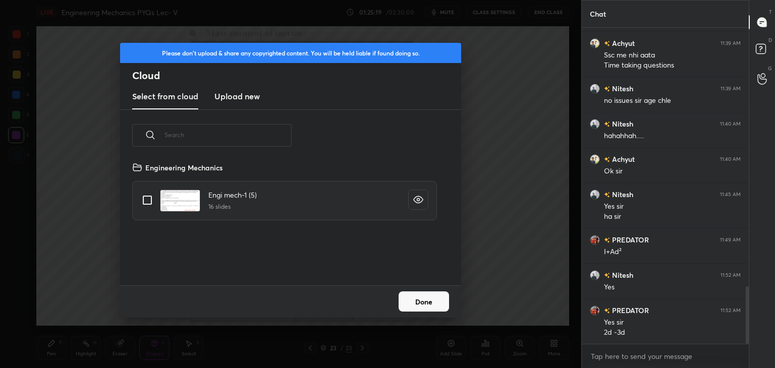
click at [242, 97] on h3 "Upload new" at bounding box center [237, 96] width 45 height 12
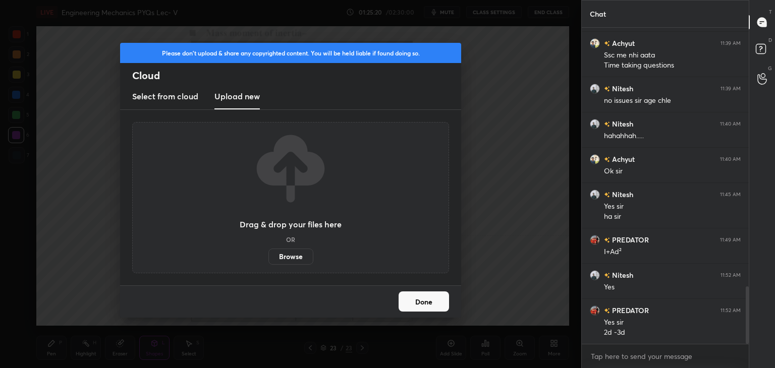
click at [304, 257] on label "Browse" at bounding box center [291, 257] width 45 height 16
click at [269, 257] on input "Browse" at bounding box center [269, 257] width 0 height 16
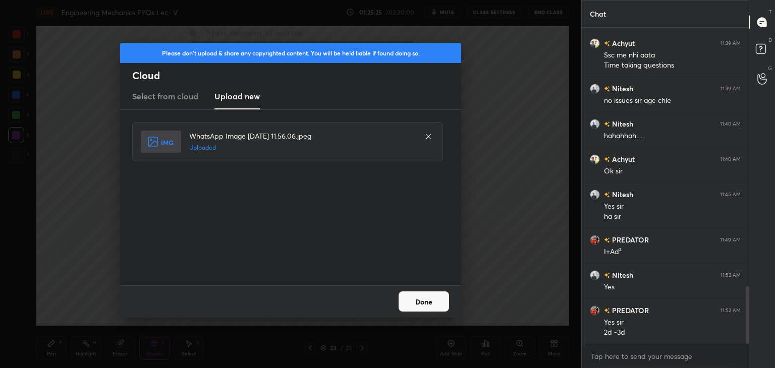
drag, startPoint x: 431, startPoint y: 303, endPoint x: 411, endPoint y: 305, distance: 19.8
click at [431, 303] on button "Done" at bounding box center [424, 302] width 50 height 20
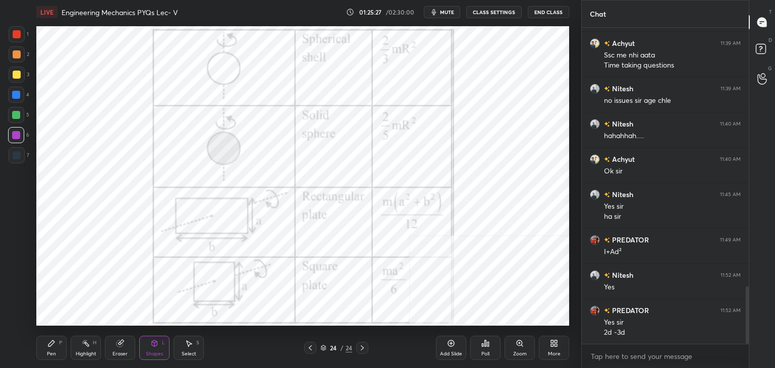
click at [17, 32] on div at bounding box center [17, 34] width 8 height 8
drag, startPoint x: 94, startPoint y: 346, endPoint x: 95, endPoint y: 334, distance: 12.6
click at [95, 346] on div "Highlight H" at bounding box center [86, 348] width 30 height 24
click at [309, 347] on icon at bounding box center [310, 348] width 8 height 8
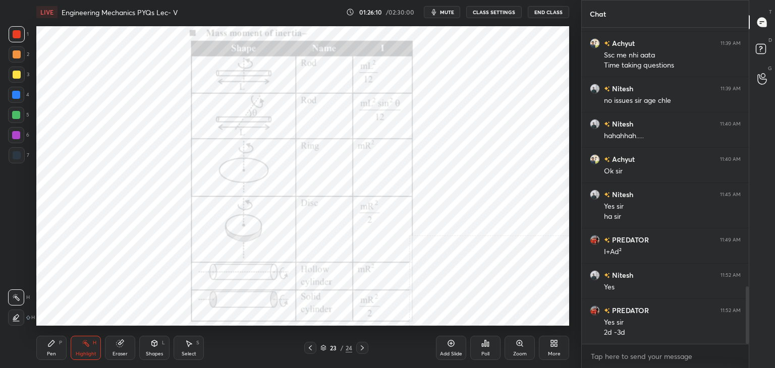
click at [361, 349] on icon at bounding box center [362, 348] width 8 height 8
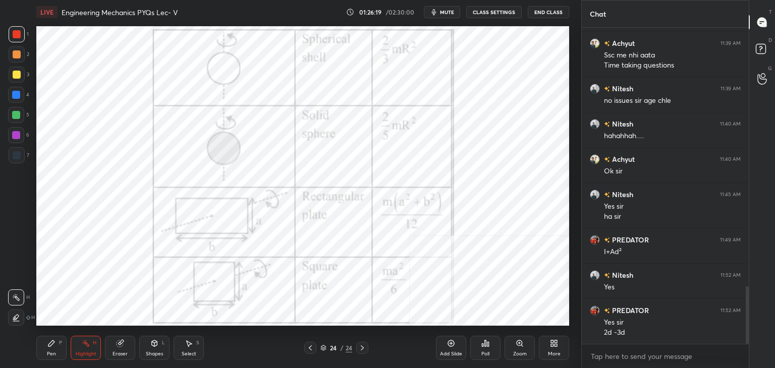
click at [308, 348] on icon at bounding box center [310, 348] width 8 height 8
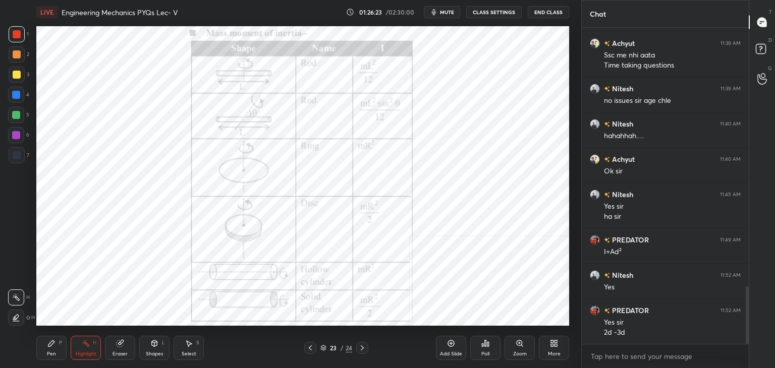
click at [359, 349] on icon at bounding box center [362, 348] width 8 height 8
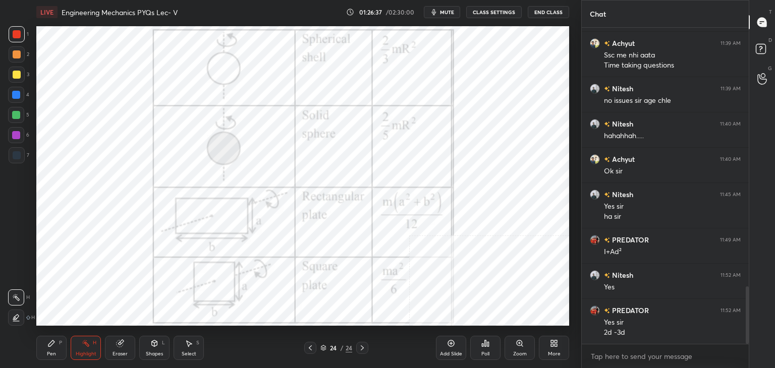
click at [557, 347] on icon at bounding box center [554, 344] width 8 height 8
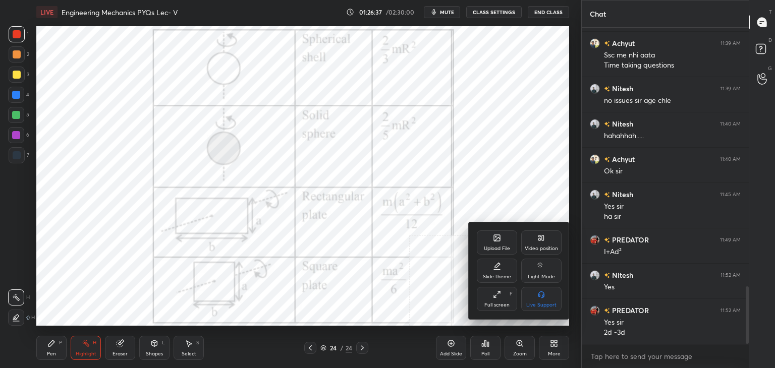
click at [493, 242] on div "Upload File" at bounding box center [497, 243] width 40 height 24
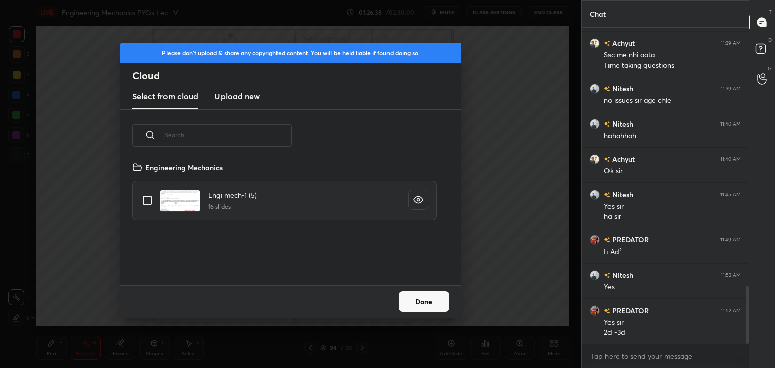
click at [238, 94] on h3 "Upload new" at bounding box center [237, 96] width 45 height 12
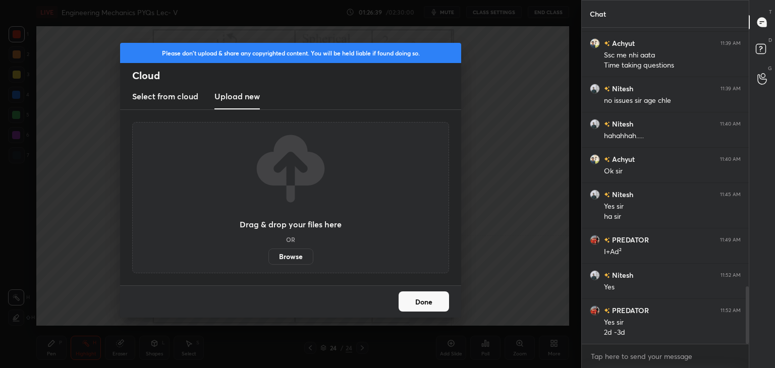
click at [289, 253] on label "Browse" at bounding box center [291, 257] width 45 height 16
click at [269, 253] on input "Browse" at bounding box center [269, 257] width 0 height 16
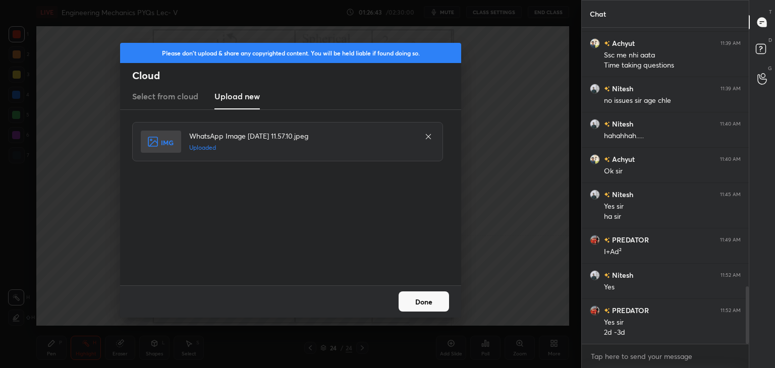
click at [429, 300] on button "Done" at bounding box center [424, 302] width 50 height 20
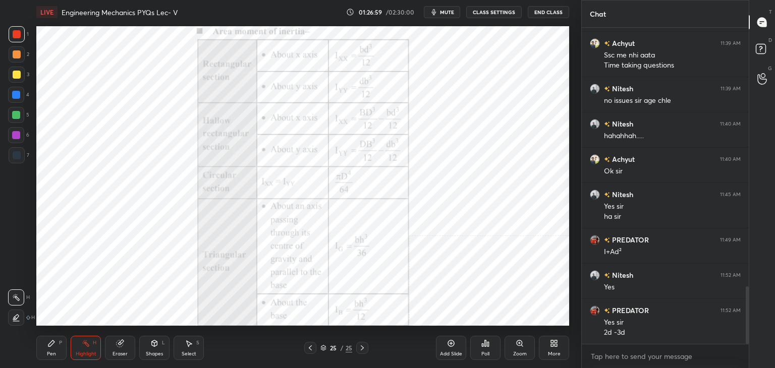
click at [154, 348] on div "Shapes L" at bounding box center [154, 348] width 30 height 24
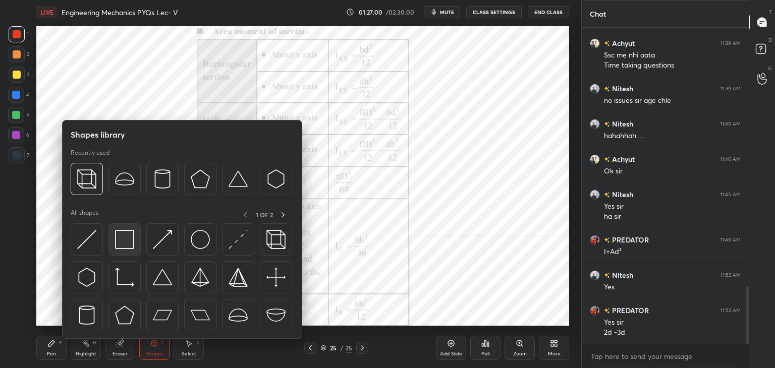
click at [133, 244] on div at bounding box center [125, 240] width 32 height 32
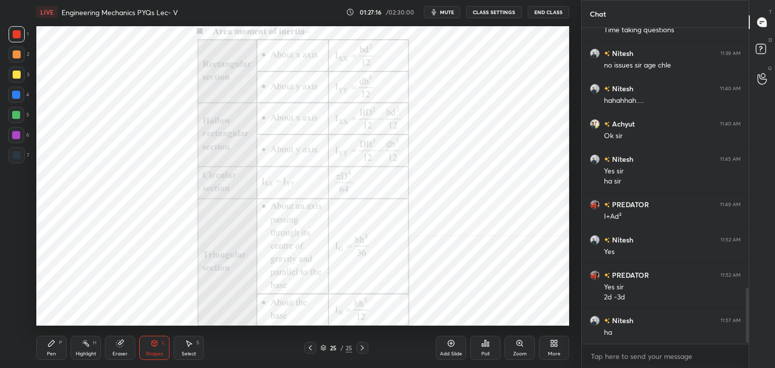
scroll to position [1501, 0]
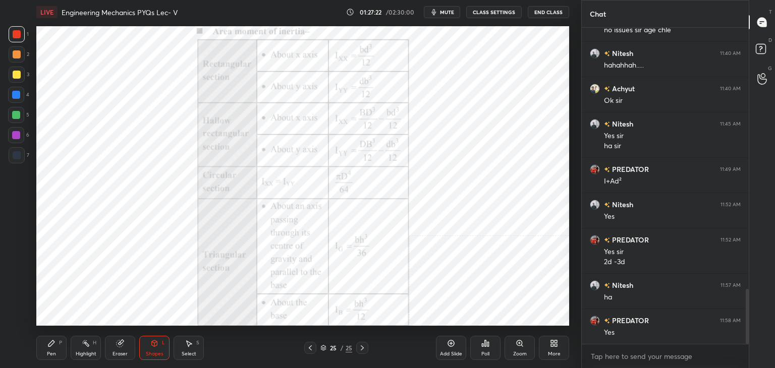
click at [313, 348] on icon at bounding box center [310, 348] width 8 height 8
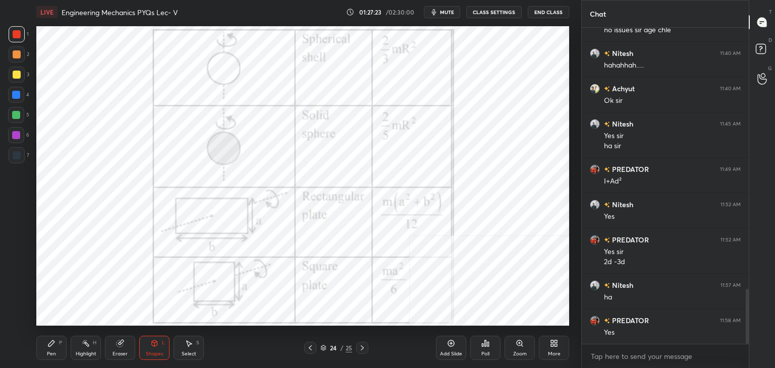
click at [308, 349] on icon at bounding box center [310, 348] width 8 height 8
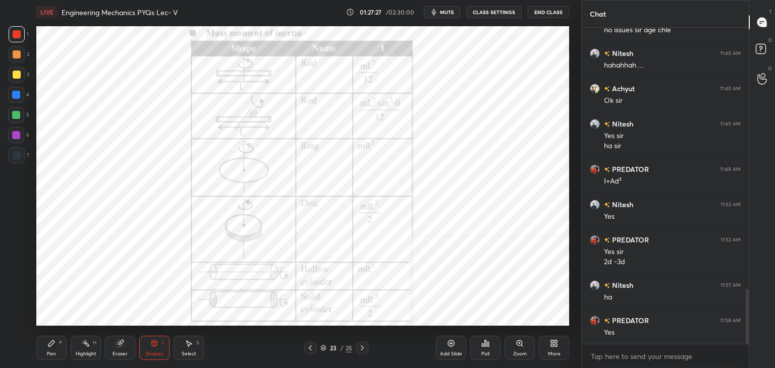
click at [361, 347] on icon at bounding box center [362, 348] width 3 height 5
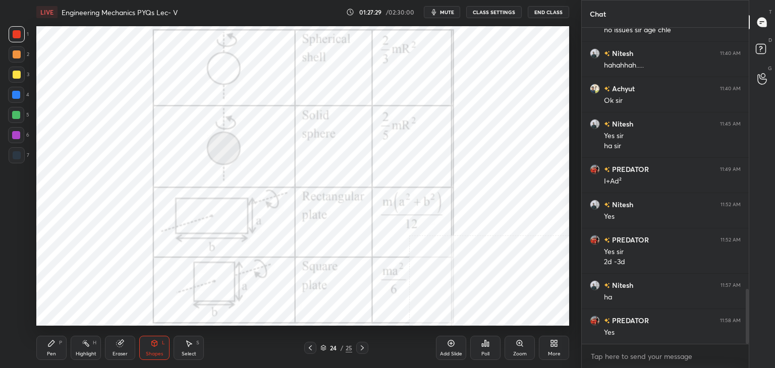
click at [362, 348] on icon at bounding box center [362, 348] width 8 height 8
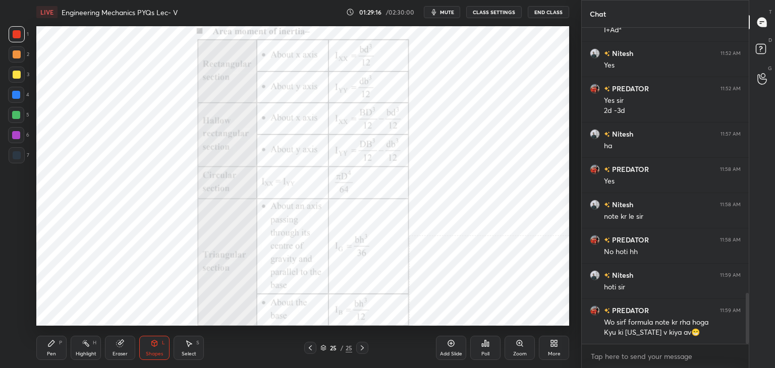
scroll to position [1688, 0]
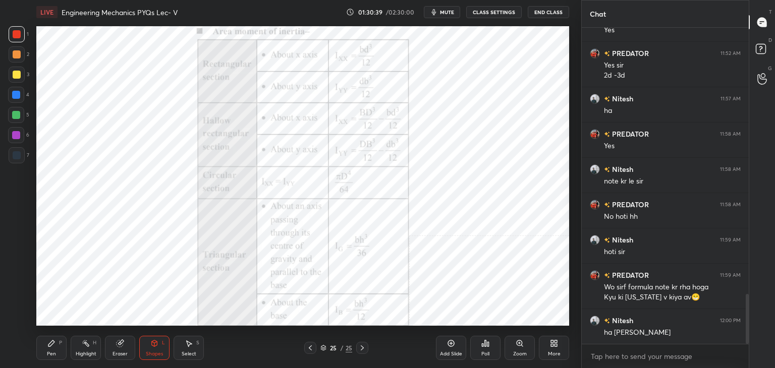
click at [448, 12] on span "mute" at bounding box center [447, 12] width 14 height 7
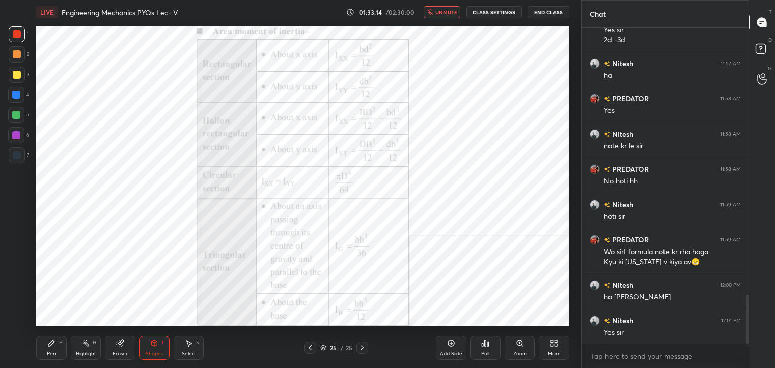
click at [87, 349] on div "Highlight H" at bounding box center [86, 348] width 30 height 24
drag, startPoint x: 445, startPoint y: 10, endPoint x: 440, endPoint y: 13, distance: 5.6
click at [445, 10] on span "unmute" at bounding box center [447, 12] width 22 height 7
click at [362, 349] on icon at bounding box center [362, 348] width 3 height 5
drag, startPoint x: 309, startPoint y: 347, endPoint x: 316, endPoint y: 348, distance: 7.1
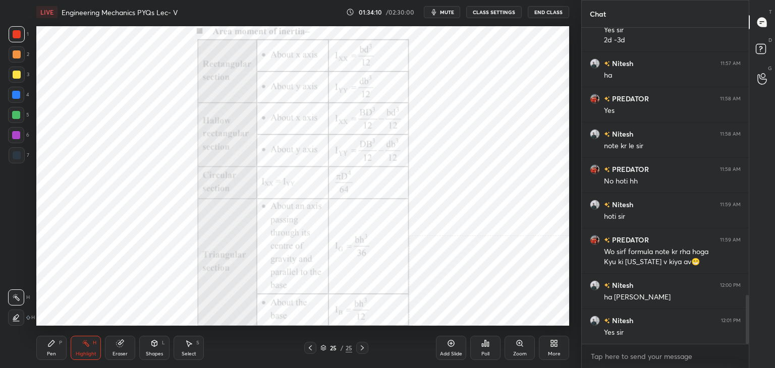
click at [309, 347] on icon at bounding box center [310, 348] width 8 height 8
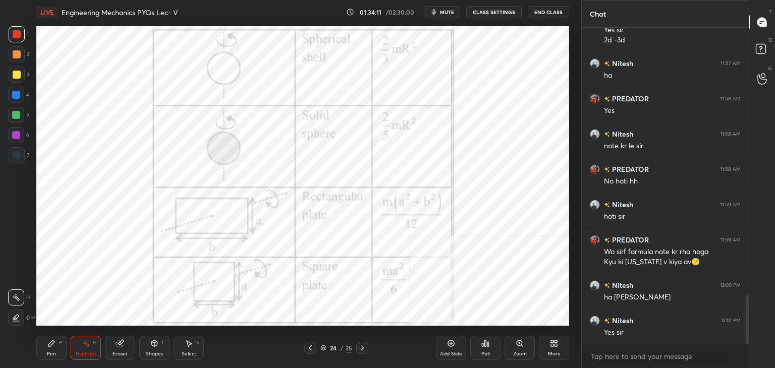
click at [361, 349] on icon at bounding box center [362, 348] width 8 height 8
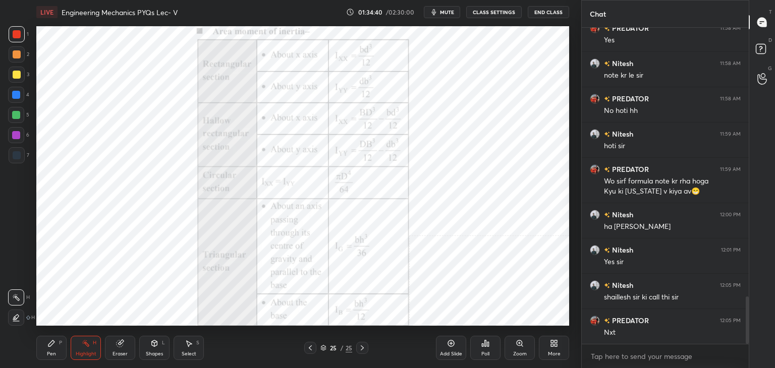
scroll to position [1829, 0]
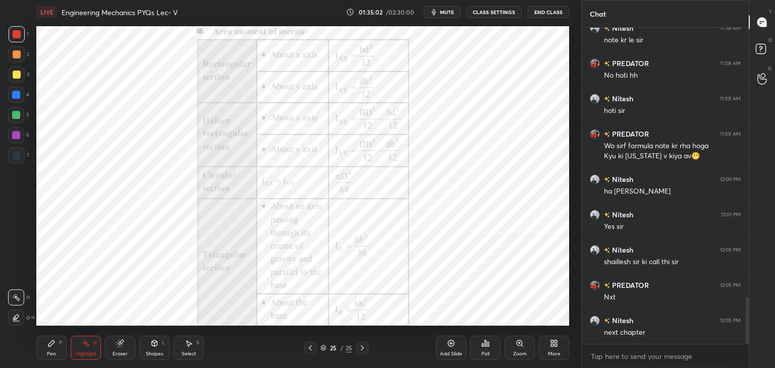
click at [555, 346] on icon at bounding box center [556, 345] width 3 height 3
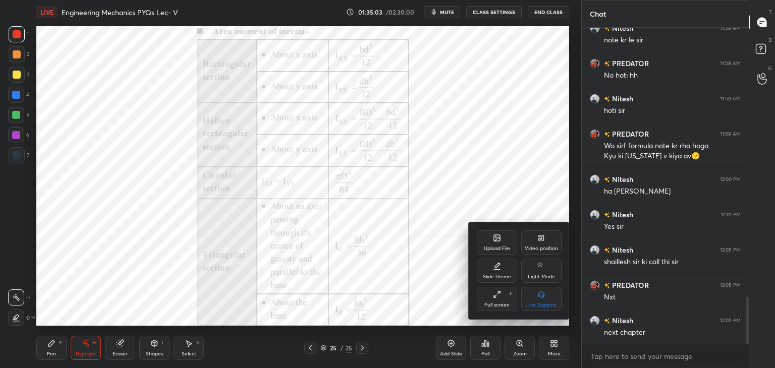
click at [493, 239] on icon at bounding box center [497, 238] width 8 height 8
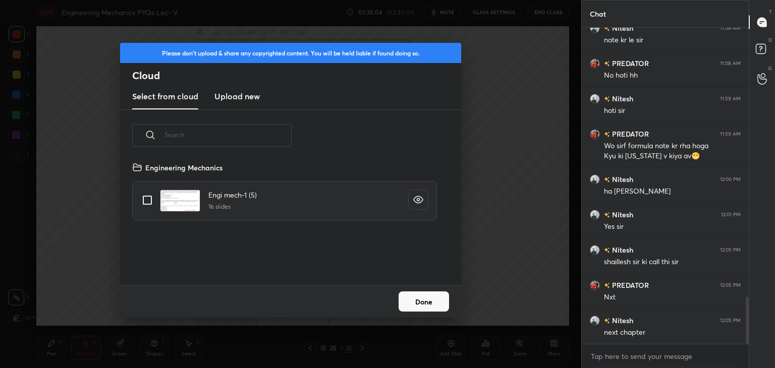
scroll to position [124, 324]
click at [223, 95] on h3 "Upload new" at bounding box center [237, 96] width 45 height 12
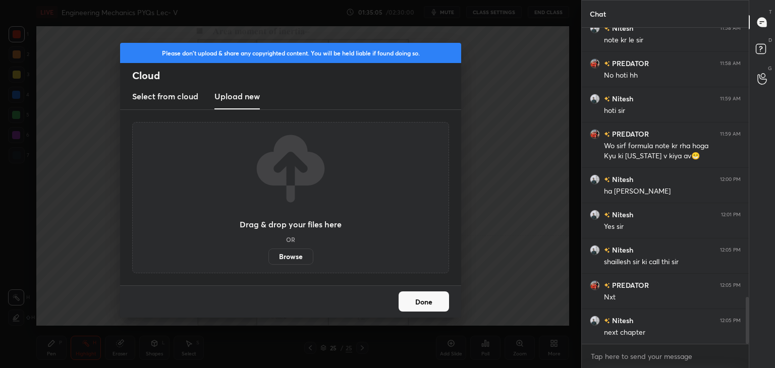
click at [288, 256] on label "Browse" at bounding box center [291, 257] width 45 height 16
click at [269, 256] on input "Browse" at bounding box center [269, 257] width 0 height 16
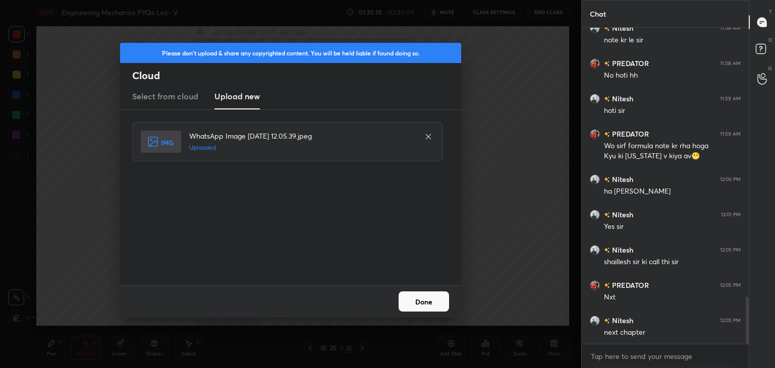
click at [435, 304] on button "Done" at bounding box center [424, 302] width 50 height 20
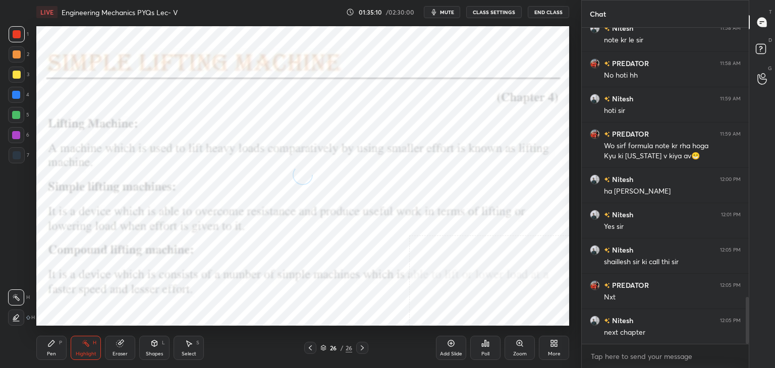
click at [152, 344] on icon at bounding box center [155, 344] width 6 height 6
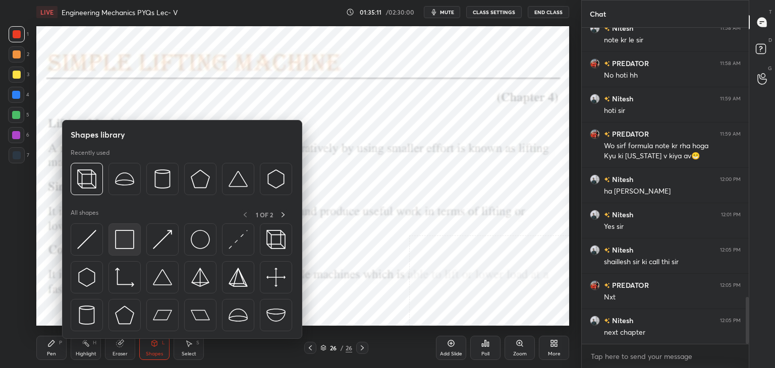
click at [122, 253] on div at bounding box center [125, 240] width 32 height 32
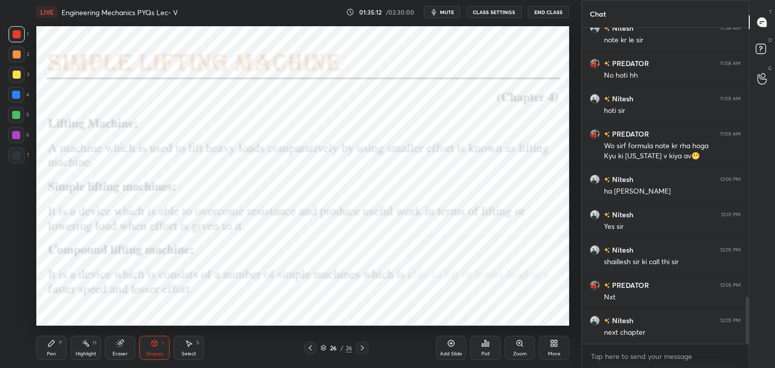
click at [16, 53] on div at bounding box center [17, 54] width 8 height 8
drag, startPoint x: 88, startPoint y: 346, endPoint x: 91, endPoint y: 331, distance: 15.4
click at [87, 345] on rect at bounding box center [86, 344] width 5 height 5
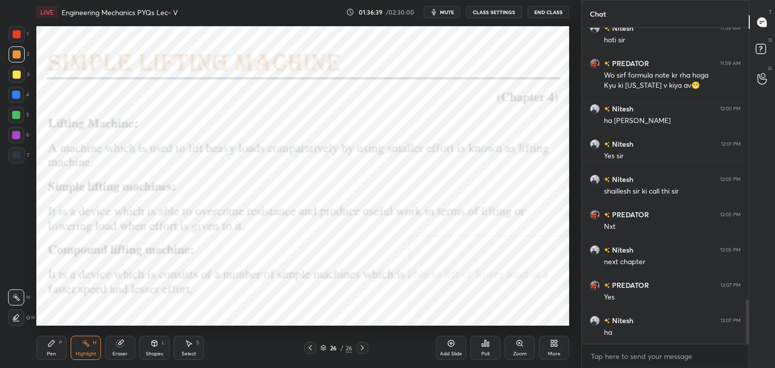
scroll to position [1935, 0]
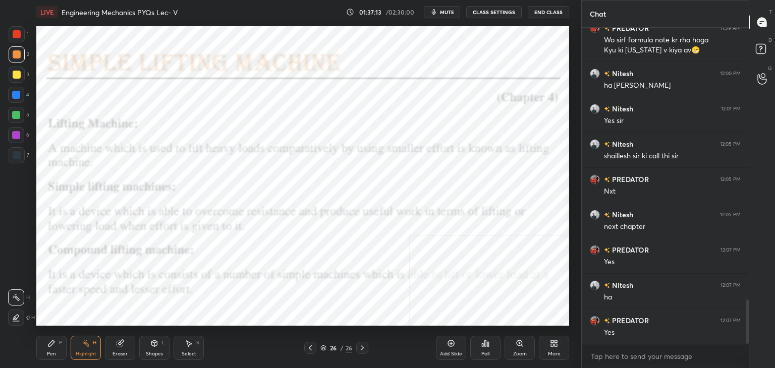
drag, startPoint x: 156, startPoint y: 346, endPoint x: 154, endPoint y: 341, distance: 6.1
click at [154, 347] on icon at bounding box center [154, 344] width 8 height 8
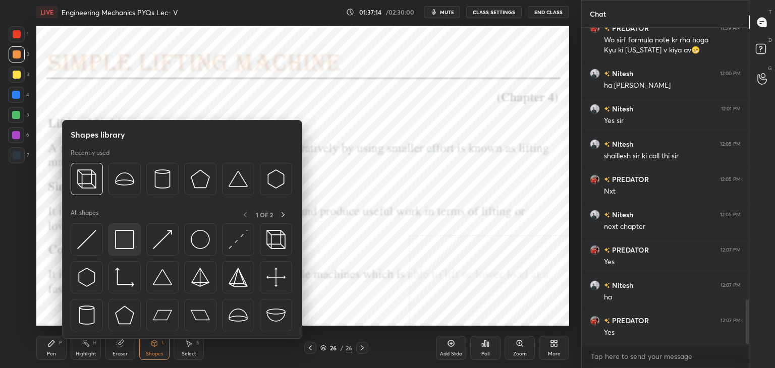
click at [133, 243] on img at bounding box center [124, 239] width 19 height 19
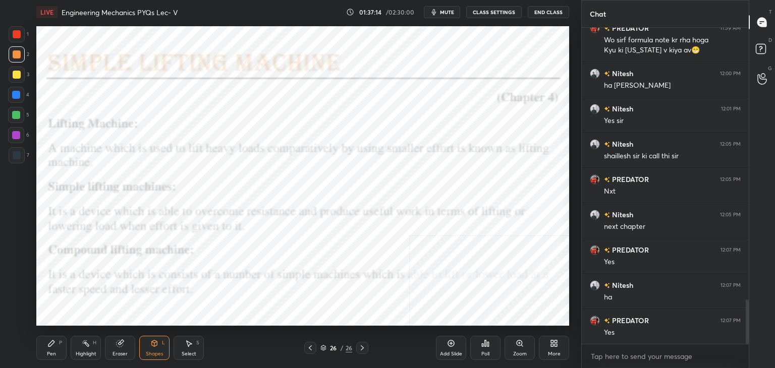
click at [15, 94] on div at bounding box center [16, 95] width 8 height 8
click at [20, 137] on div at bounding box center [16, 135] width 16 height 16
click at [15, 97] on div at bounding box center [16, 95] width 8 height 8
click at [127, 350] on div "Eraser" at bounding box center [120, 348] width 30 height 24
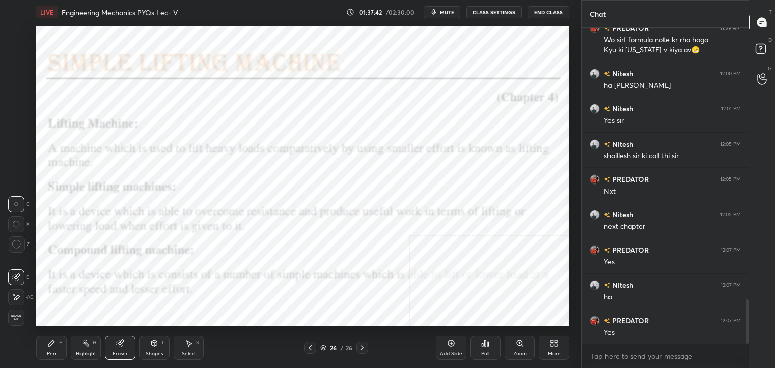
click at [145, 352] on div "Shapes L" at bounding box center [154, 348] width 30 height 24
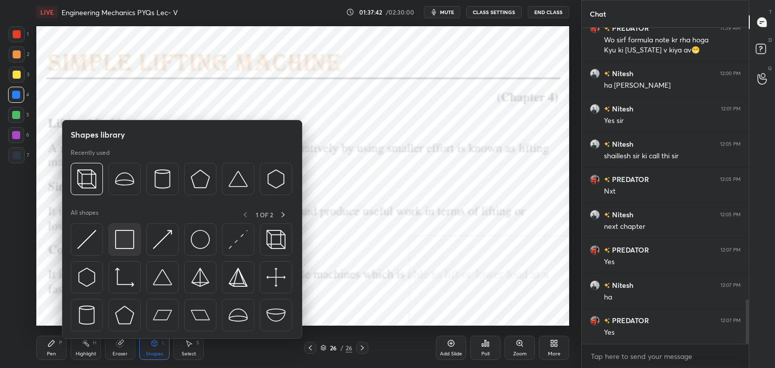
click at [122, 246] on img at bounding box center [124, 239] width 19 height 19
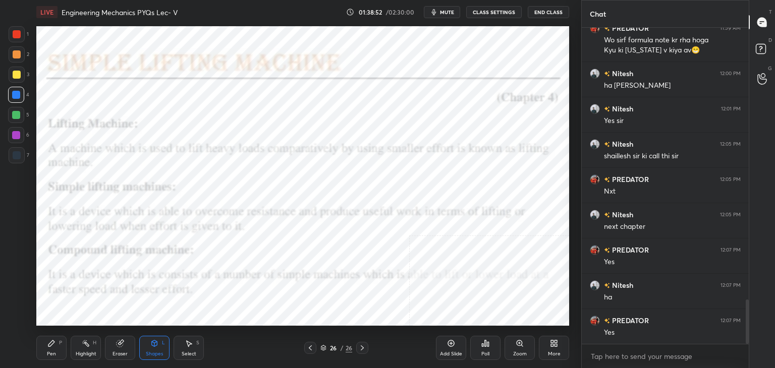
click at [18, 128] on div "1 2 3 4 5 6 7" at bounding box center [18, 96] width 21 height 141
drag, startPoint x: 17, startPoint y: 136, endPoint x: 20, endPoint y: 144, distance: 8.6
click at [17, 136] on div at bounding box center [16, 135] width 8 height 8
click at [89, 348] on div "Highlight H" at bounding box center [86, 348] width 30 height 24
click at [553, 346] on icon at bounding box center [554, 344] width 8 height 8
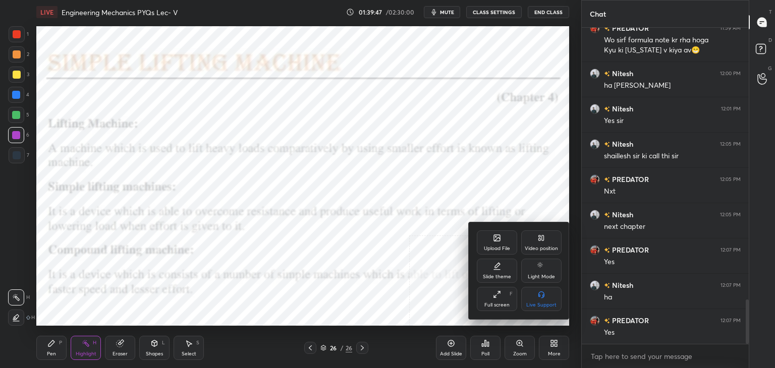
click at [497, 241] on icon at bounding box center [497, 238] width 8 height 8
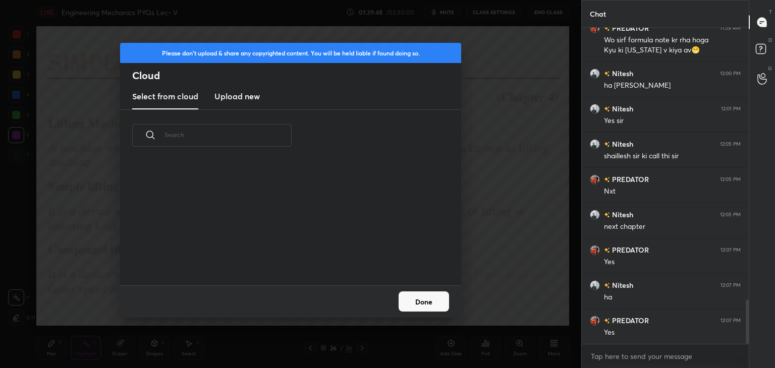
scroll to position [3, 5]
click at [234, 94] on h3 "Upload new" at bounding box center [237, 96] width 45 height 12
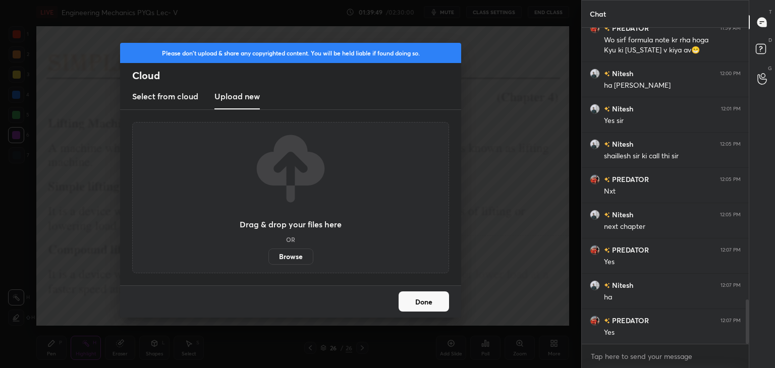
click at [283, 257] on label "Browse" at bounding box center [291, 257] width 45 height 16
click at [269, 257] on input "Browse" at bounding box center [269, 257] width 0 height 16
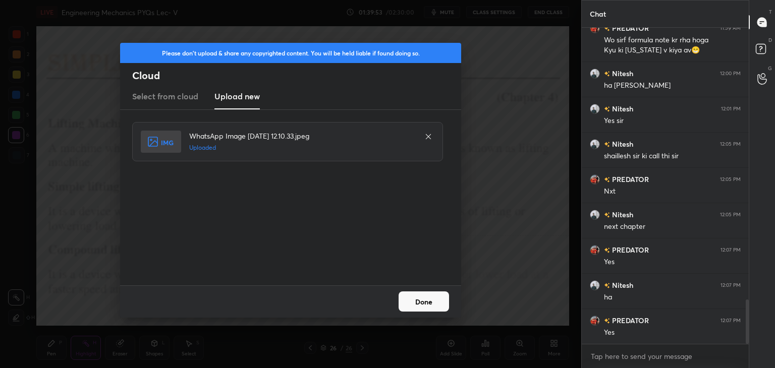
drag, startPoint x: 428, startPoint y: 300, endPoint x: 402, endPoint y: 297, distance: 26.5
click at [428, 301] on button "Done" at bounding box center [424, 302] width 50 height 20
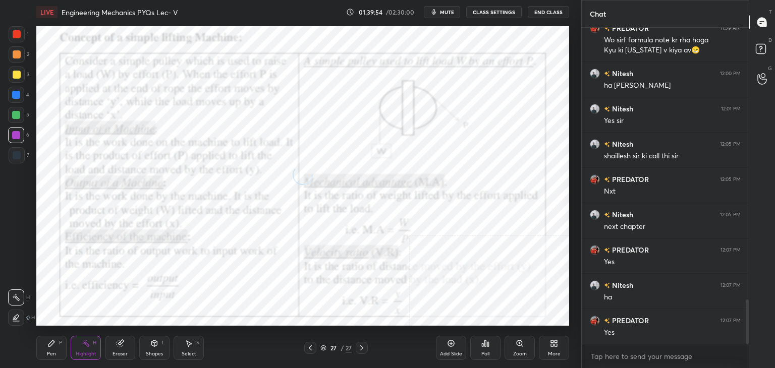
click at [153, 349] on div "Shapes L" at bounding box center [154, 348] width 30 height 24
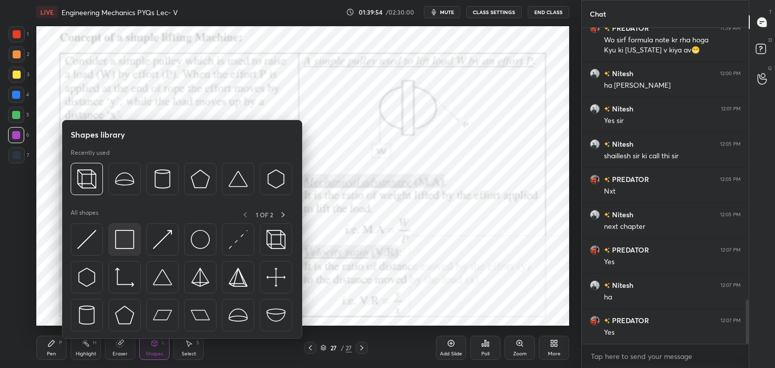
click at [131, 233] on img at bounding box center [124, 239] width 19 height 19
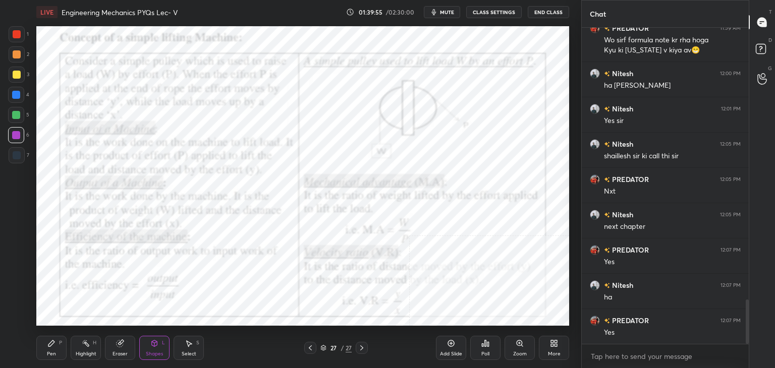
drag, startPoint x: 12, startPoint y: 37, endPoint x: 19, endPoint y: 35, distance: 7.8
click at [12, 36] on div at bounding box center [17, 34] width 16 height 16
drag, startPoint x: 81, startPoint y: 351, endPoint x: 86, endPoint y: 332, distance: 19.8
click at [82, 352] on div "Highlight" at bounding box center [86, 354] width 21 height 5
click at [155, 346] on icon at bounding box center [155, 344] width 6 height 6
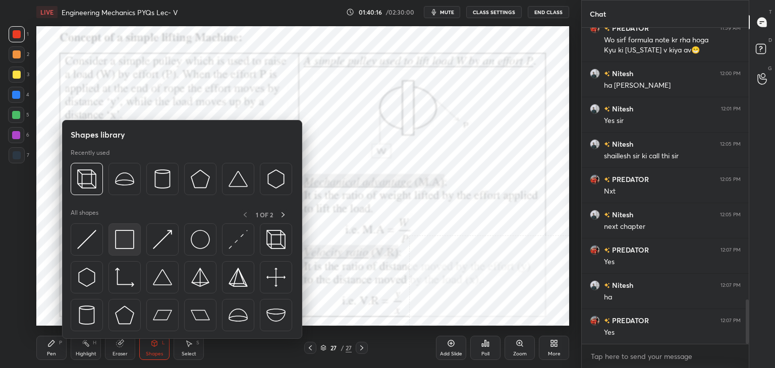
click at [114, 242] on div at bounding box center [125, 240] width 32 height 32
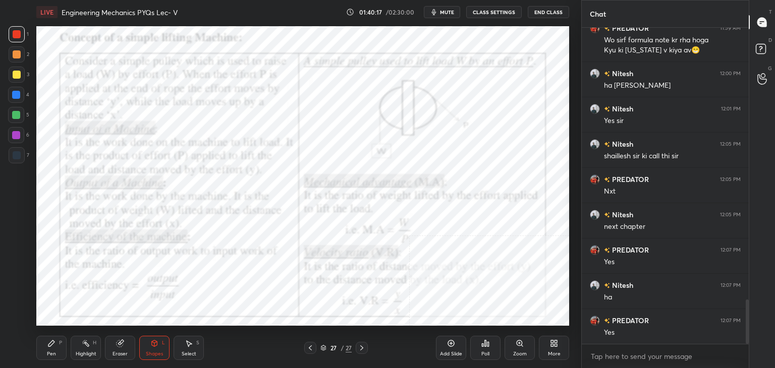
click at [21, 135] on div at bounding box center [16, 135] width 16 height 16
drag, startPoint x: 96, startPoint y: 350, endPoint x: 103, endPoint y: 328, distance: 22.7
click at [95, 350] on div "Highlight H" at bounding box center [86, 348] width 30 height 24
click at [554, 343] on icon at bounding box center [554, 344] width 8 height 8
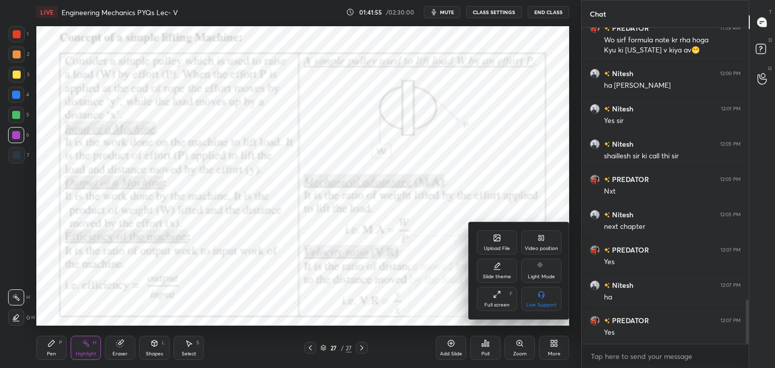
click at [492, 235] on div "Upload File" at bounding box center [497, 243] width 40 height 24
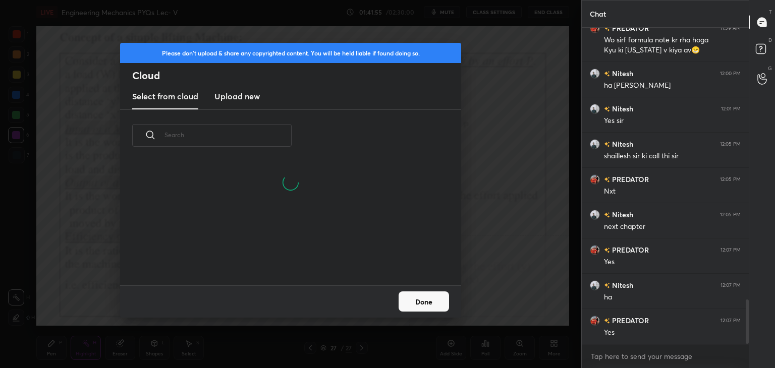
drag, startPoint x: 230, startPoint y: 95, endPoint x: 238, endPoint y: 106, distance: 13.7
click at [230, 95] on h3 "Upload new" at bounding box center [237, 96] width 45 height 12
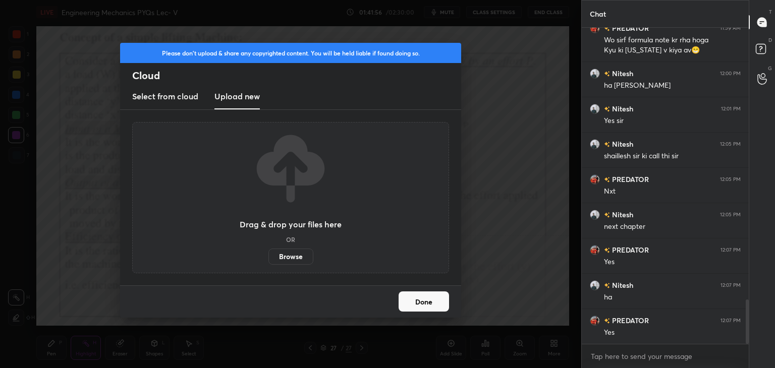
click at [287, 256] on label "Browse" at bounding box center [291, 257] width 45 height 16
click at [269, 256] on input "Browse" at bounding box center [269, 257] width 0 height 16
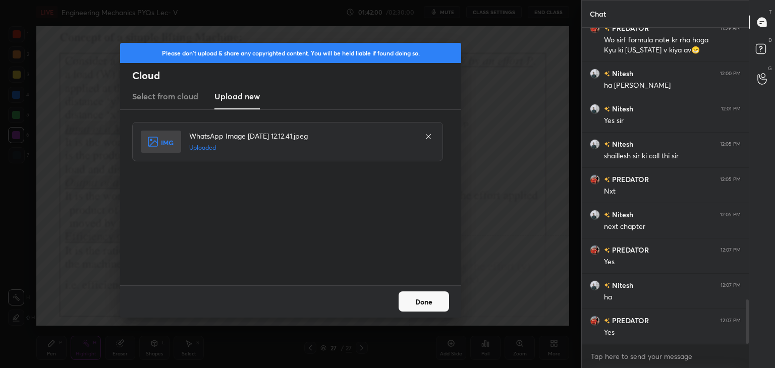
drag, startPoint x: 423, startPoint y: 303, endPoint x: 413, endPoint y: 304, distance: 10.6
click at [422, 304] on button "Done" at bounding box center [424, 302] width 50 height 20
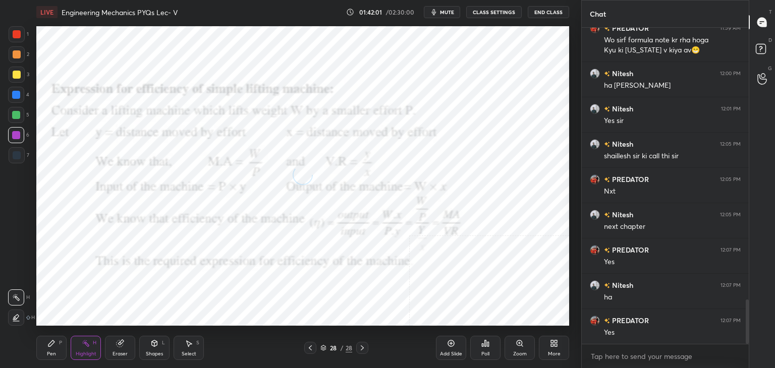
click at [155, 347] on div "Shapes L" at bounding box center [154, 348] width 30 height 24
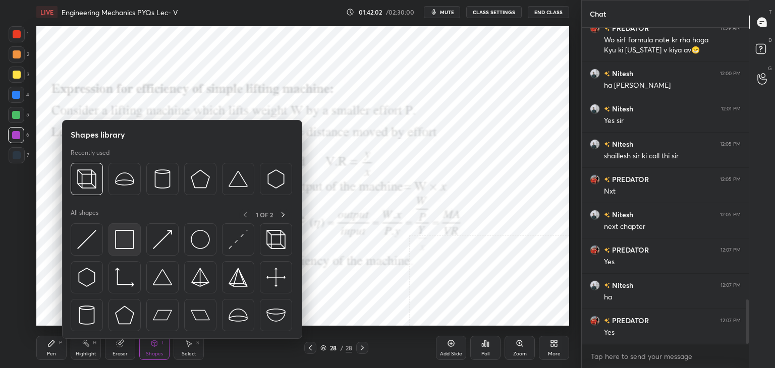
click at [135, 232] on div at bounding box center [125, 240] width 32 height 32
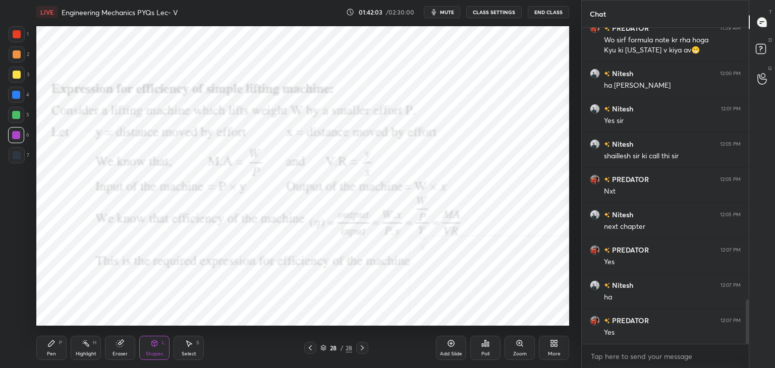
drag, startPoint x: 18, startPoint y: 33, endPoint x: 20, endPoint y: 41, distance: 8.3
click at [17, 35] on div at bounding box center [17, 34] width 8 height 8
click at [12, 134] on div at bounding box center [16, 135] width 16 height 16
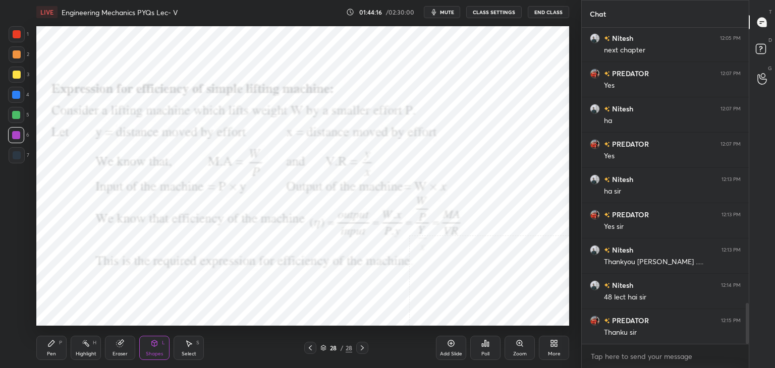
scroll to position [2147, 0]
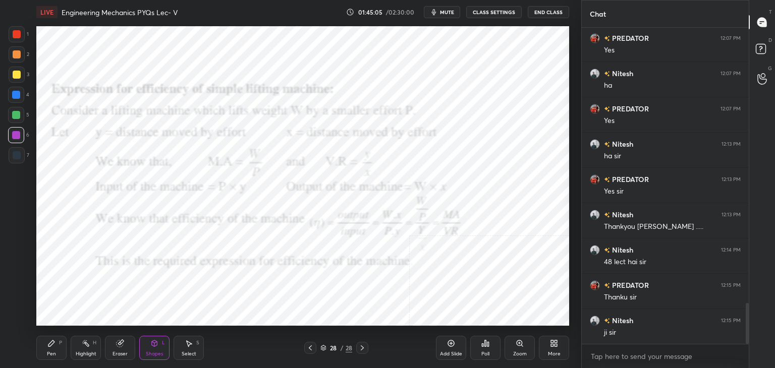
drag, startPoint x: 85, startPoint y: 342, endPoint x: 94, endPoint y: 331, distance: 14.7
click at [85, 342] on icon at bounding box center [86, 344] width 8 height 8
click at [560, 347] on div "More" at bounding box center [554, 348] width 30 height 24
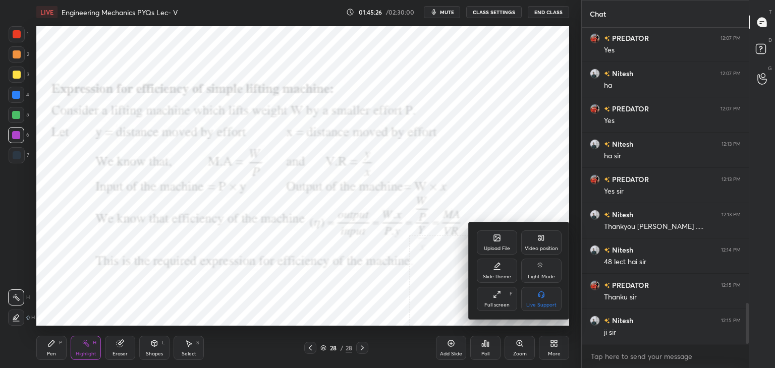
click at [488, 272] on div "Slide theme" at bounding box center [497, 271] width 40 height 24
click at [423, 296] on div at bounding box center [387, 184] width 775 height 368
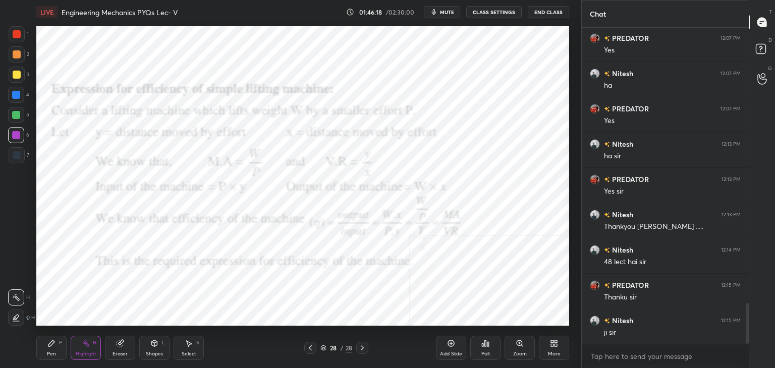
click at [555, 345] on icon at bounding box center [556, 345] width 3 height 3
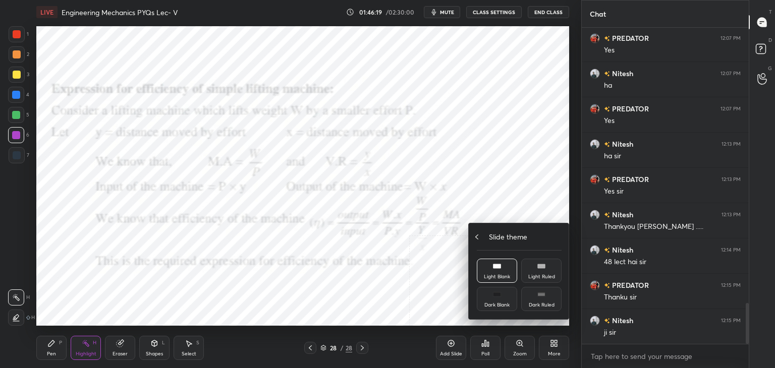
drag, startPoint x: 482, startPoint y: 237, endPoint x: 483, endPoint y: 262, distance: 25.8
click at [482, 237] on div "Slide theme" at bounding box center [519, 237] width 85 height 11
click at [493, 347] on div at bounding box center [387, 184] width 775 height 368
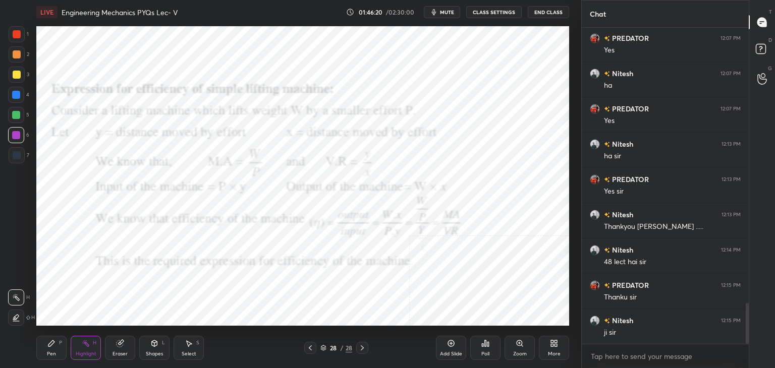
click at [481, 352] on div "Poll" at bounding box center [485, 354] width 8 height 5
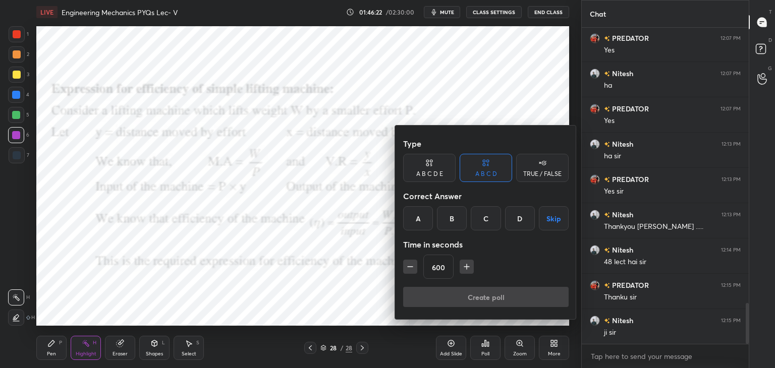
click at [554, 213] on button "Skip" at bounding box center [554, 218] width 30 height 24
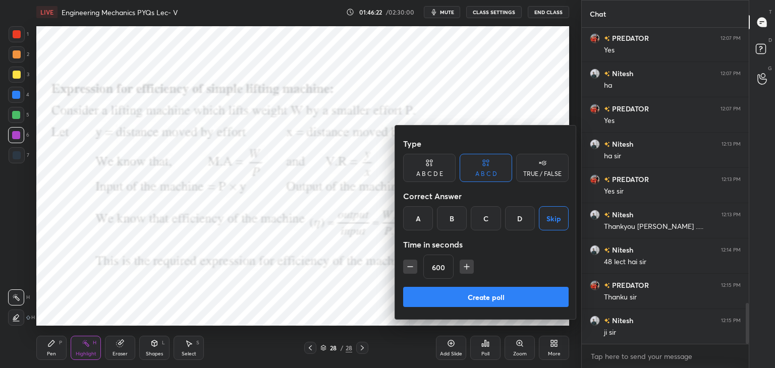
click at [507, 300] on button "Create poll" at bounding box center [486, 297] width 166 height 20
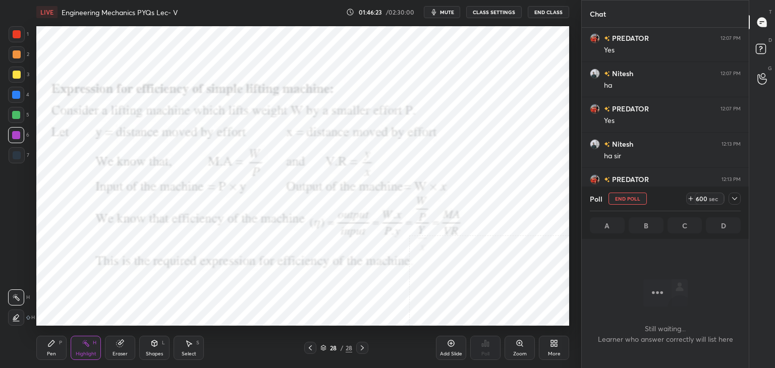
scroll to position [4, 3]
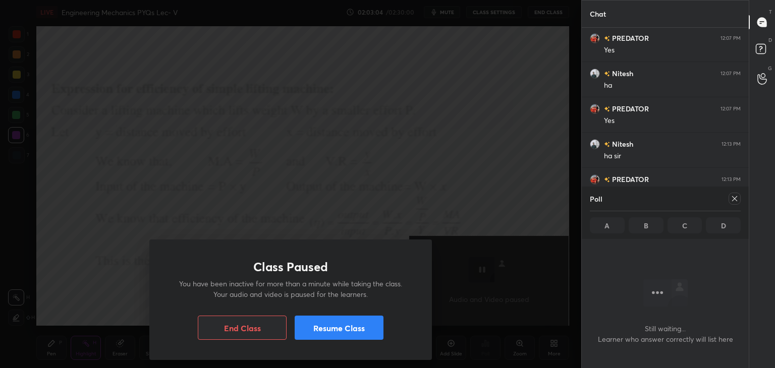
drag, startPoint x: 311, startPoint y: 322, endPoint x: 312, endPoint y: 311, distance: 10.7
click at [311, 322] on button "Resume Class" at bounding box center [339, 328] width 89 height 24
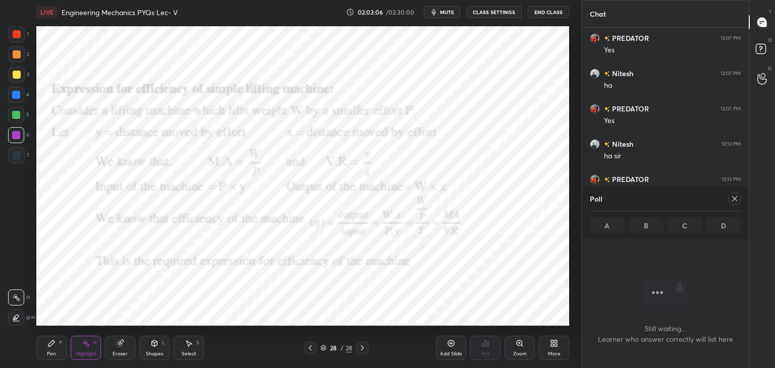
click at [545, 10] on button "End Class" at bounding box center [548, 12] width 41 height 12
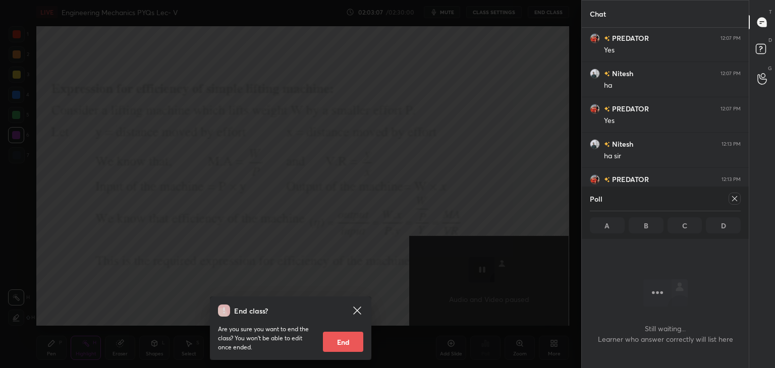
click at [330, 343] on button "End" at bounding box center [343, 342] width 40 height 20
type textarea "x"
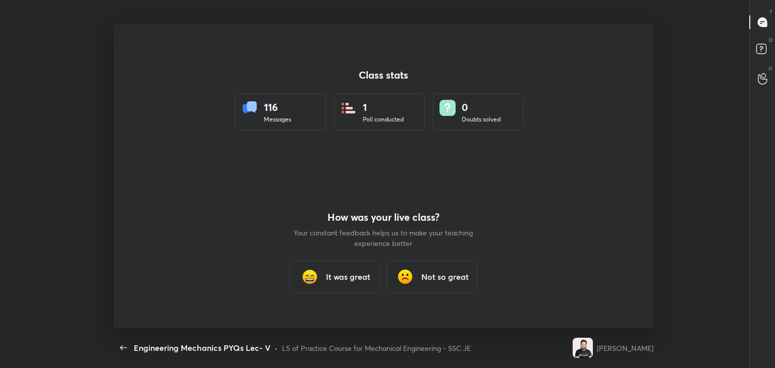
scroll to position [0, 0]
drag, startPoint x: 347, startPoint y: 276, endPoint x: 347, endPoint y: 259, distance: 16.7
click at [347, 276] on h3 "It was great" at bounding box center [348, 277] width 44 height 12
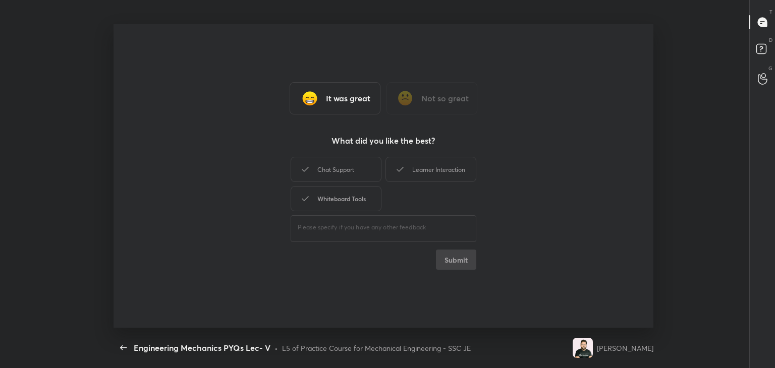
click at [336, 198] on div "Whiteboard Tools" at bounding box center [336, 198] width 91 height 25
click at [343, 170] on div "Chat Support" at bounding box center [336, 169] width 91 height 25
drag, startPoint x: 449, startPoint y: 171, endPoint x: 440, endPoint y: 205, distance: 35.0
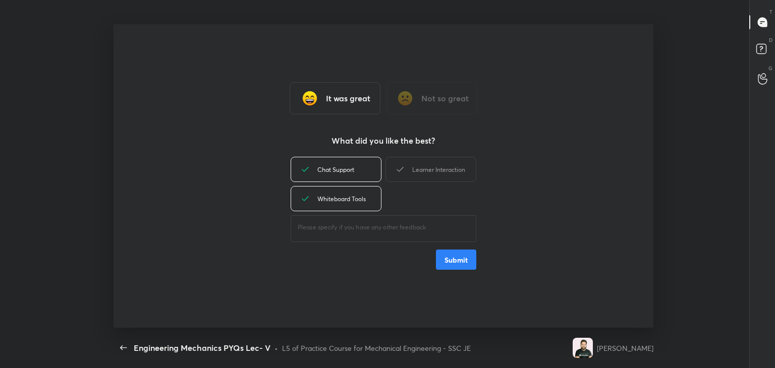
click at [448, 172] on div "Learner Interaction" at bounding box center [431, 169] width 91 height 25
drag, startPoint x: 446, startPoint y: 263, endPoint x: 416, endPoint y: 233, distance: 42.5
click at [445, 263] on button "Submit" at bounding box center [456, 260] width 40 height 20
